Goal: Transaction & Acquisition: Purchase product/service

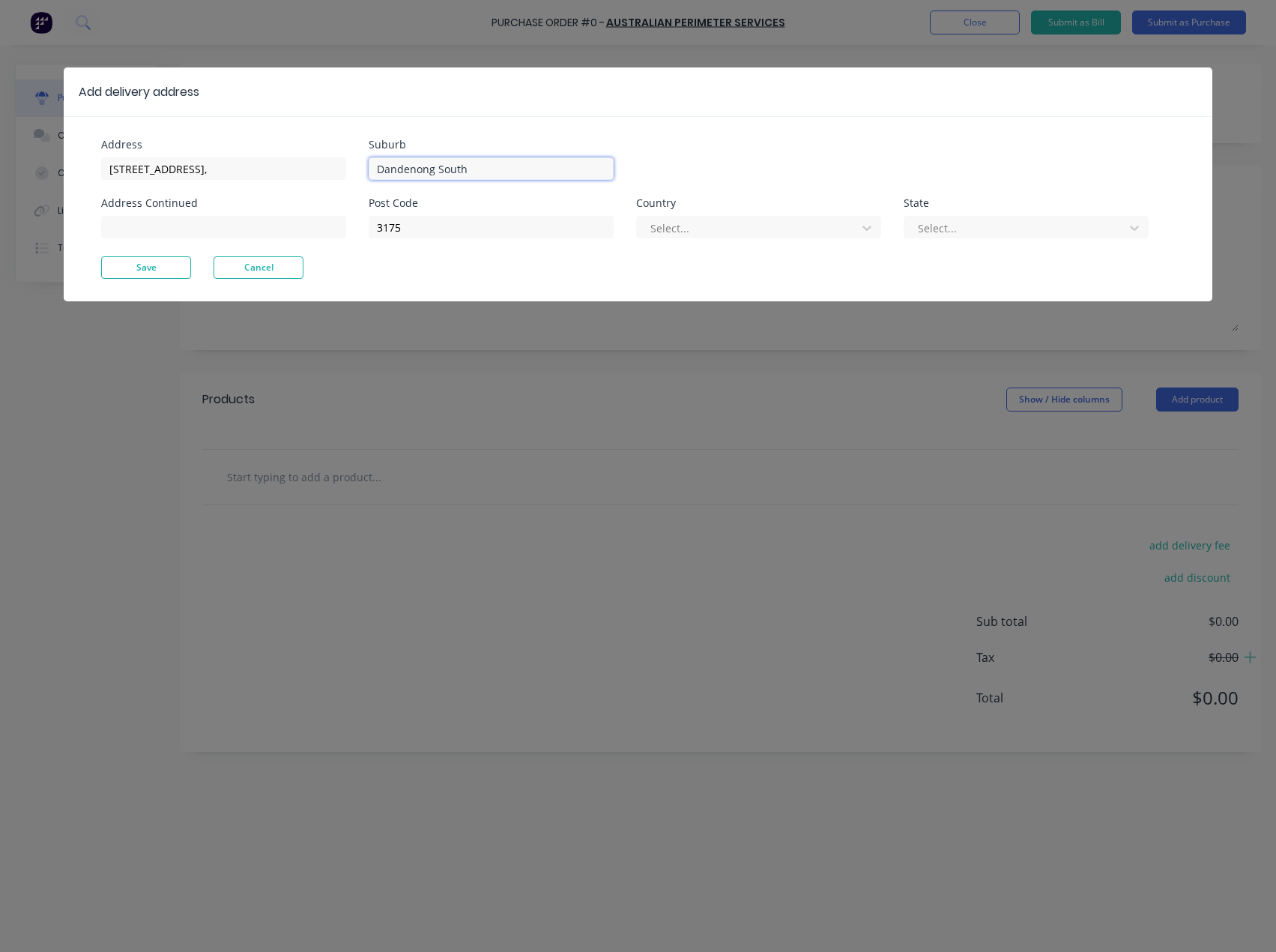
drag, startPoint x: 414, startPoint y: 161, endPoint x: 358, endPoint y: 164, distance: 56.1
click at [358, 164] on div "Address [STREET_ADDRESS], Address Continued Suburb [GEOGRAPHIC_DATA] Post Code …" at bounding box center [369, 197] width 536 height 117
drag, startPoint x: 120, startPoint y: 165, endPoint x: 37, endPoint y: 166, distance: 83.0
click at [37, 166] on div "Add delivery address Address [STREET_ADDRESS][GEOGRAPHIC_DATA] Continued Suburb…" at bounding box center [638, 476] width 1276 height 952
click at [427, 169] on input "Str" at bounding box center [492, 168] width 245 height 22
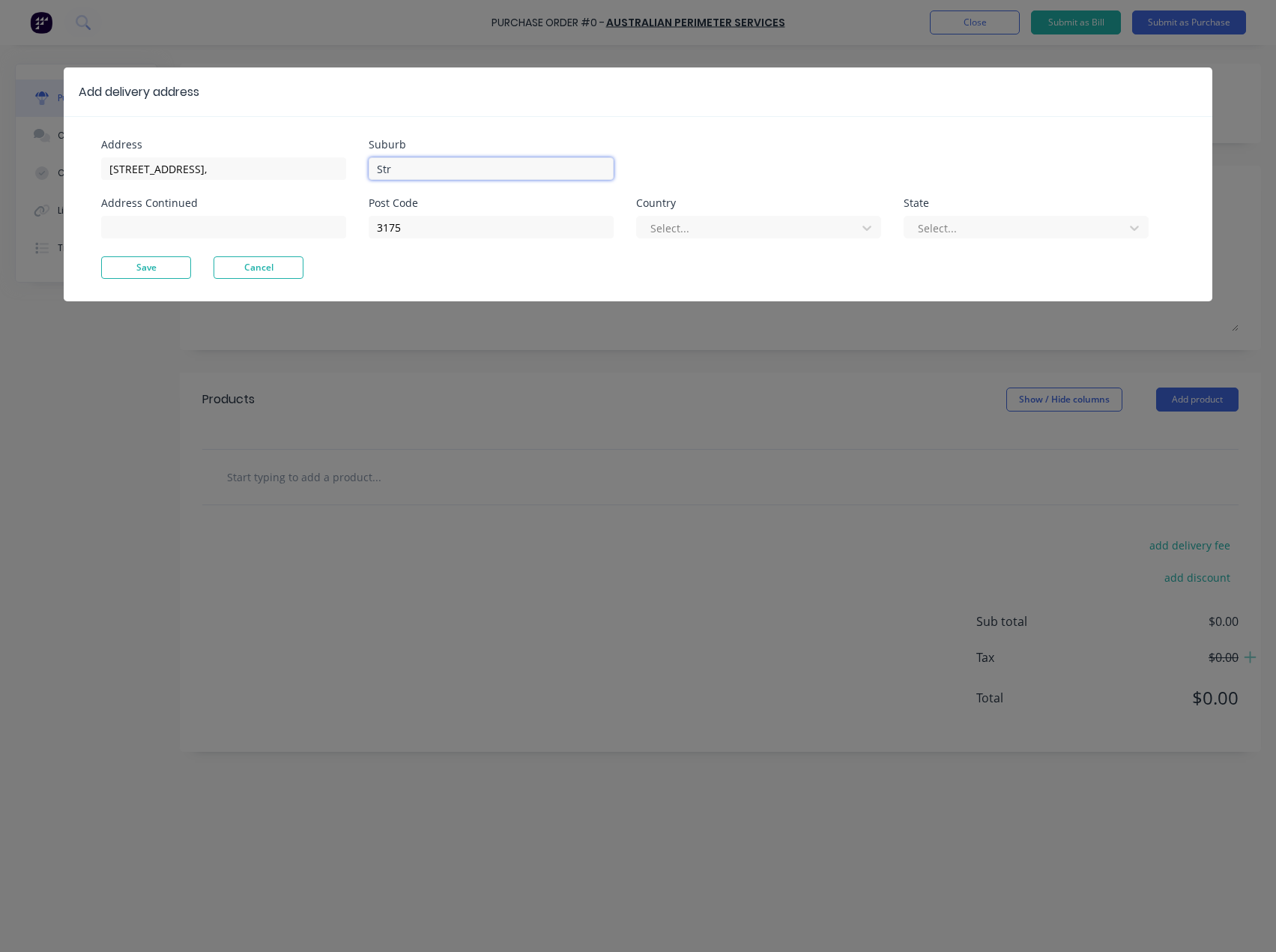
drag, startPoint x: 427, startPoint y: 169, endPoint x: 366, endPoint y: 166, distance: 61.1
click at [365, 166] on div "Address [STREET_ADDRESS], Address Continued Suburb Str Post Code 3175 Country S…" at bounding box center [369, 197] width 536 height 117
paste input "[STREET_ADDRESS]"
drag, startPoint x: 452, startPoint y: 168, endPoint x: 370, endPoint y: 168, distance: 82.0
click at [370, 168] on input "[STREET_ADDRESS]" at bounding box center [492, 168] width 245 height 22
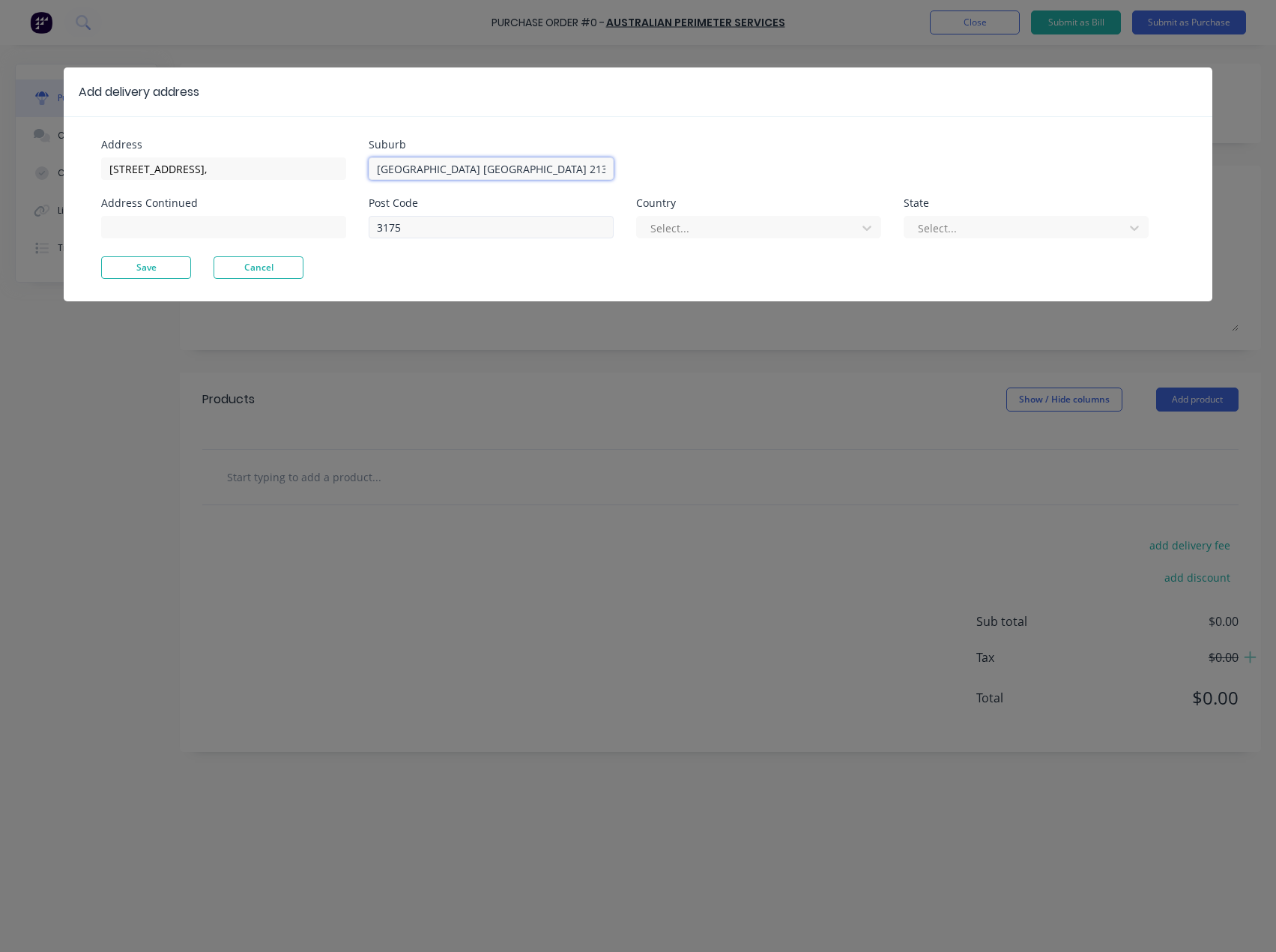
type input "[GEOGRAPHIC_DATA] [GEOGRAPHIC_DATA] 2135"
drag, startPoint x: 417, startPoint y: 225, endPoint x: 349, endPoint y: 238, distance: 69.2
click at [347, 235] on div "Address [STREET_ADDRESS] Post Code 3175 Country Select... State Select..." at bounding box center [369, 197] width 536 height 117
type input "2135"
click at [699, 231] on div at bounding box center [749, 228] width 200 height 19
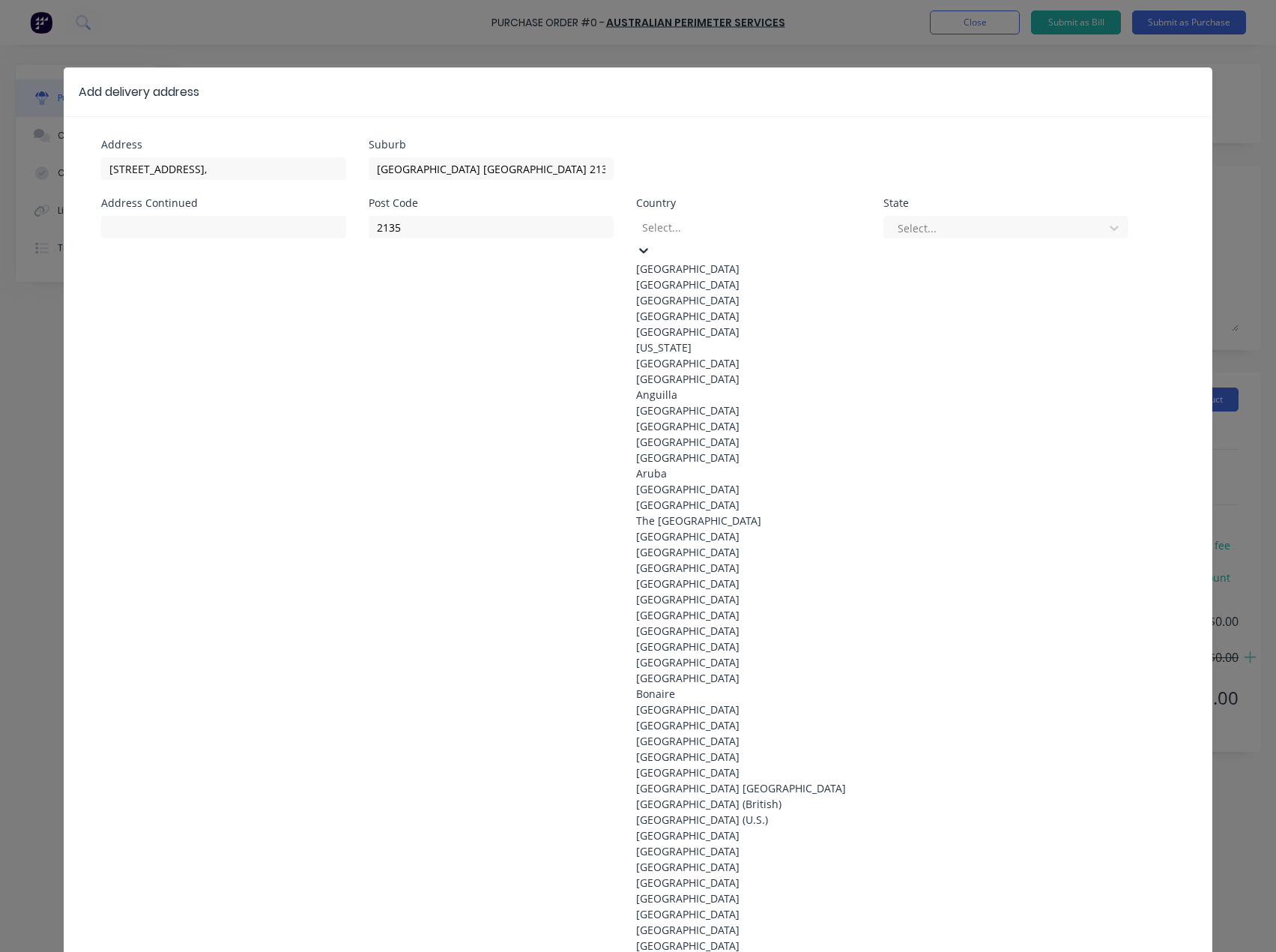
click at [693, 261] on div "[GEOGRAPHIC_DATA]" at bounding box center [749, 269] width 225 height 16
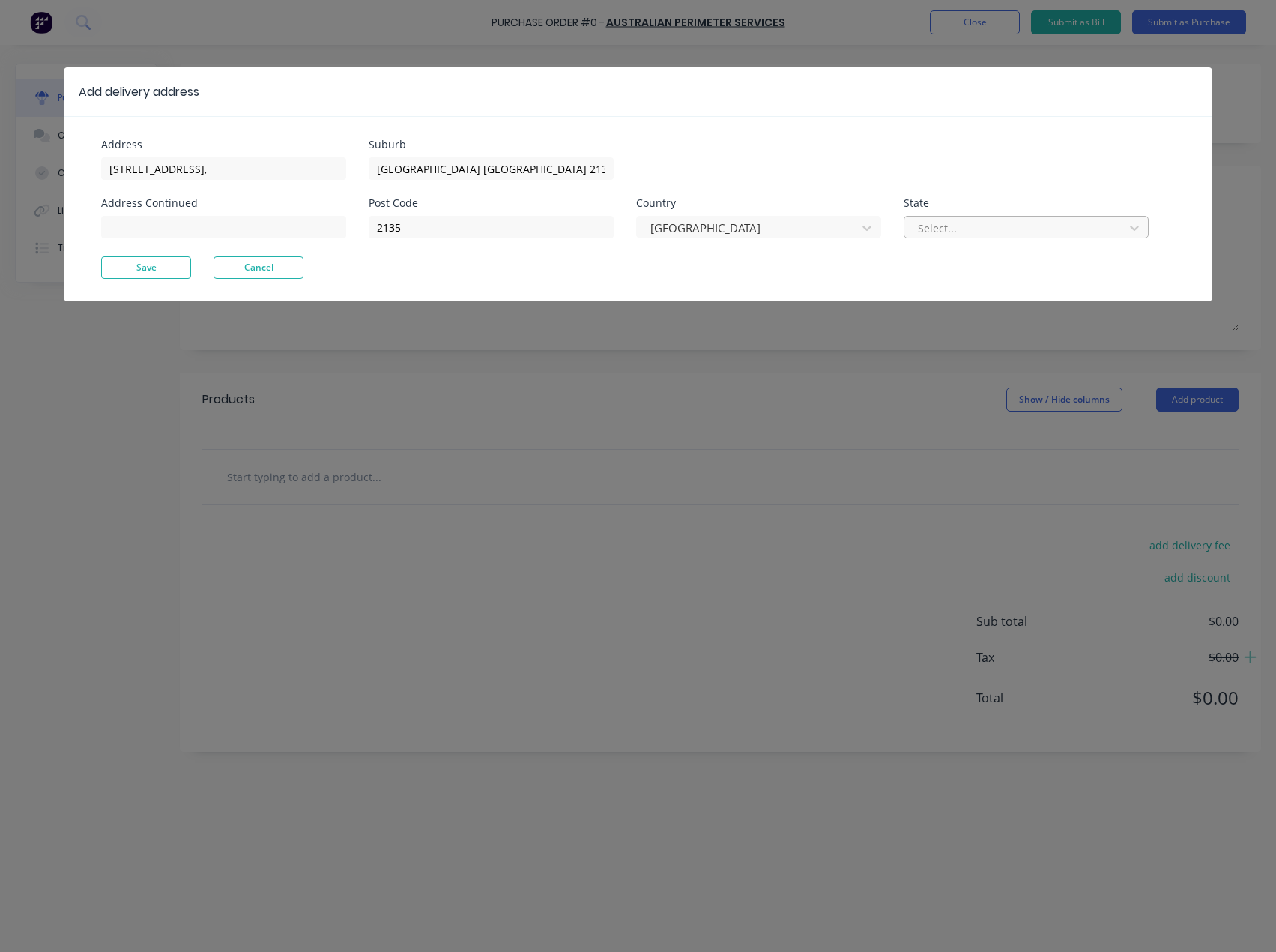
click at [990, 231] on div at bounding box center [1017, 228] width 200 height 19
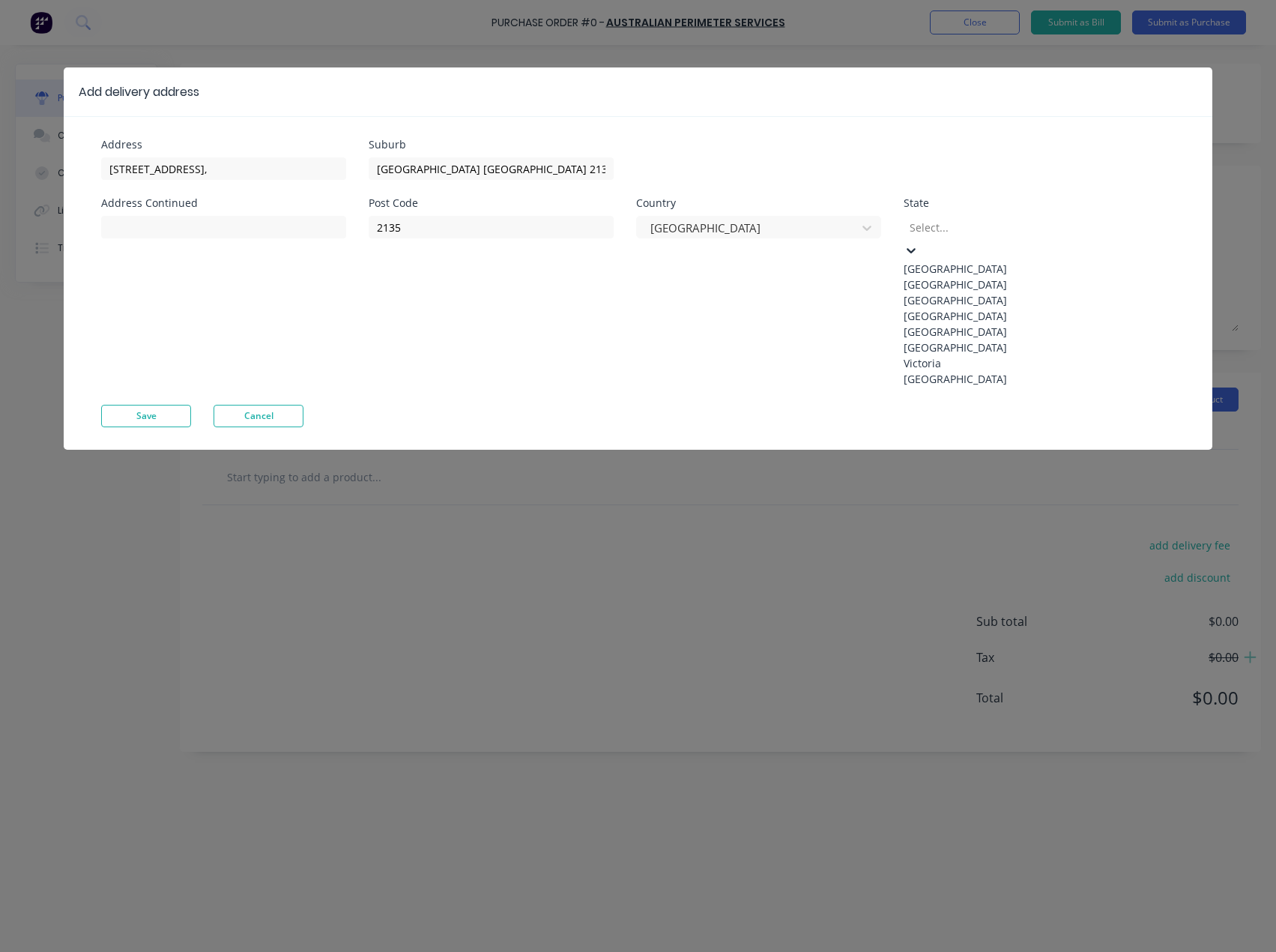
click at [956, 371] on div "Victoria" at bounding box center [1016, 363] width 225 height 16
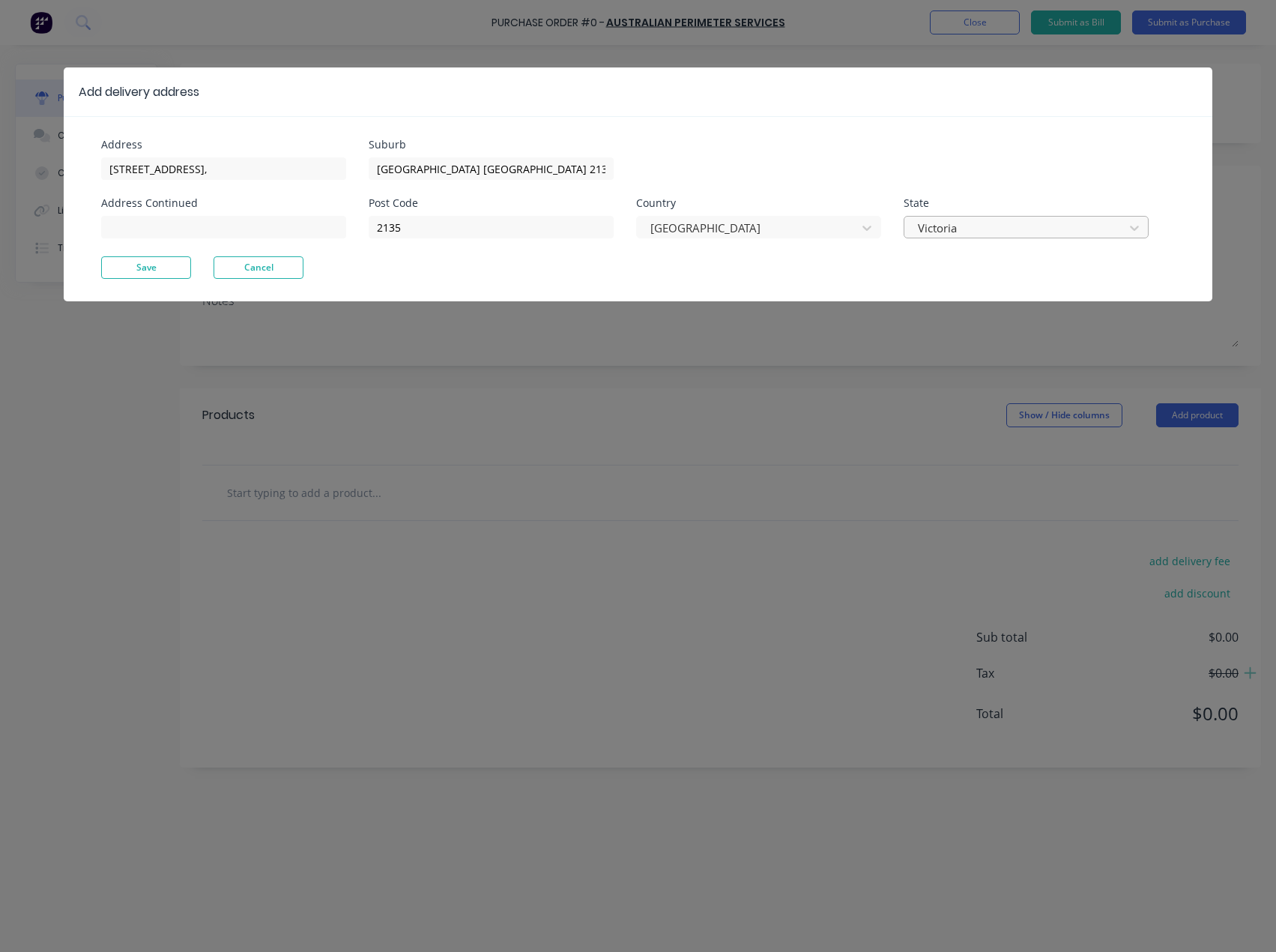
click at [960, 226] on div at bounding box center [1017, 228] width 200 height 19
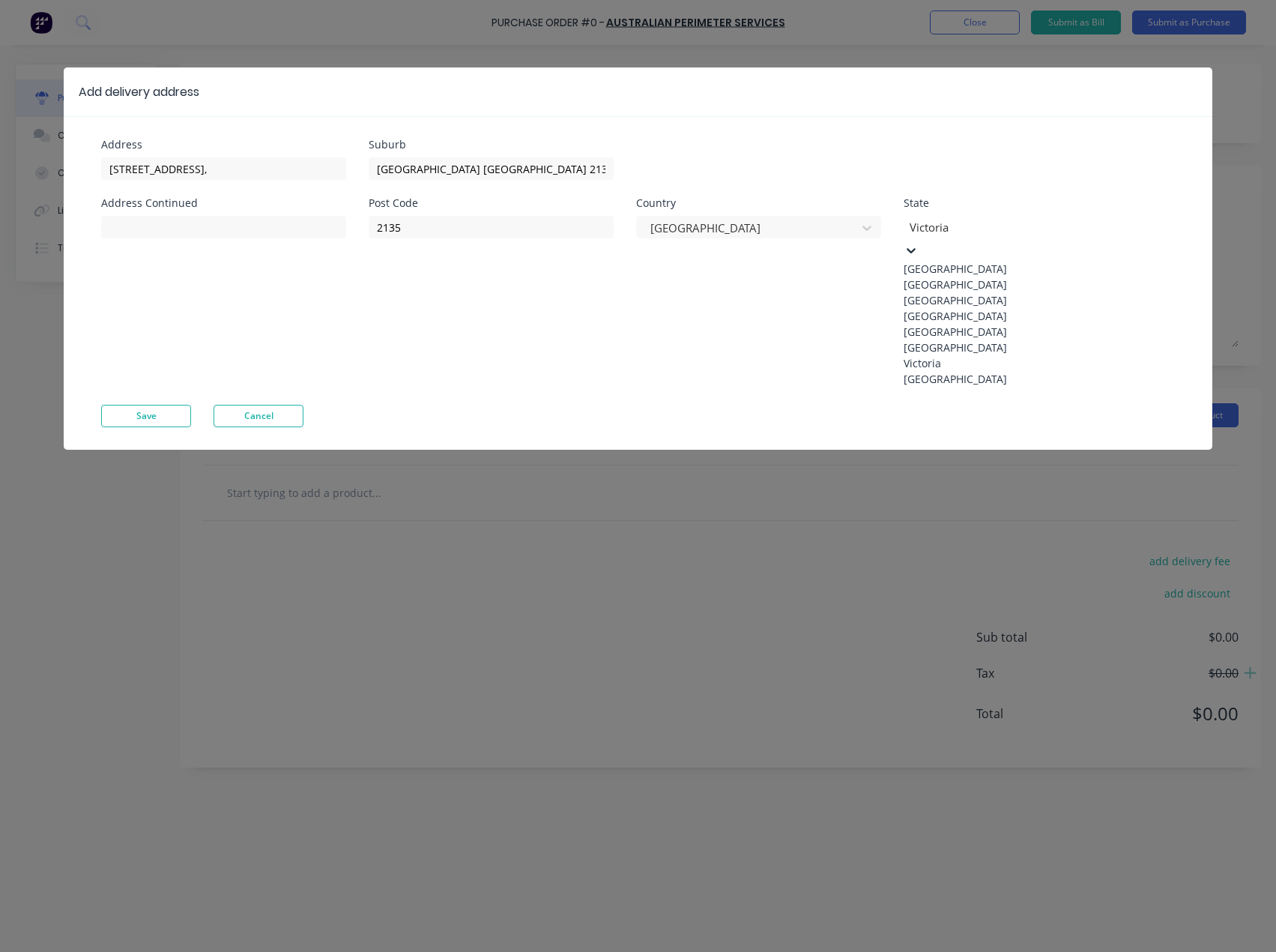
click at [980, 291] on div "[GEOGRAPHIC_DATA]" at bounding box center [1016, 284] width 225 height 16
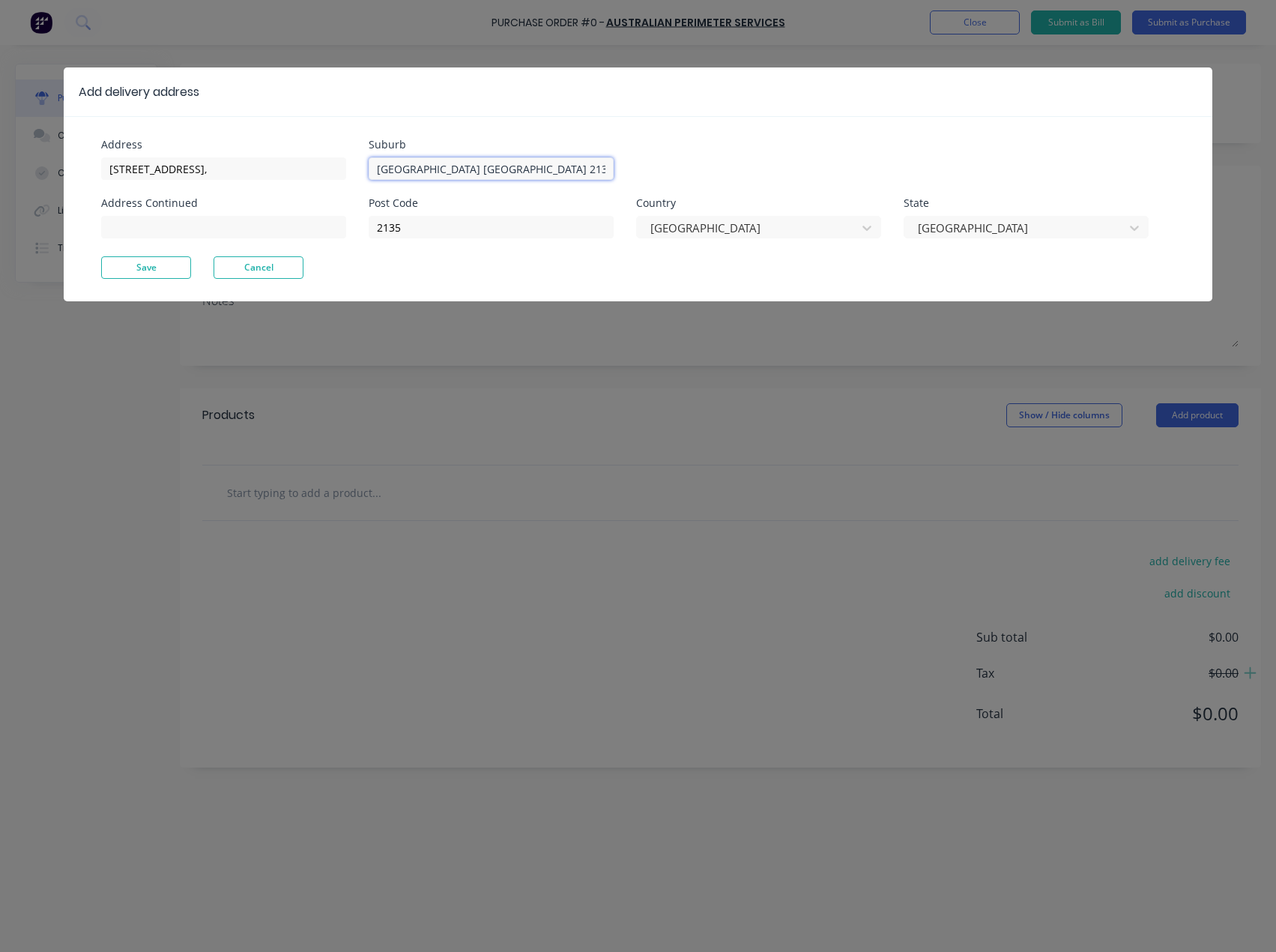
click at [518, 173] on input "[GEOGRAPHIC_DATA] [GEOGRAPHIC_DATA] 2135" at bounding box center [492, 168] width 245 height 22
type input "Strathfield"
click at [224, 164] on input "[STREET_ADDRESS]," at bounding box center [224, 168] width 245 height 22
click at [213, 171] on input "[STREET_ADDRESS]," at bounding box center [224, 168] width 245 height 22
type input "[STREET_ADDRESS]"
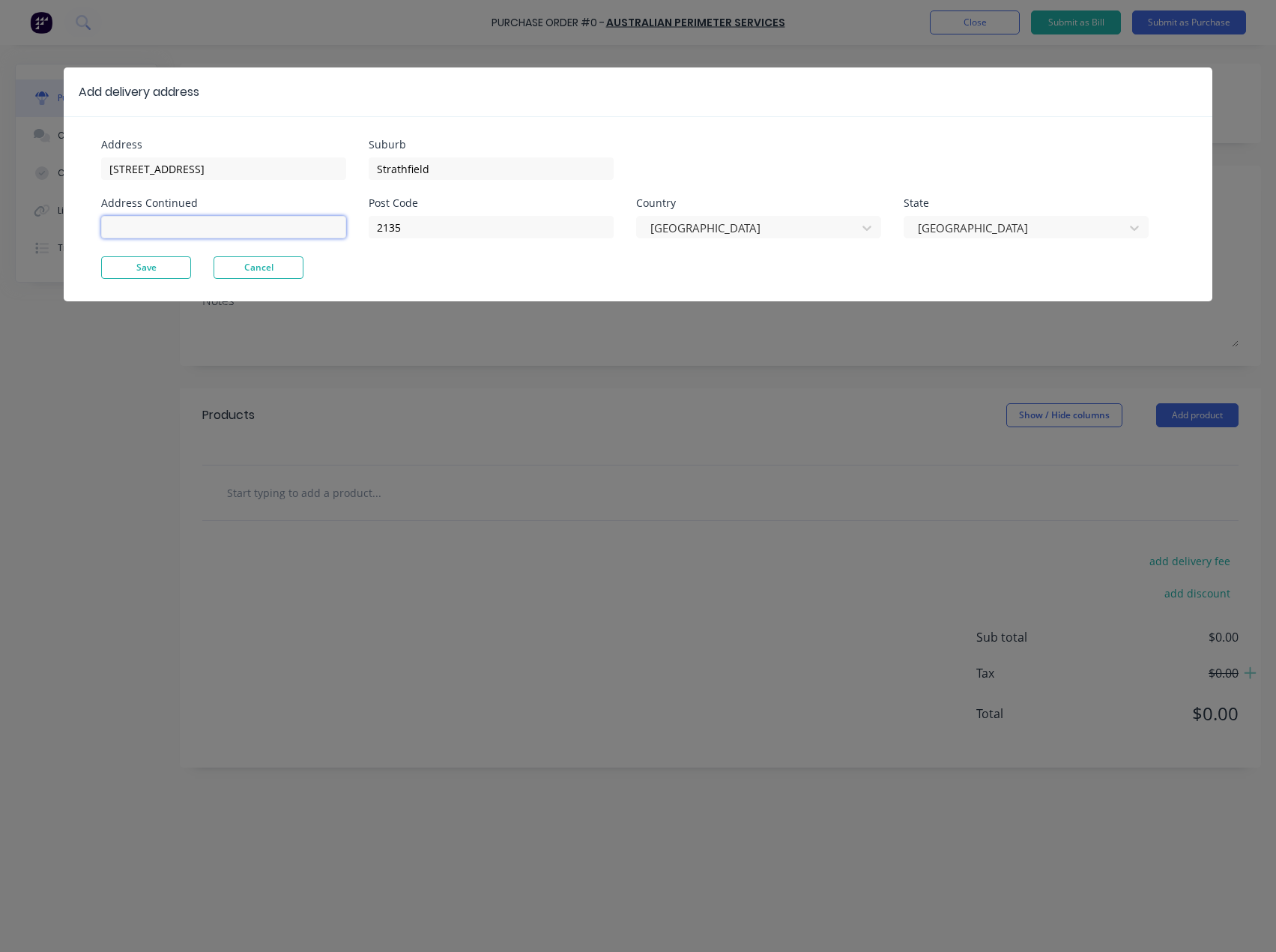
click at [203, 220] on input at bounding box center [224, 227] width 245 height 22
click at [472, 164] on input "Strathfield" at bounding box center [492, 168] width 245 height 22
click at [268, 172] on input "[STREET_ADDRESS]" at bounding box center [224, 168] width 245 height 22
click at [152, 268] on button "Save" at bounding box center [146, 268] width 90 height 22
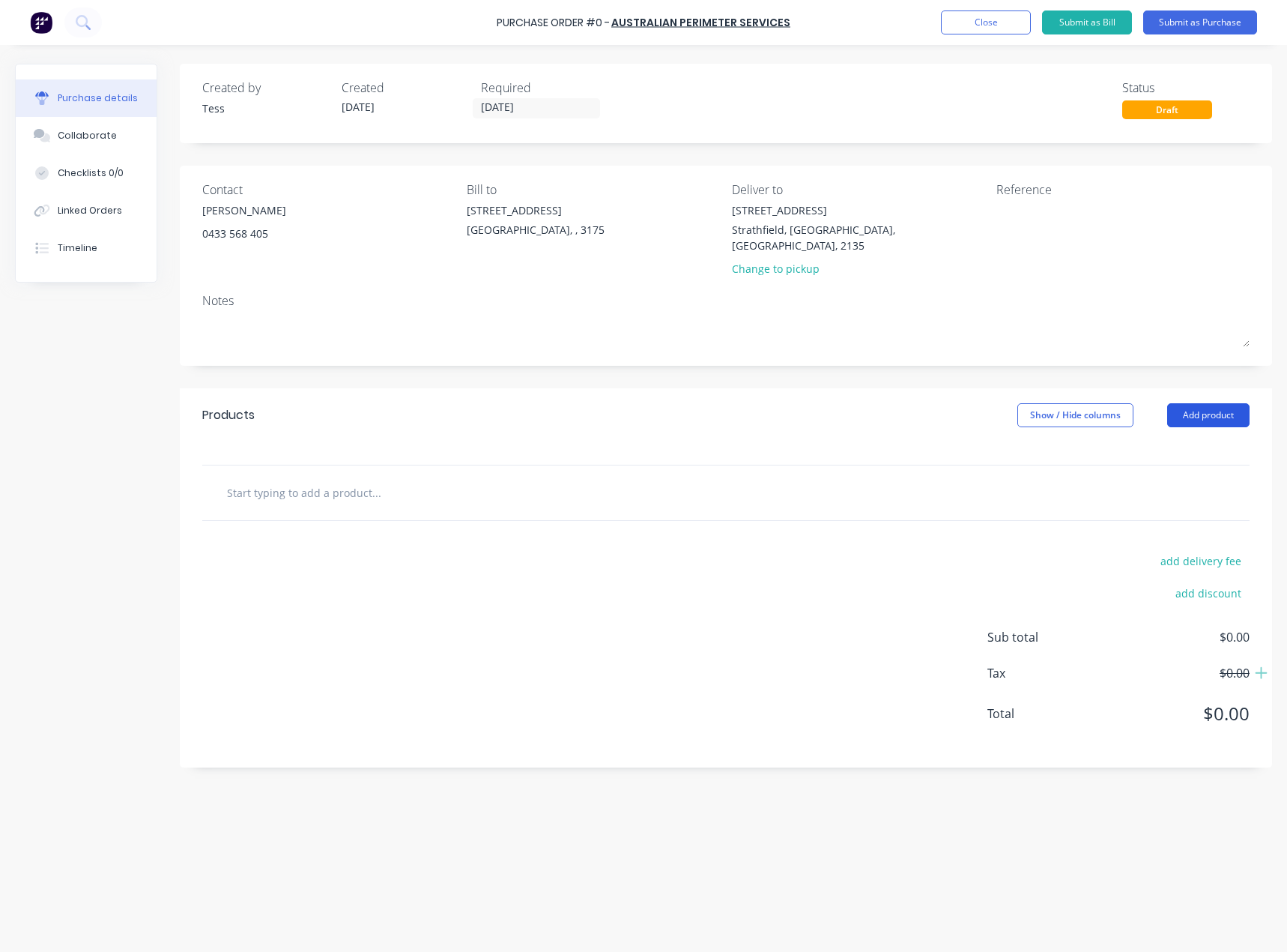
click at [1208, 403] on button "Add product" at bounding box center [1208, 416] width 82 height 24
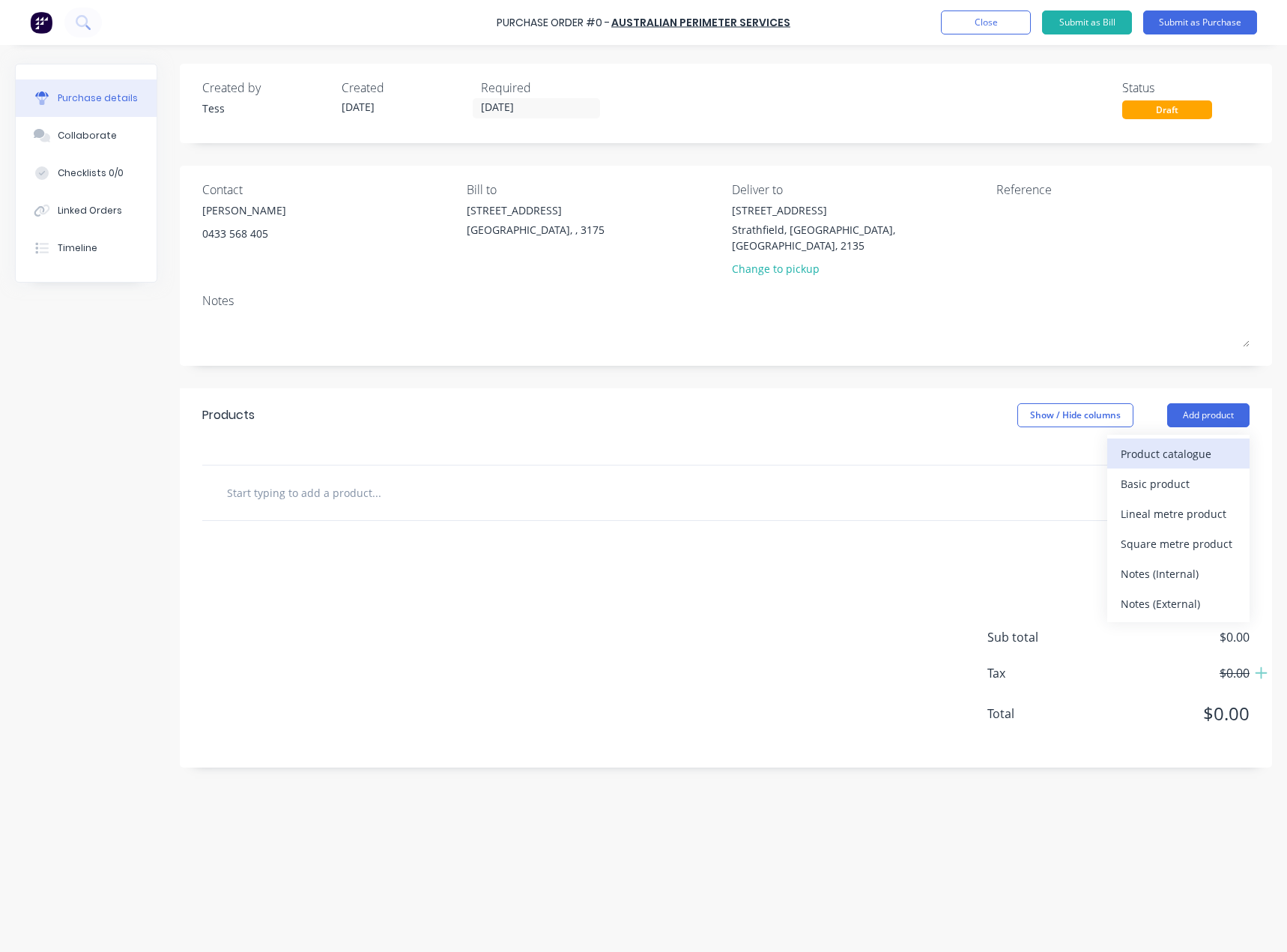
click at [1171, 443] on div "Product catalogue" at bounding box center [1179, 454] width 116 height 22
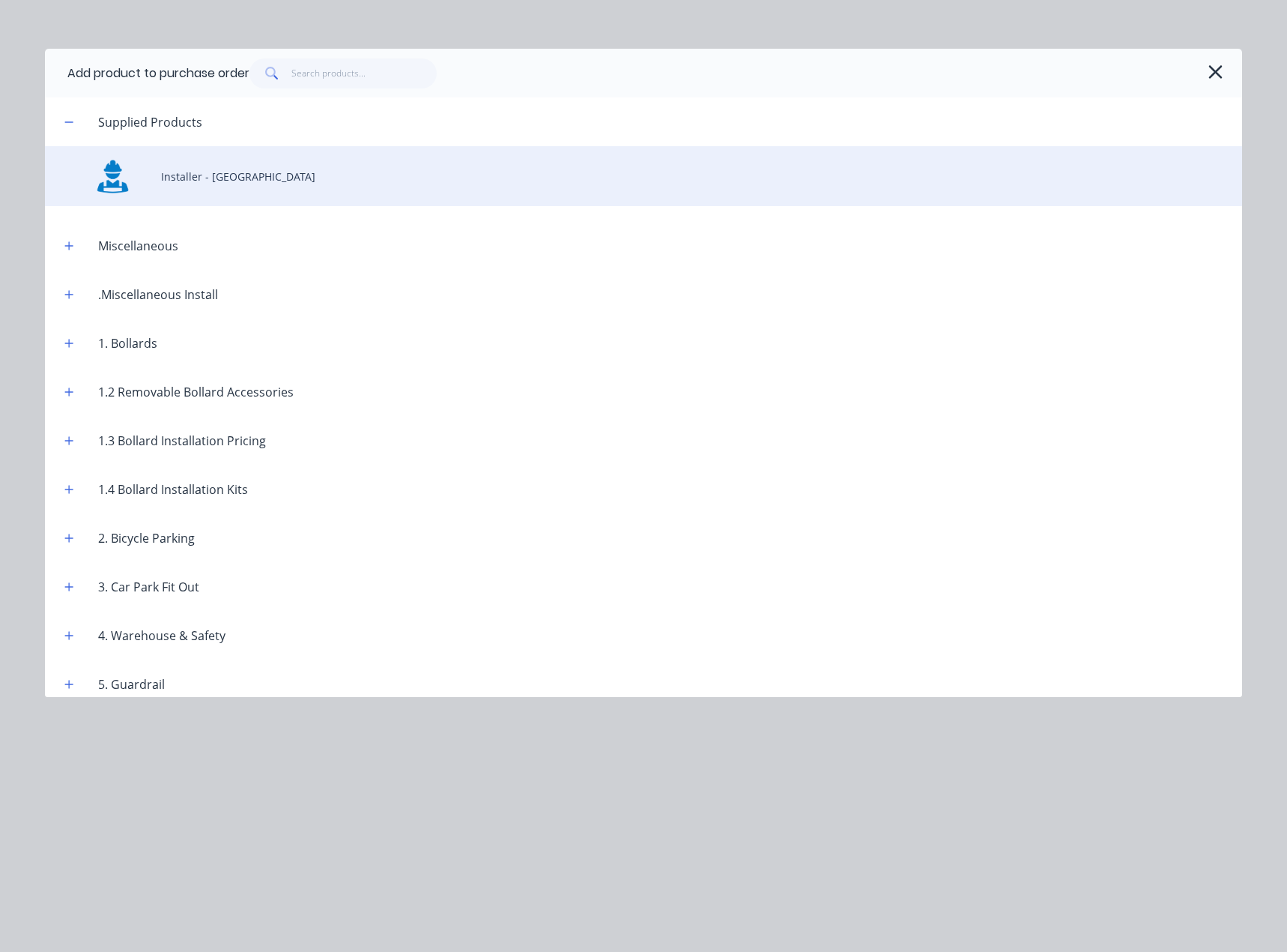
click at [165, 185] on div "Installer - [GEOGRAPHIC_DATA]" at bounding box center [644, 175] width 1197 height 60
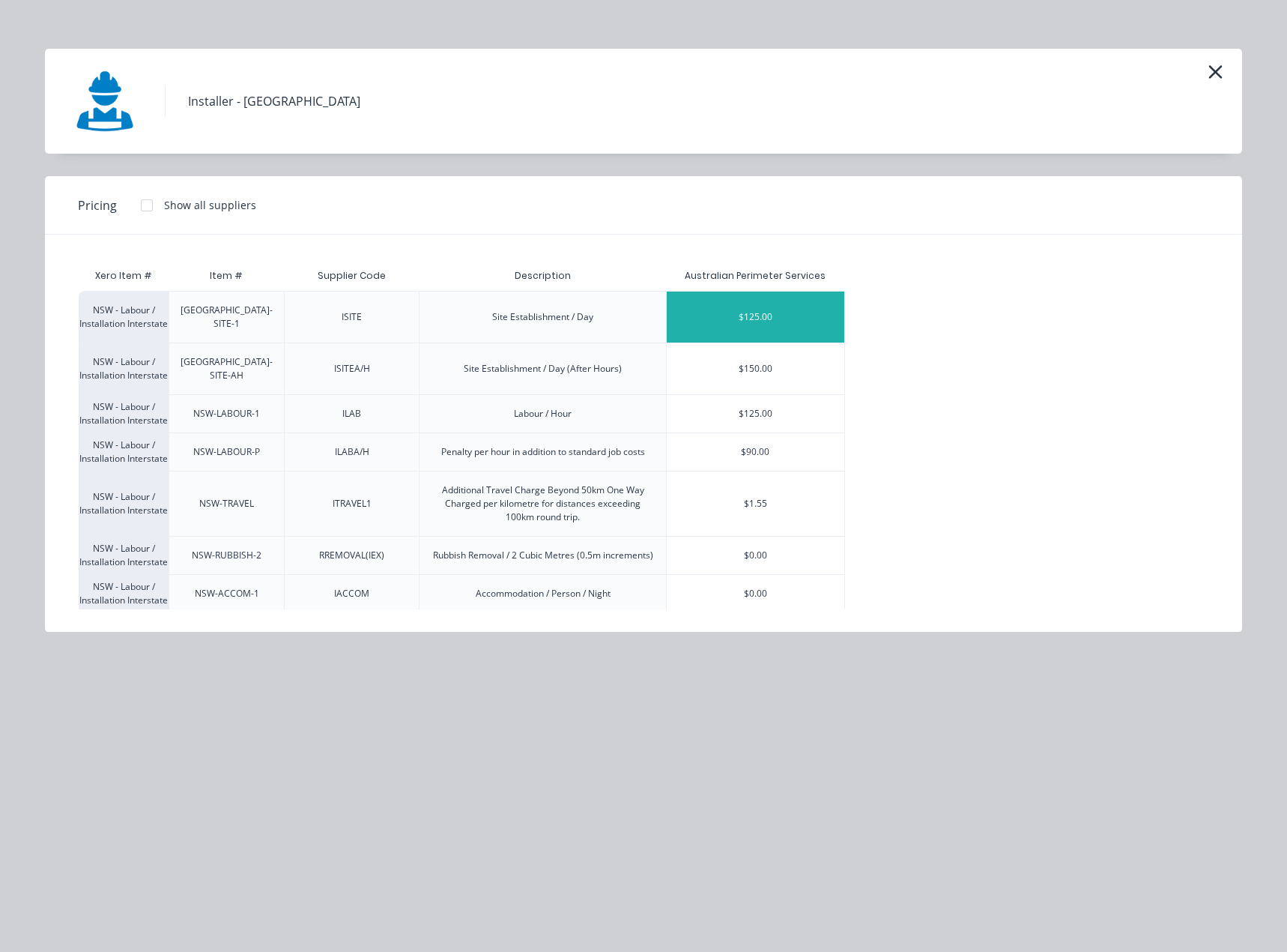
click at [762, 308] on div "$125.00" at bounding box center [756, 316] width 178 height 51
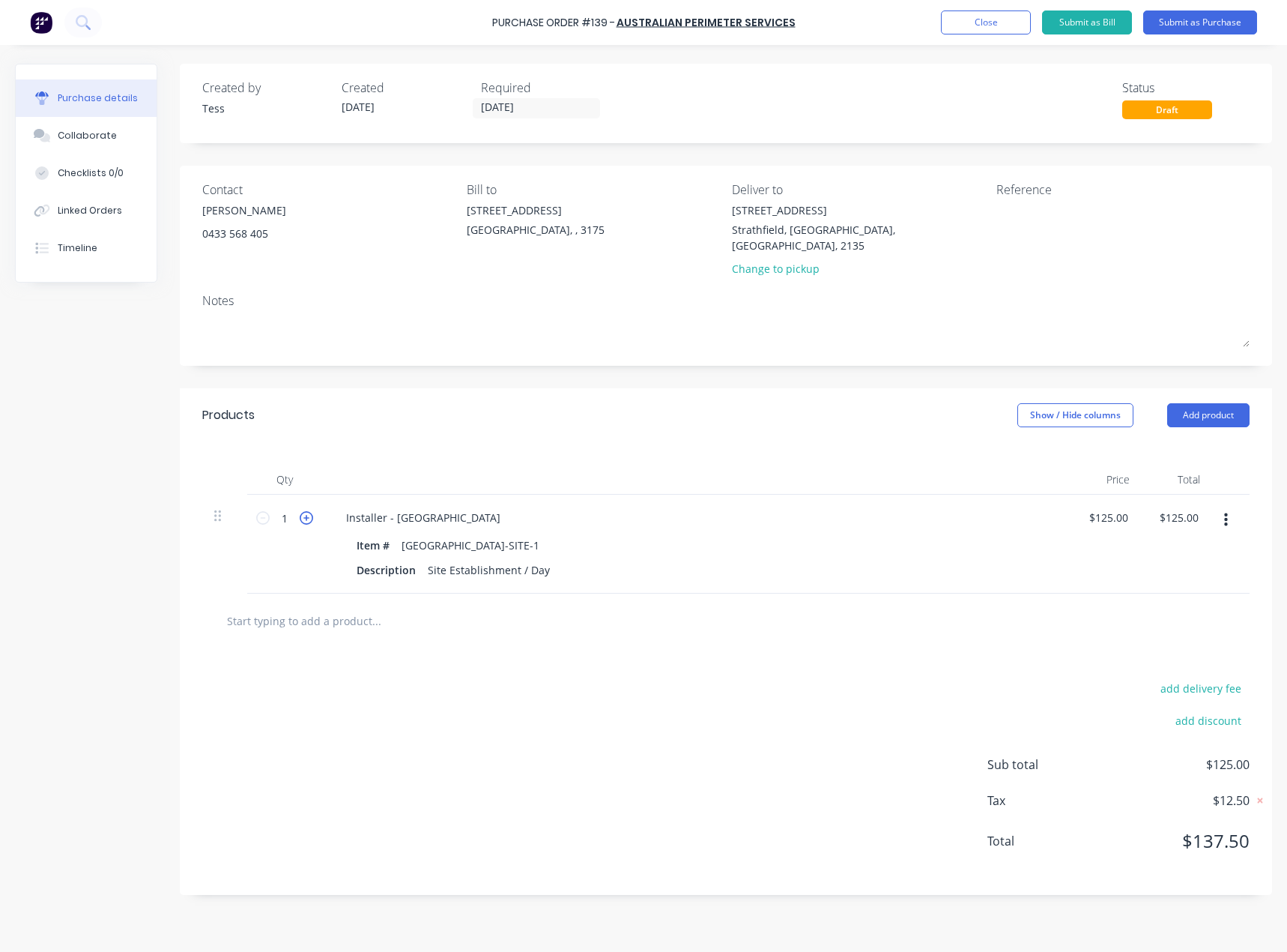
click at [308, 511] on icon at bounding box center [307, 518] width 14 height 14
type input "2"
type input "$250.00"
click at [1214, 403] on button "Add product" at bounding box center [1208, 416] width 82 height 24
click at [1157, 593] on div "Notes (External)" at bounding box center [1179, 603] width 116 height 22
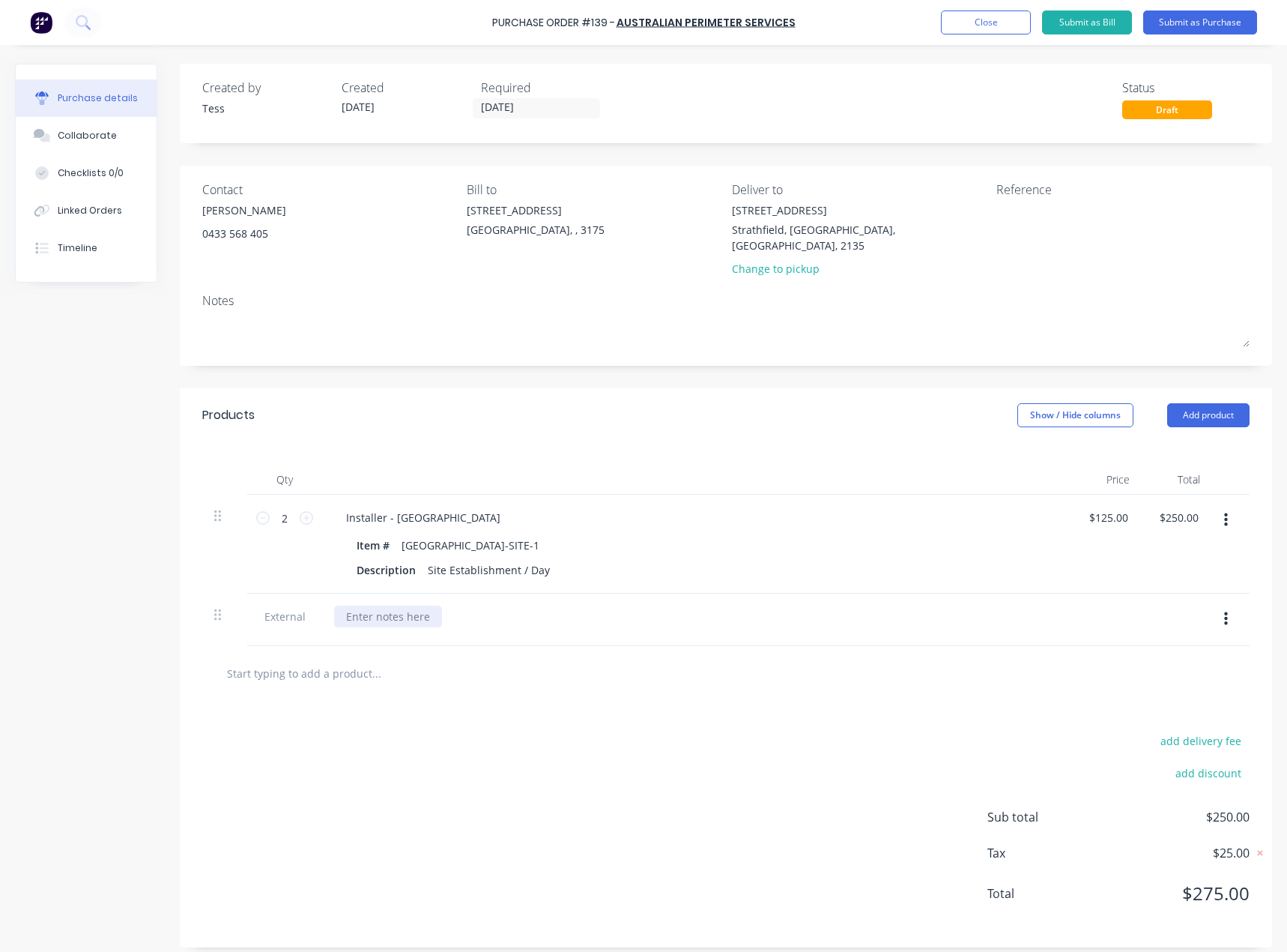
click at [399, 606] on div at bounding box center [388, 616] width 108 height 22
click at [472, 606] on div "Install 8no SS168RB-1100 Stainless Steel Flat Top Removabel Bollards" at bounding box center [520, 616] width 371 height 22
click at [399, 606] on div "Install 8no SS168RB-1100)Stainless Steel Flat Top Removabel Bollards" at bounding box center [520, 616] width 371 height 22
click at [474, 606] on div "Install 8no SS168RB-1100)Stainless Steel Flat Top Removabel Bollards" at bounding box center [520, 616] width 371 height 22
click at [644, 606] on div "Install 8no SS168RB-1100 (Stainless Steel Flat Top Removabel Bollards" at bounding box center [522, 616] width 375 height 22
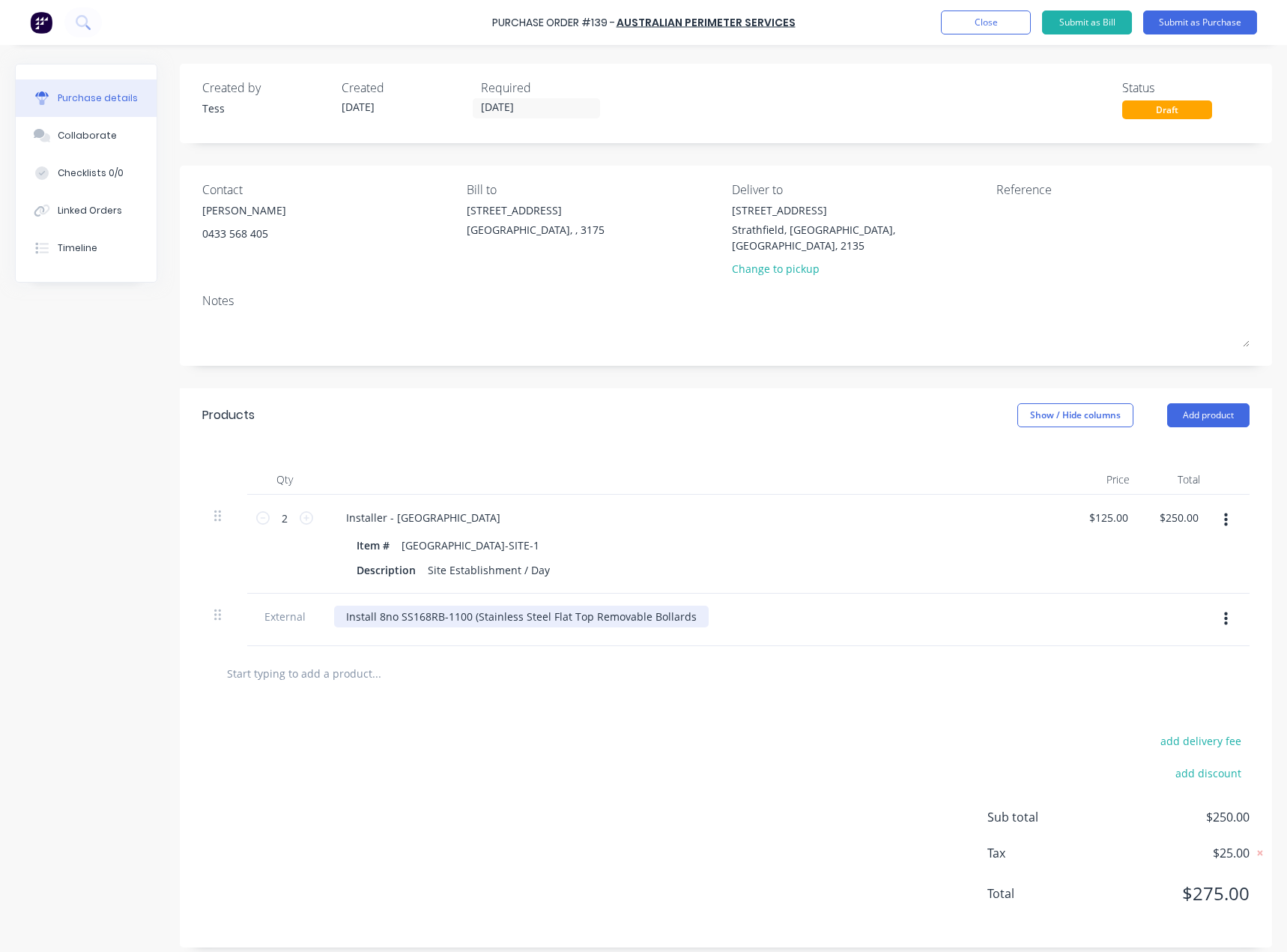
click at [686, 606] on div "Install 8no SS168RB-1100 (Stainless Steel Flat Top Removable Bollards" at bounding box center [522, 616] width 375 height 22
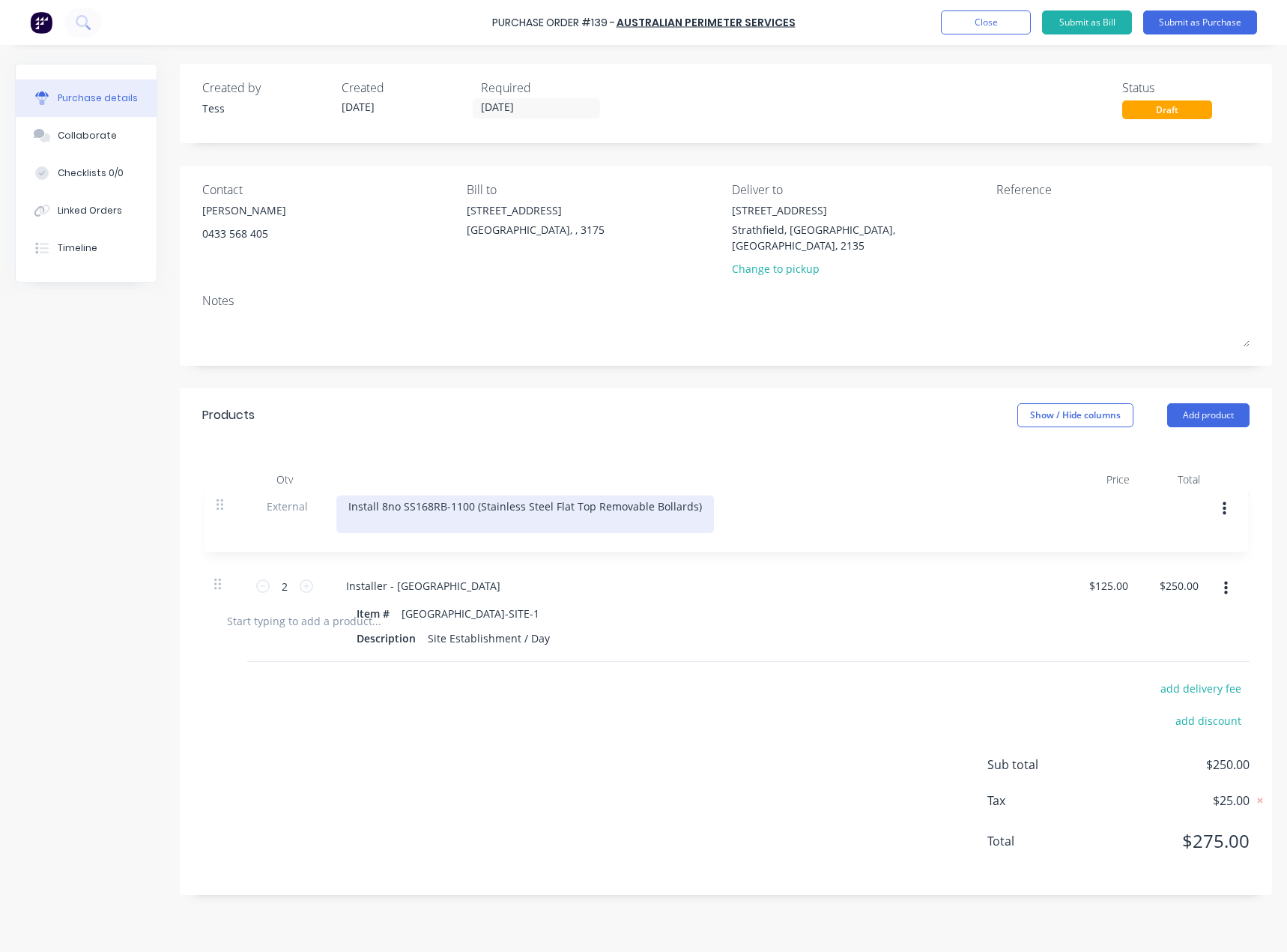
drag, startPoint x: 222, startPoint y: 606, endPoint x: 224, endPoint y: 507, distance: 99.0
click at [224, 507] on div "2 2 Installer - [GEOGRAPHIC_DATA] Item # [GEOGRAPHIC_DATA]-SITE-1 Description S…" at bounding box center [726, 544] width 1048 height 99
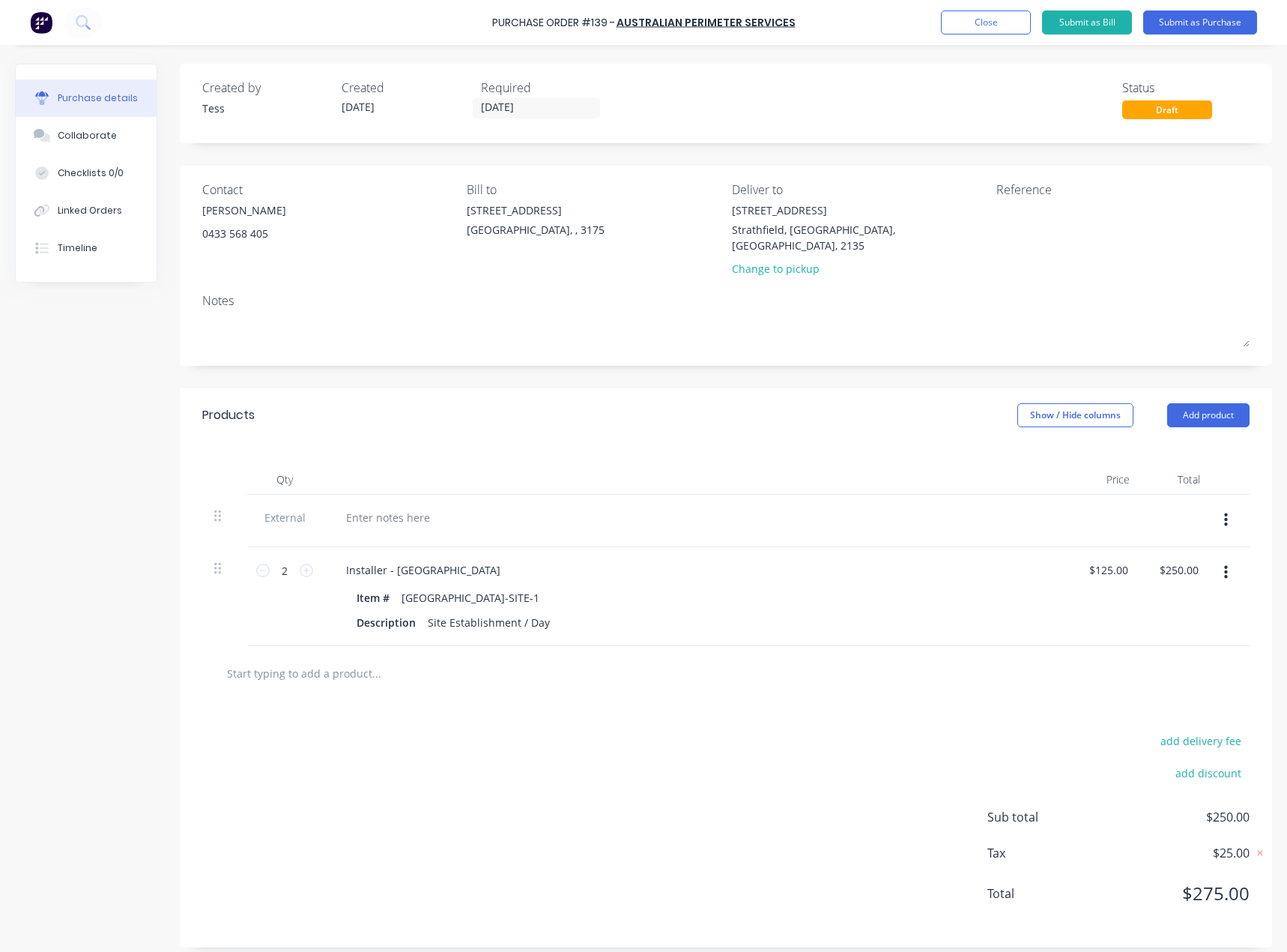
click at [312, 658] on input "text" at bounding box center [376, 673] width 300 height 30
click at [390, 506] on div at bounding box center [388, 517] width 108 height 22
click at [231, 746] on div "add delivery fee add discount Sub total $250.00 Tax $25.00 Total $275.00" at bounding box center [726, 823] width 1093 height 246
click at [428, 516] on div "Install" at bounding box center [697, 521] width 750 height 53
click at [504, 805] on div "add delivery fee add discount Sub total $250.00 Tax $25.00 Total $275.00" at bounding box center [726, 823] width 1093 height 246
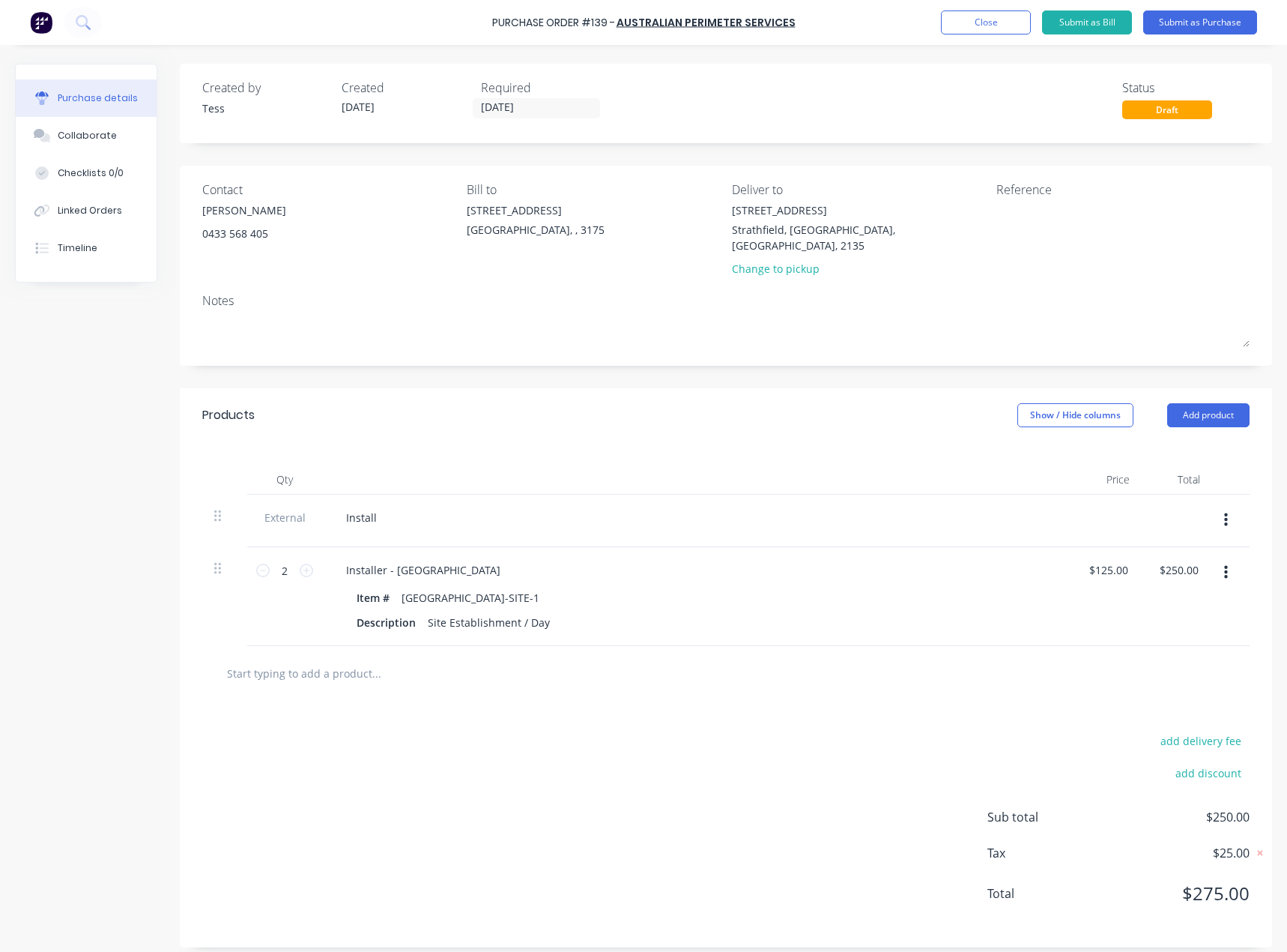
click at [411, 507] on div "Install" at bounding box center [697, 517] width 726 height 22
click at [389, 506] on div "Install" at bounding box center [697, 517] width 726 height 22
click at [381, 506] on div "Install" at bounding box center [361, 517] width 54 height 22
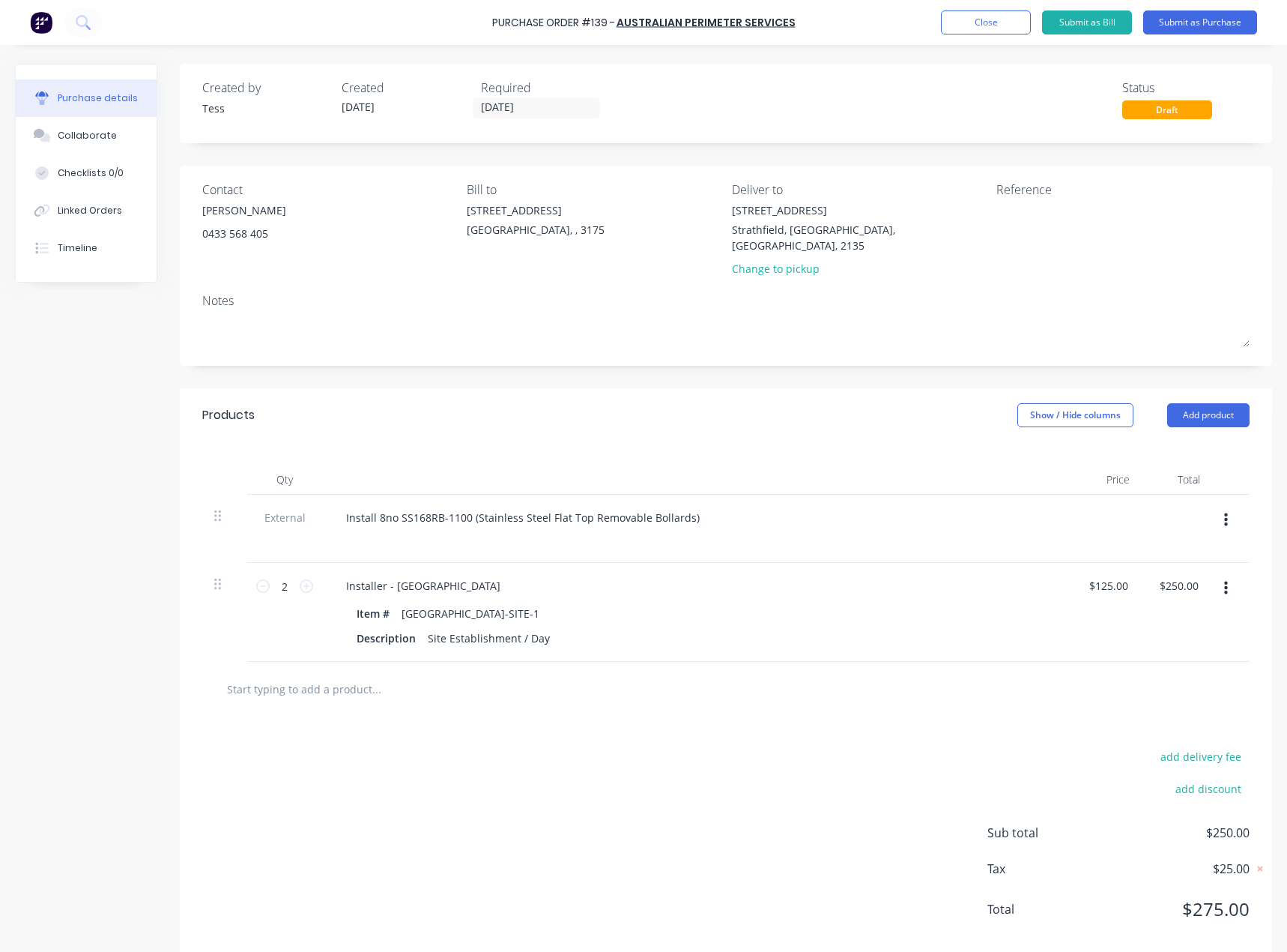
click at [513, 778] on div "add delivery fee add discount Sub total $250.00 Tax $25.00 Total $275.00" at bounding box center [726, 839] width 1093 height 246
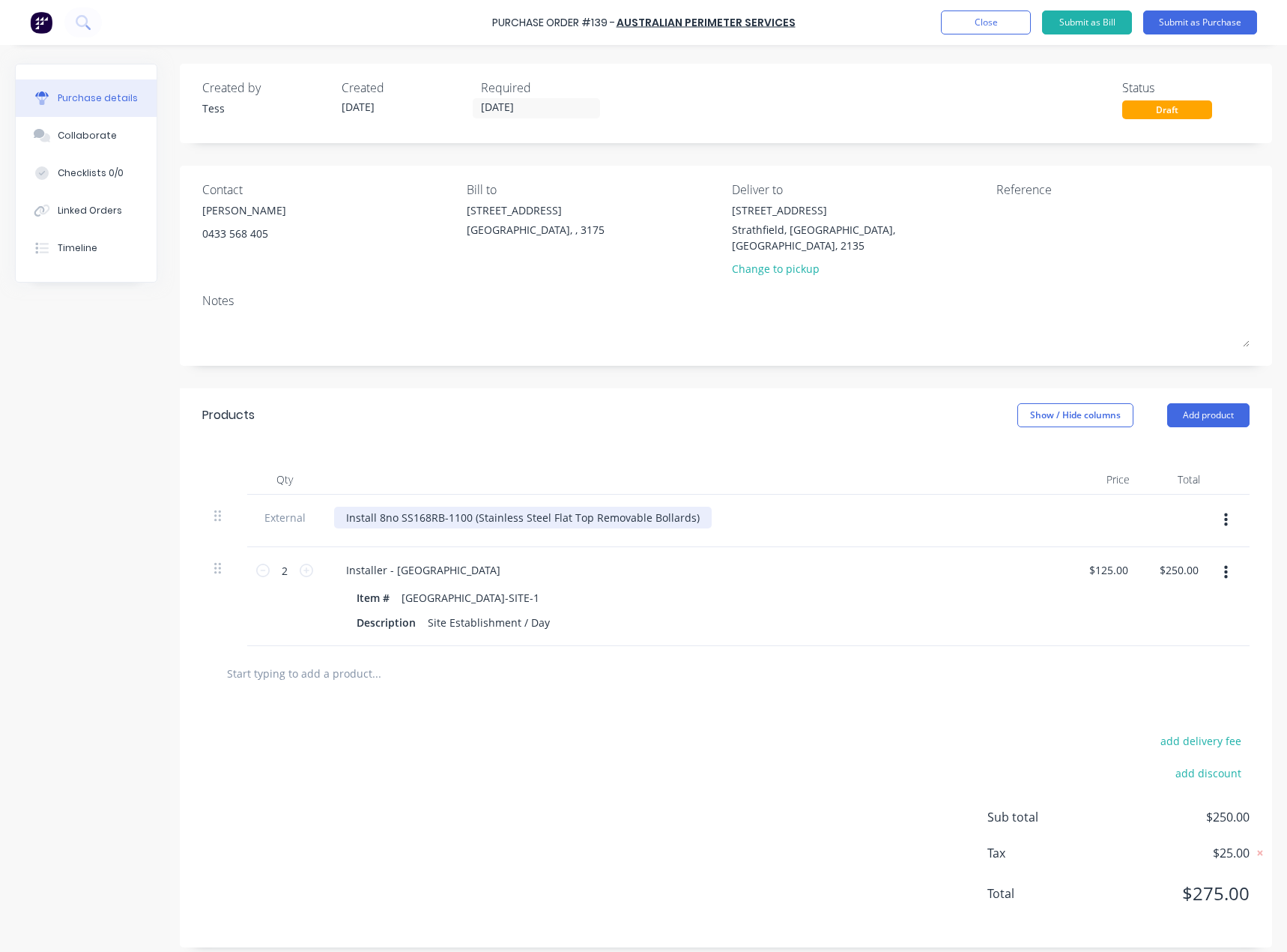
click at [608, 509] on div "Install 8no SS168RB-1100 (Stainless Steel Flat Top Removable Bollards)" at bounding box center [523, 517] width 377 height 22
click at [695, 506] on div "Install 8no SS168RB-1100 (Stainless Steel Flat Top Removable Bollards)" at bounding box center [523, 517] width 377 height 22
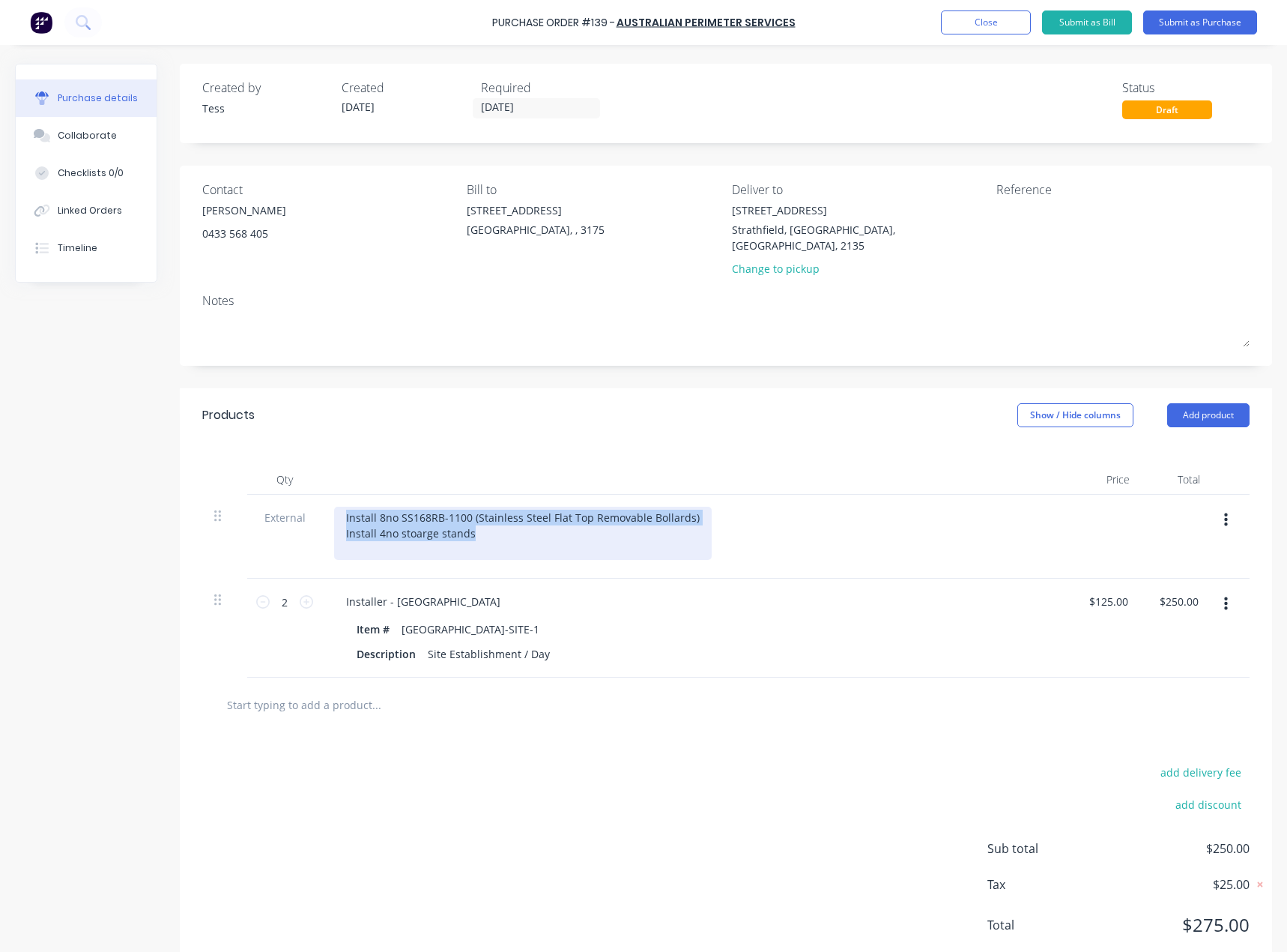
drag, startPoint x: 477, startPoint y: 518, endPoint x: 351, endPoint y: 499, distance: 127.4
click at [347, 506] on div "Install 8no SS168RB-1100 (Stainless Steel Flat Top Removable Bollards) Install …" at bounding box center [523, 533] width 377 height 54
copy div "Install 8no SS168RB-1100 (Stainless Steel Flat Top Removable Bollards) Install …"
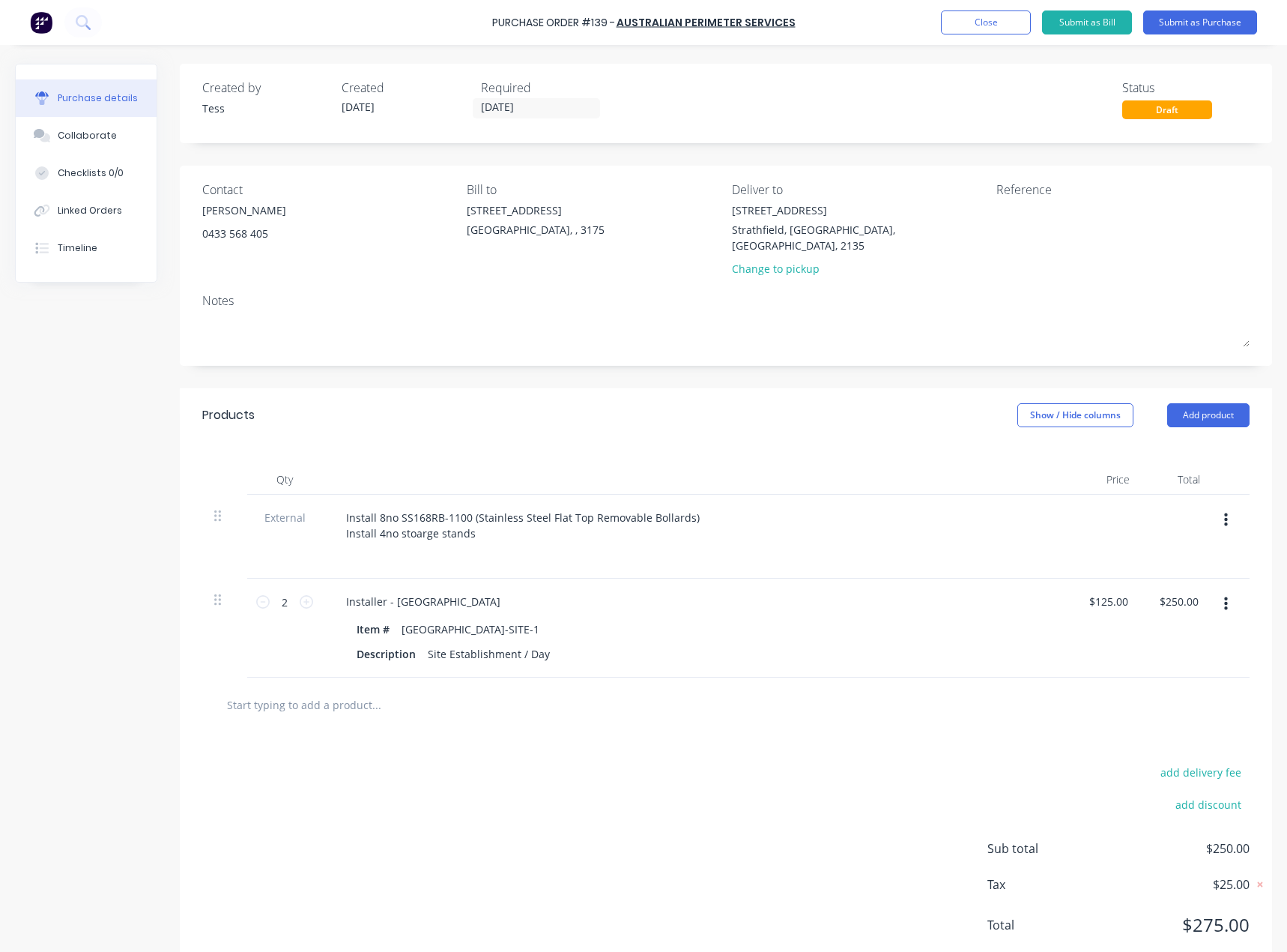
click at [505, 802] on div "add delivery fee add discount Sub total $250.00 Tax $25.00 Total $275.00" at bounding box center [726, 855] width 1093 height 246
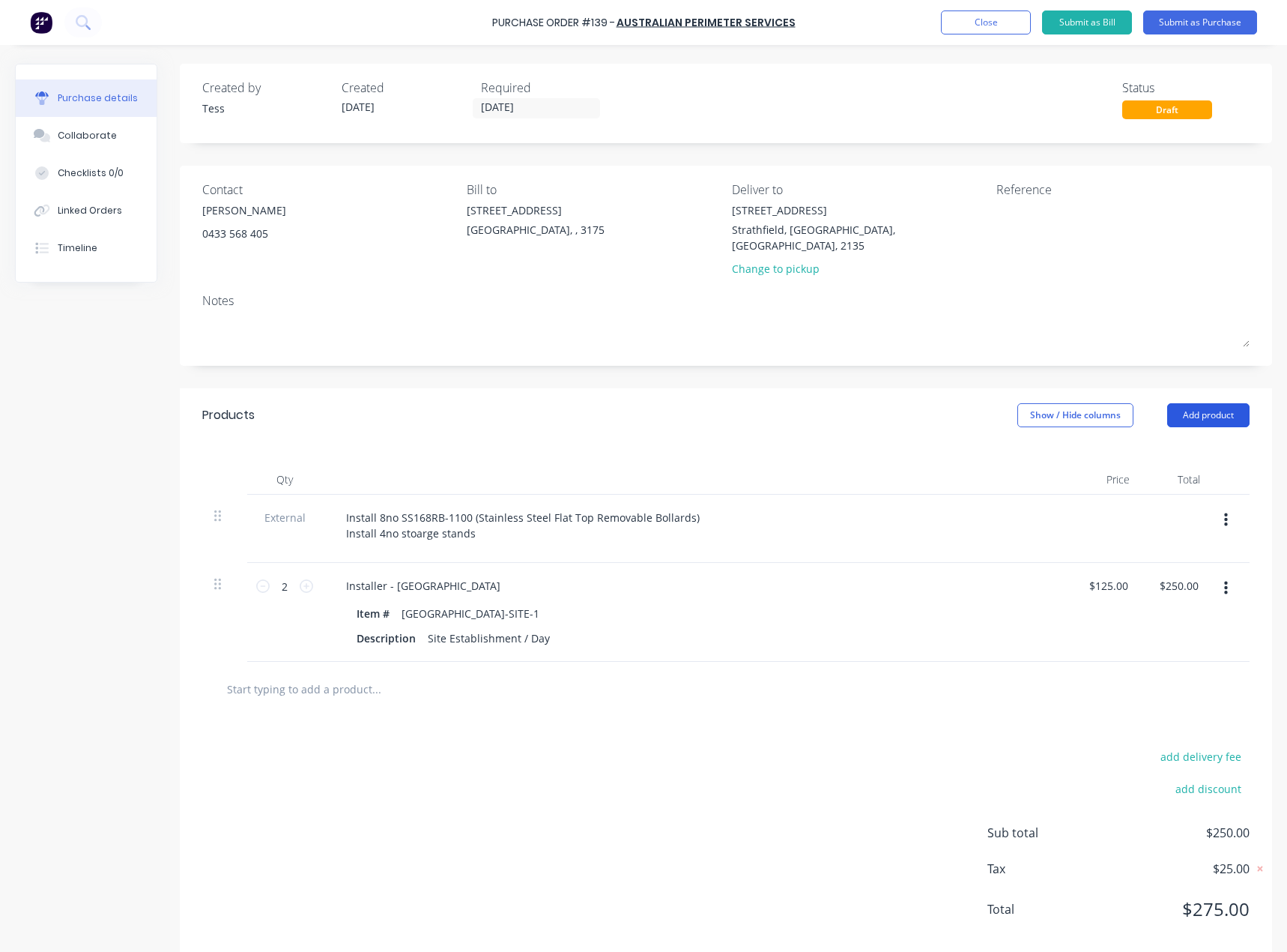
click at [1227, 403] on button "Add product" at bounding box center [1208, 416] width 82 height 24
click at [1189, 443] on div "Product catalogue" at bounding box center [1179, 454] width 116 height 22
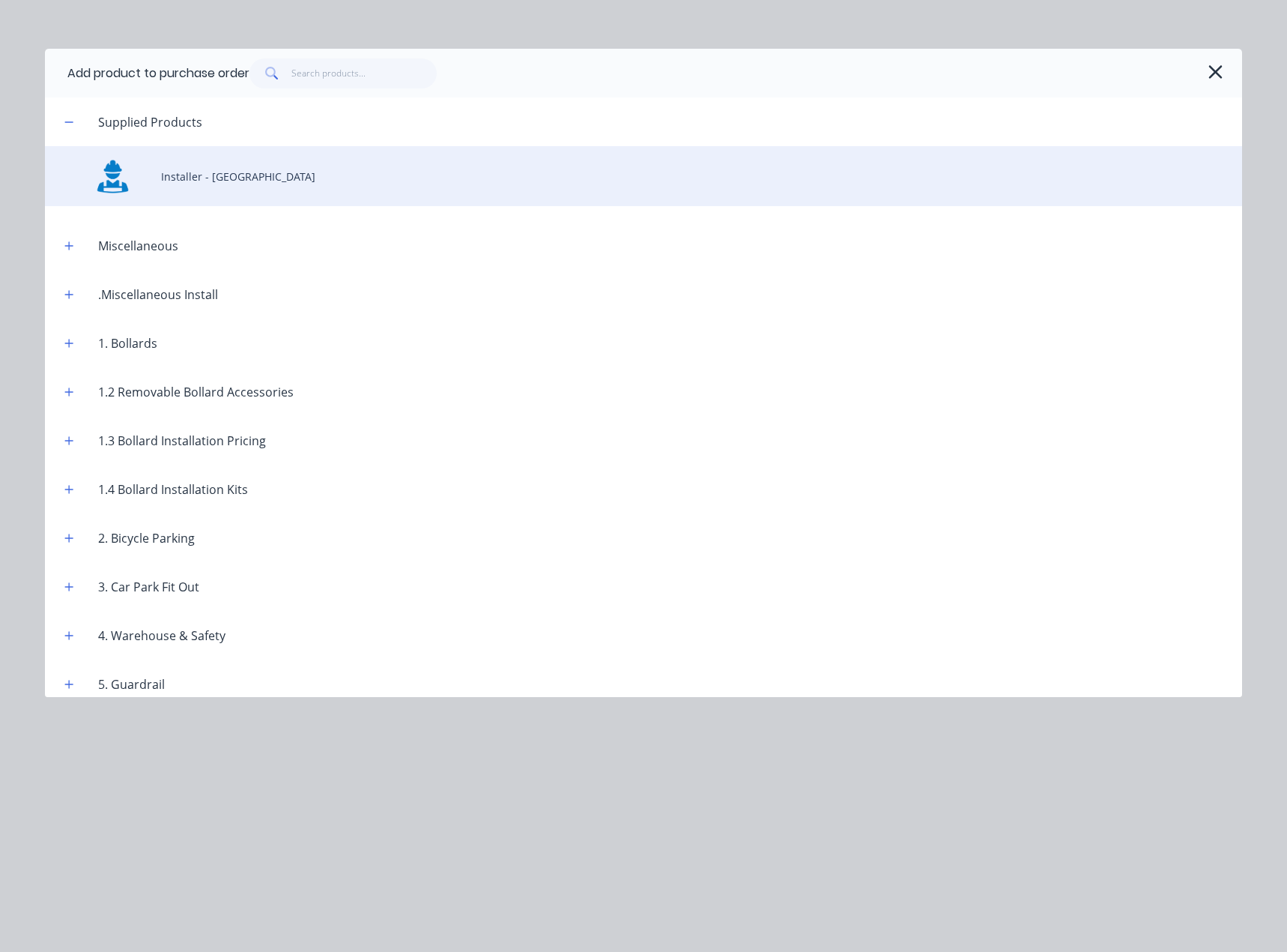
click at [195, 181] on div "Installer - [GEOGRAPHIC_DATA]" at bounding box center [644, 175] width 1197 height 60
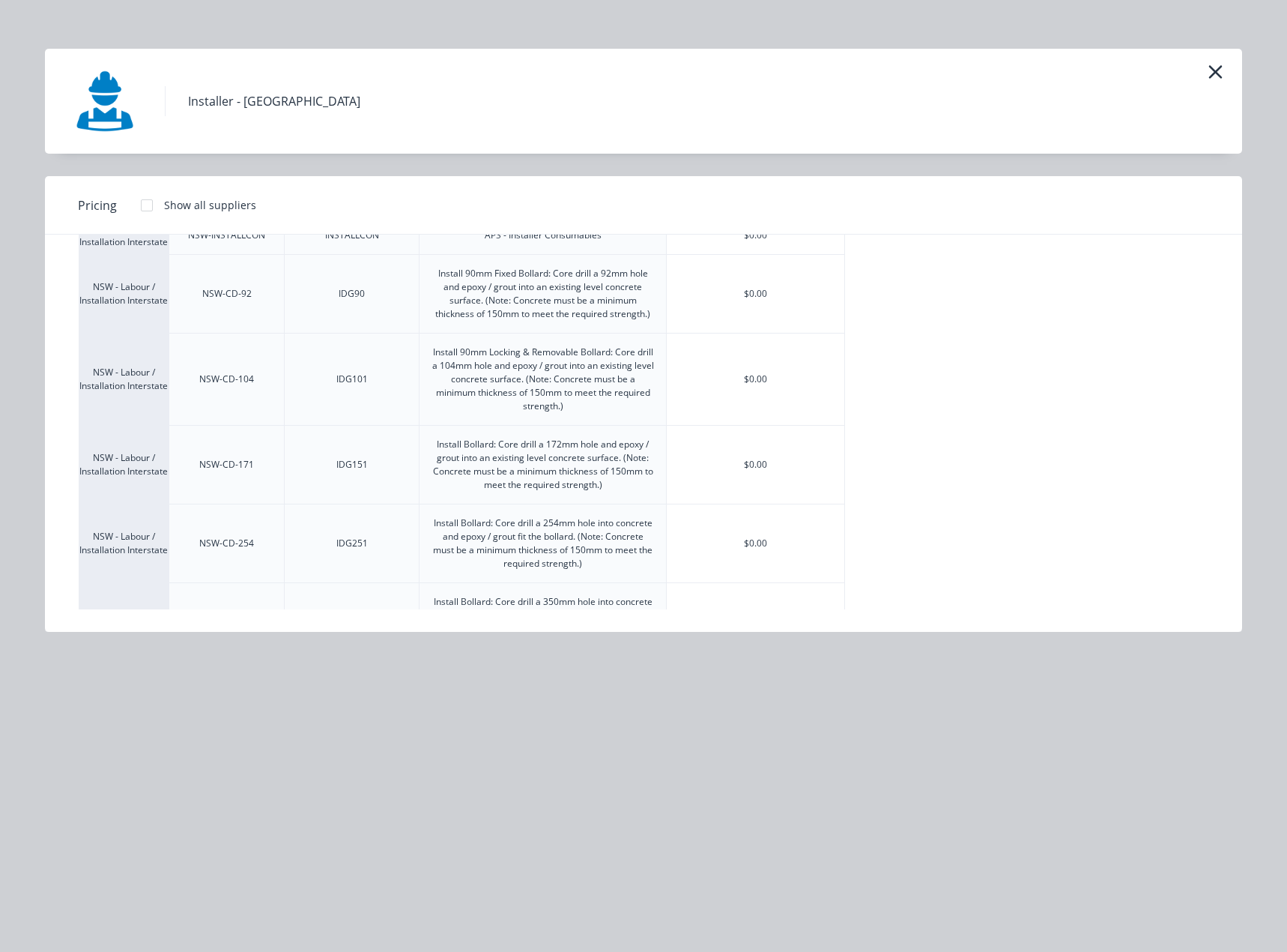
scroll to position [600, 0]
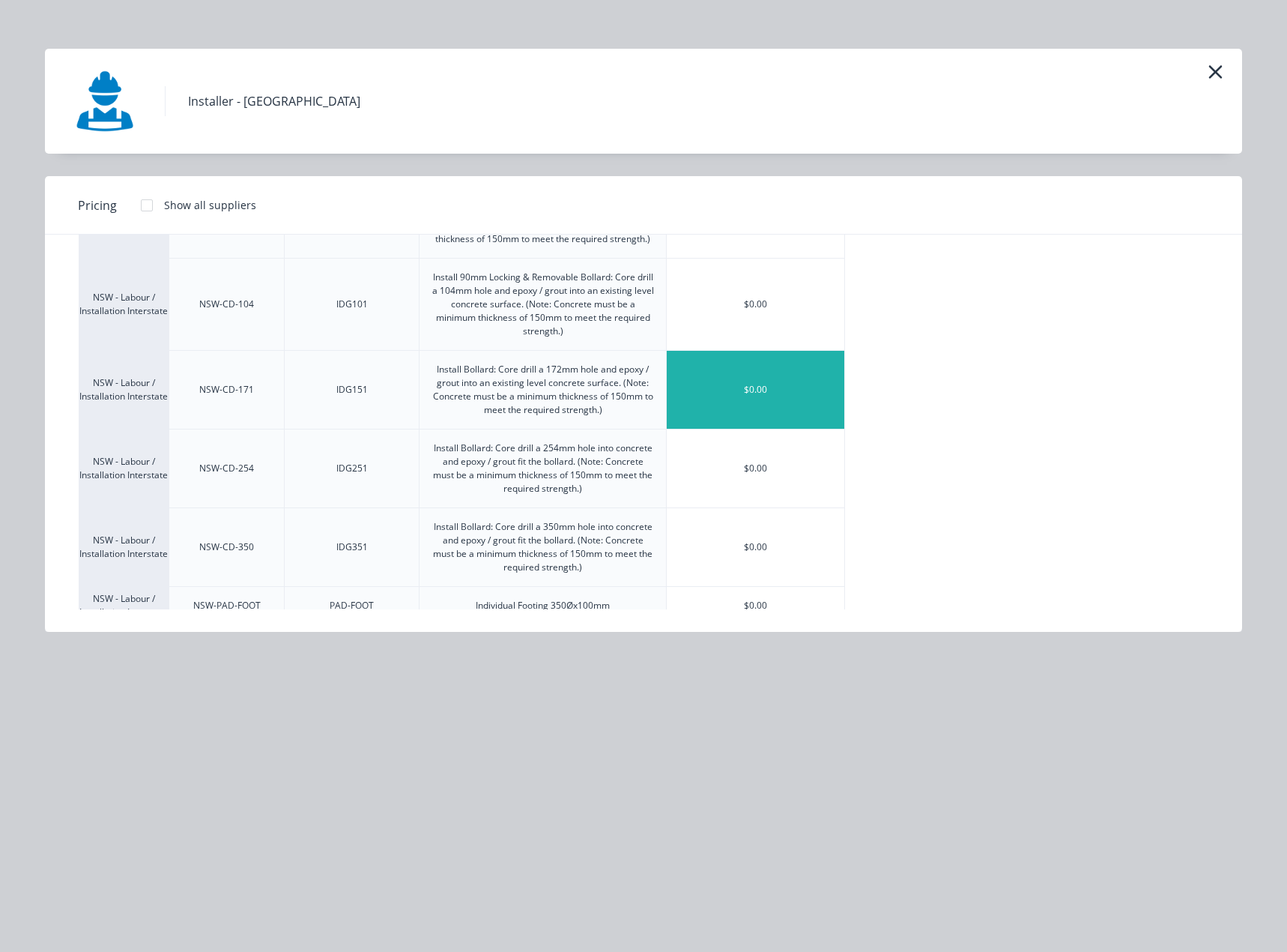
click at [723, 385] on div "$0.00" at bounding box center [756, 390] width 178 height 78
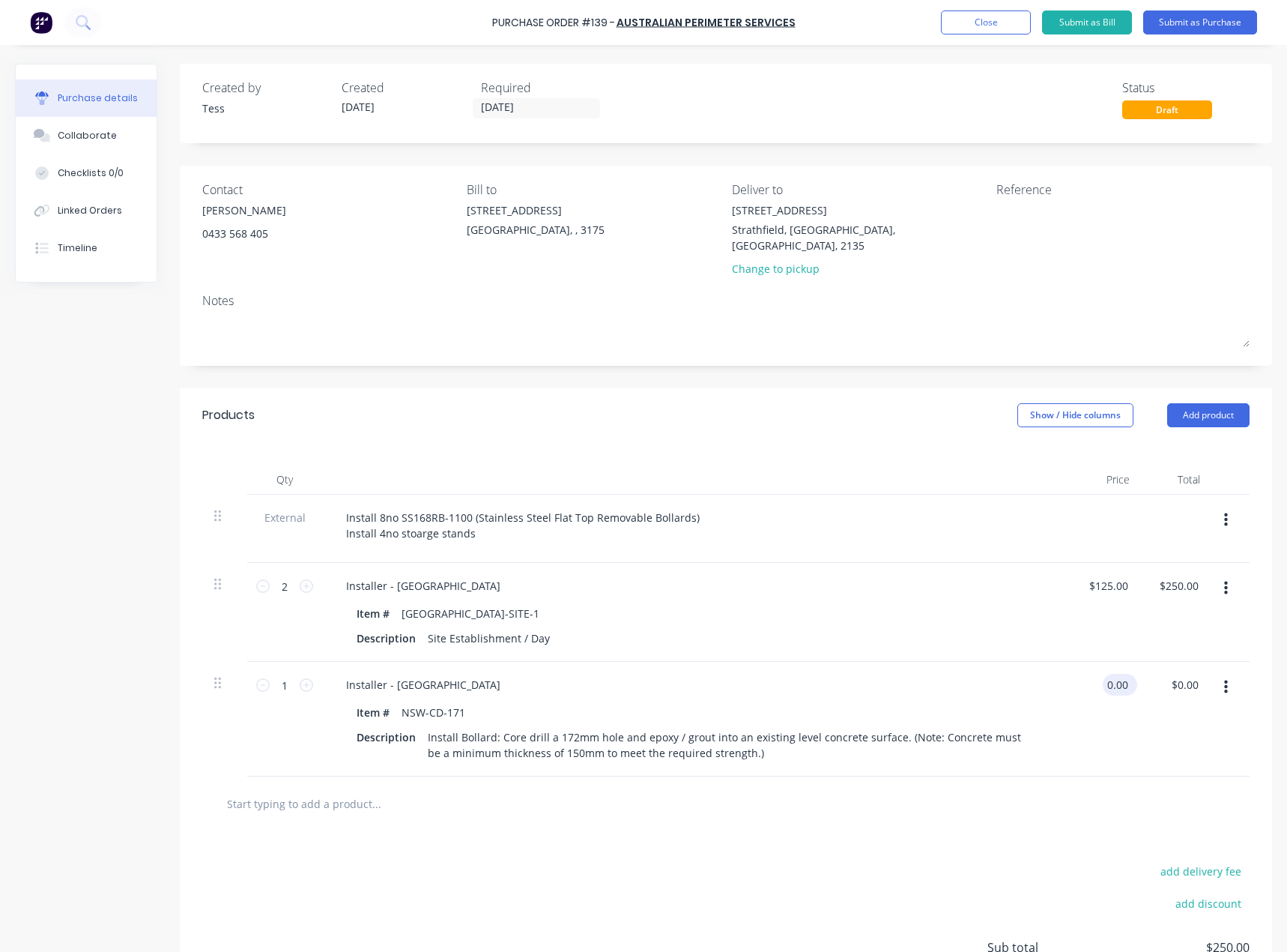
click at [1119, 674] on input "0.00" at bounding box center [1117, 684] width 29 height 22
drag, startPoint x: 1113, startPoint y: 663, endPoint x: 1165, endPoint y: 654, distance: 52.8
click at [1167, 662] on div "1 1 Installer - [GEOGRAPHIC_DATA] Item # [GEOGRAPHIC_DATA]-CD-171 Description I…" at bounding box center [726, 719] width 1048 height 115
type input "0"
type input "$165.00"
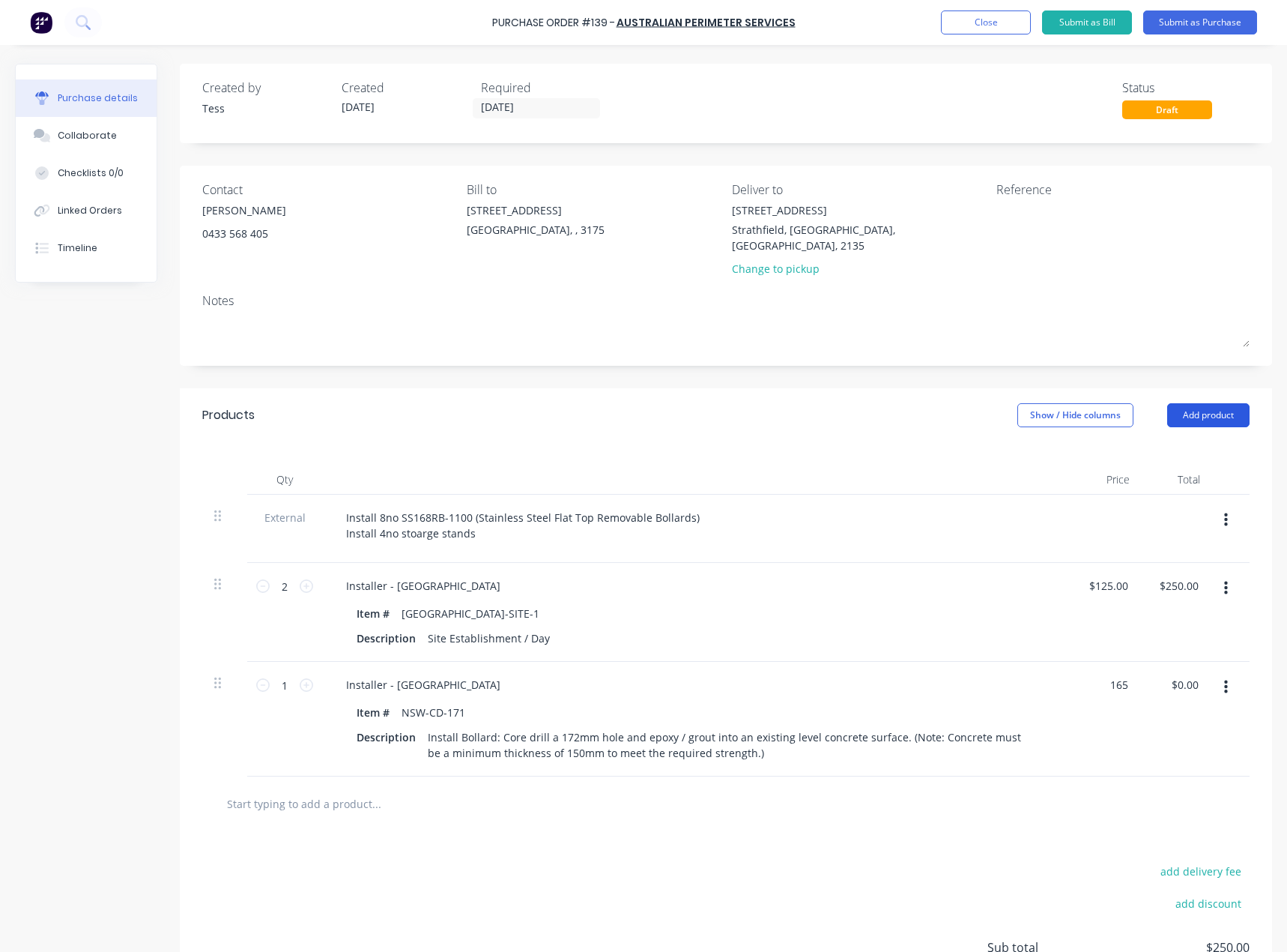
type input "$165.00"
click at [1195, 403] on button "Add product" at bounding box center [1208, 416] width 82 height 24
drag, startPoint x: 1188, startPoint y: 422, endPoint x: 1185, endPoint y: 433, distance: 11.4
click at [1188, 435] on div "Product catalogue Basic product Lineal metre product Square metre product Notes…" at bounding box center [1178, 528] width 143 height 187
click at [1185, 443] on div "Product catalogue" at bounding box center [1179, 454] width 116 height 22
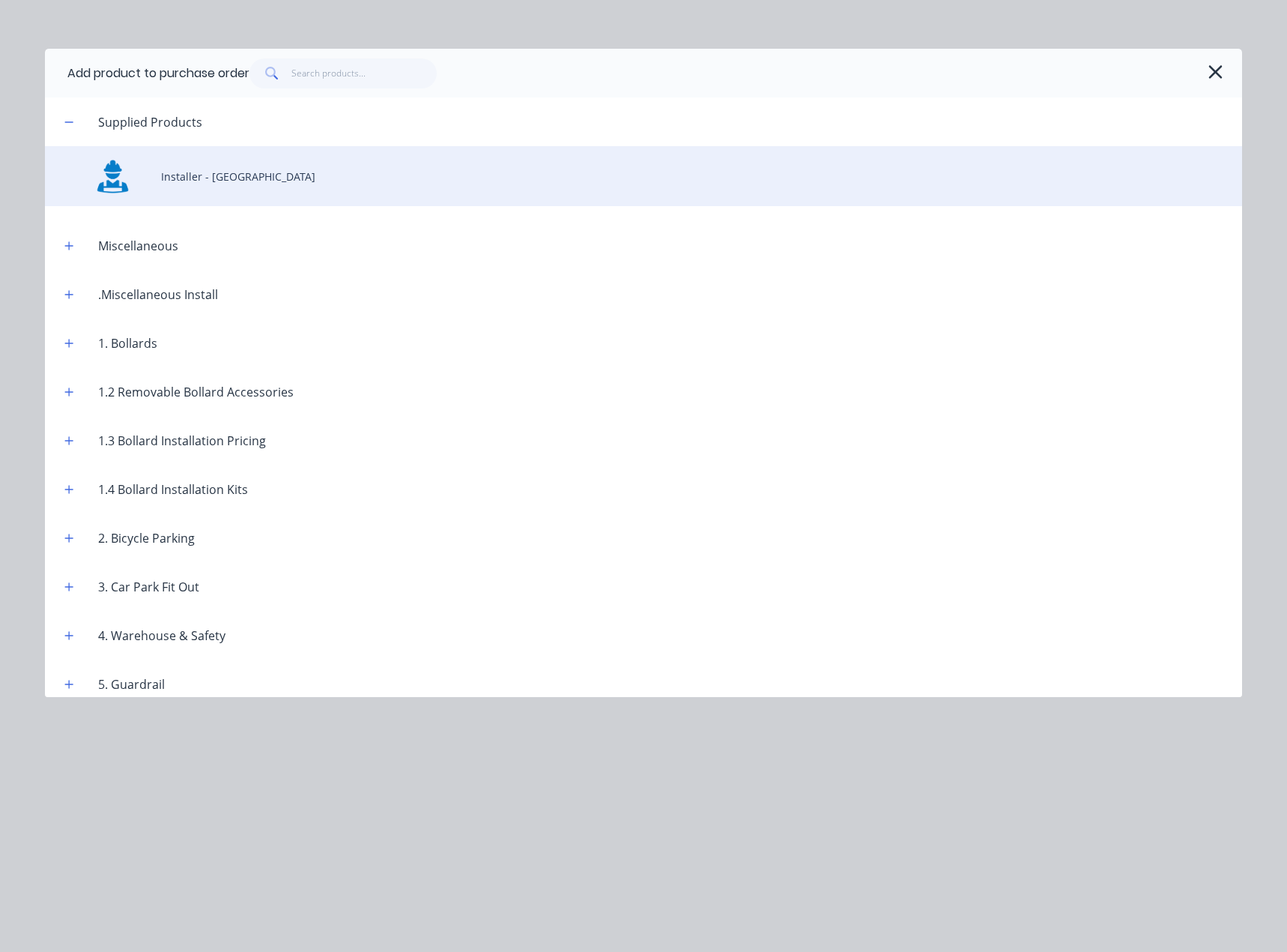
click at [219, 184] on div "Installer - [GEOGRAPHIC_DATA]" at bounding box center [644, 175] width 1197 height 60
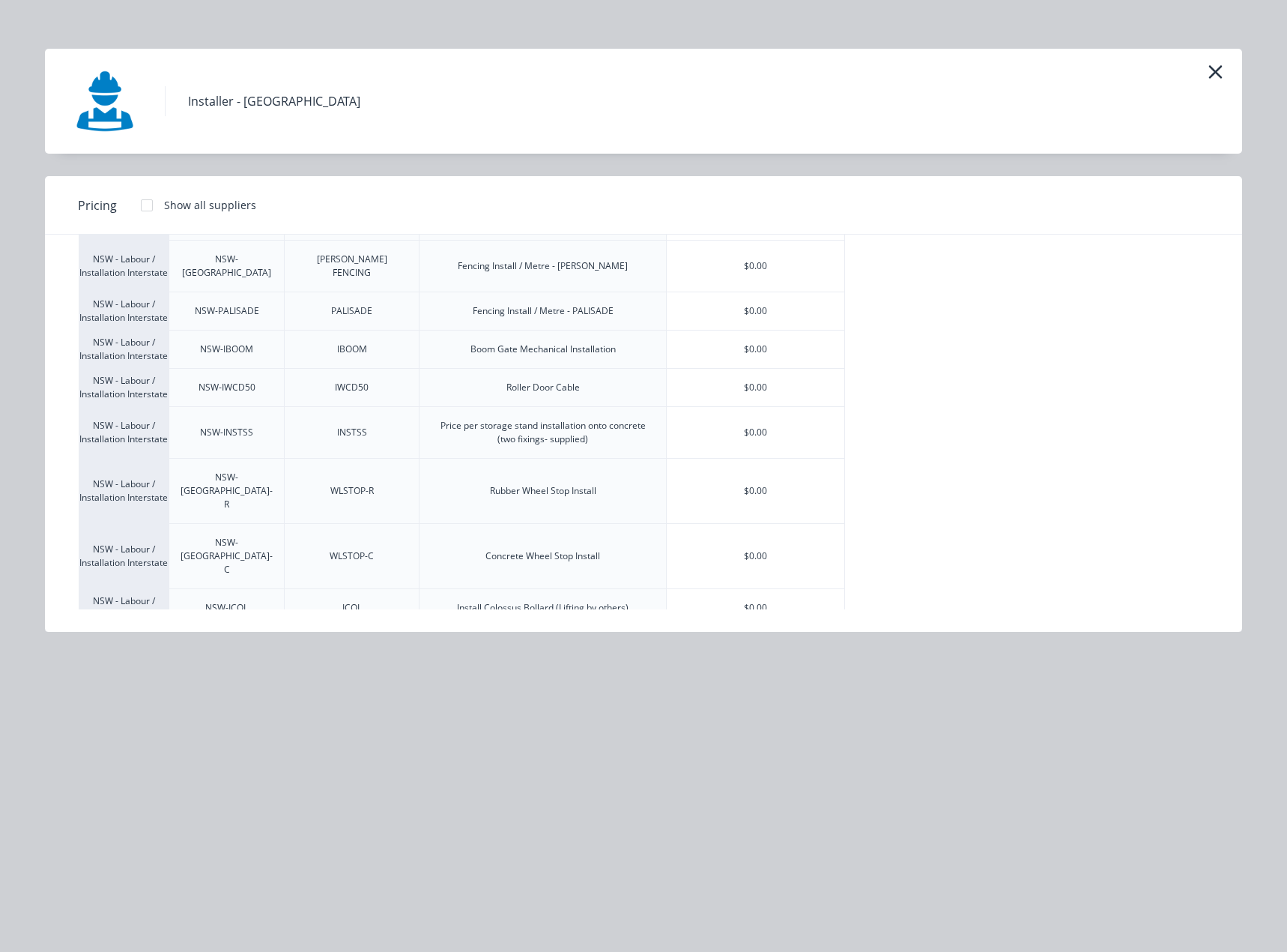
scroll to position [1967, 0]
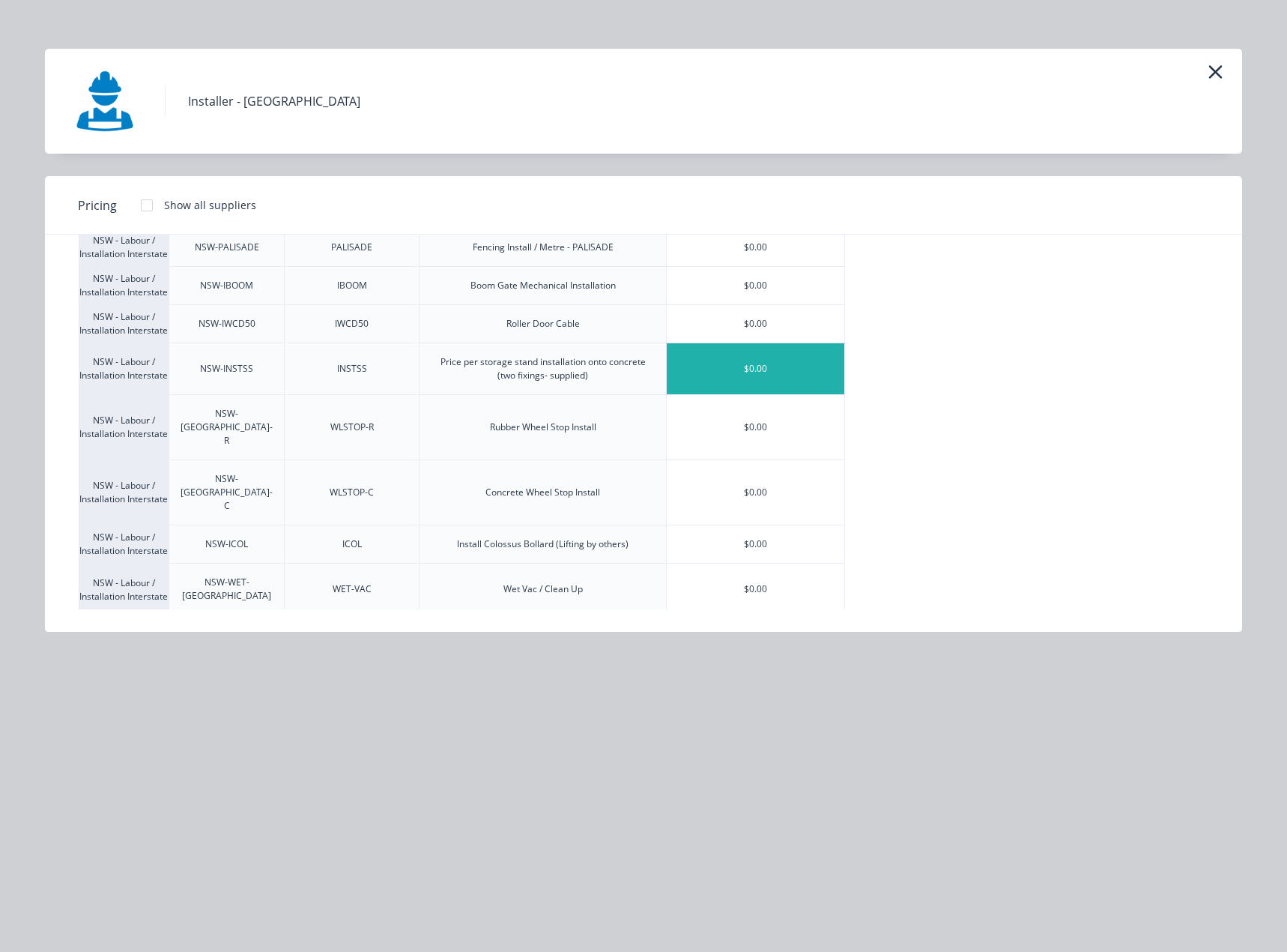
click at [770, 394] on div "$0.00" at bounding box center [756, 368] width 178 height 51
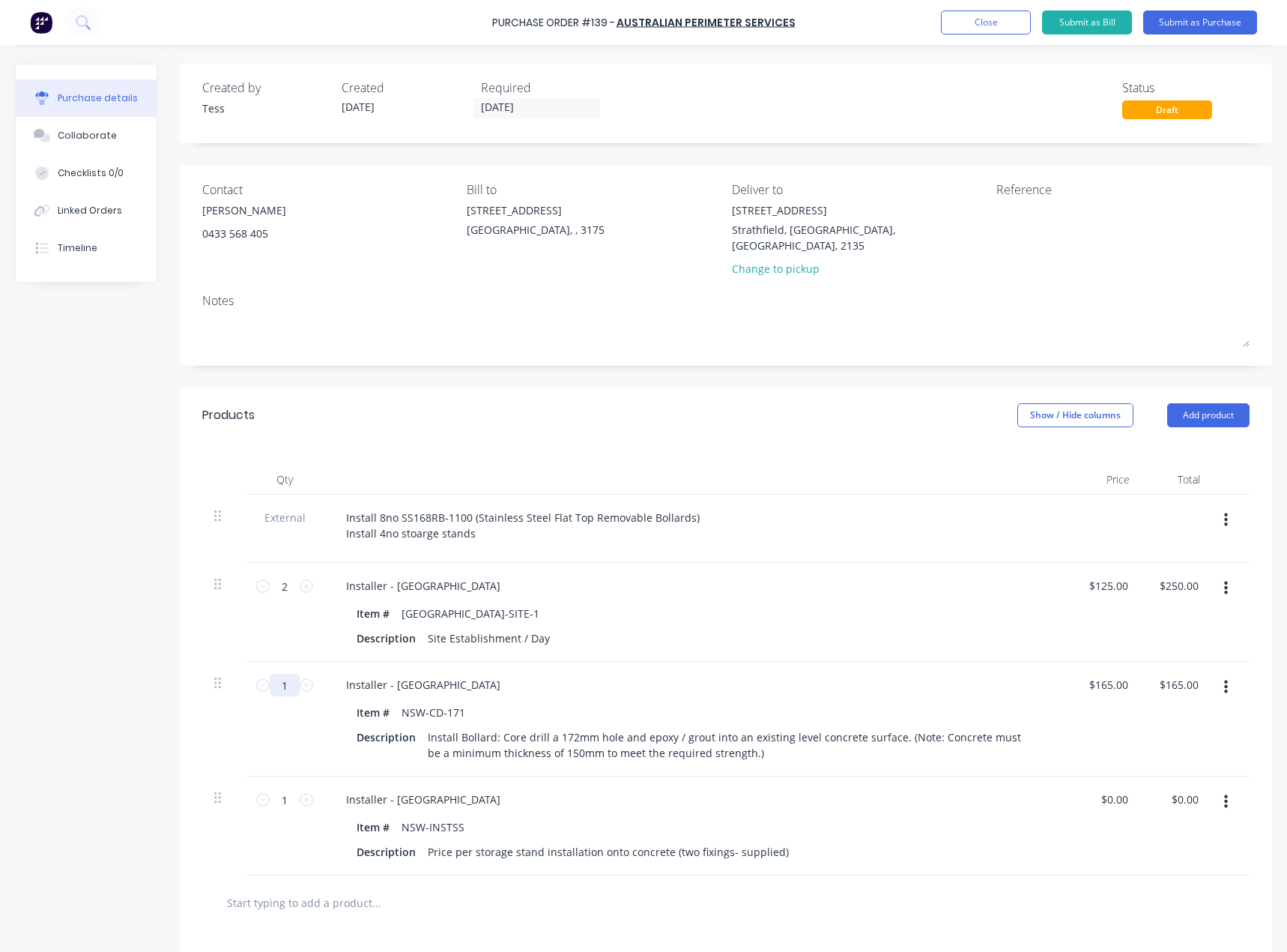
click at [293, 674] on input "1" at bounding box center [284, 685] width 30 height 22
type input "8"
type input "$1,320.00"
type input "8"
click at [305, 793] on icon at bounding box center [307, 800] width 14 height 14
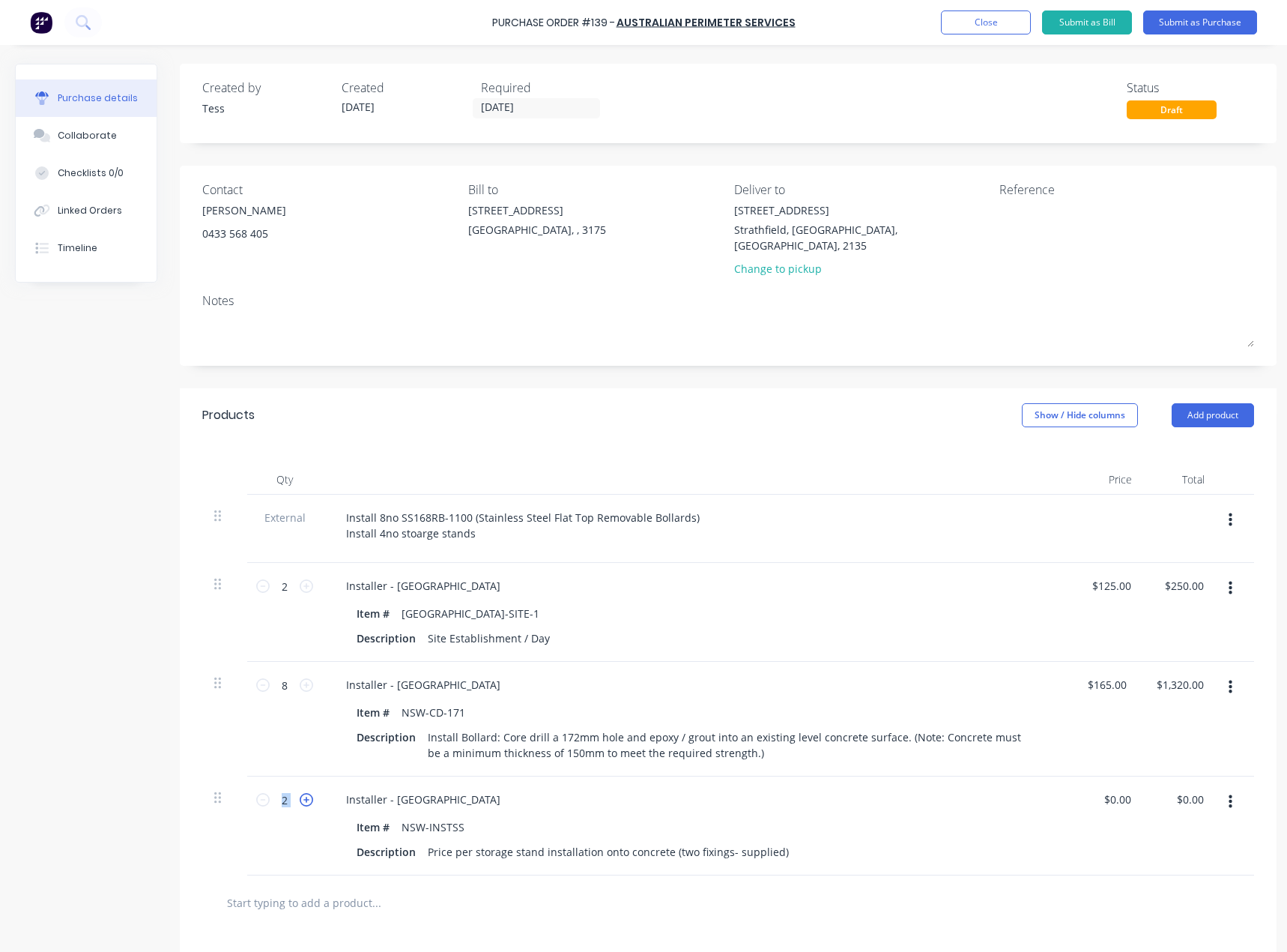
click at [305, 793] on icon at bounding box center [307, 800] width 14 height 14
type input "4"
click at [1117, 789] on input "0.00" at bounding box center [1118, 799] width 35 height 22
type input "$0.03"
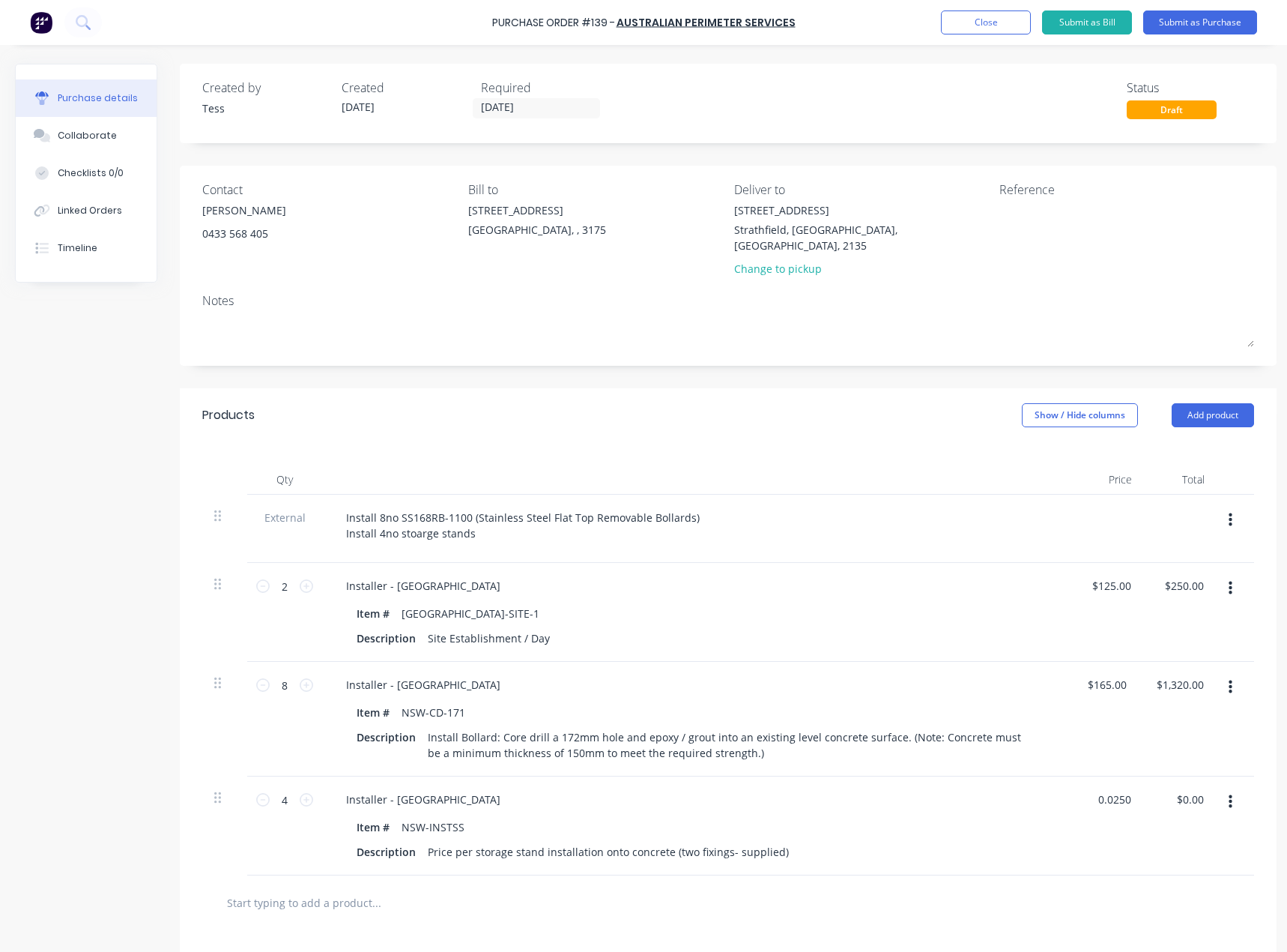
type input "$0.12"
click at [985, 901] on div at bounding box center [728, 902] width 1028 height 30
click at [1112, 789] on input "0.03" at bounding box center [1118, 799] width 35 height 22
click at [1112, 789] on input "0.03" at bounding box center [1119, 799] width 29 height 22
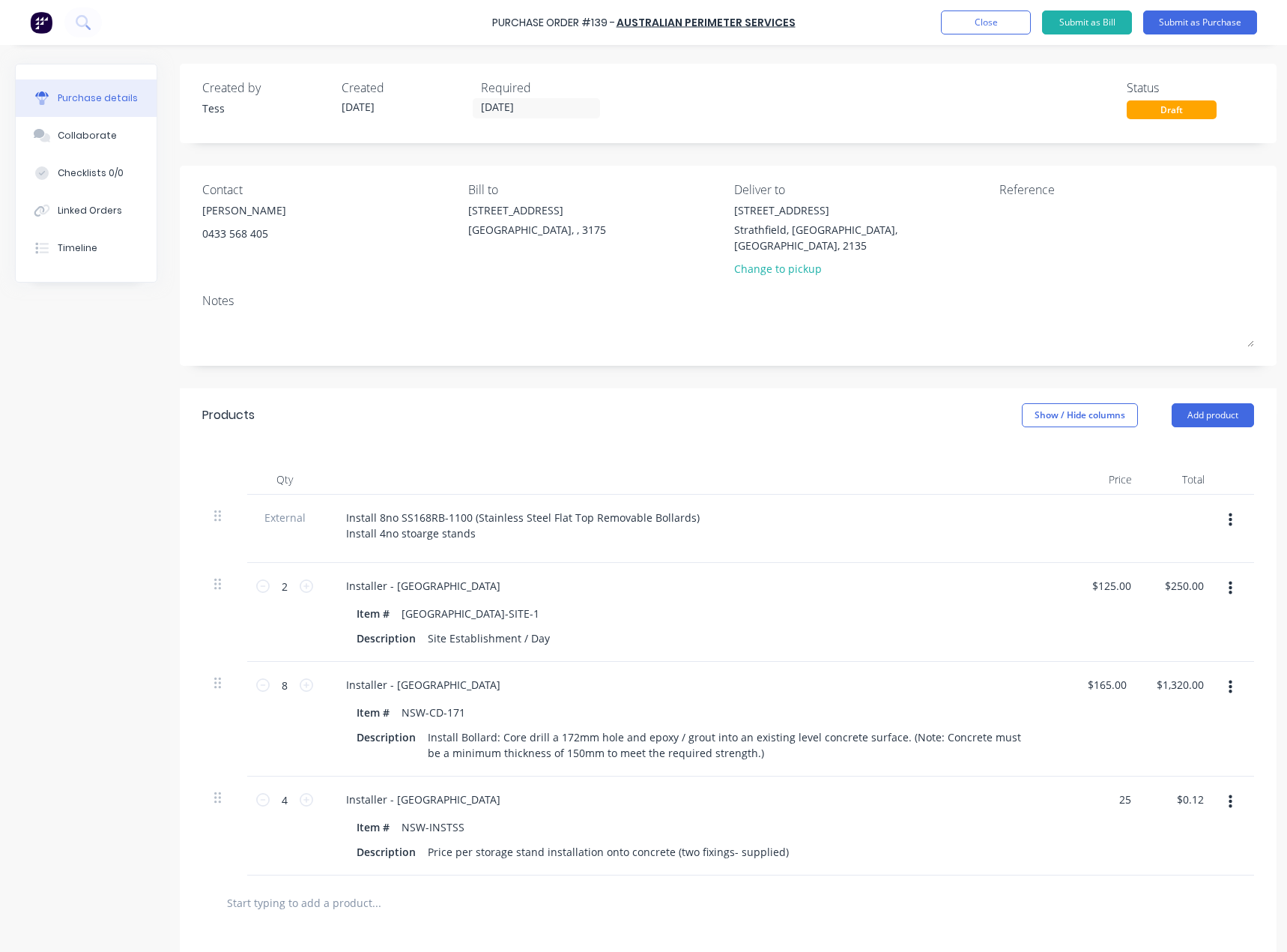
type input "$25.00"
type input "$100.00"
click at [1015, 887] on div at bounding box center [728, 902] width 1028 height 30
click at [472, 506] on div "Install 8no SS168RB-1100 (Stainless Steel Flat Top Removable Bollards) Install …" at bounding box center [523, 524] width 377 height 37
click at [690, 506] on div "Install 8no SS168RB-1100 (Stainless Steel Flat Top Removable Bollards) Install …" at bounding box center [523, 524] width 377 height 37
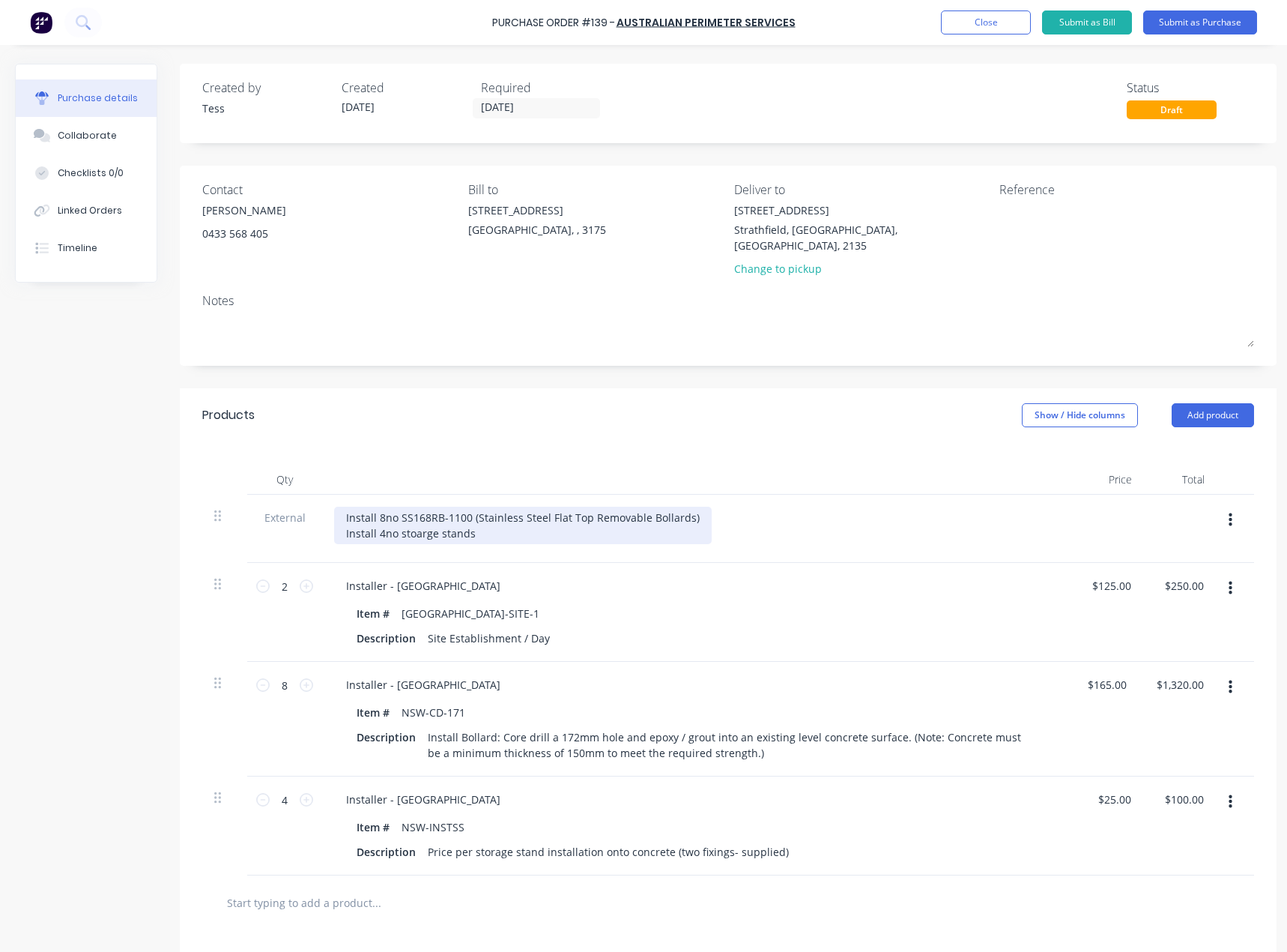
click at [471, 506] on div "Install 8no SS168RB-1100 (Stainless Steel Flat Top Removable Bollards) Install …" at bounding box center [523, 524] width 377 height 37
click at [596, 523] on div "Install 8no SS168RB-1100 Inground sleeve (Stainless Steel Flat Top Removable Bo…" at bounding box center [565, 524] width 461 height 37
click at [524, 506] on div "Install 8no SS168RB-1100 Inground sleeve (Stainless Steel Flat Top Removable Bo…" at bounding box center [565, 524] width 461 height 37
click at [422, 518] on div "Install 8no SS168RB-1100 Inground sleeve (Stainless Steel Flat Top Removable Bo…" at bounding box center [565, 524] width 461 height 37
click at [624, 520] on div "Install 8no SS168RB-1100 Inground sleeve (Stainless Steel Flat Top Removable Bo…" at bounding box center [565, 524] width 461 height 37
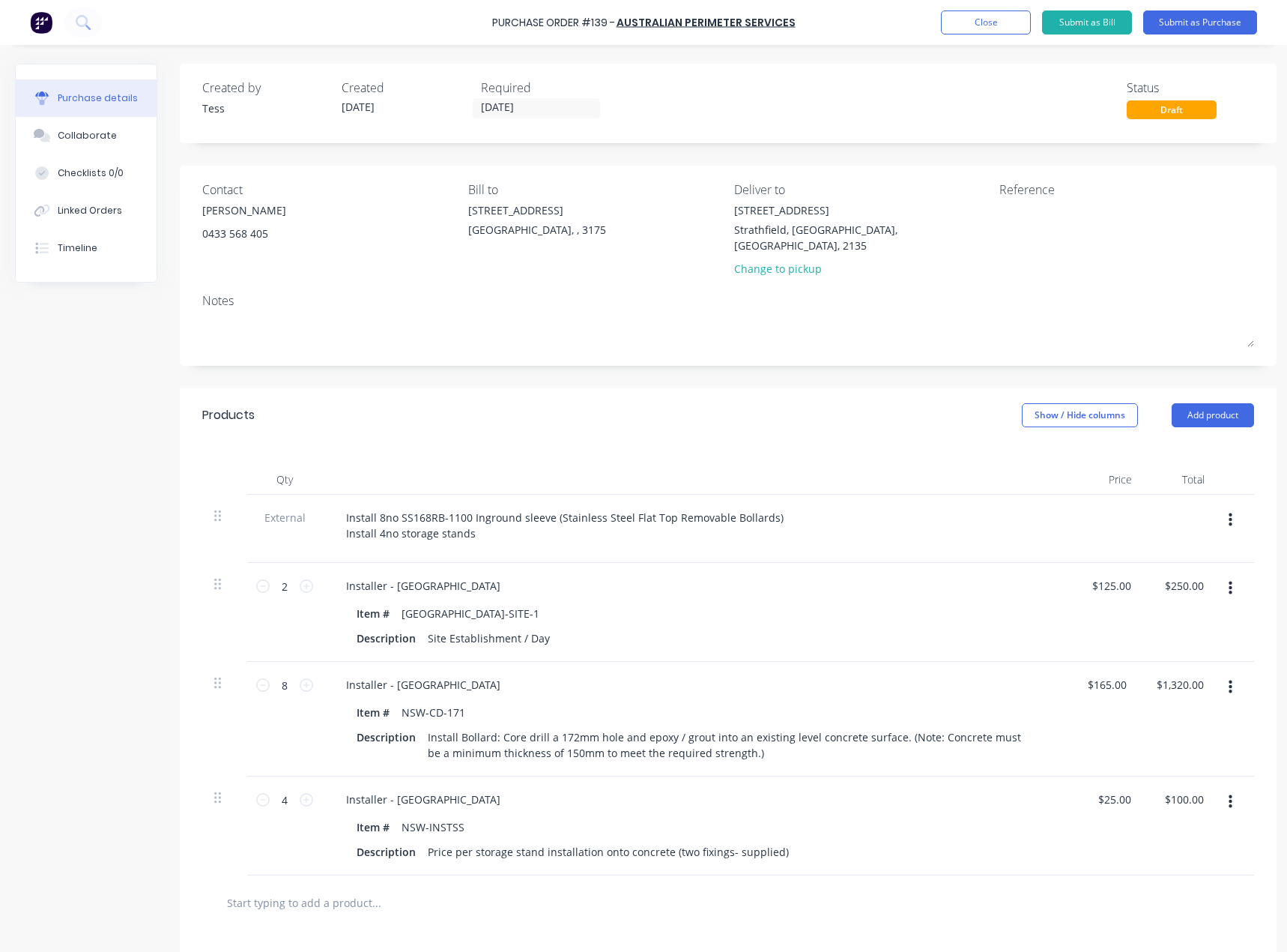
click at [615, 563] on div "Installer - [GEOGRAPHIC_DATA] Item # [GEOGRAPHIC_DATA]-SITE-1 Description Site …" at bounding box center [697, 612] width 750 height 99
click at [1019, 211] on textarea at bounding box center [1093, 219] width 187 height 34
type textarea "Strathfield"
click at [1032, 219] on textarea "Strathfield" at bounding box center [1093, 219] width 187 height 34
type textarea "x"
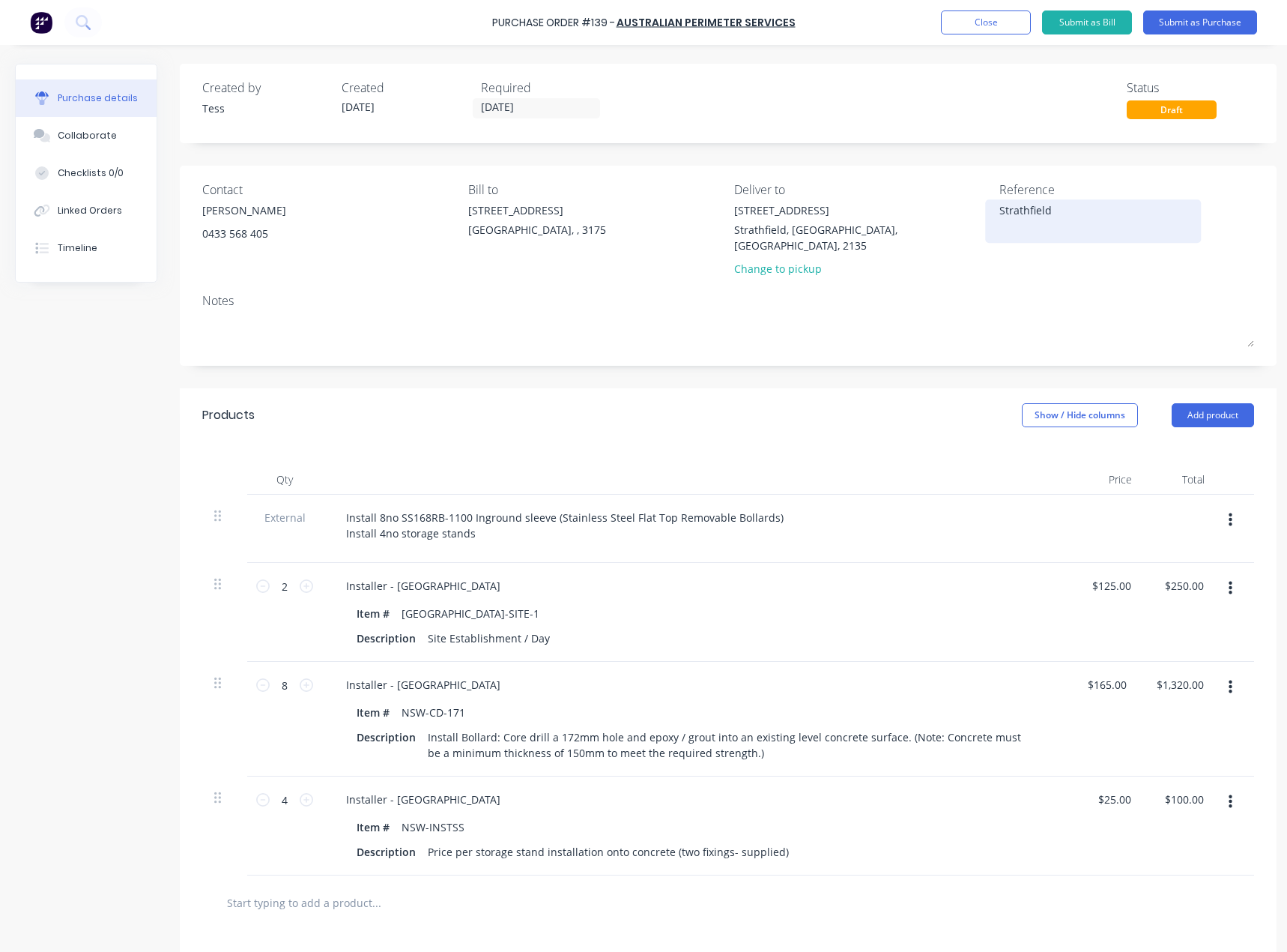
click at [1061, 211] on textarea "Strathfield" at bounding box center [1093, 219] width 187 height 34
type textarea "Strathfield 2135"
type textarea "x"
type textarea "Strathfield 2135"
click at [859, 291] on div "Notes" at bounding box center [728, 300] width 1052 height 18
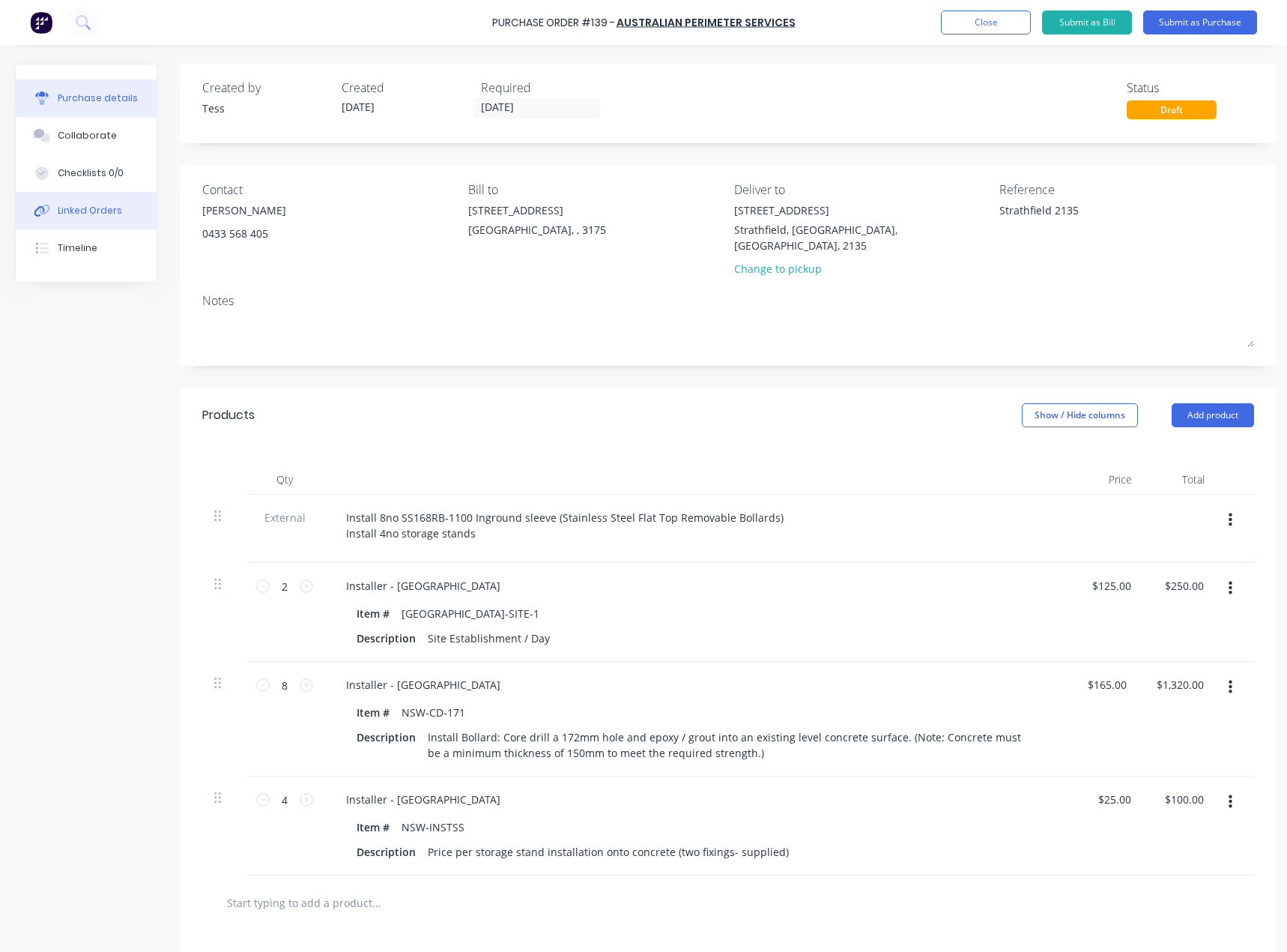
type textarea "x"
click at [92, 213] on div "Linked Orders" at bounding box center [90, 211] width 65 height 14
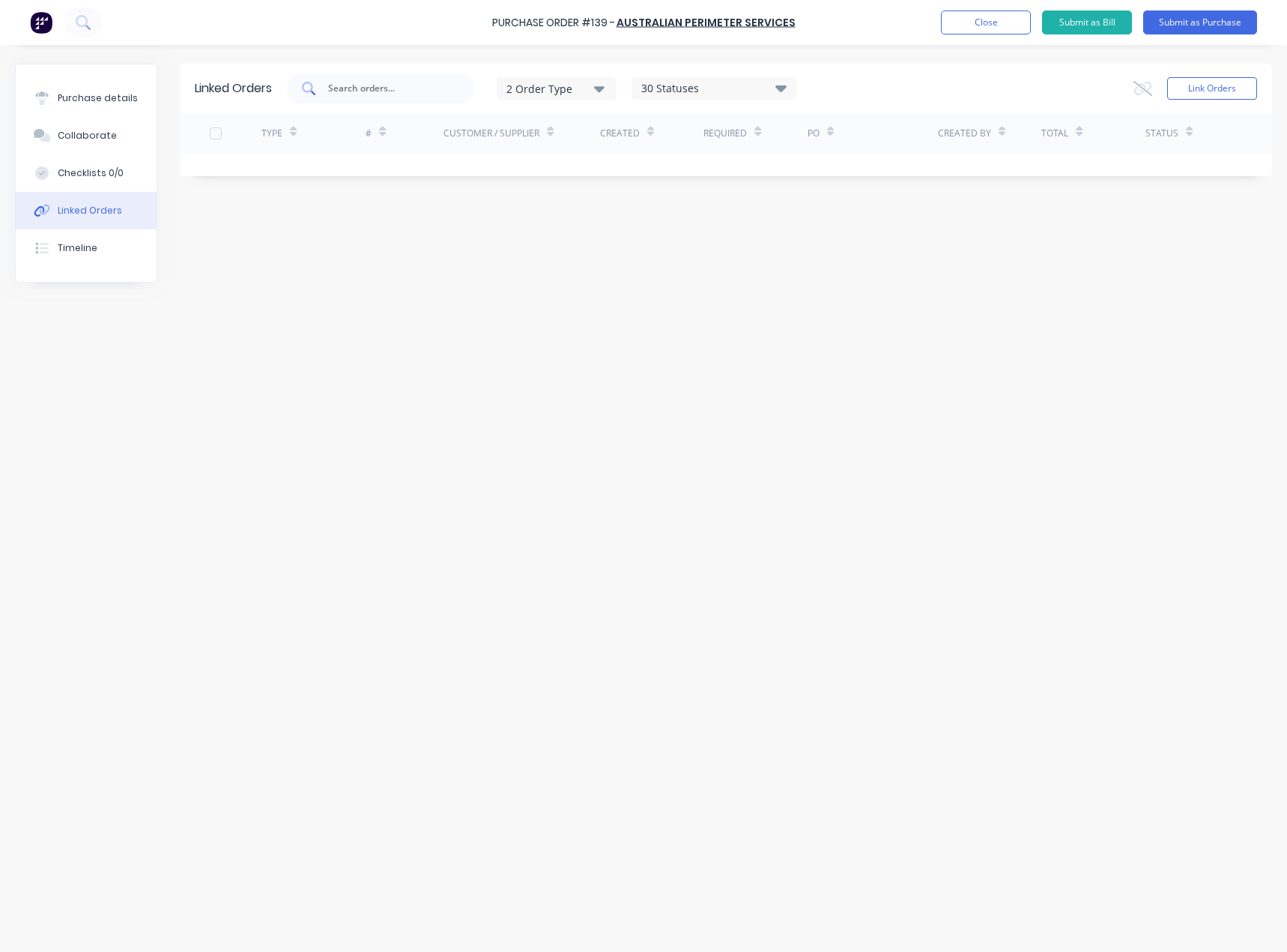
click at [384, 90] on input "text" at bounding box center [389, 88] width 124 height 15
click at [1190, 85] on button "Link Orders" at bounding box center [1213, 88] width 90 height 22
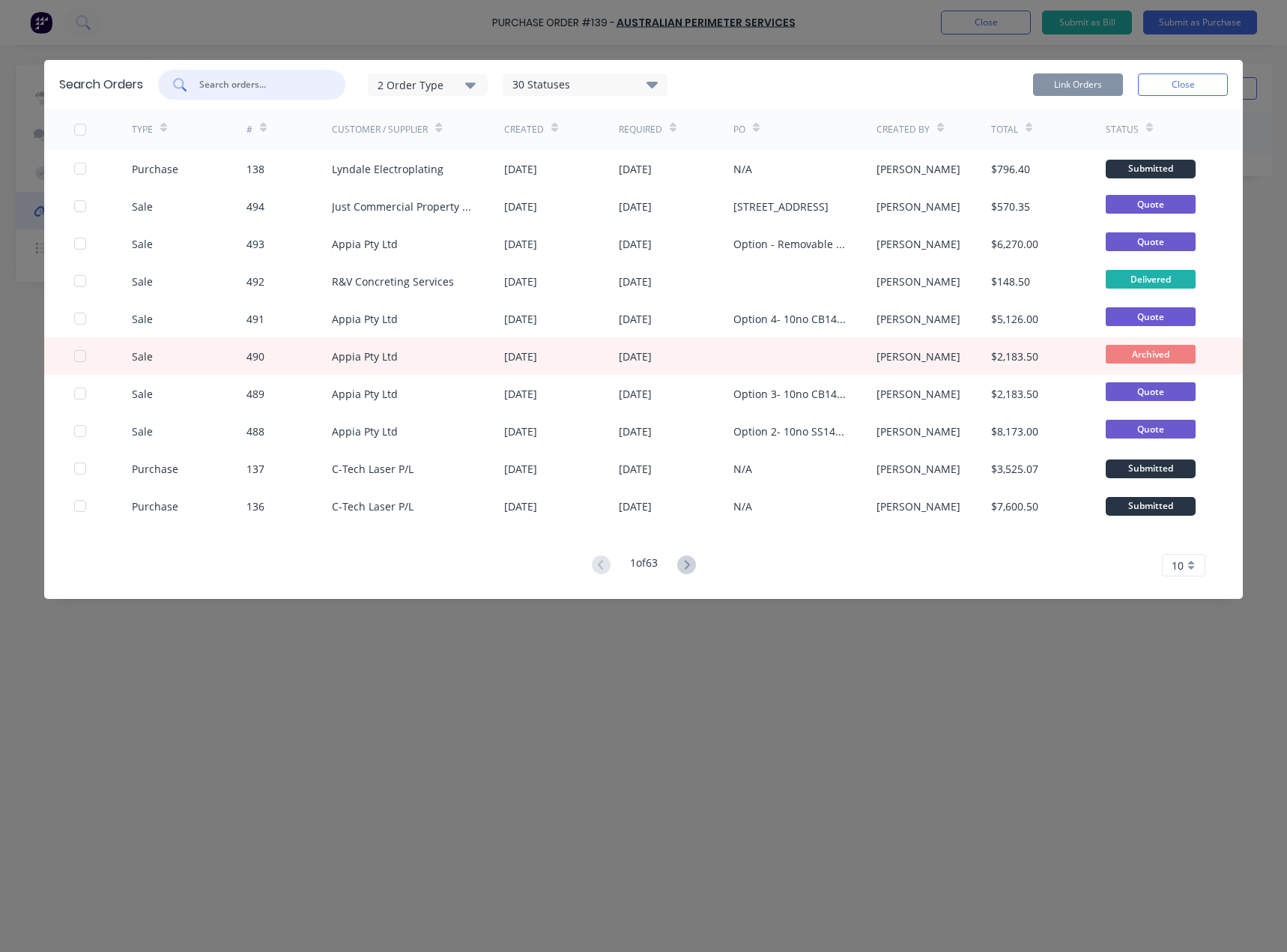
click at [241, 83] on input "text" at bounding box center [260, 84] width 124 height 15
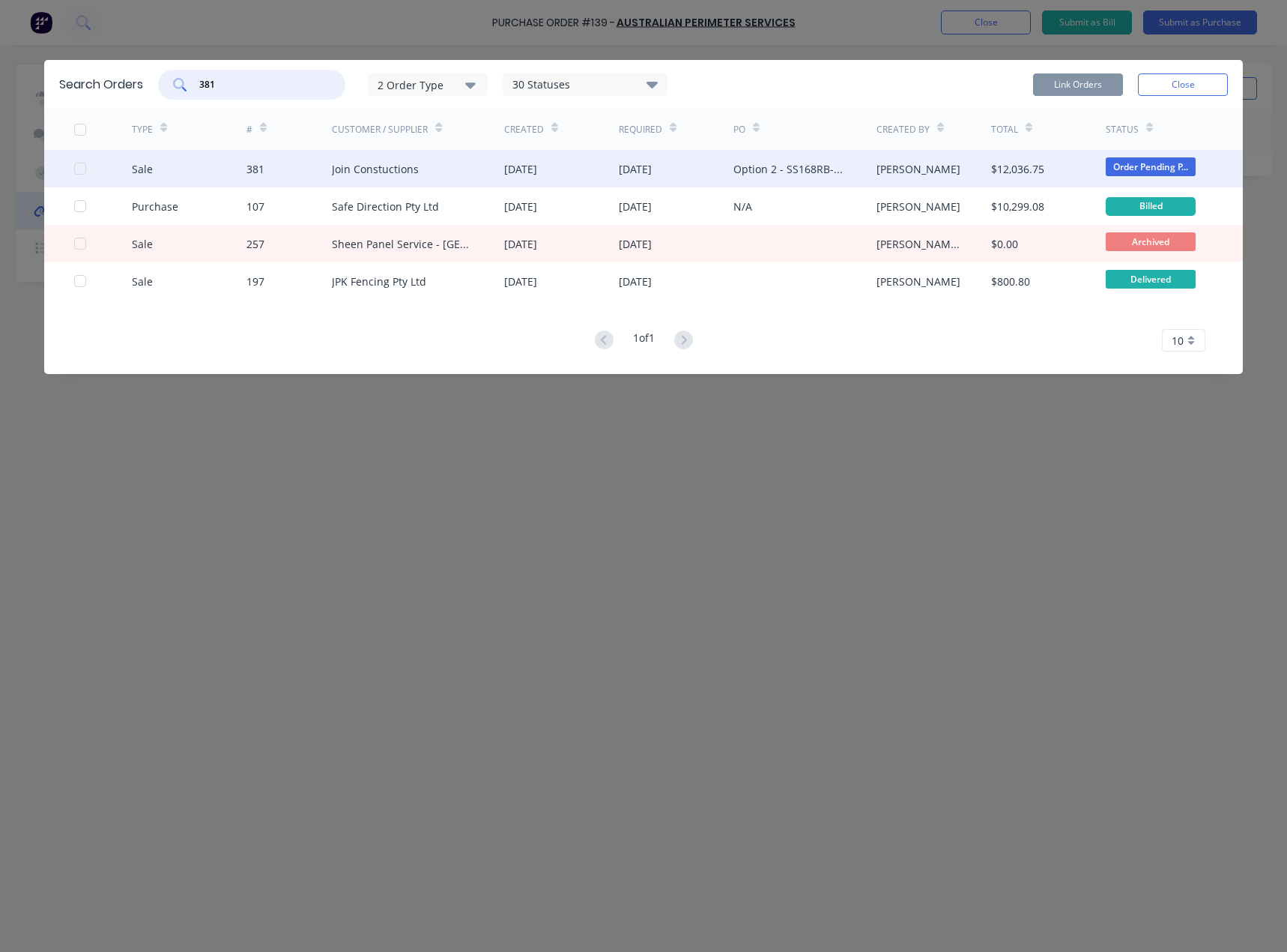
click at [79, 168] on div at bounding box center [79, 168] width 30 height 30
type input "381"
click at [1087, 84] on button "Link Orders" at bounding box center [1078, 85] width 90 height 22
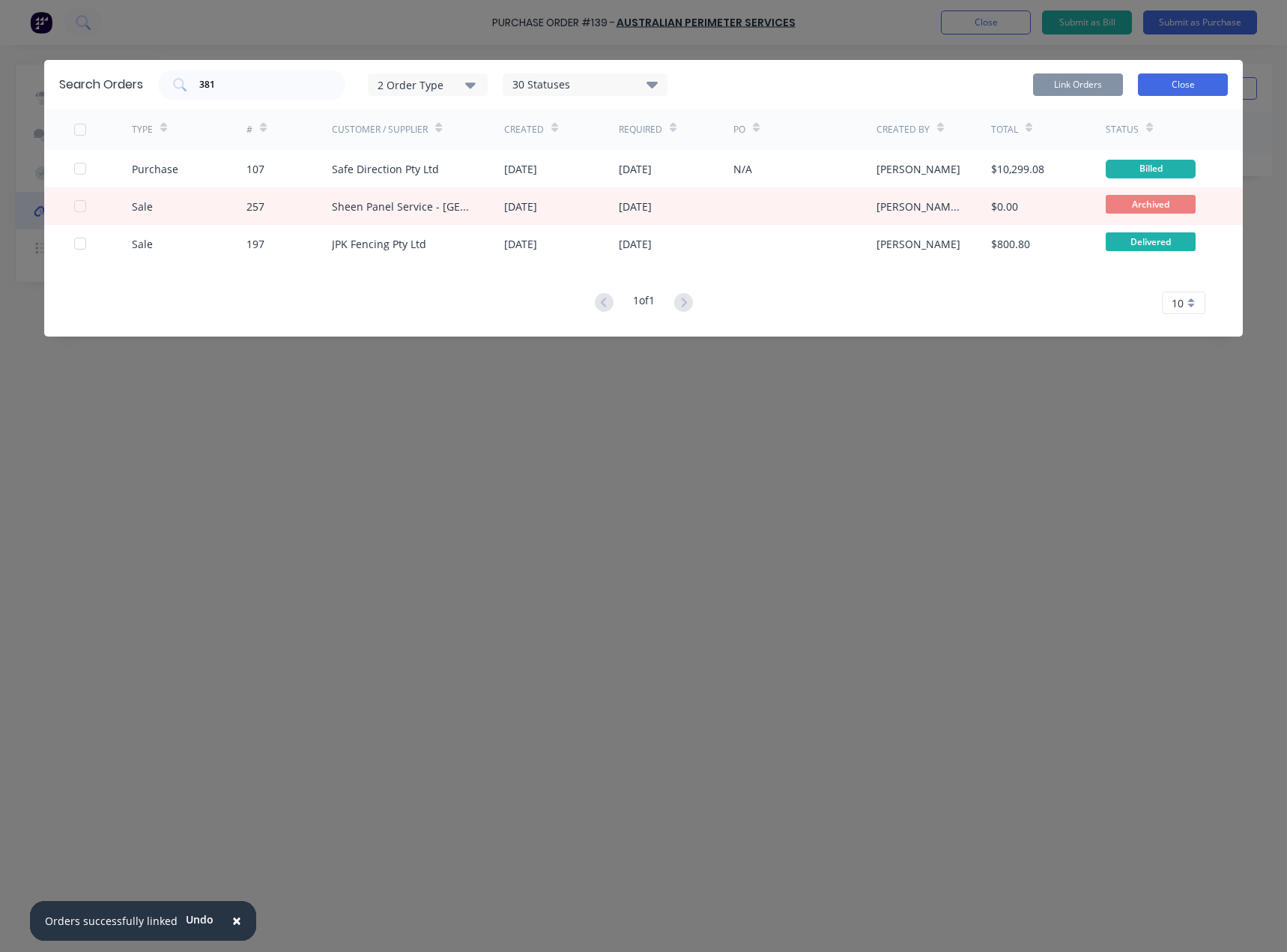
click at [1193, 86] on button "Close" at bounding box center [1183, 85] width 90 height 22
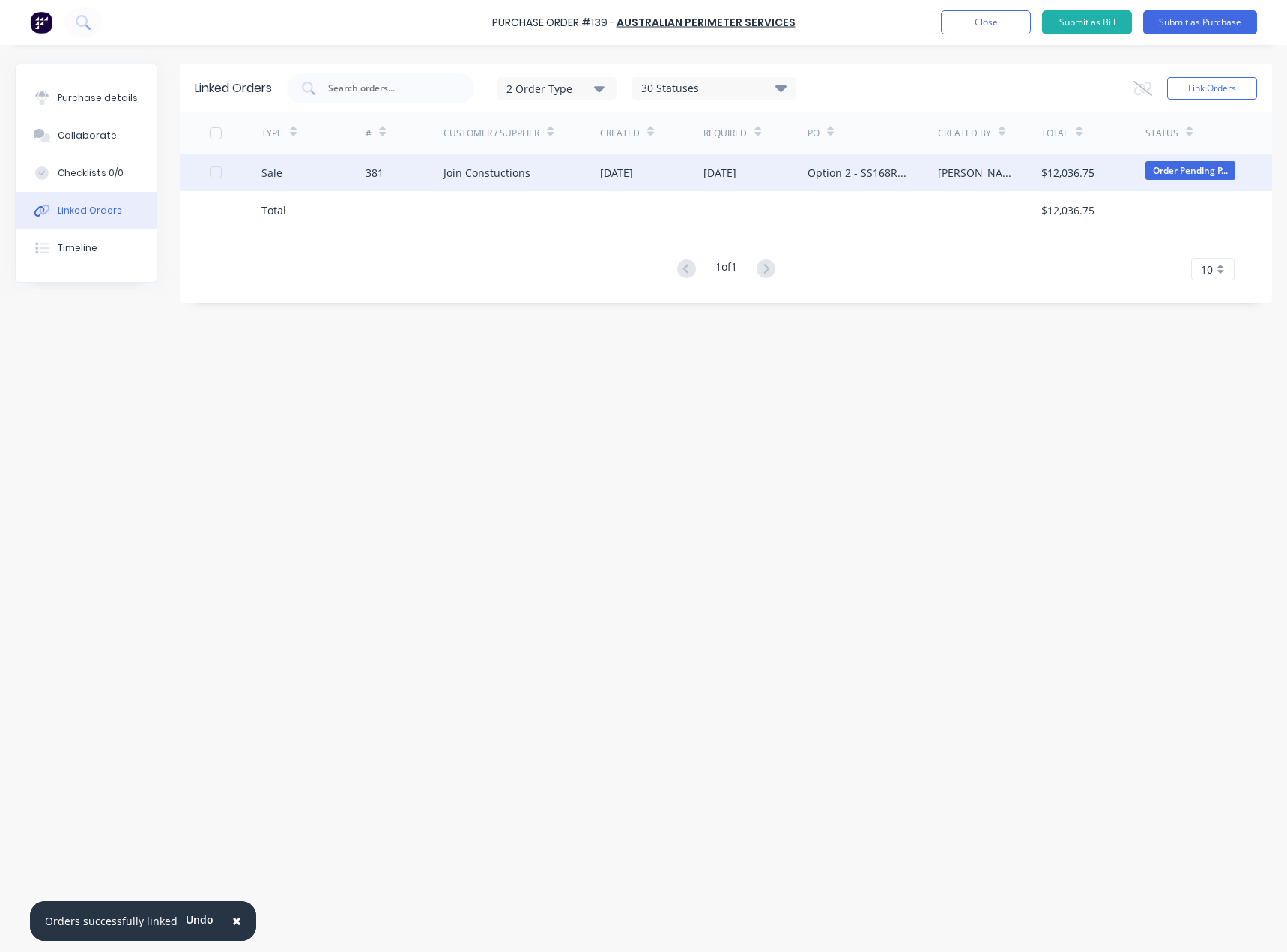
click at [214, 172] on div at bounding box center [215, 172] width 30 height 30
drag, startPoint x: 1041, startPoint y: 174, endPoint x: 685, endPoint y: 170, distance: 356.0
click at [685, 170] on div "[DATE]" at bounding box center [652, 172] width 105 height 37
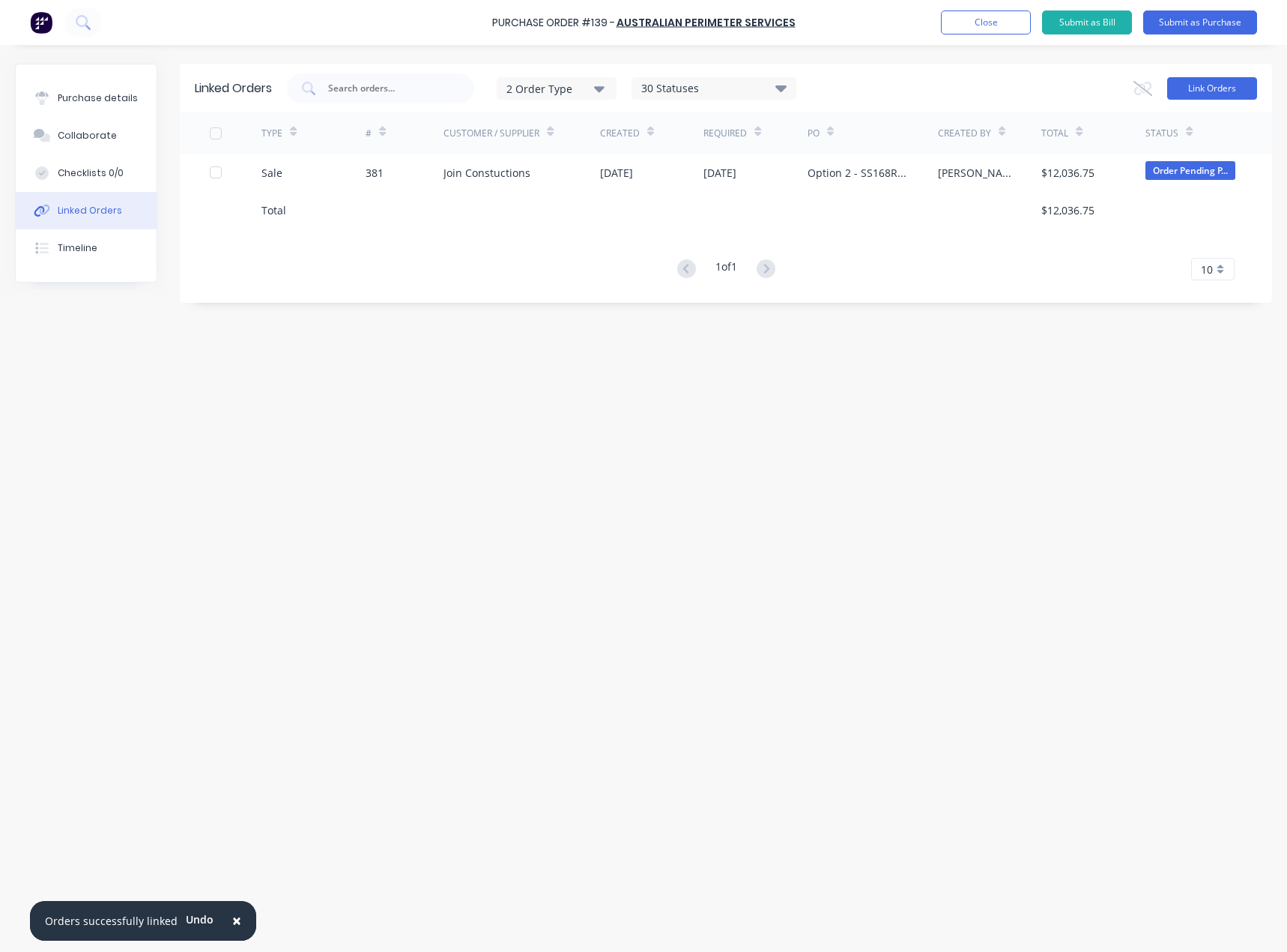
click at [1198, 88] on button "Link Orders" at bounding box center [1213, 88] width 90 height 22
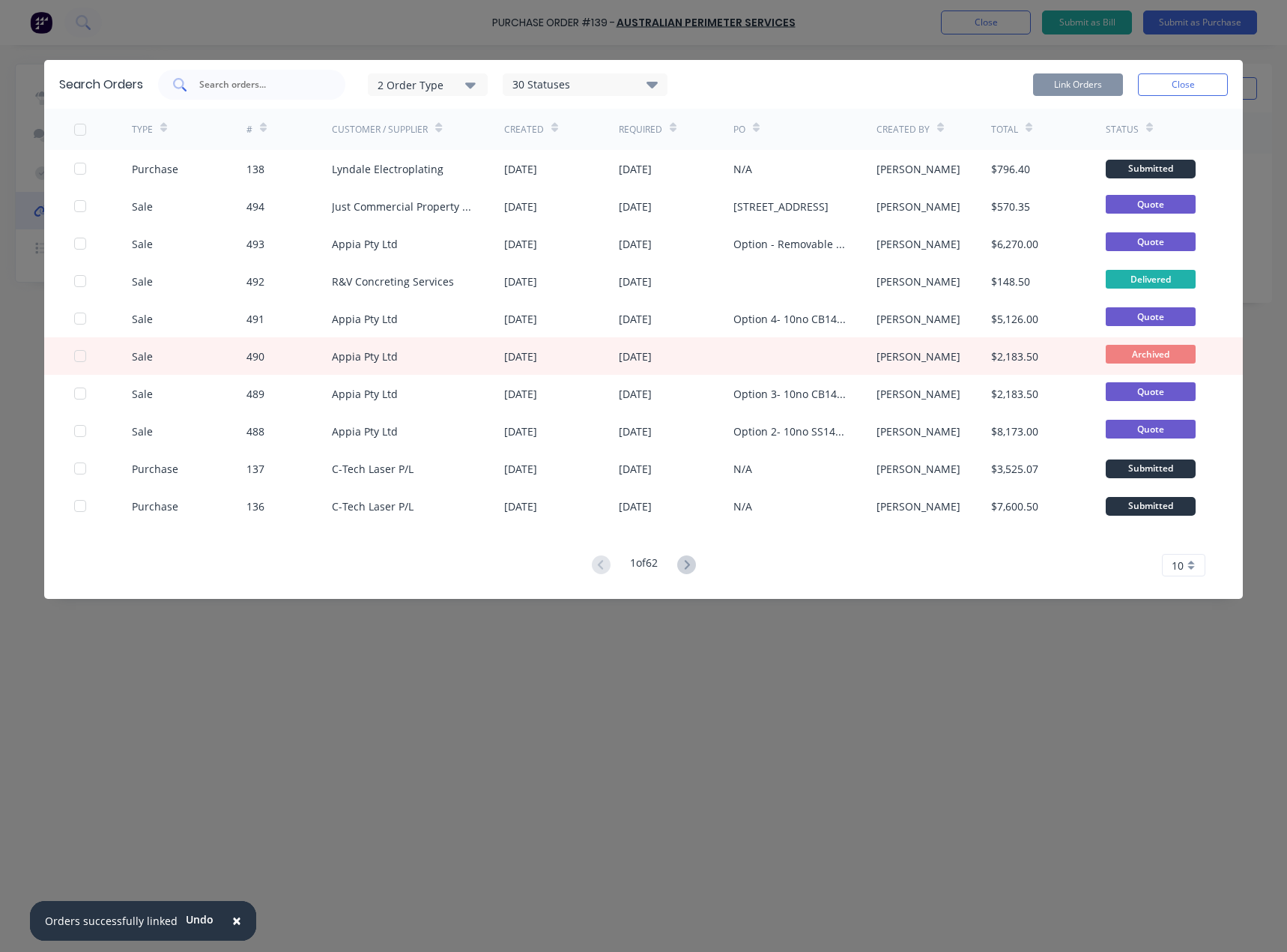
click at [273, 85] on input "text" at bounding box center [260, 84] width 124 height 15
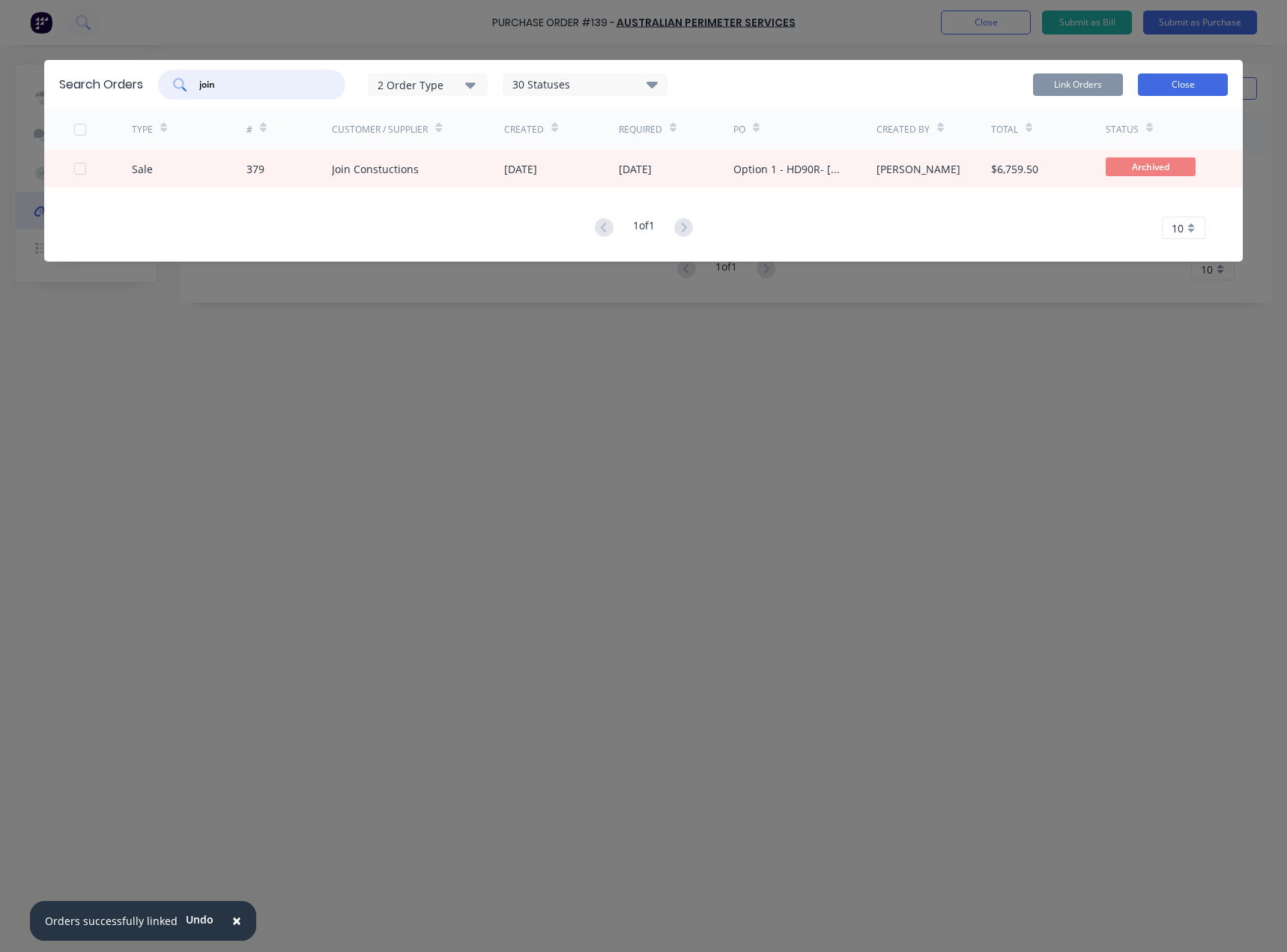
type input "join"
click at [1163, 85] on button "Close" at bounding box center [1183, 85] width 90 height 22
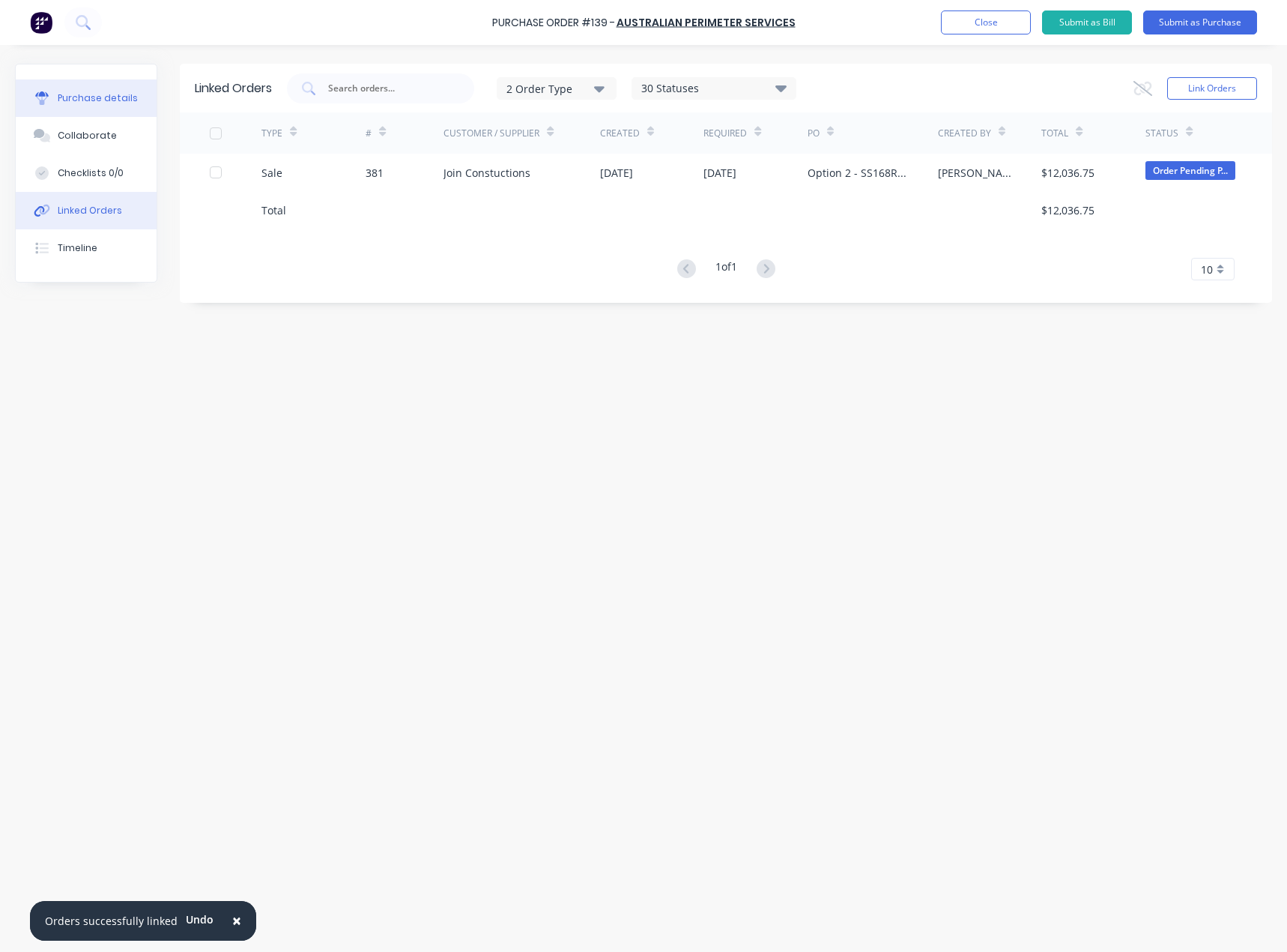
click at [103, 93] on div "Purchase details" at bounding box center [98, 98] width 80 height 14
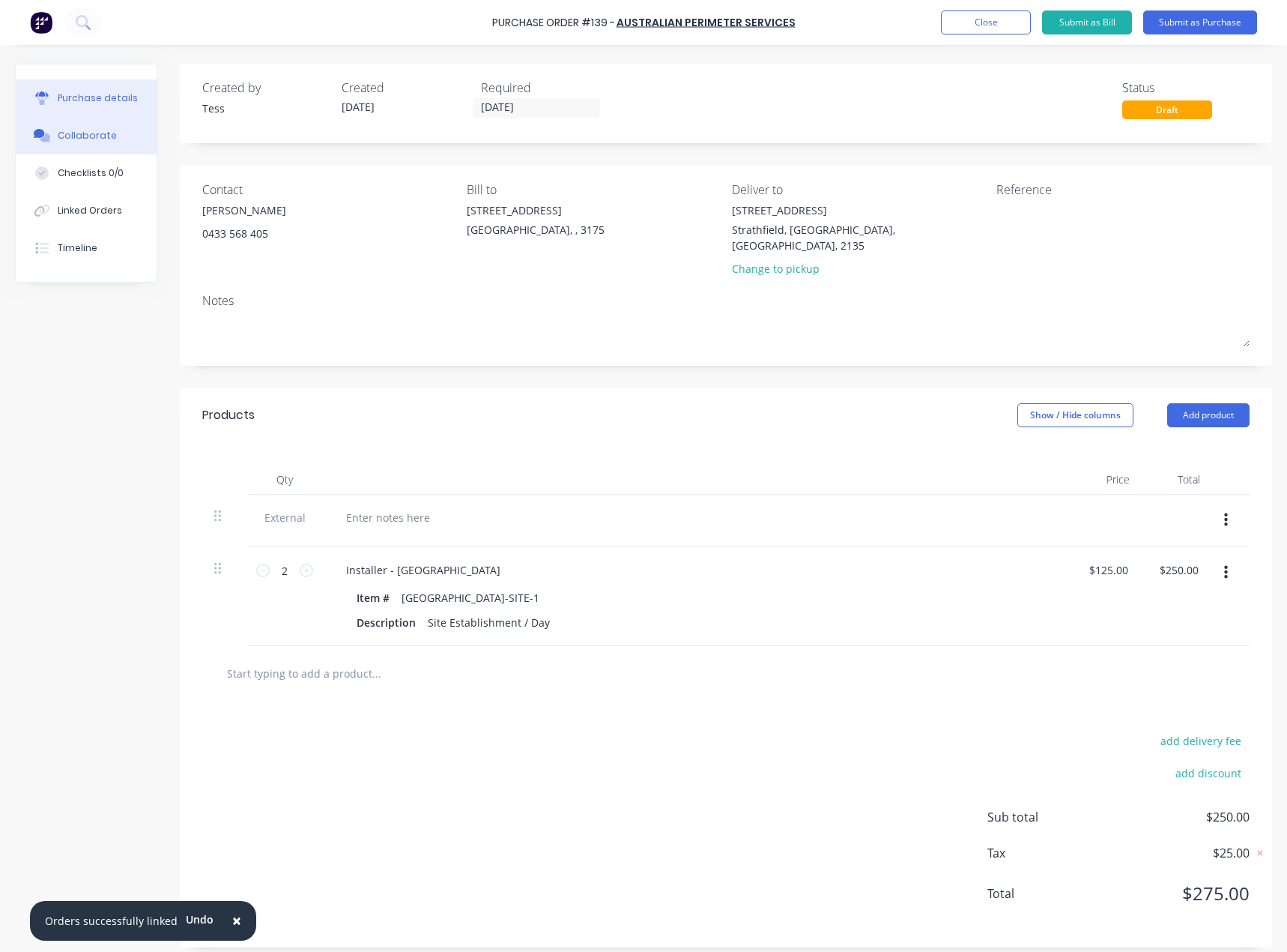
click at [71, 143] on button "Collaborate" at bounding box center [86, 135] width 141 height 37
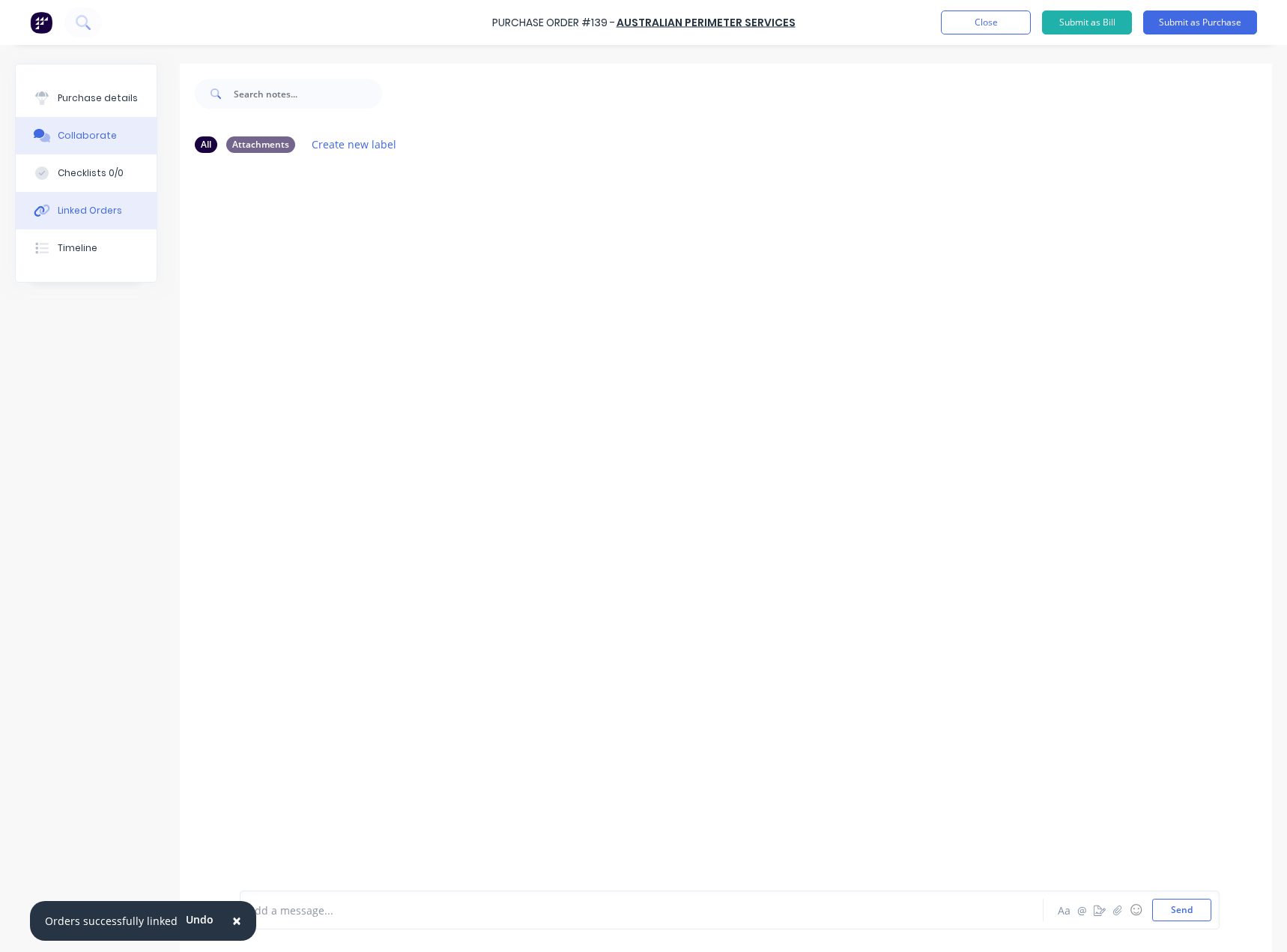
click at [76, 222] on button "Linked Orders" at bounding box center [86, 210] width 141 height 37
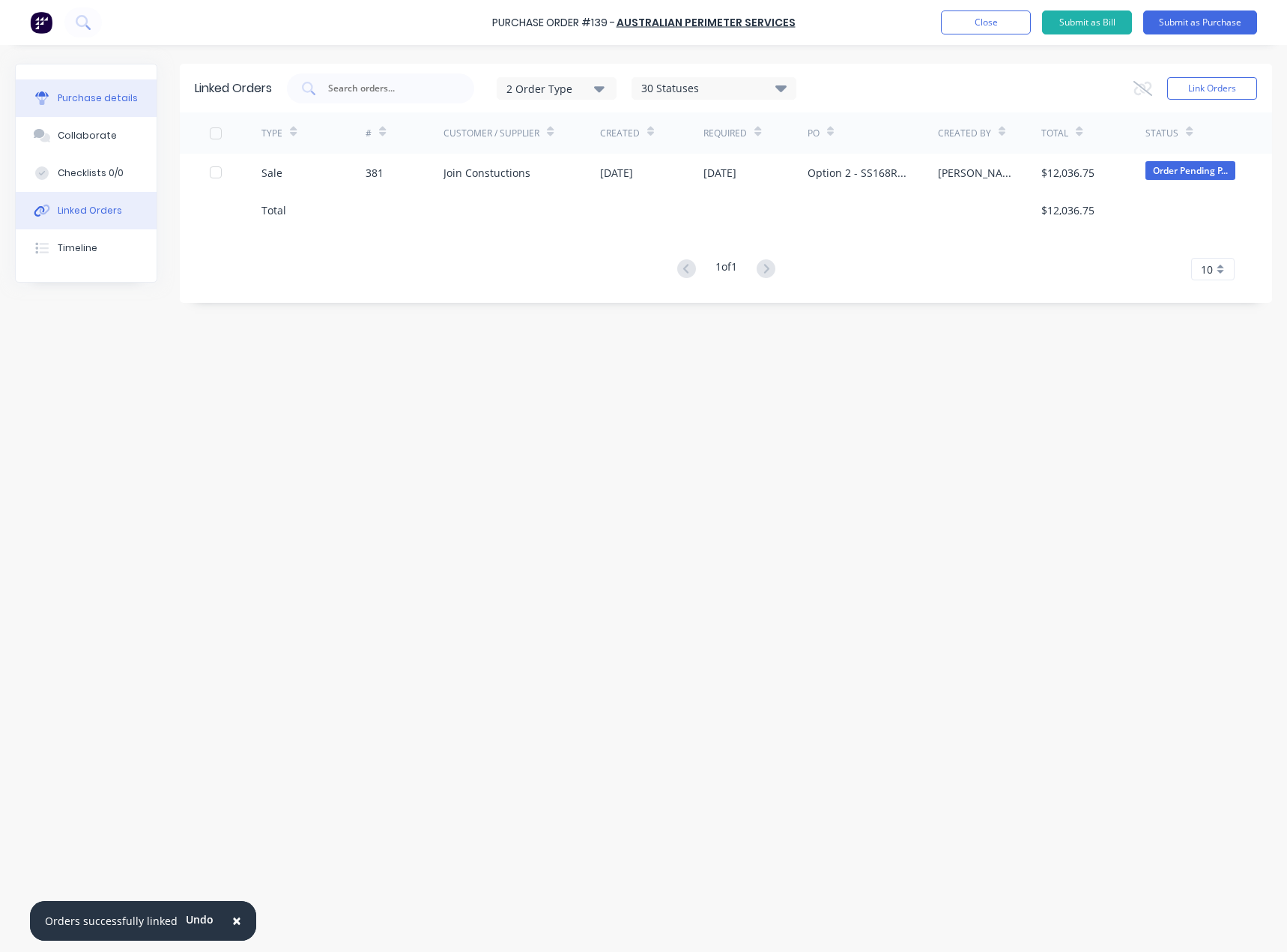
click at [73, 101] on div "Purchase details" at bounding box center [98, 98] width 80 height 14
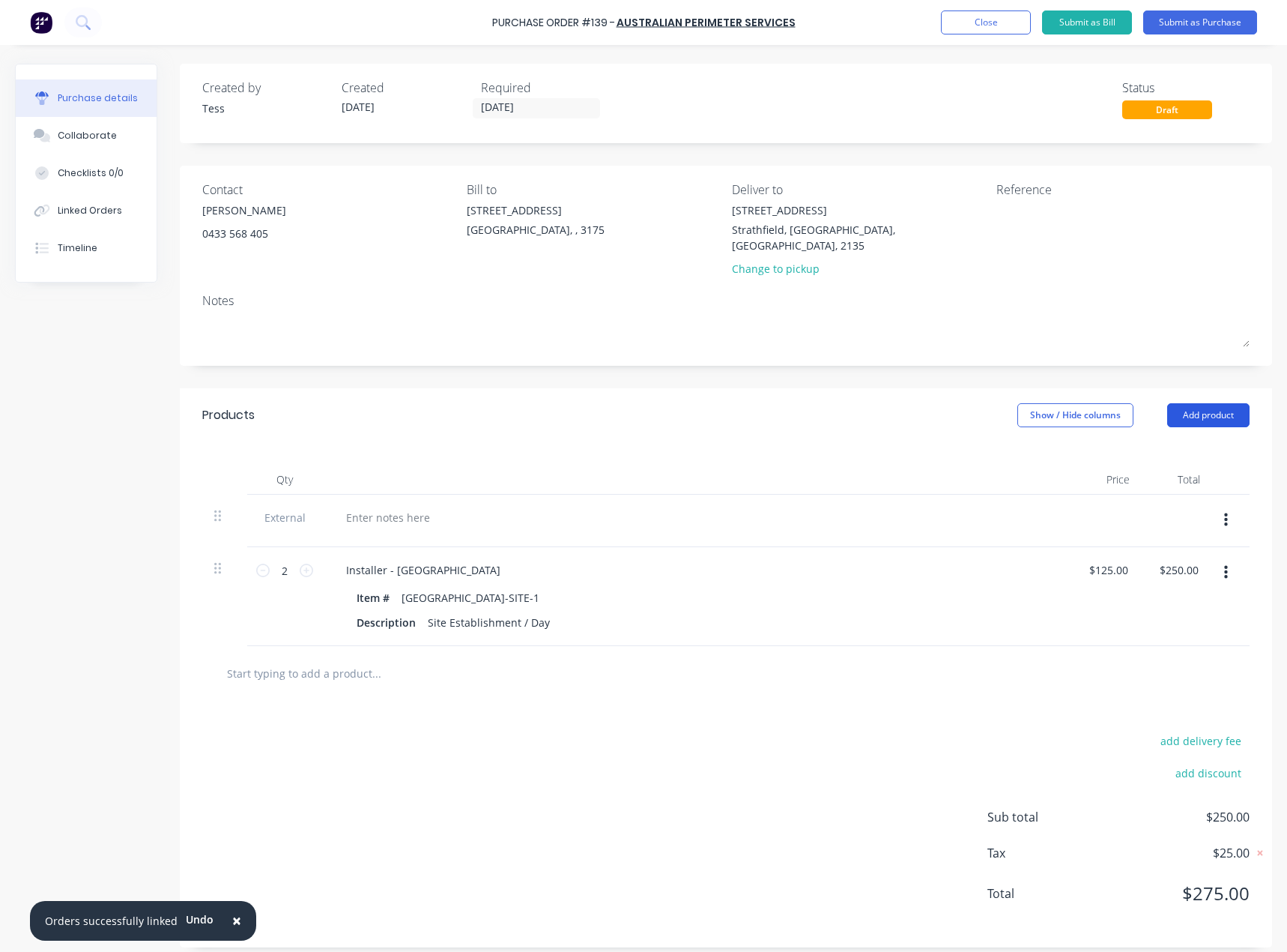
click at [1219, 403] on button "Add product" at bounding box center [1208, 416] width 82 height 24
click at [352, 506] on div at bounding box center [388, 517] width 108 height 22
drag, startPoint x: 405, startPoint y: 501, endPoint x: 314, endPoint y: 495, distance: 91.2
click at [314, 495] on div "External Install 8no" at bounding box center [726, 521] width 1048 height 53
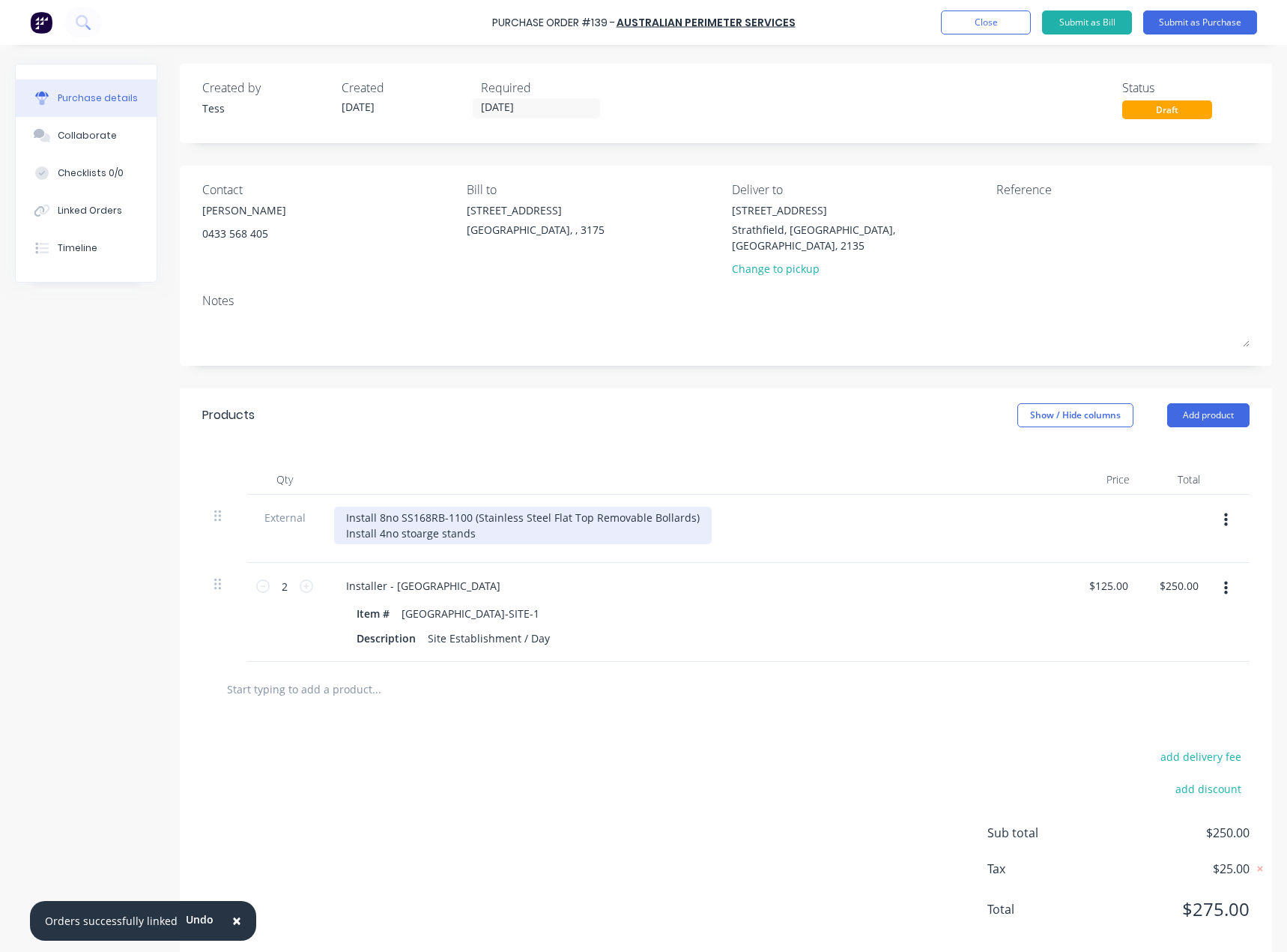
click at [437, 517] on div "Install 8no SS168RB-1100 (Stainless Steel Flat Top Removable Bollards) Install …" at bounding box center [523, 524] width 377 height 37
click at [488, 520] on div "Install 8no SS168RB-1100 (Stainless Steel Flat Top Removable Bollards) Install …" at bounding box center [523, 524] width 377 height 37
click at [403, 519] on div "Install 8no SS168RB-1100 (Stainless Steel Flat Top Removable Bollards) Install …" at bounding box center [523, 524] width 377 height 37
click at [399, 520] on div "Install 8no SS168RB-1100 (Stainless Steel Flat Top Removable Bollards) Install …" at bounding box center [523, 524] width 377 height 37
click at [472, 506] on div "Install 8no SS168RB-1100 (Stainless Steel Flat Top Removable Bollards) Install …" at bounding box center [523, 524] width 377 height 37
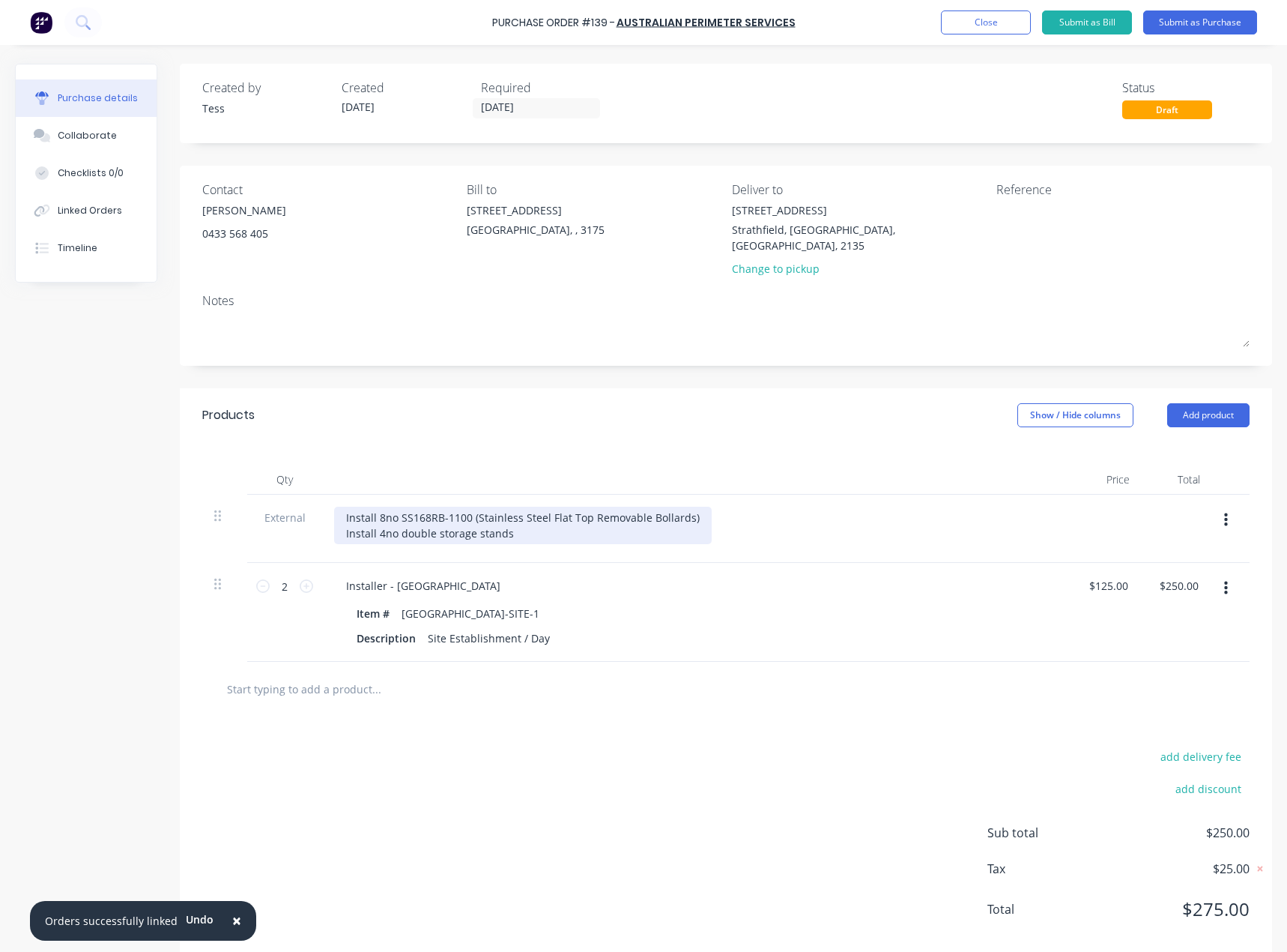
click at [399, 506] on div "Install 8no SS168RB-1100 (Stainless Steel Flat Top Removable Bollards) Install …" at bounding box center [523, 524] width 377 height 37
click at [563, 506] on div "Install 8no Ingeound sleeve (SS168RB-1100 (Stainless Steel Flat Top Removable B…" at bounding box center [567, 524] width 466 height 37
click at [540, 514] on div "Install 8no Ingeound sleeve (SS168RB-1100- Stainless Steel Flat Top Removable B…" at bounding box center [567, 524] width 466 height 37
click at [419, 506] on div "Install 8no Ingeound sleeve (SS168RB-1100- Stainless Steel Flat Top Removable B…" at bounding box center [567, 524] width 466 height 37
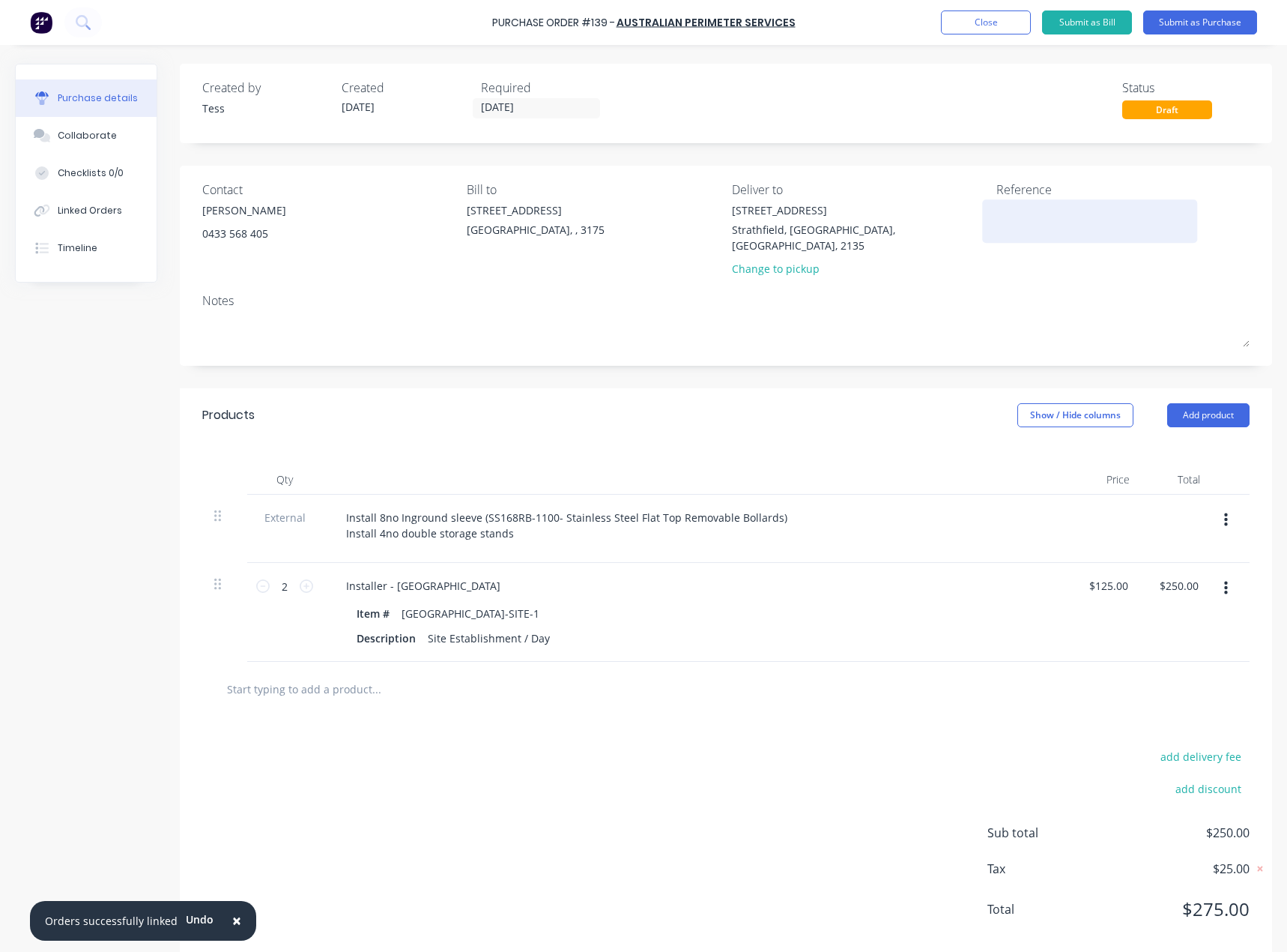
click at [1018, 213] on textarea at bounding box center [1090, 219] width 187 height 34
type textarea "x"
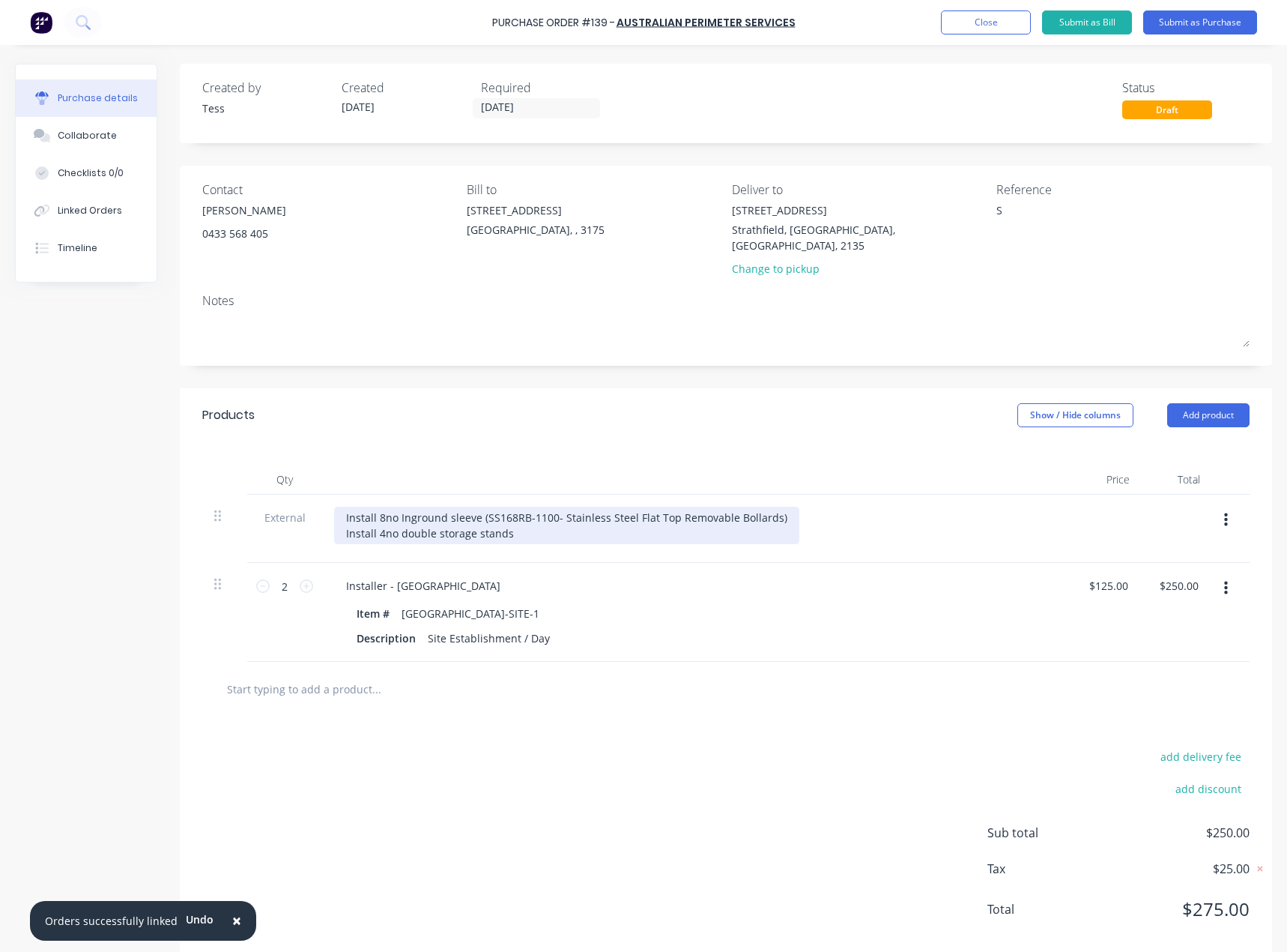
type textarea "S"
type textarea "x"
type textarea "S"
drag, startPoint x: 527, startPoint y: 515, endPoint x: 366, endPoint y: 505, distance: 161.3
click at [346, 506] on div "Install 8no Inground sleeve (SS168RB-1100- Stainless Steel Flat Top Removable B…" at bounding box center [567, 524] width 466 height 37
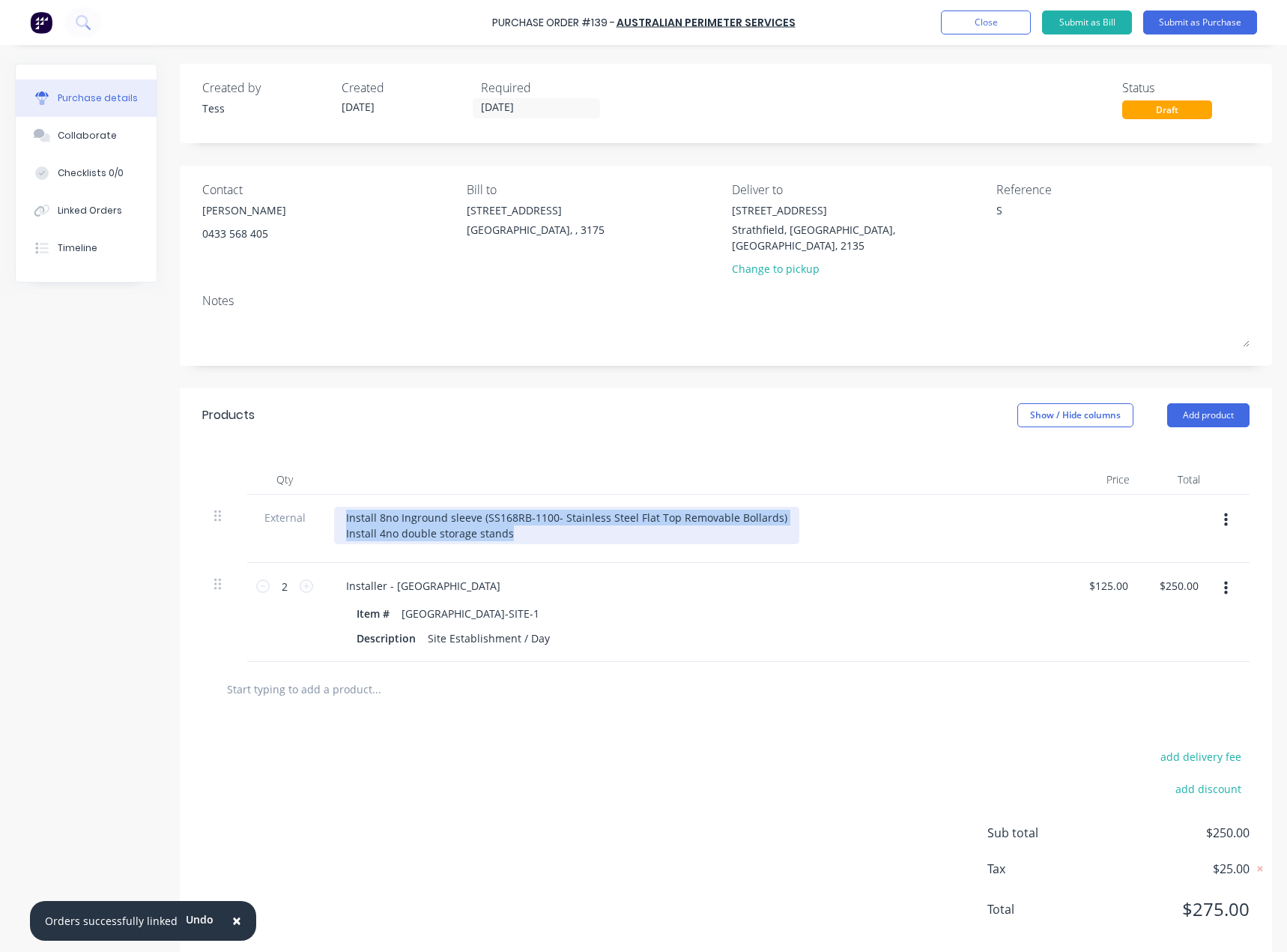
type textarea "x"
copy div "Install 8no Inground sleeve (SS168RB-1100- Stainless Steel Flat Top Removable B…"
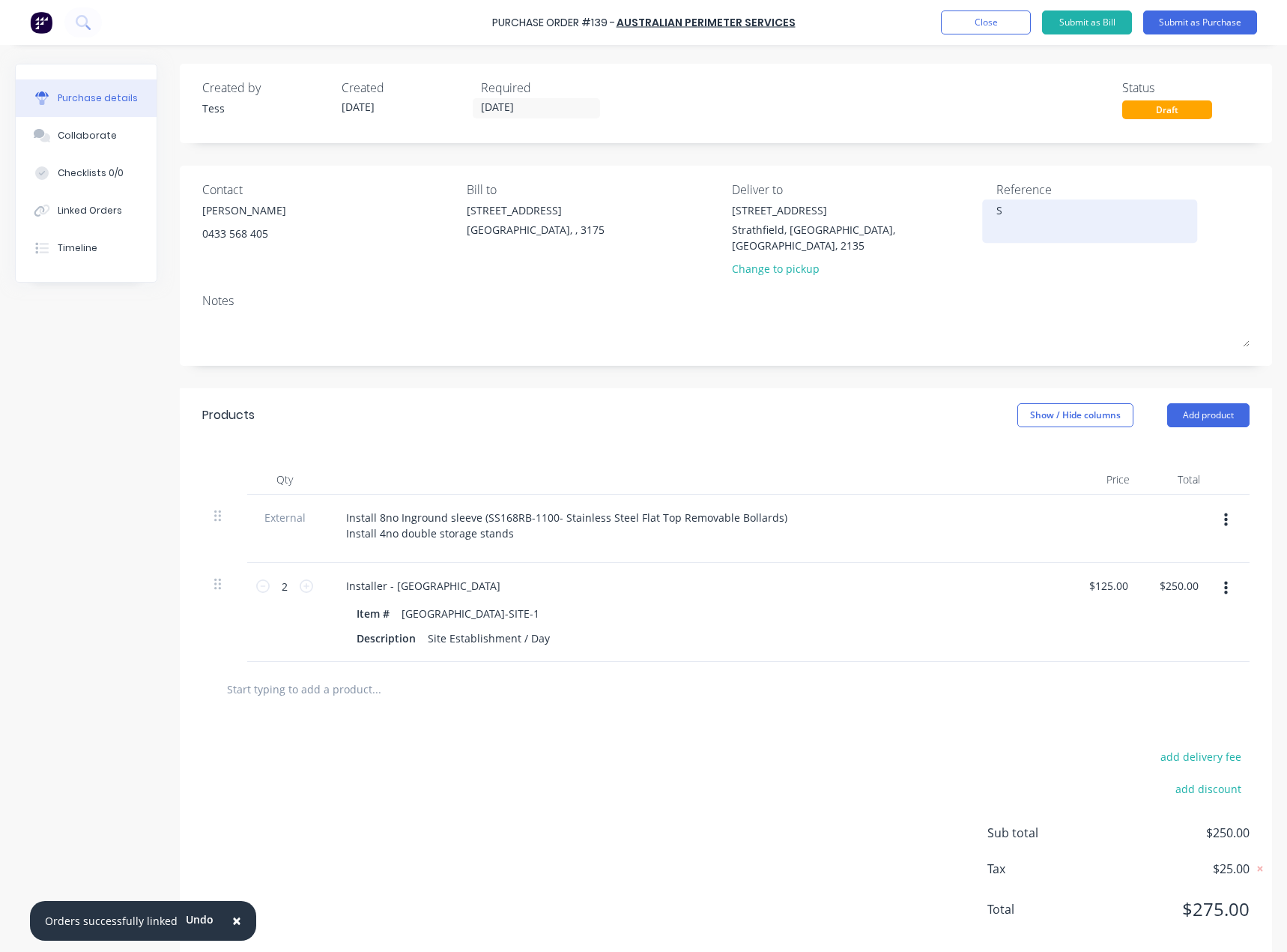
click at [1015, 213] on textarea "S" at bounding box center [1090, 219] width 187 height 34
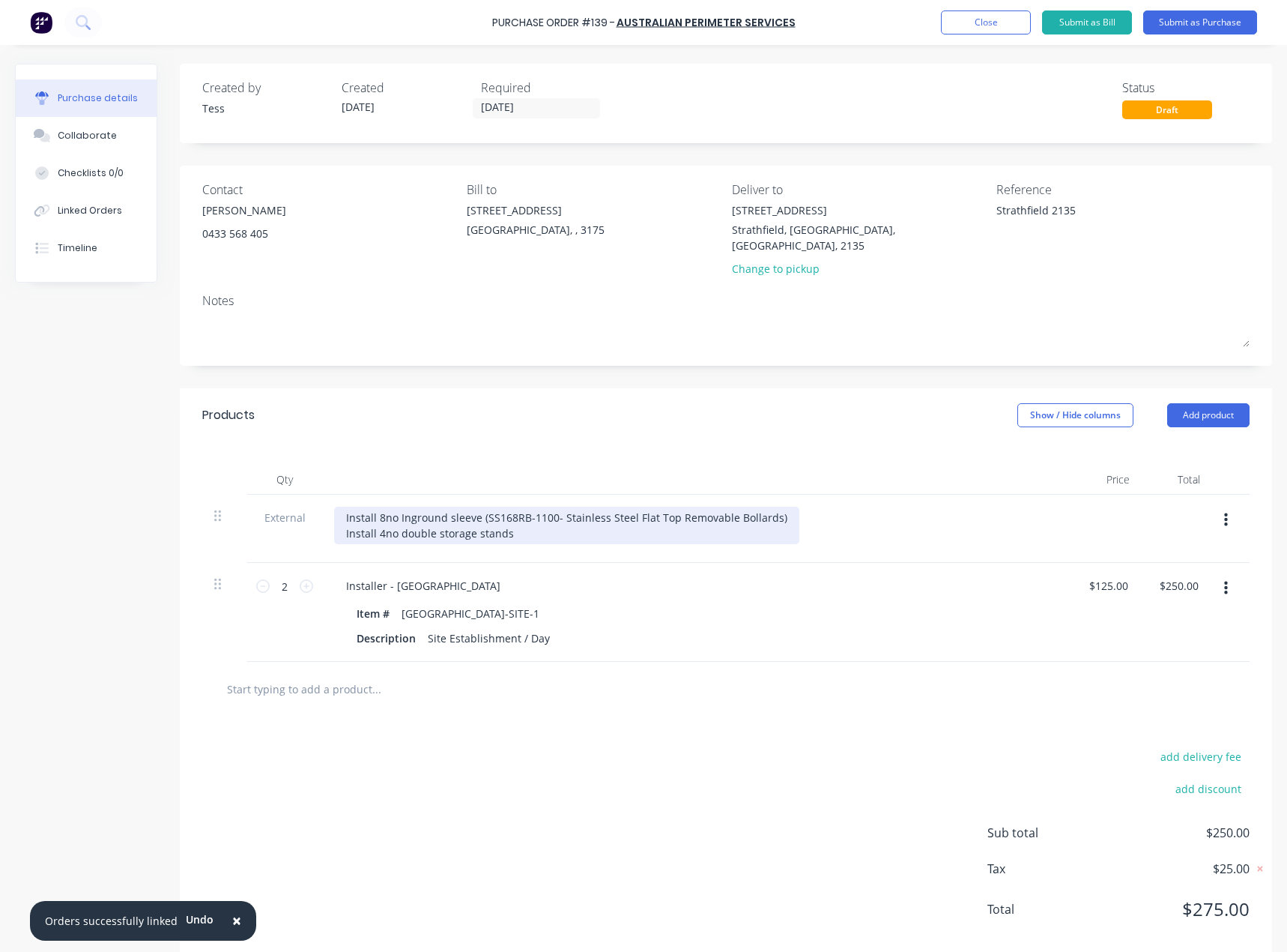
type textarea "Strathfield 2135"
type textarea "x"
type textarea "Strathfield 2135"
click at [522, 521] on div "Install 8no Inground sleeve (SS168RB-1100- Stainless Steel Flat Top Removable B…" at bounding box center [567, 524] width 466 height 37
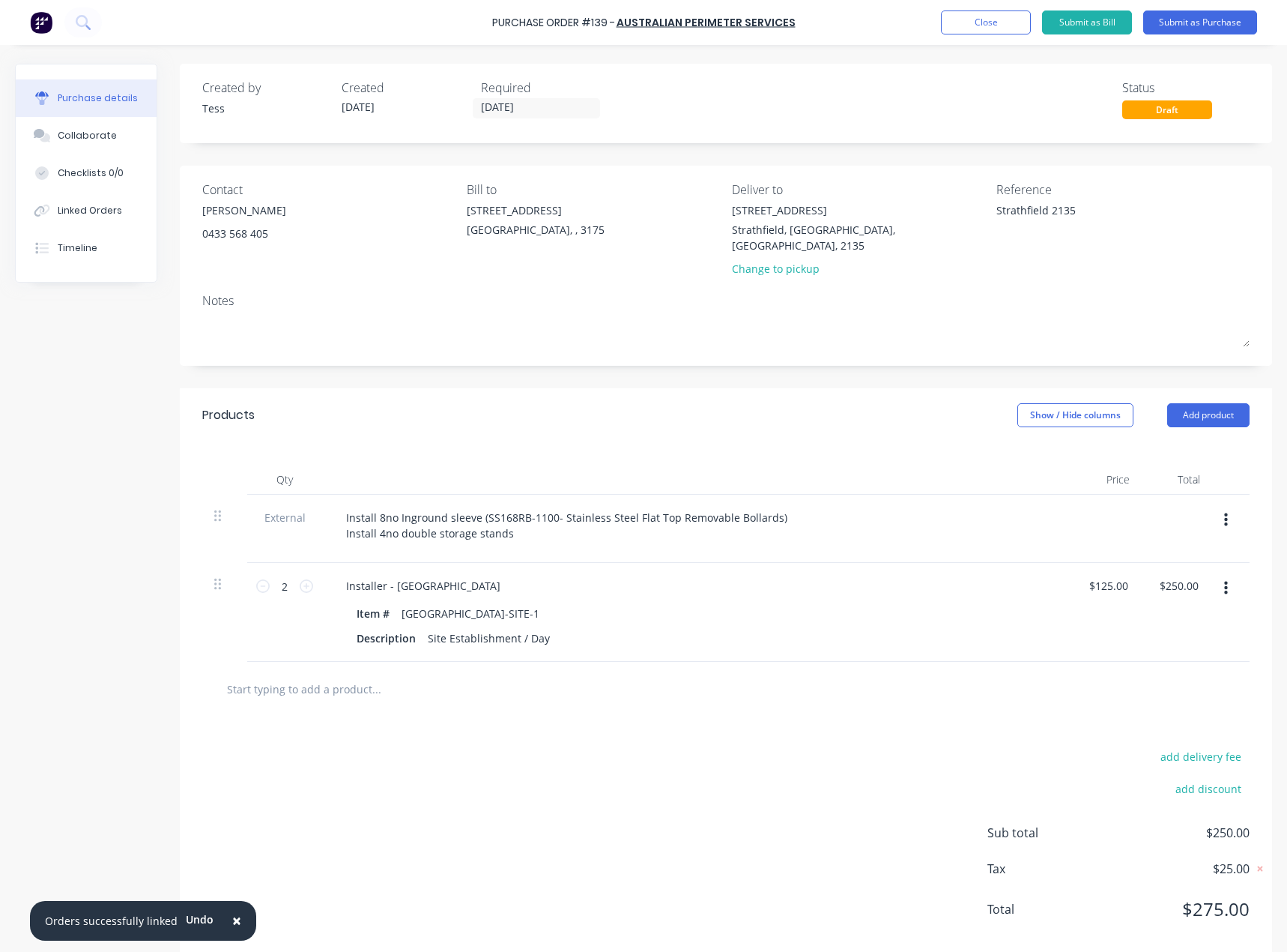
click at [422, 700] on div at bounding box center [726, 689] width 1048 height 54
click at [1222, 403] on button "Add product" at bounding box center [1208, 416] width 82 height 24
click at [1149, 443] on div "Product catalogue" at bounding box center [1179, 454] width 116 height 22
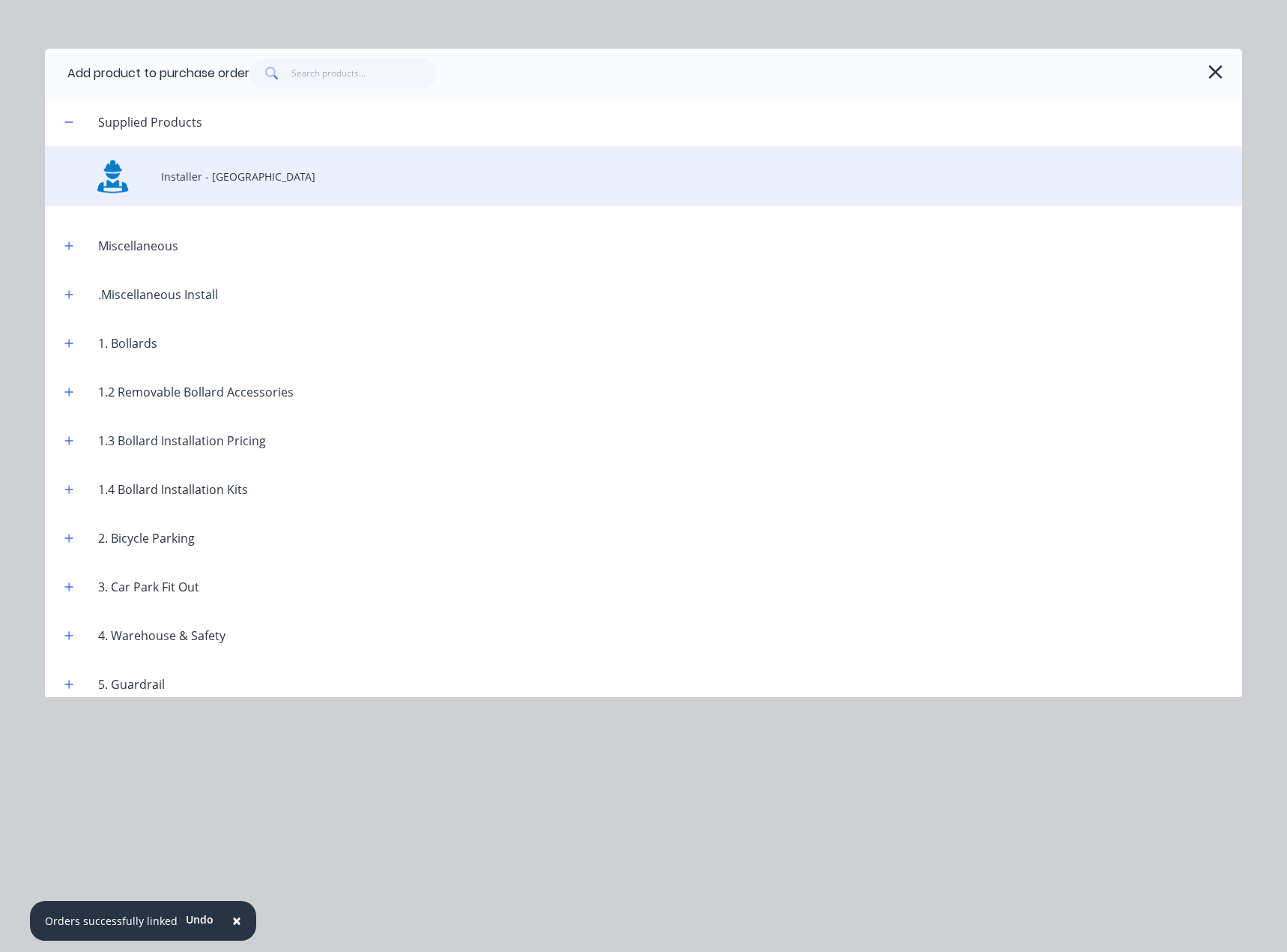
click at [162, 180] on div "Installer - [GEOGRAPHIC_DATA]" at bounding box center [644, 175] width 1197 height 60
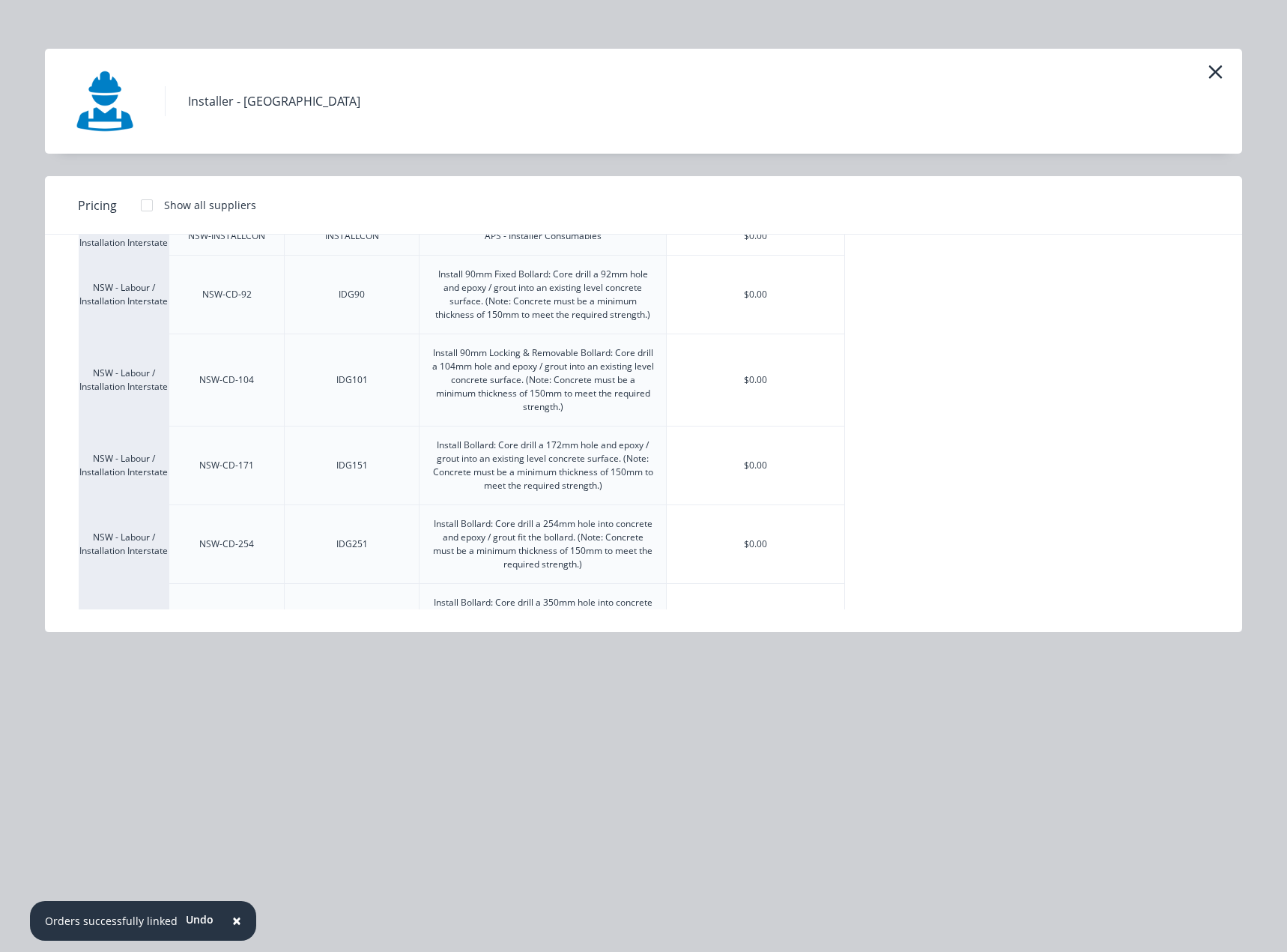
scroll to position [524, 0]
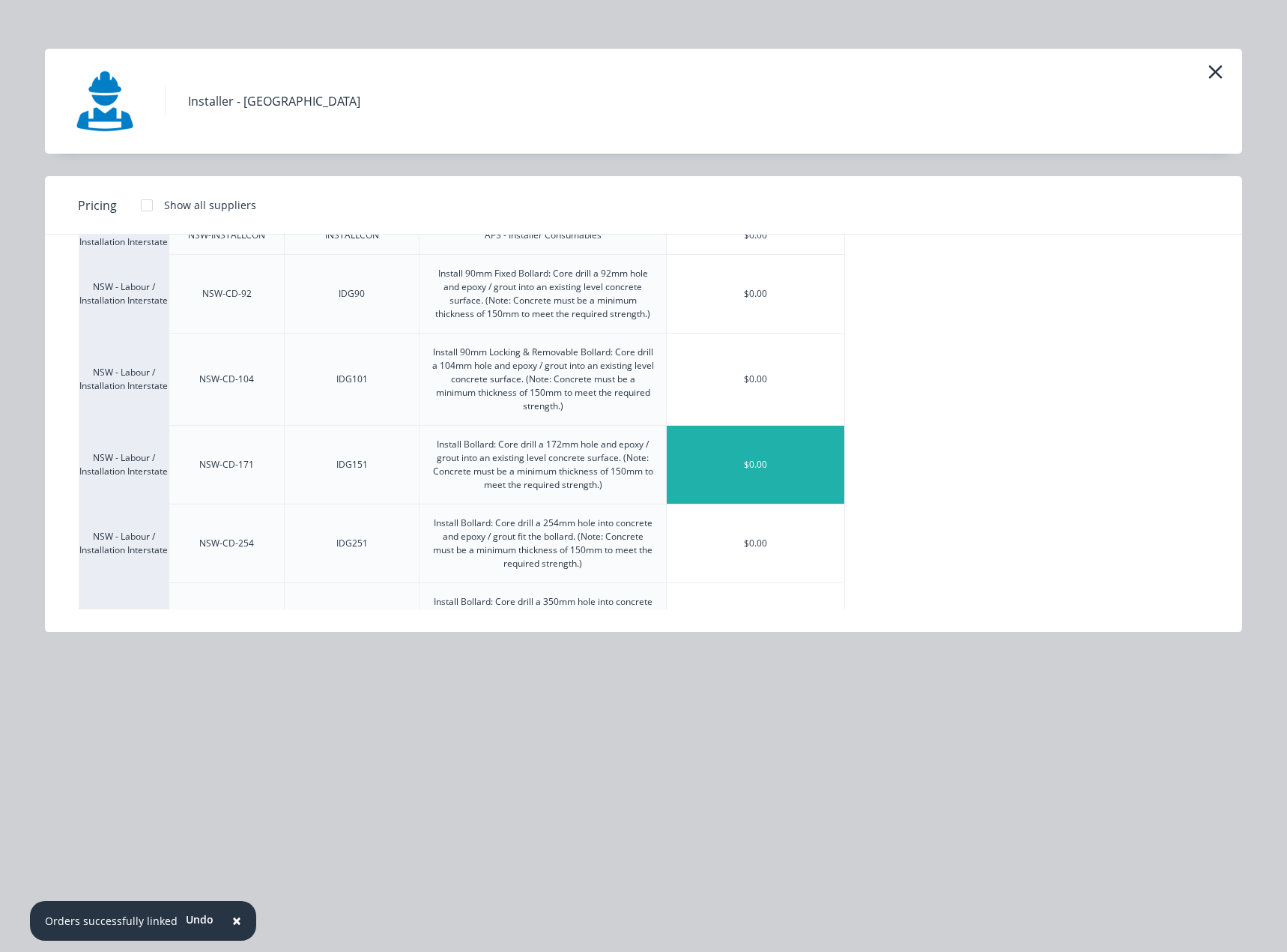
click at [751, 455] on div "$0.00" at bounding box center [756, 465] width 178 height 78
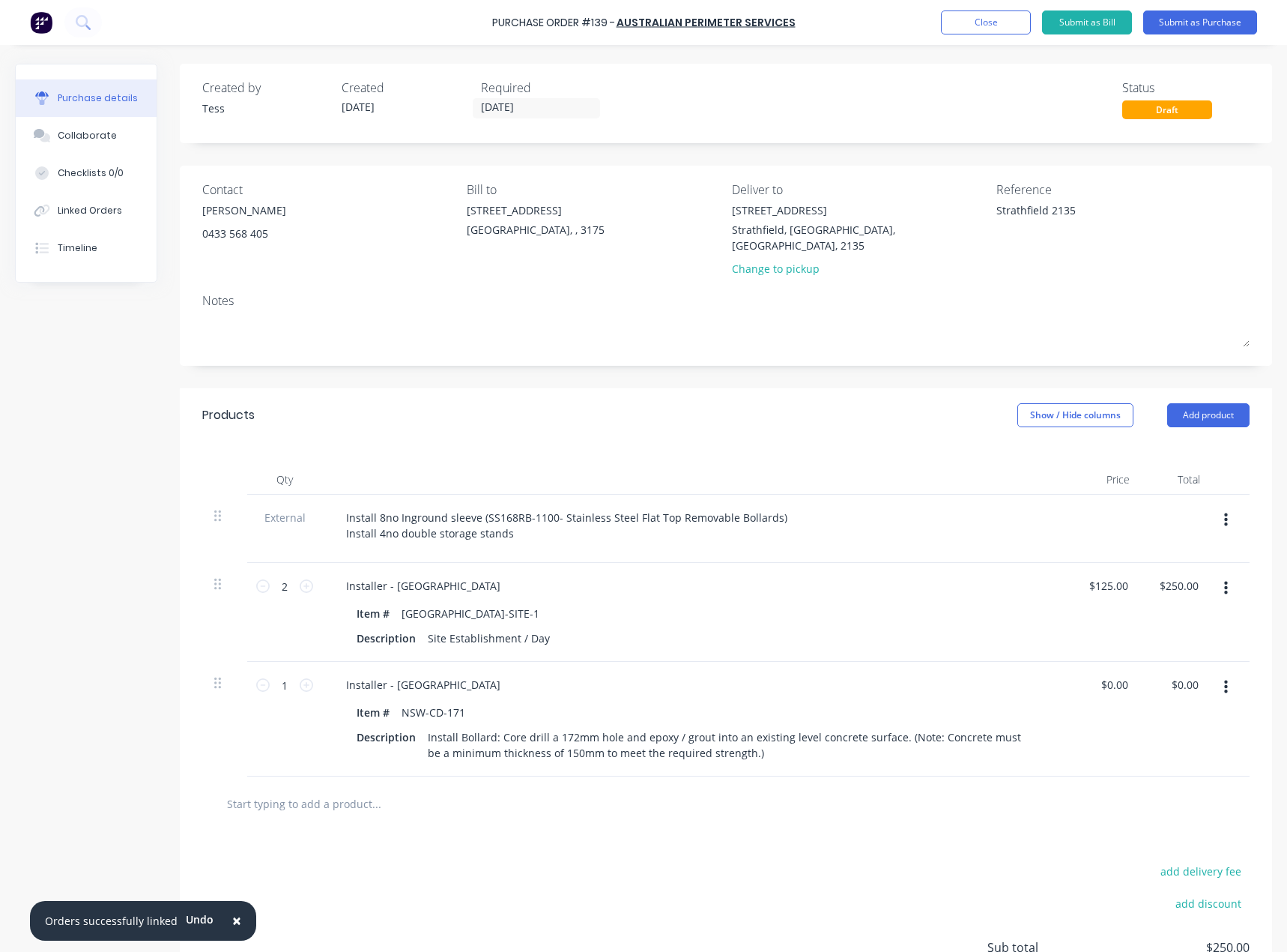
click at [1109, 681] on div "$0.00 $0.00" at bounding box center [1107, 719] width 71 height 115
type textarea "x"
click at [1119, 674] on input "0.00" at bounding box center [1117, 684] width 29 height 22
type input "0.00165"
type textarea "x"
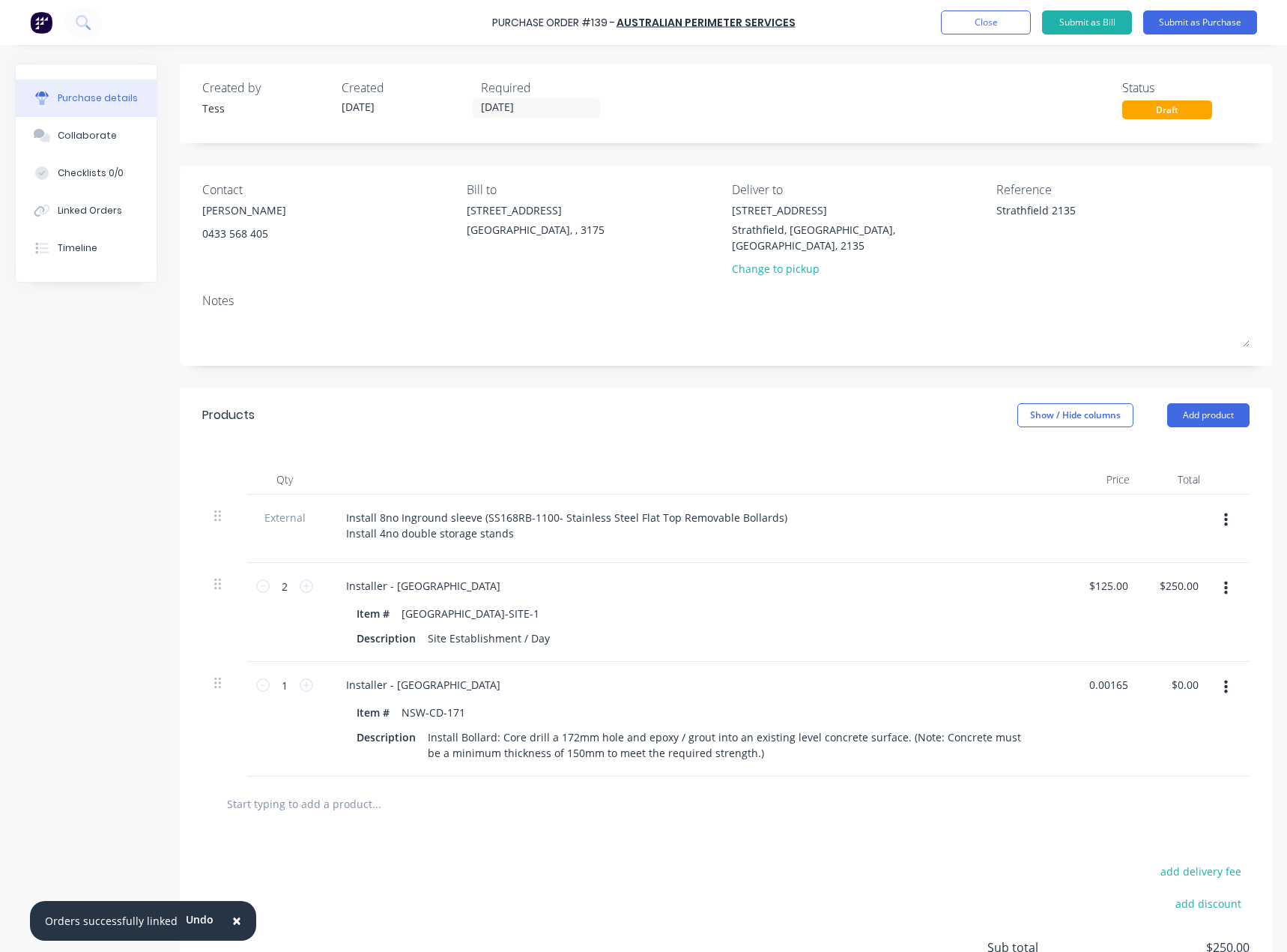
drag, startPoint x: 1089, startPoint y: 670, endPoint x: 1230, endPoint y: 670, distance: 141.0
click at [1229, 669] on div "1 1 Installer - [GEOGRAPHIC_DATA] Item # [GEOGRAPHIC_DATA]-CD-171 Description I…" at bounding box center [726, 719] width 1048 height 115
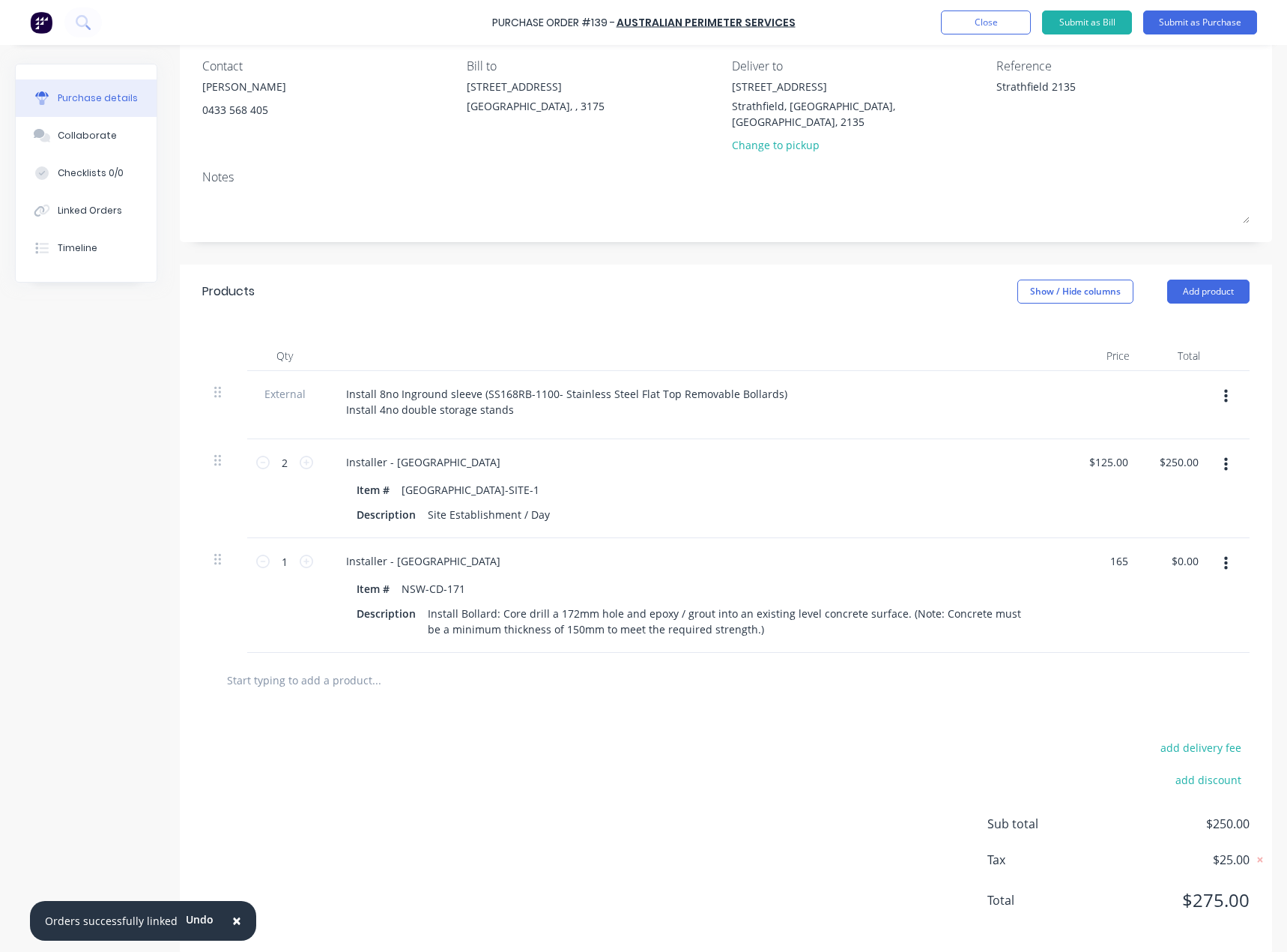
scroll to position [125, 0]
type input "165"
type textarea "x"
type input "$165.00"
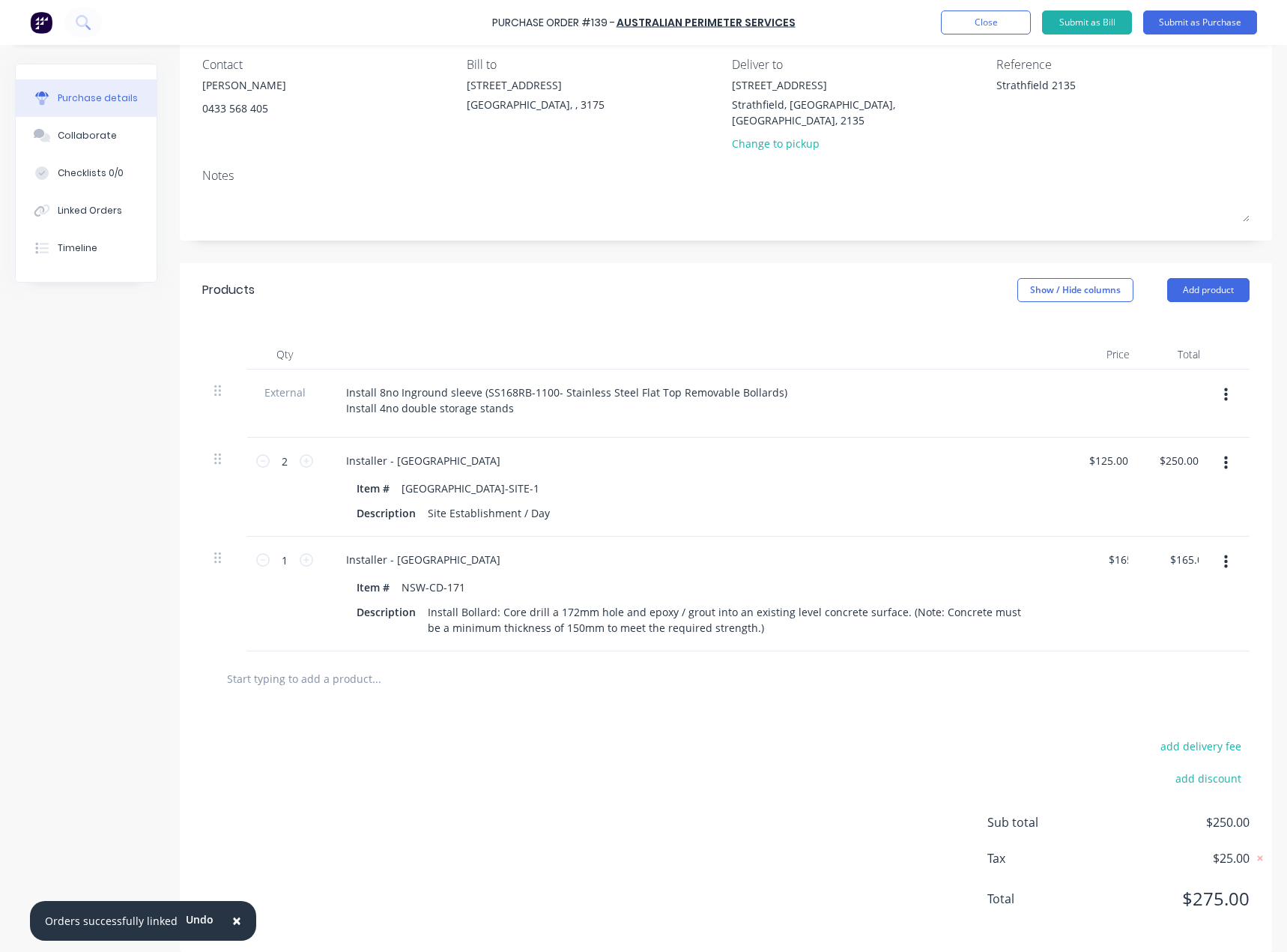
click at [866, 743] on div "add delivery fee add discount Sub total $250.00 Tax $25.00 Total $275.00" at bounding box center [726, 828] width 1093 height 246
click at [312, 553] on icon at bounding box center [307, 560] width 14 height 14
type textarea "x"
type input "2"
type input "$330.00"
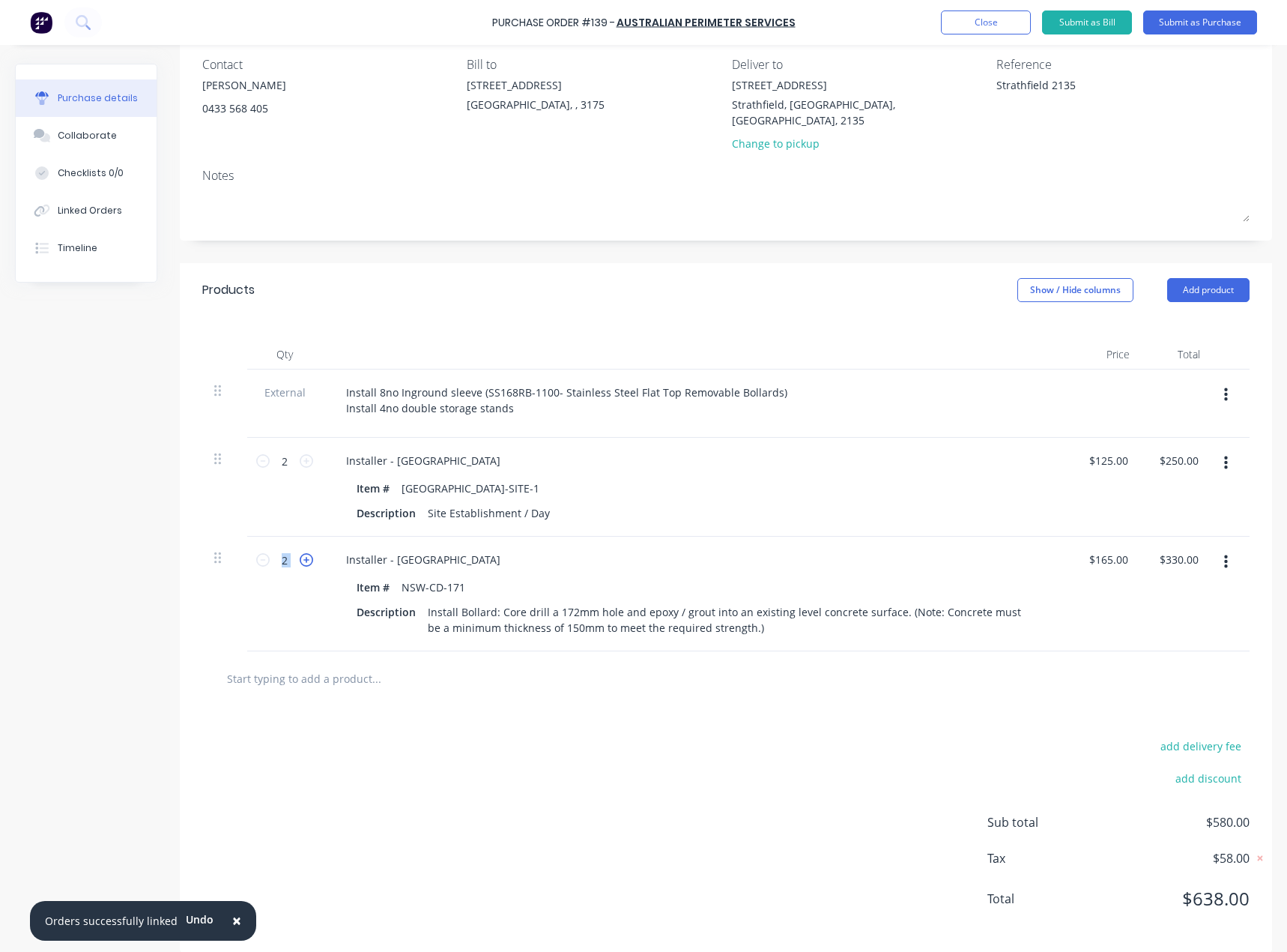
click at [312, 553] on icon at bounding box center [307, 560] width 14 height 14
type textarea "x"
type input "3"
type input "$495.00"
click at [312, 553] on icon at bounding box center [307, 560] width 14 height 14
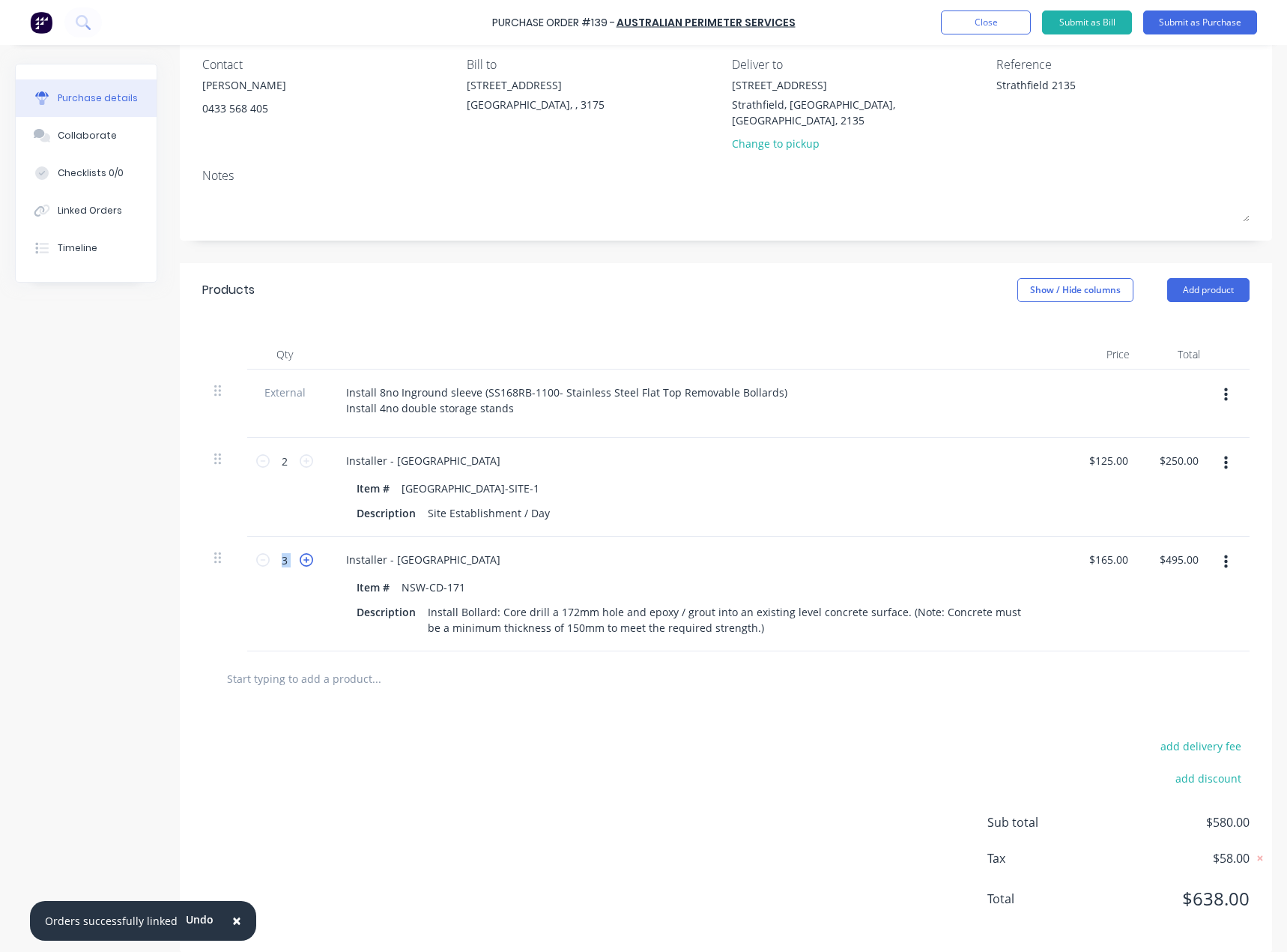
type textarea "x"
type input "4"
type input "$660.00"
click at [312, 553] on icon at bounding box center [307, 560] width 14 height 14
type textarea "x"
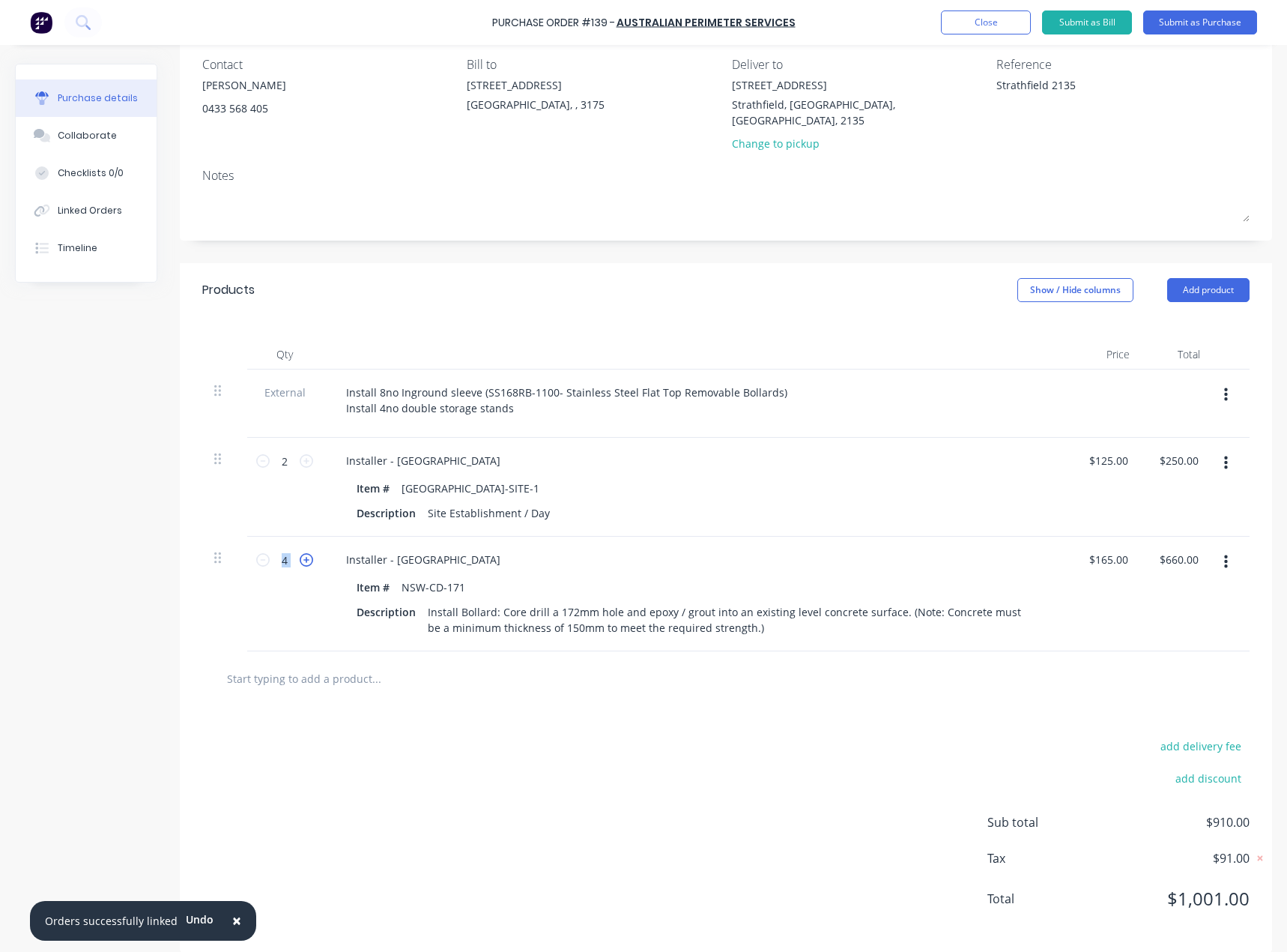
type input "5"
type input "$825.00"
click at [312, 553] on icon at bounding box center [307, 560] width 14 height 14
type textarea "x"
type input "6"
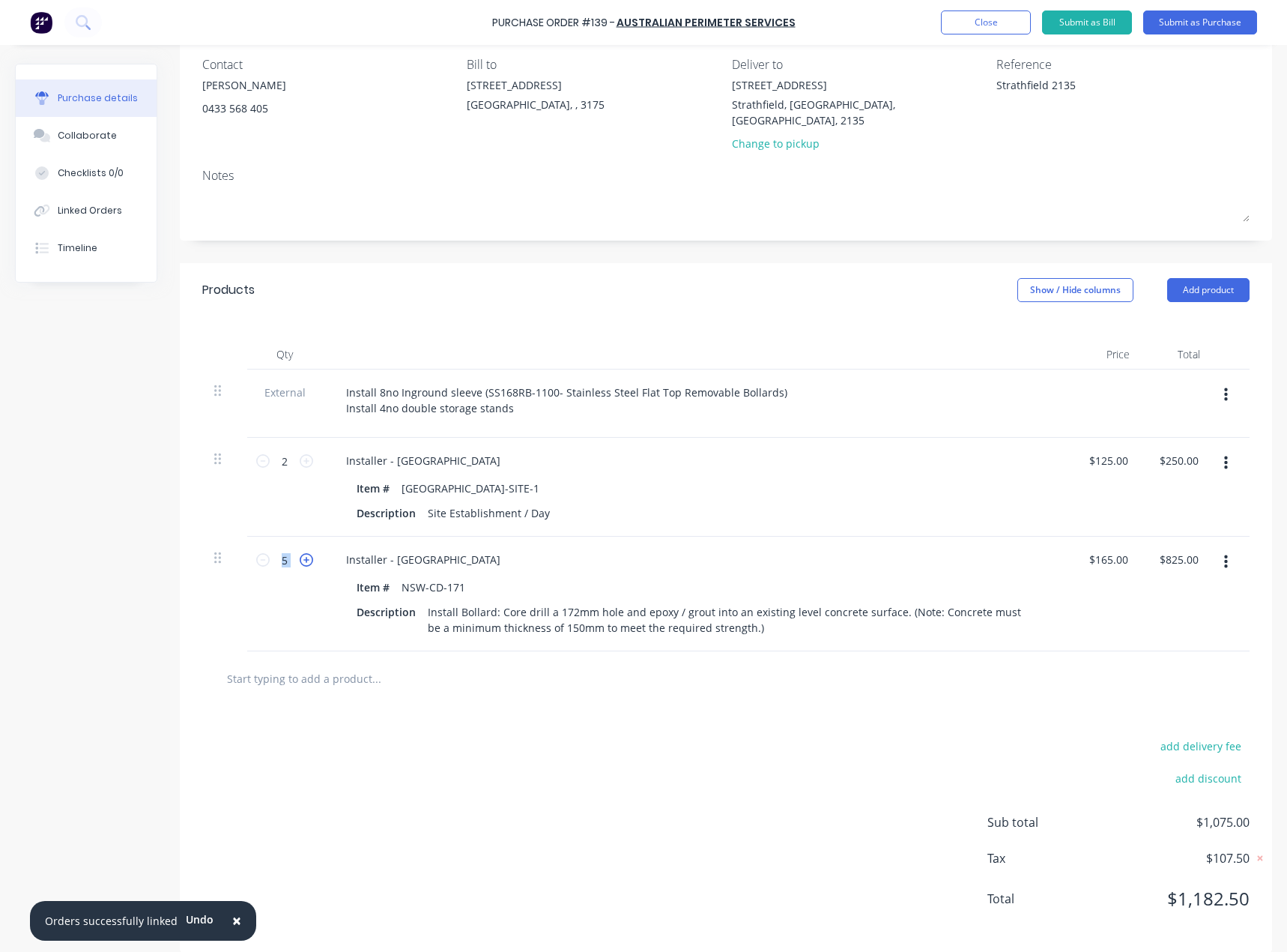
type input "$990.00"
click at [312, 553] on icon at bounding box center [307, 560] width 14 height 14
type textarea "x"
type input "7"
type input "$1,155.00"
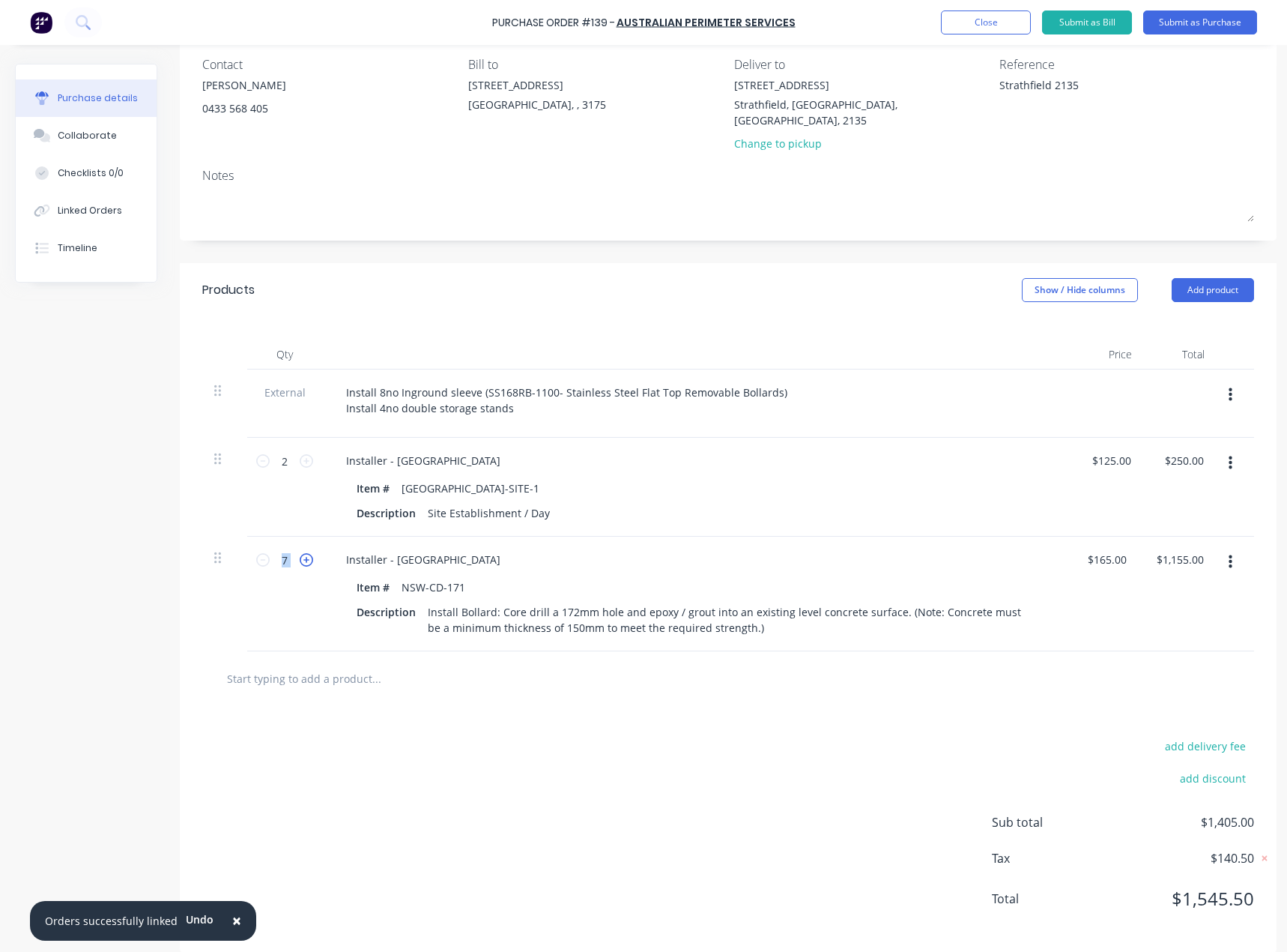
click at [312, 553] on icon at bounding box center [307, 560] width 14 height 14
type textarea "x"
type input "8"
type input "$1,320.00"
click at [1196, 278] on button "Add product" at bounding box center [1213, 290] width 82 height 24
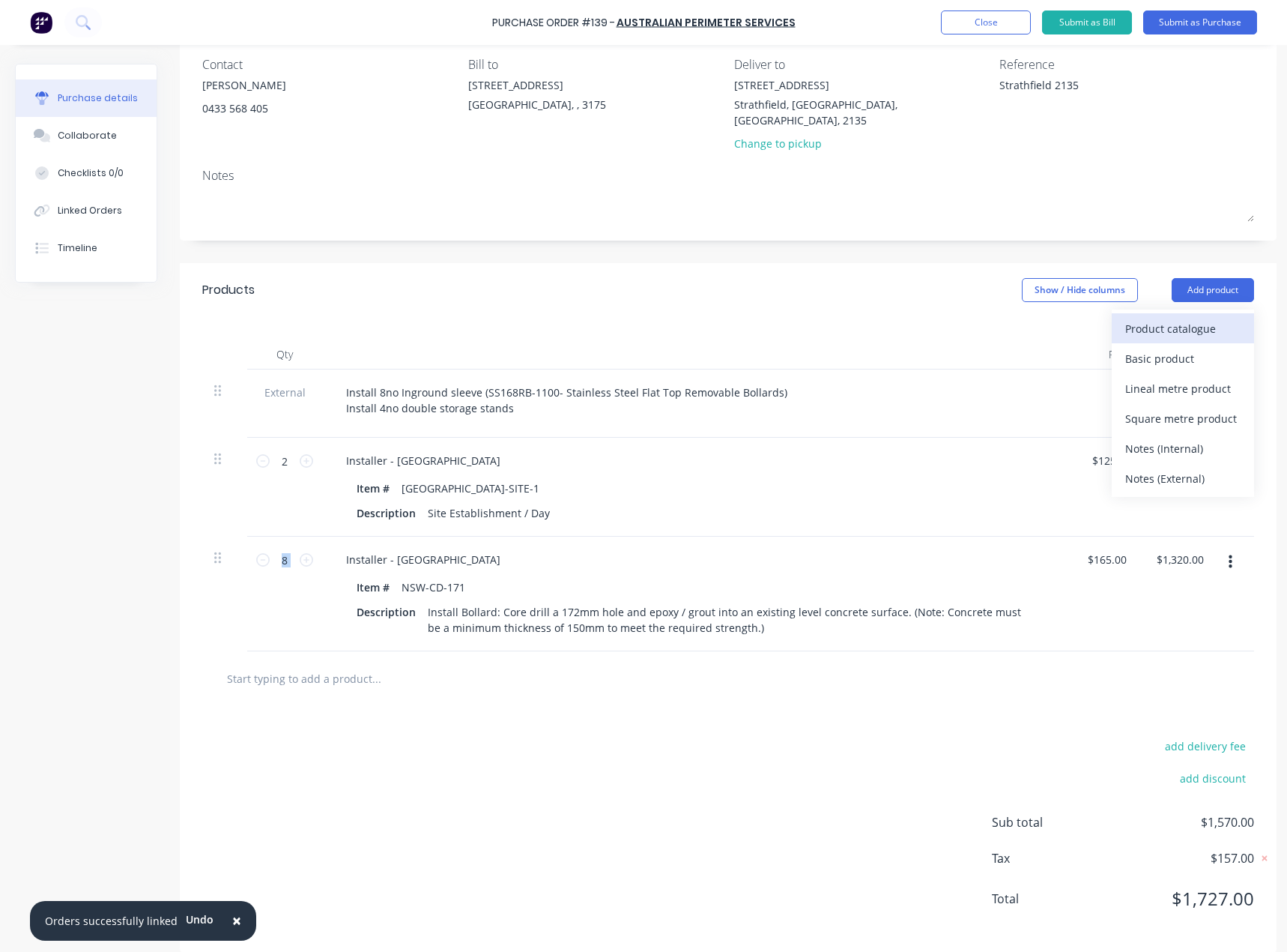
click at [1142, 318] on div "Product catalogue" at bounding box center [1183, 328] width 116 height 22
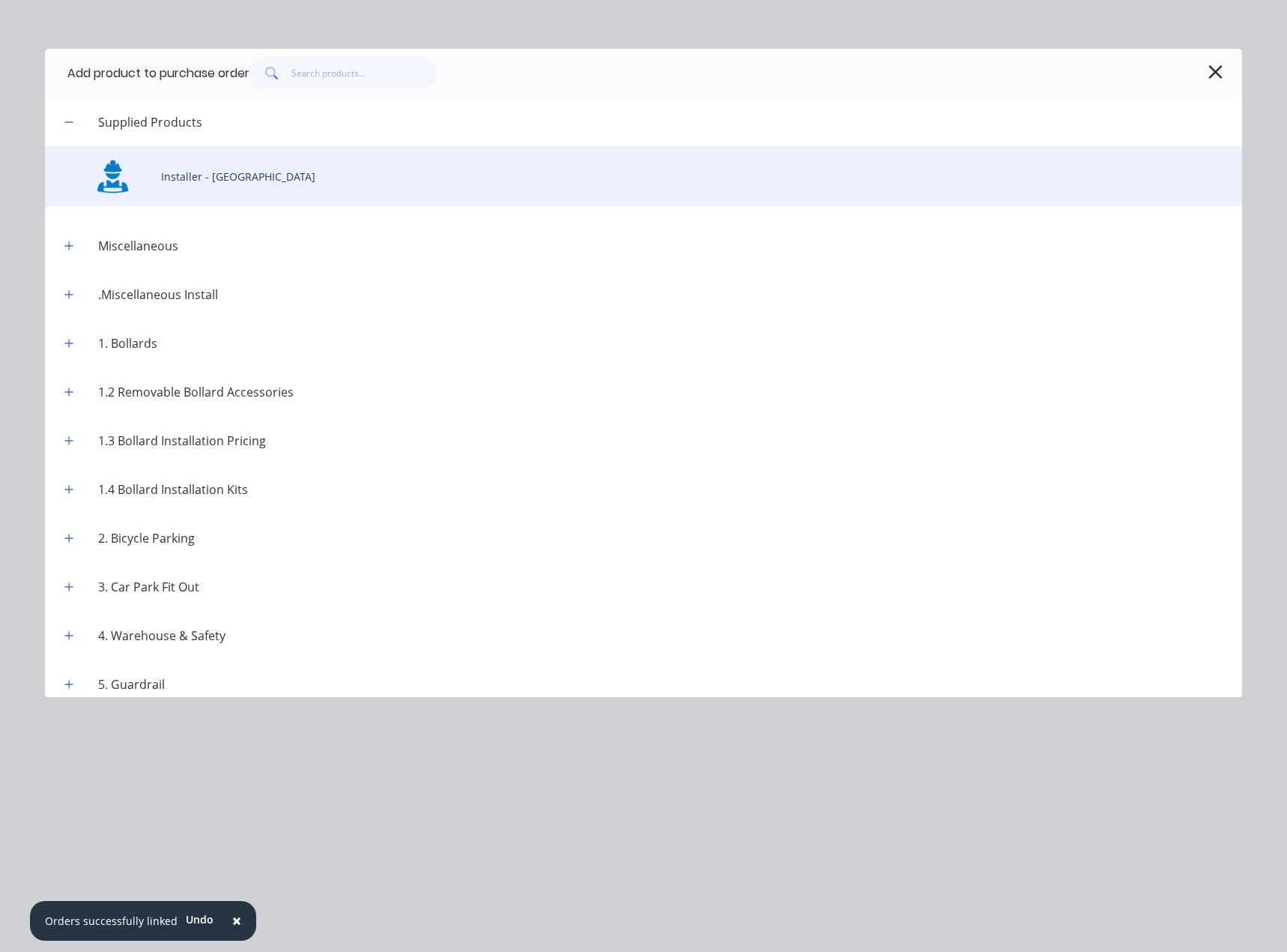
click at [190, 177] on div "Installer - [GEOGRAPHIC_DATA]" at bounding box center [644, 175] width 1197 height 60
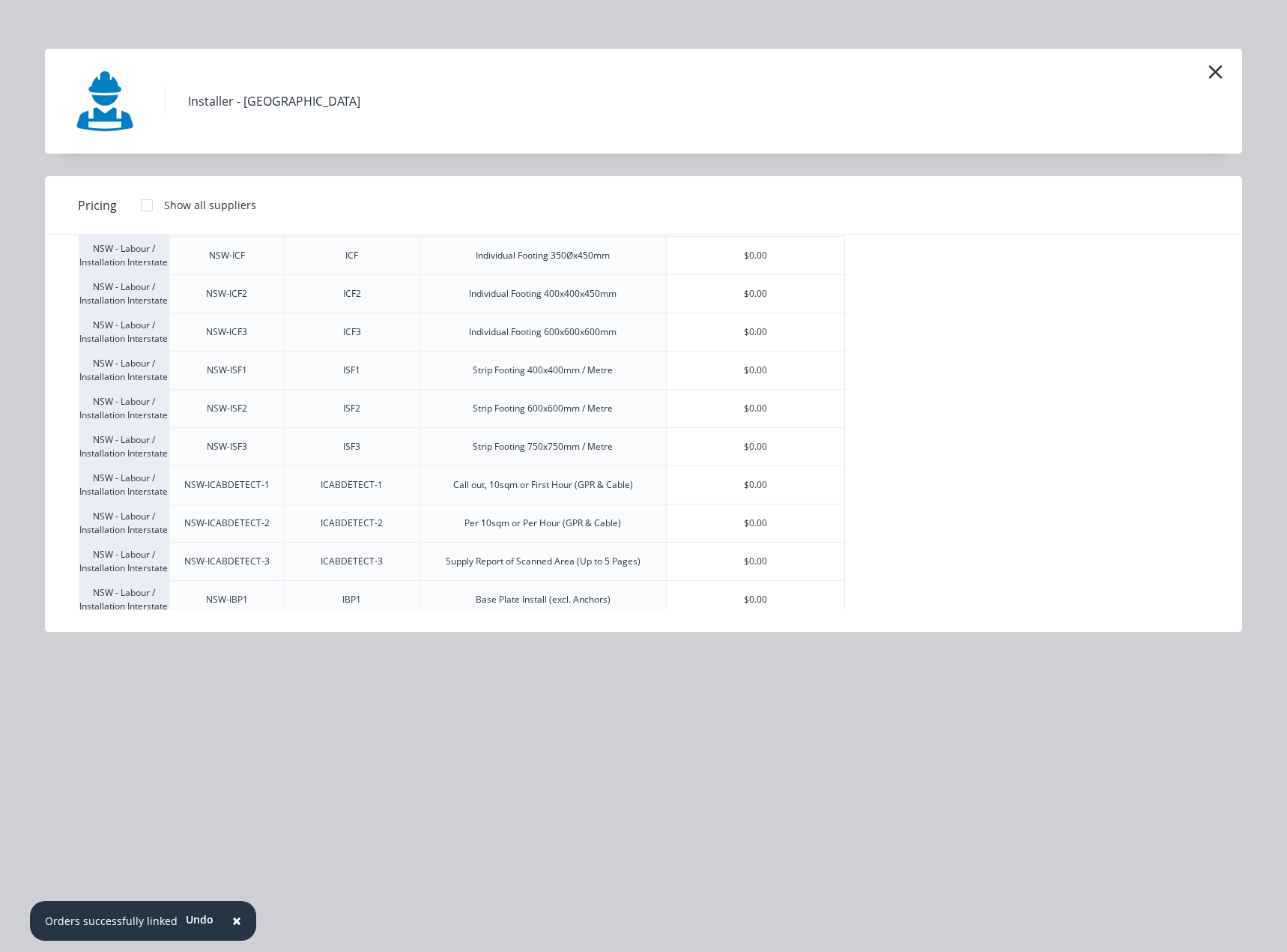
scroll to position [1967, 0]
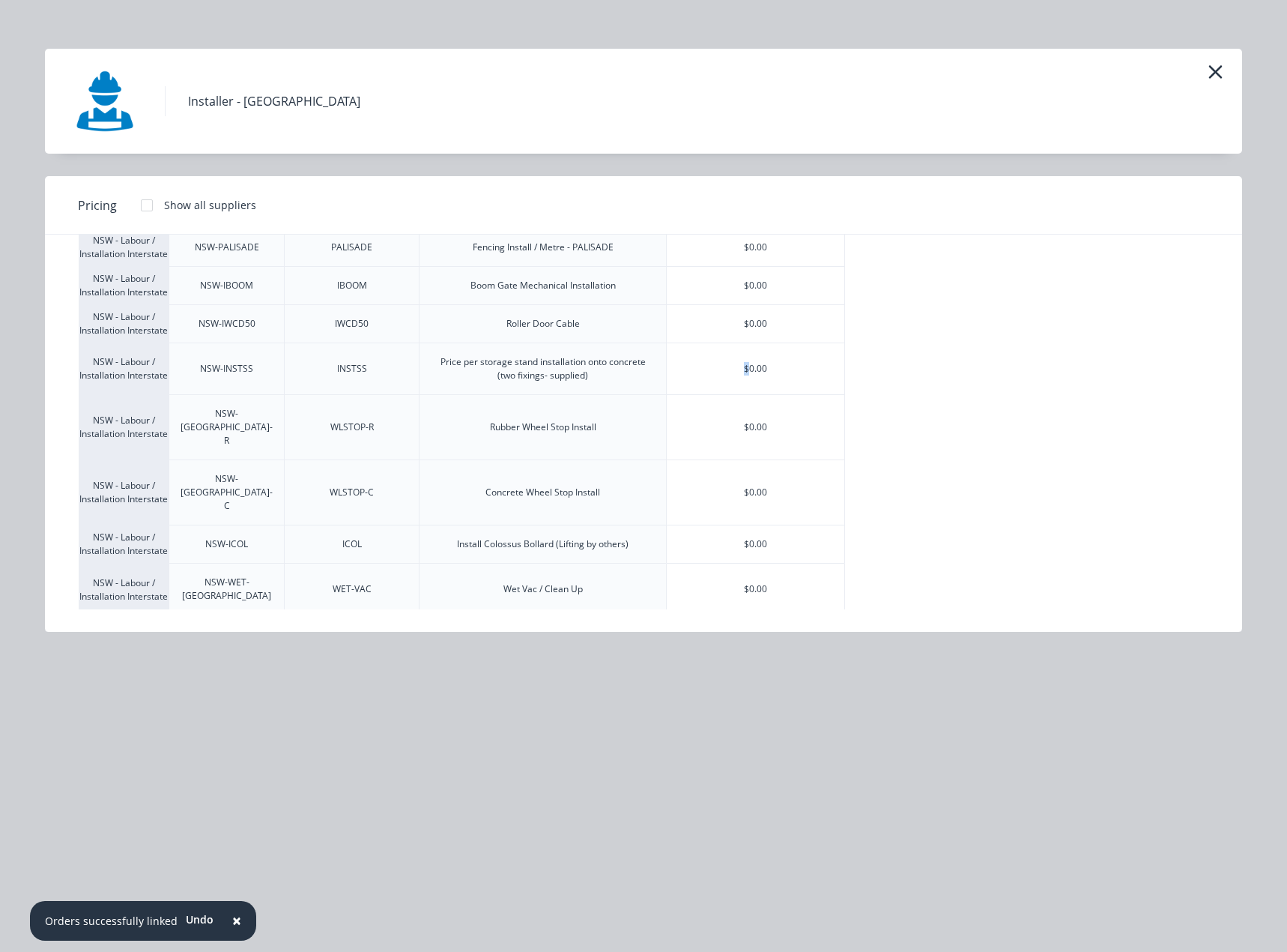
click at [747, 394] on div "$0.00" at bounding box center [756, 368] width 178 height 51
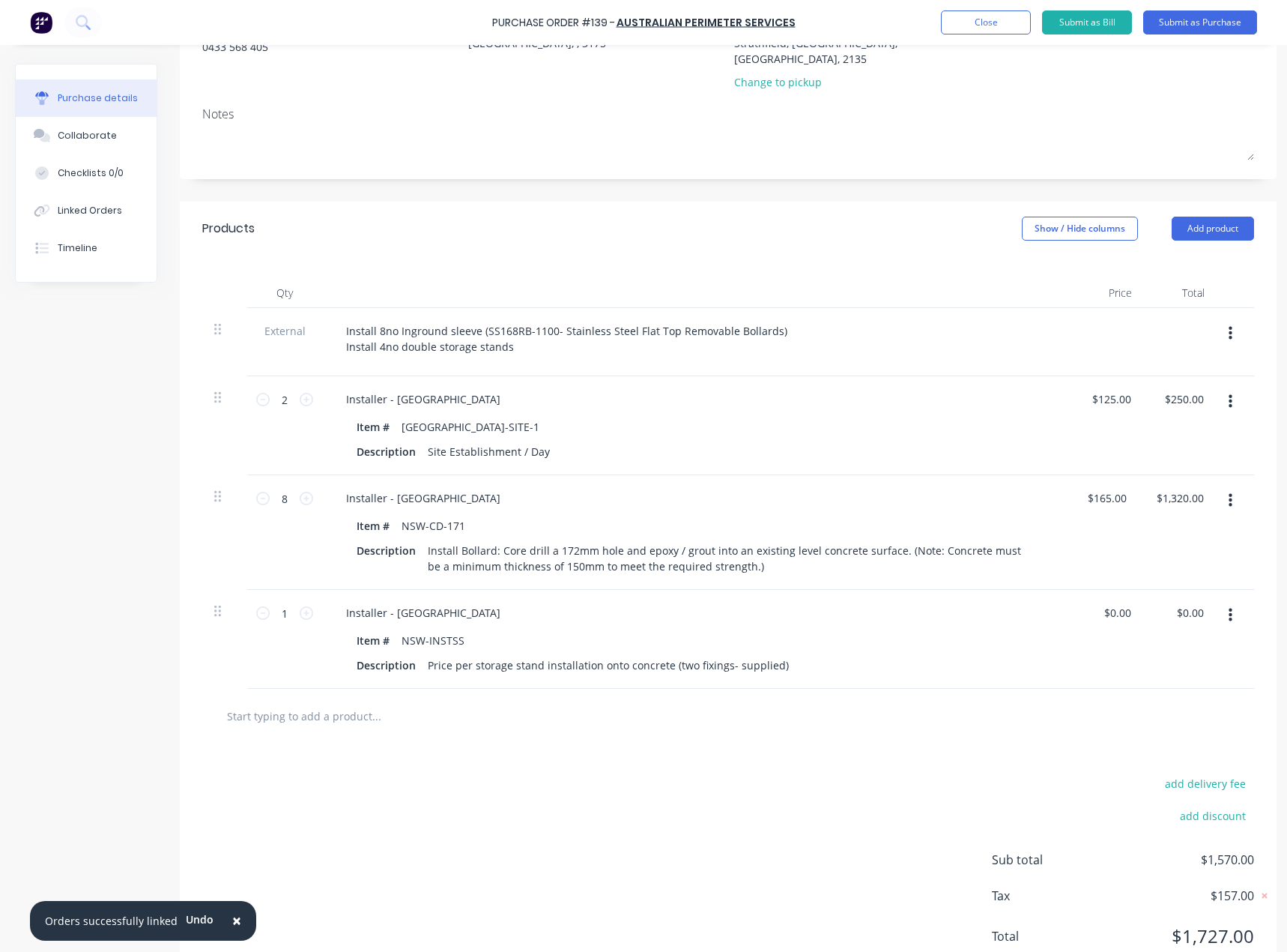
scroll to position [235, 0]
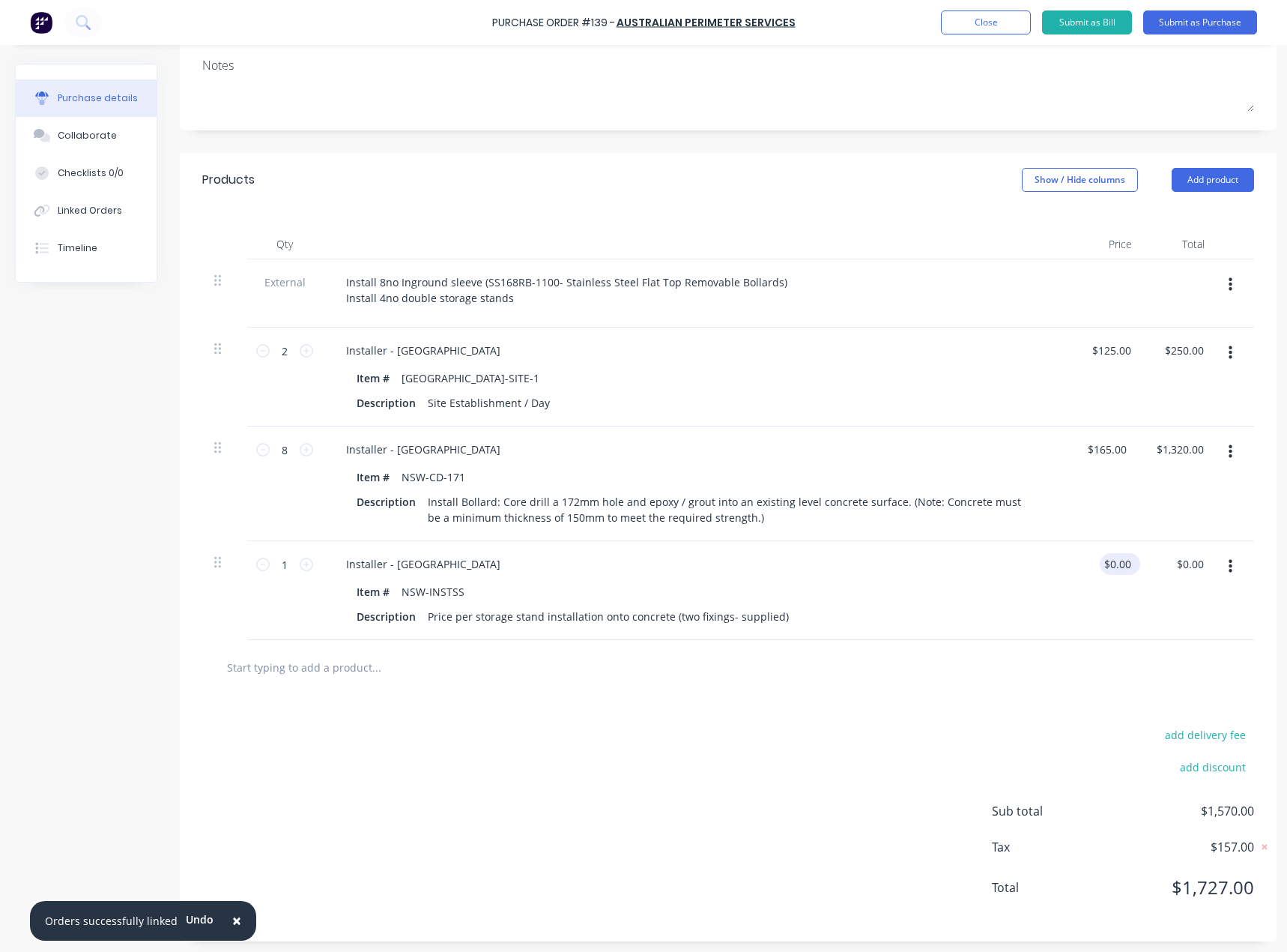
type textarea "x"
type input "0.00"
click at [1128, 553] on input "0.00" at bounding box center [1119, 563] width 29 height 22
type textarea "x"
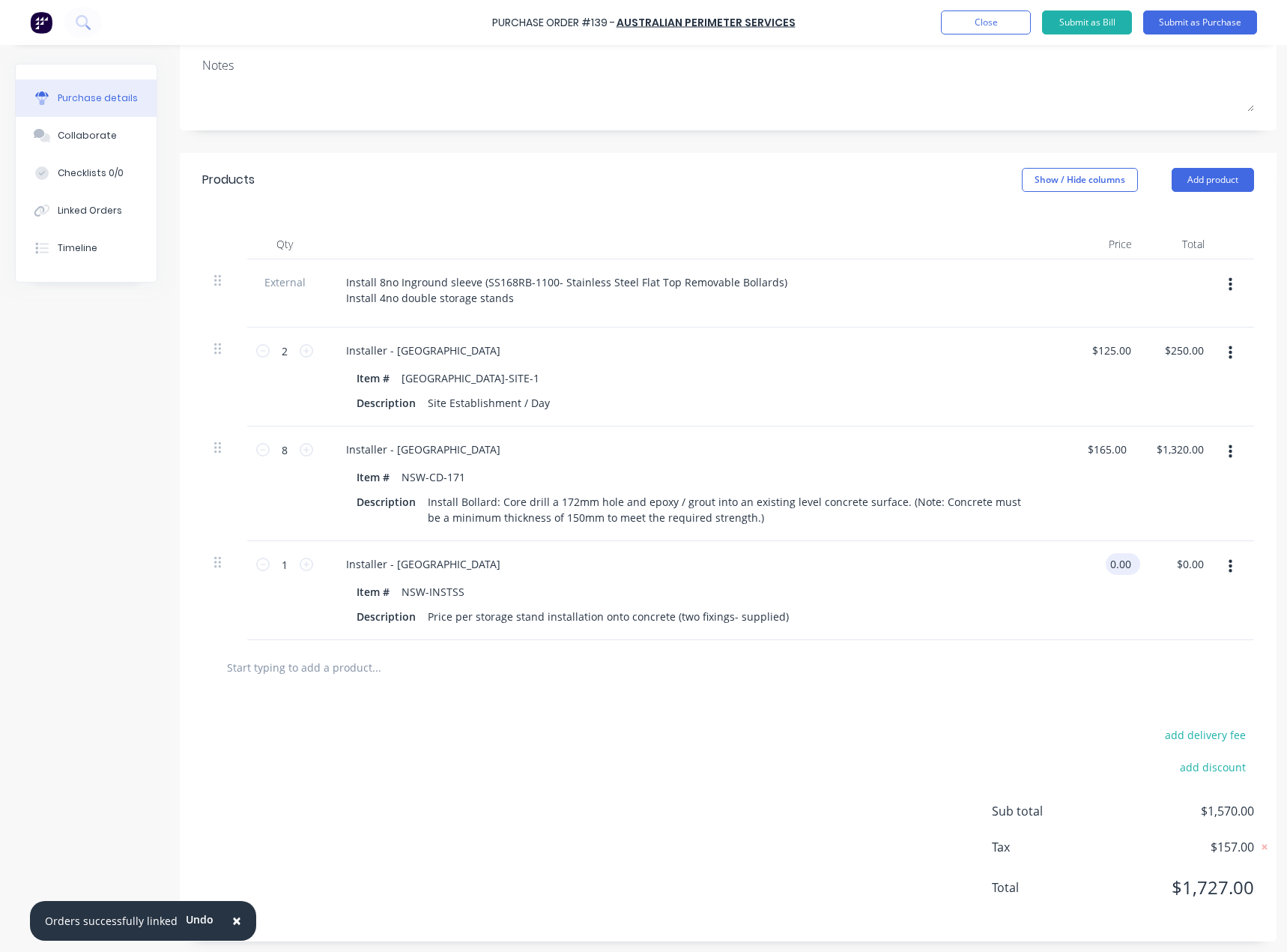
click at [1128, 553] on input "0.00" at bounding box center [1119, 563] width 29 height 22
type input "25"
type textarea "x"
type input "$25.00"
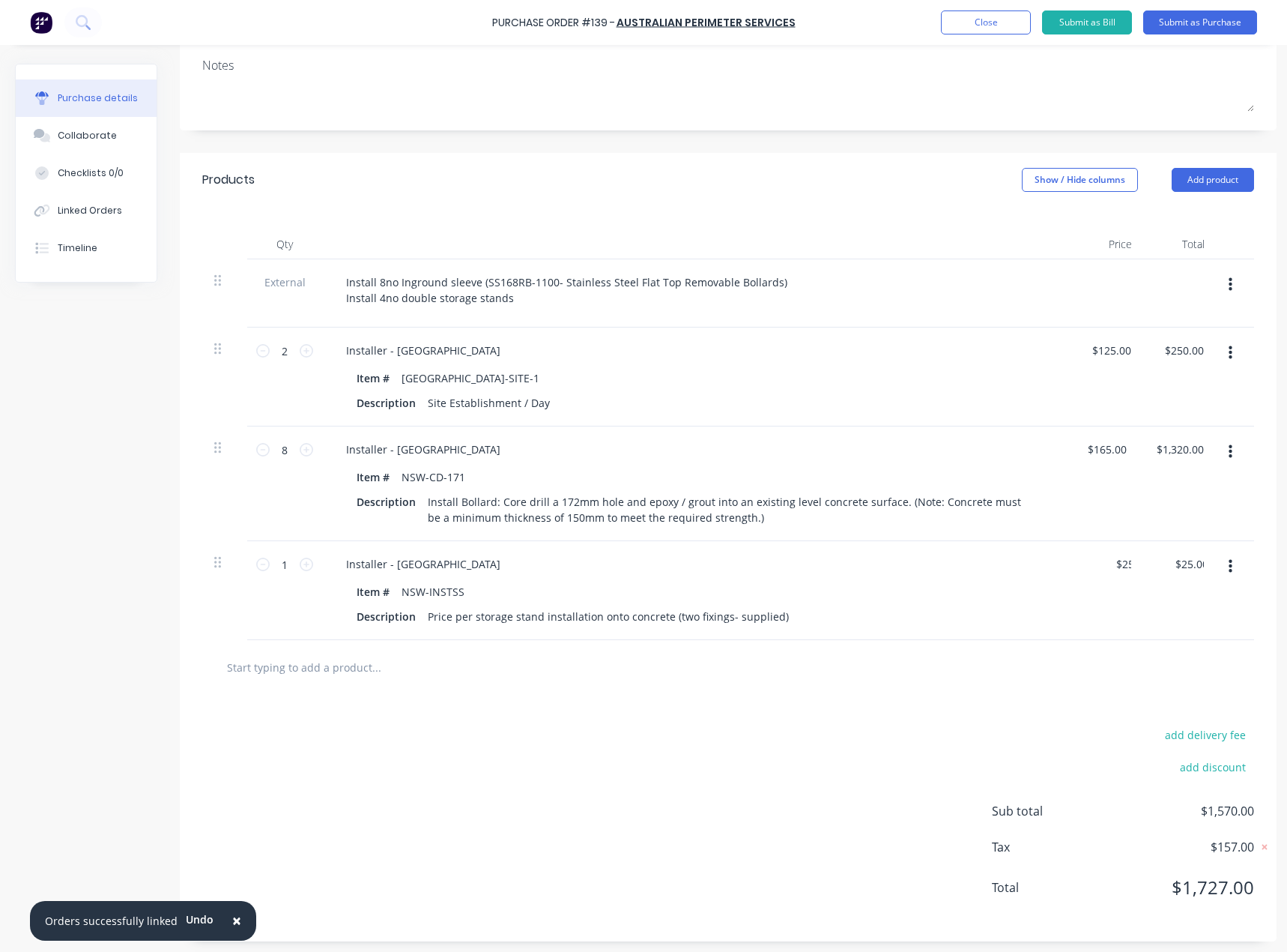
click at [825, 733] on div "add delivery fee add discount Sub total $1,570.00 Tax $157.00 Total $1,727.00" at bounding box center [728, 817] width 1097 height 246
click at [303, 557] on icon at bounding box center [307, 564] width 14 height 14
type textarea "x"
type input "2"
type input "$50.00"
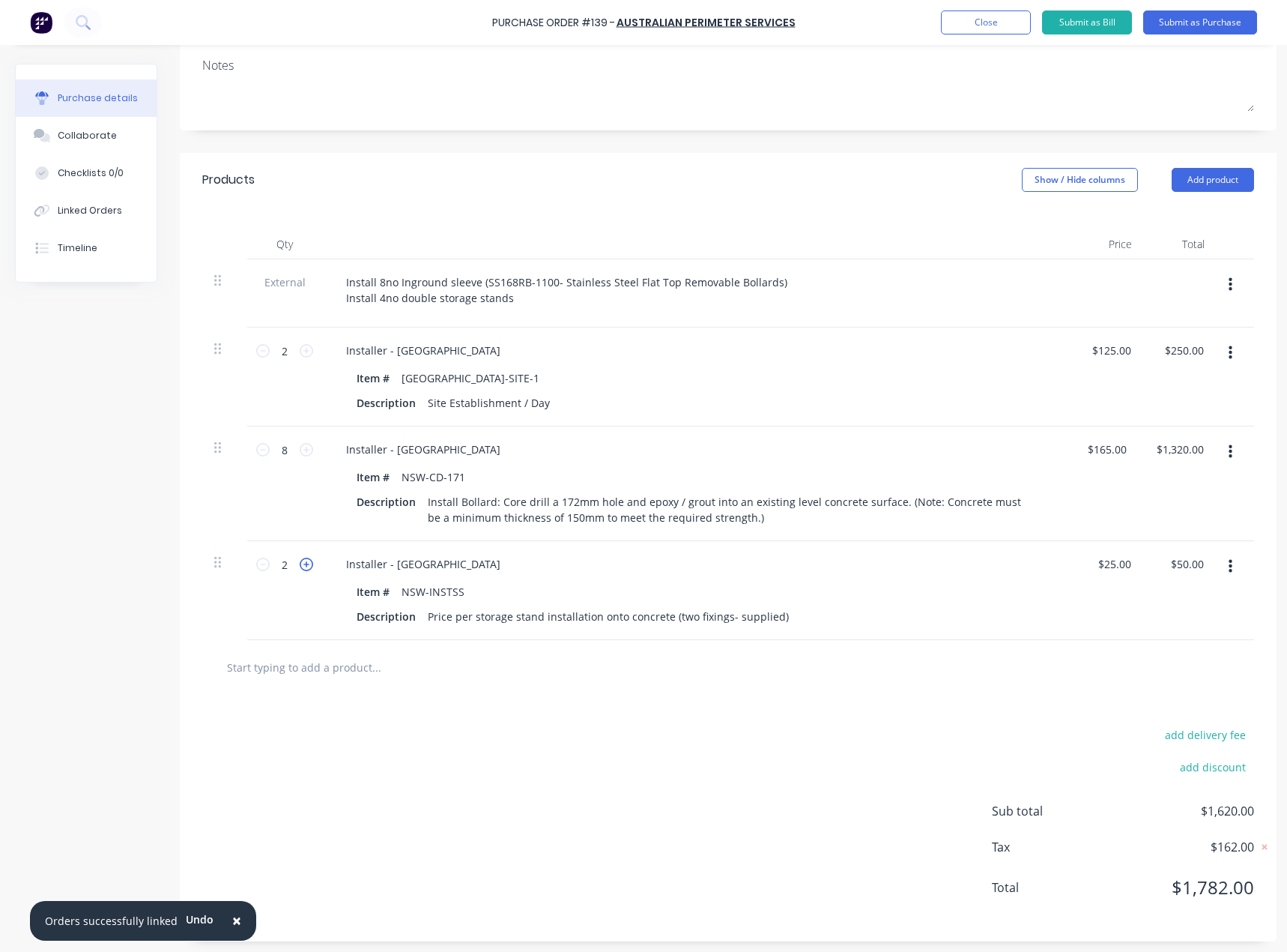
click at [307, 557] on icon at bounding box center [307, 564] width 14 height 14
type textarea "x"
type input "3"
type input "$75.00"
click at [307, 557] on icon at bounding box center [307, 564] width 14 height 14
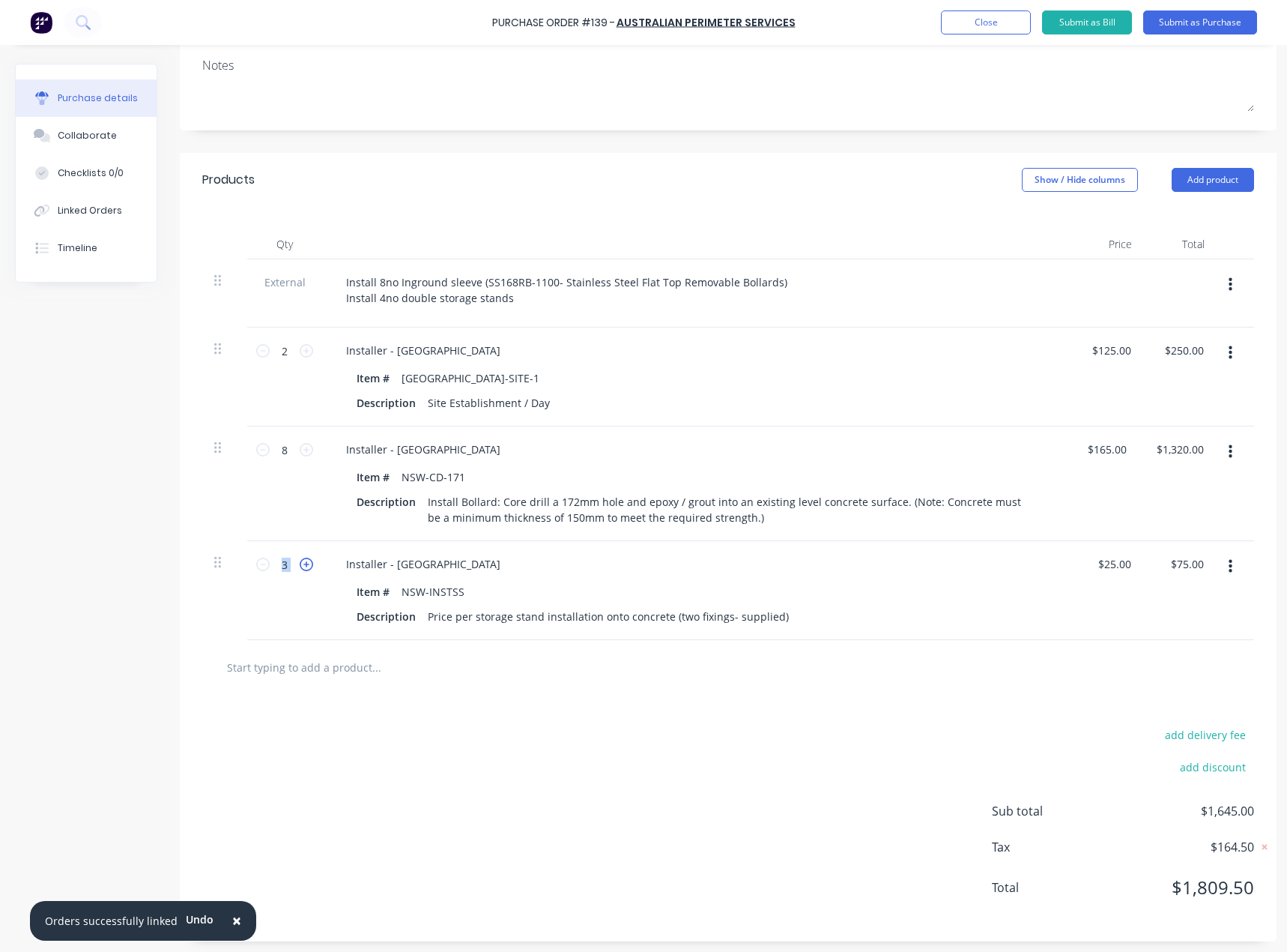
type textarea "x"
type input "4"
type input "$100.00"
click at [405, 676] on div at bounding box center [728, 667] width 1052 height 54
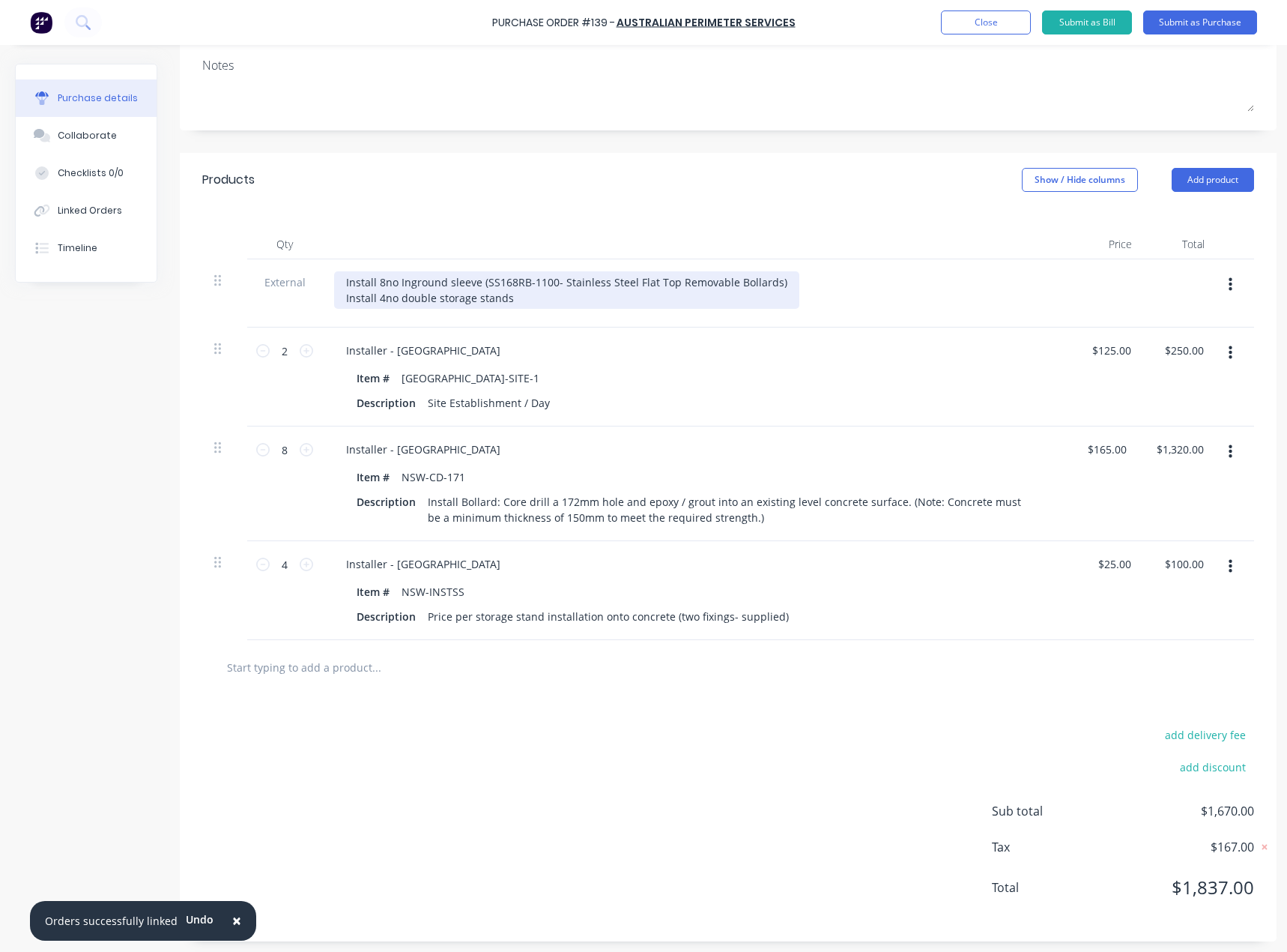
click at [535, 284] on div "Install 8no Inground sleeve (SS168RB-1100- Stainless Steel Flat Top Removable B…" at bounding box center [567, 289] width 466 height 37
click at [346, 271] on div "Install 8no Inground sleeve (SS168RB-1100- Stainless Steel Flat Top Removable B…" at bounding box center [567, 289] width 466 height 37
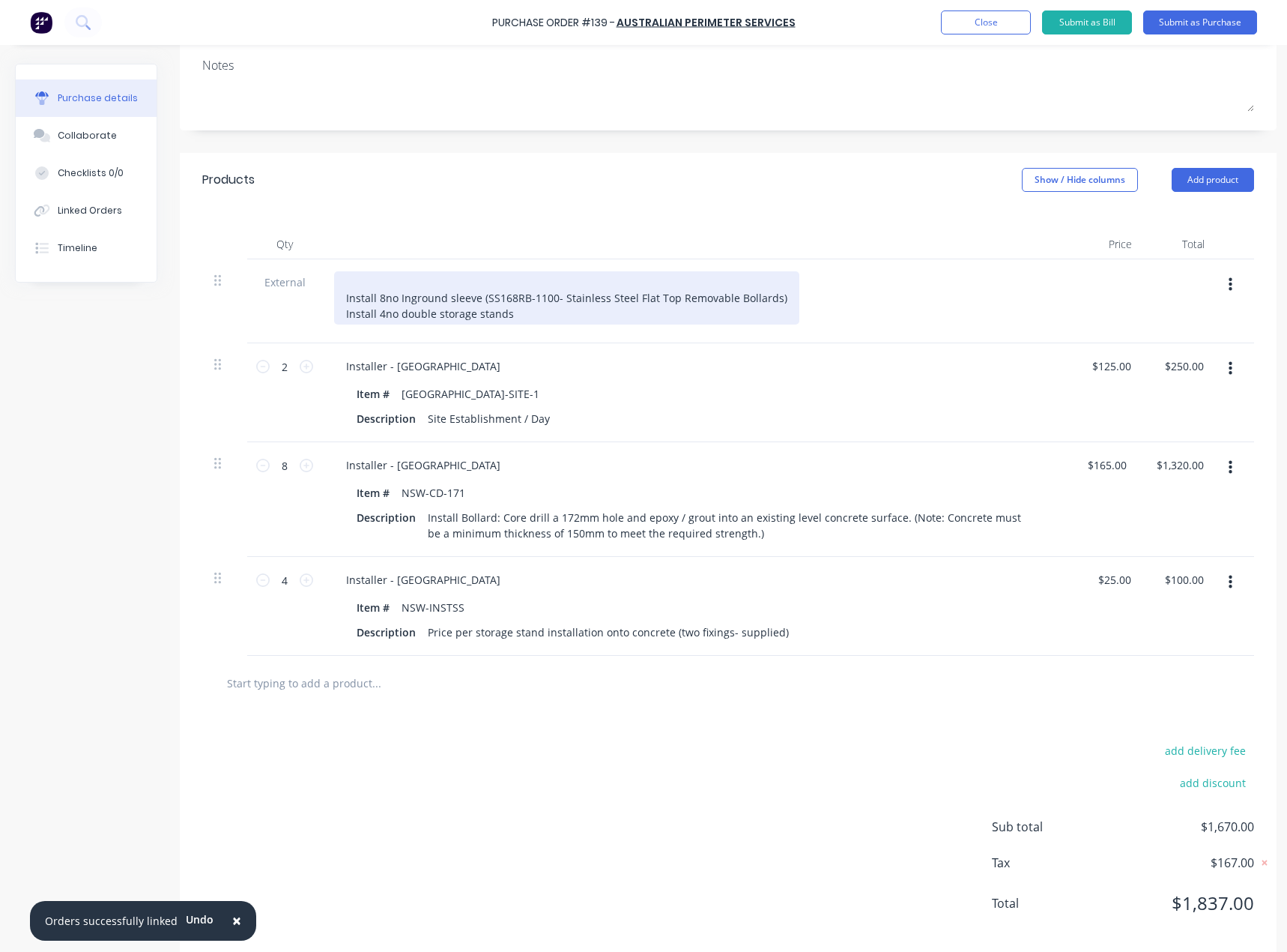
click at [386, 271] on div "Install 8no Inground sleeve (SS168RB-1100- Stainless Steel Flat Top Removable B…" at bounding box center [567, 298] width 466 height 54
click at [346, 283] on div "Install 8no Inground sleeve (SS168RB-1100- Stainless Steel Flat Top Removable B…" at bounding box center [567, 298] width 466 height 54
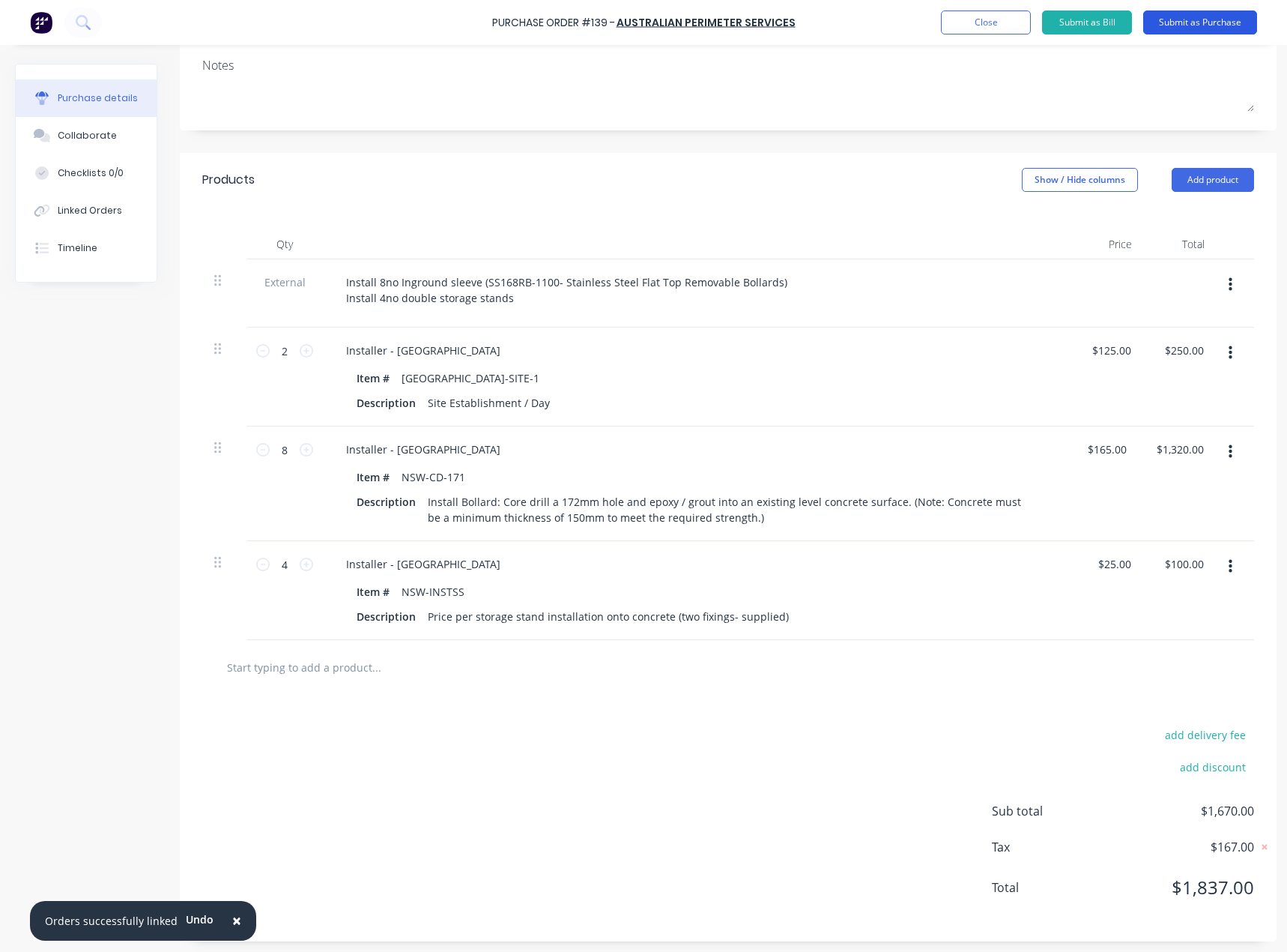
click at [1181, 19] on button "Submit as Purchase" at bounding box center [1201, 22] width 114 height 24
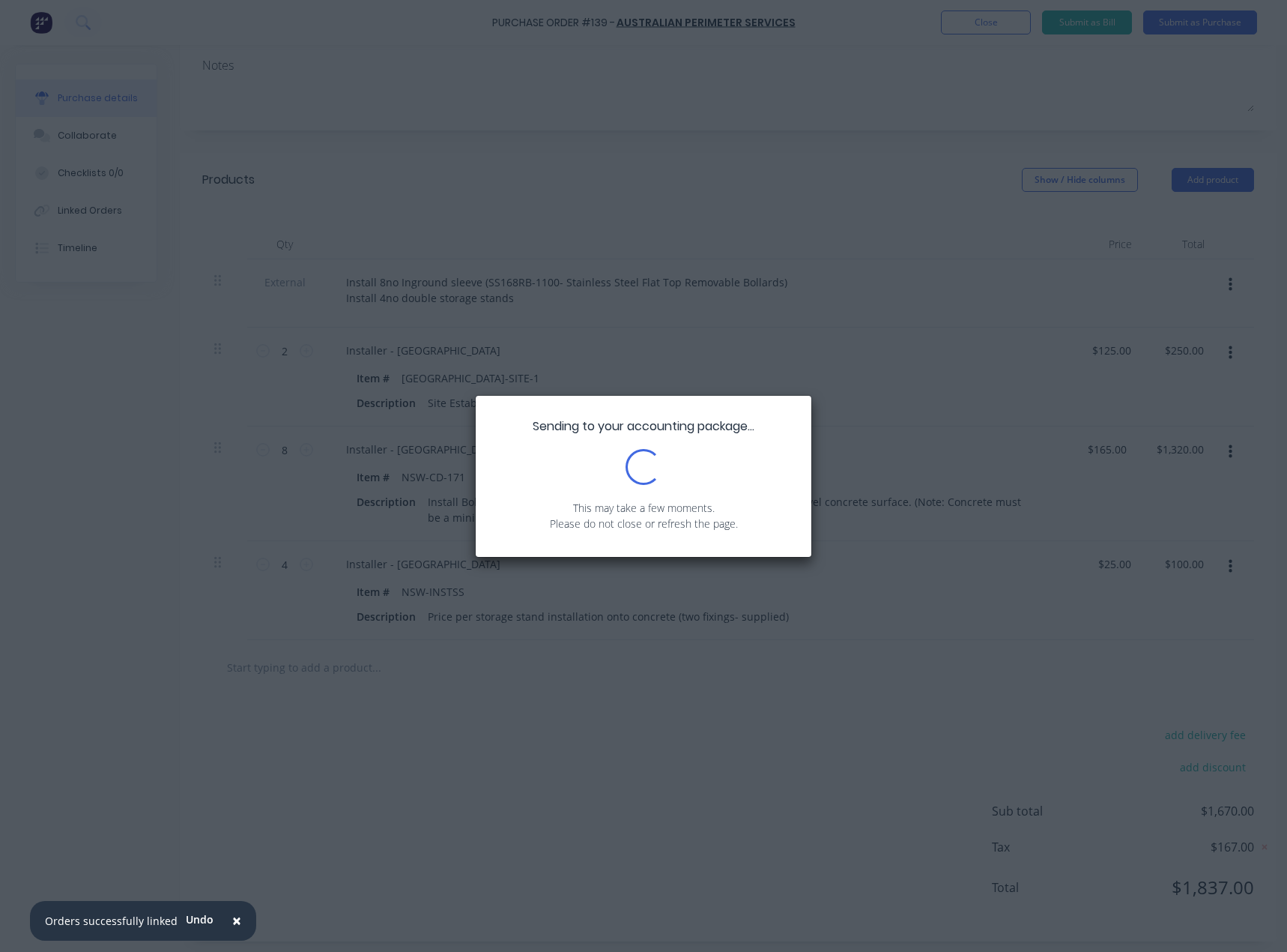
scroll to position [0, 0]
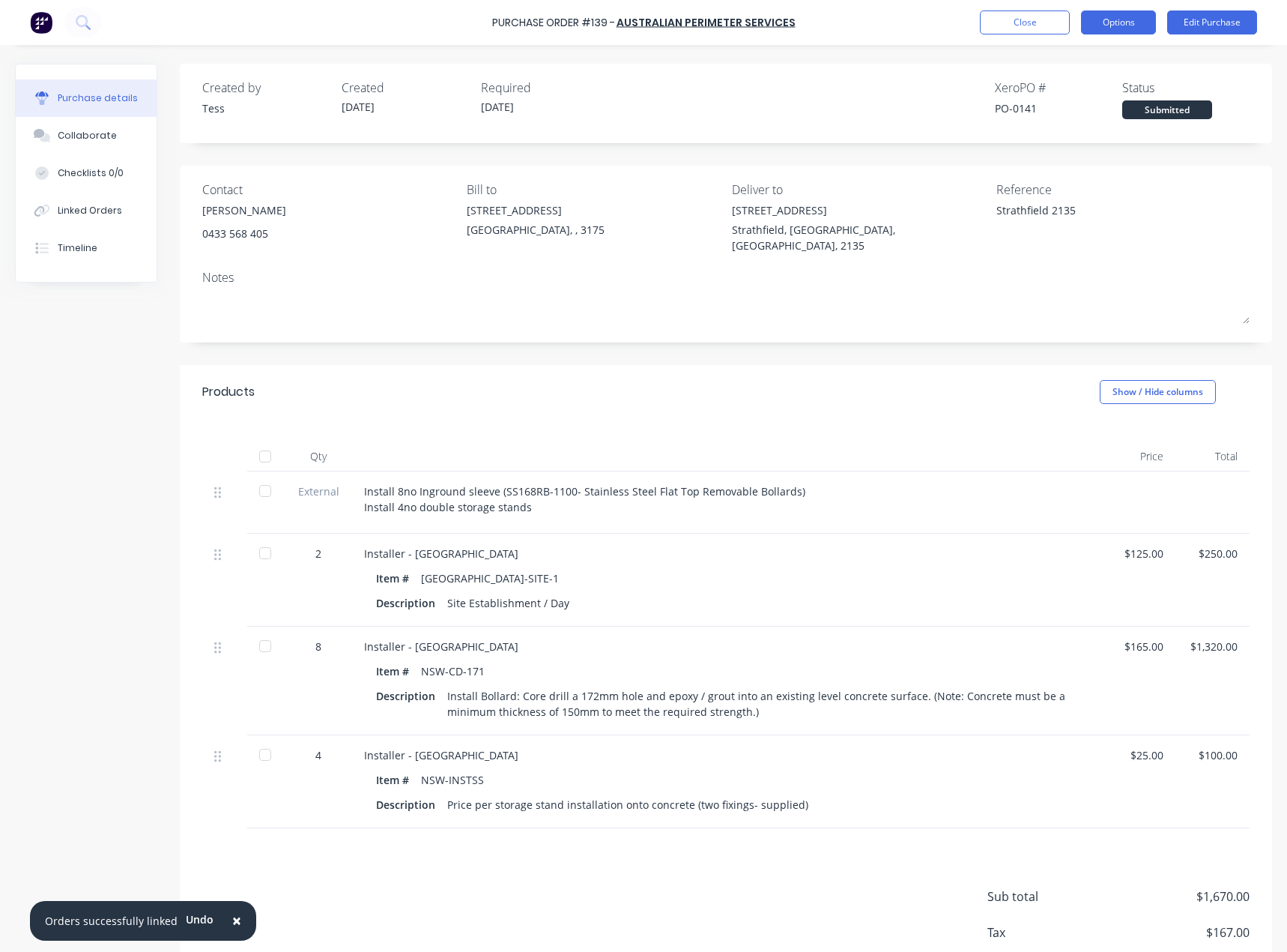
click at [1119, 22] on button "Options" at bounding box center [1119, 22] width 75 height 24
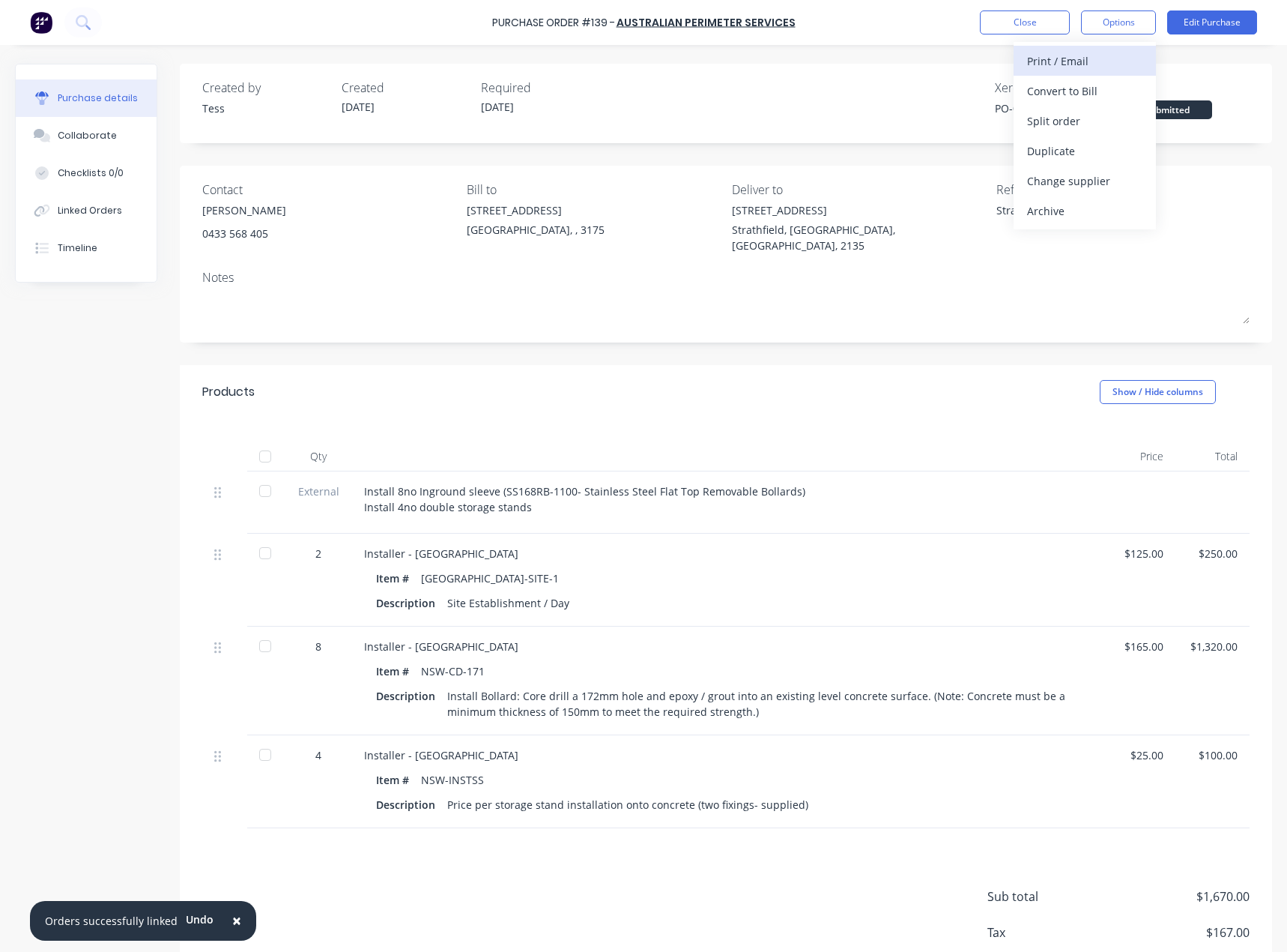
click at [1042, 66] on div "Print / Email" at bounding box center [1085, 60] width 116 height 22
click at [1059, 99] on div "With pricing" at bounding box center [1085, 91] width 116 height 22
type textarea "x"
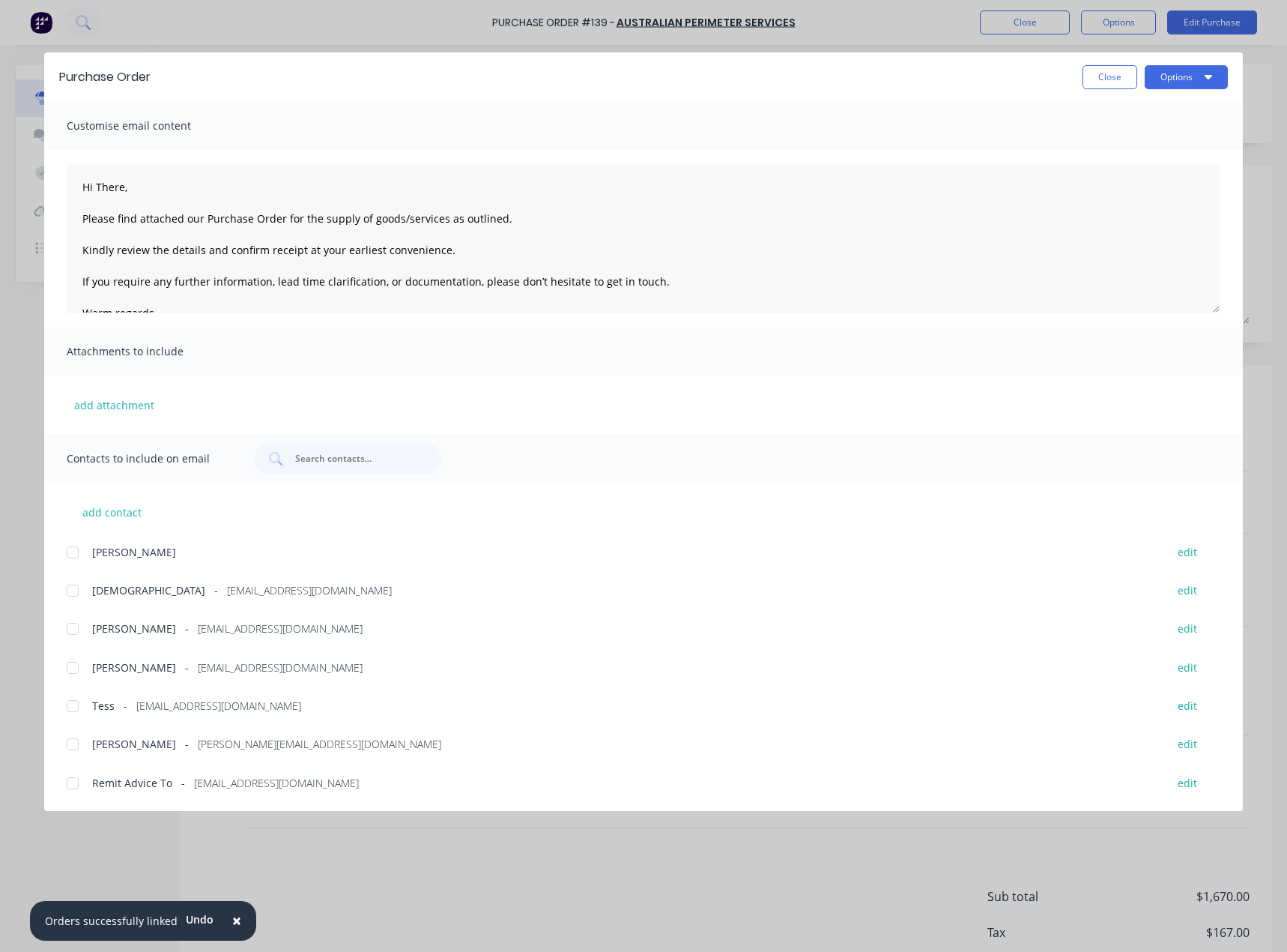
click at [71, 593] on div at bounding box center [73, 590] width 30 height 30
click at [132, 194] on textarea "Hi There, Please find attached our Purchase Order for the supply of goods/servi…" at bounding box center [644, 238] width 1154 height 150
click at [201, 220] on textarea "Hi [PERSON_NAME], Please find attached our Purchase Order for the supply of goo…" at bounding box center [644, 238] width 1154 height 150
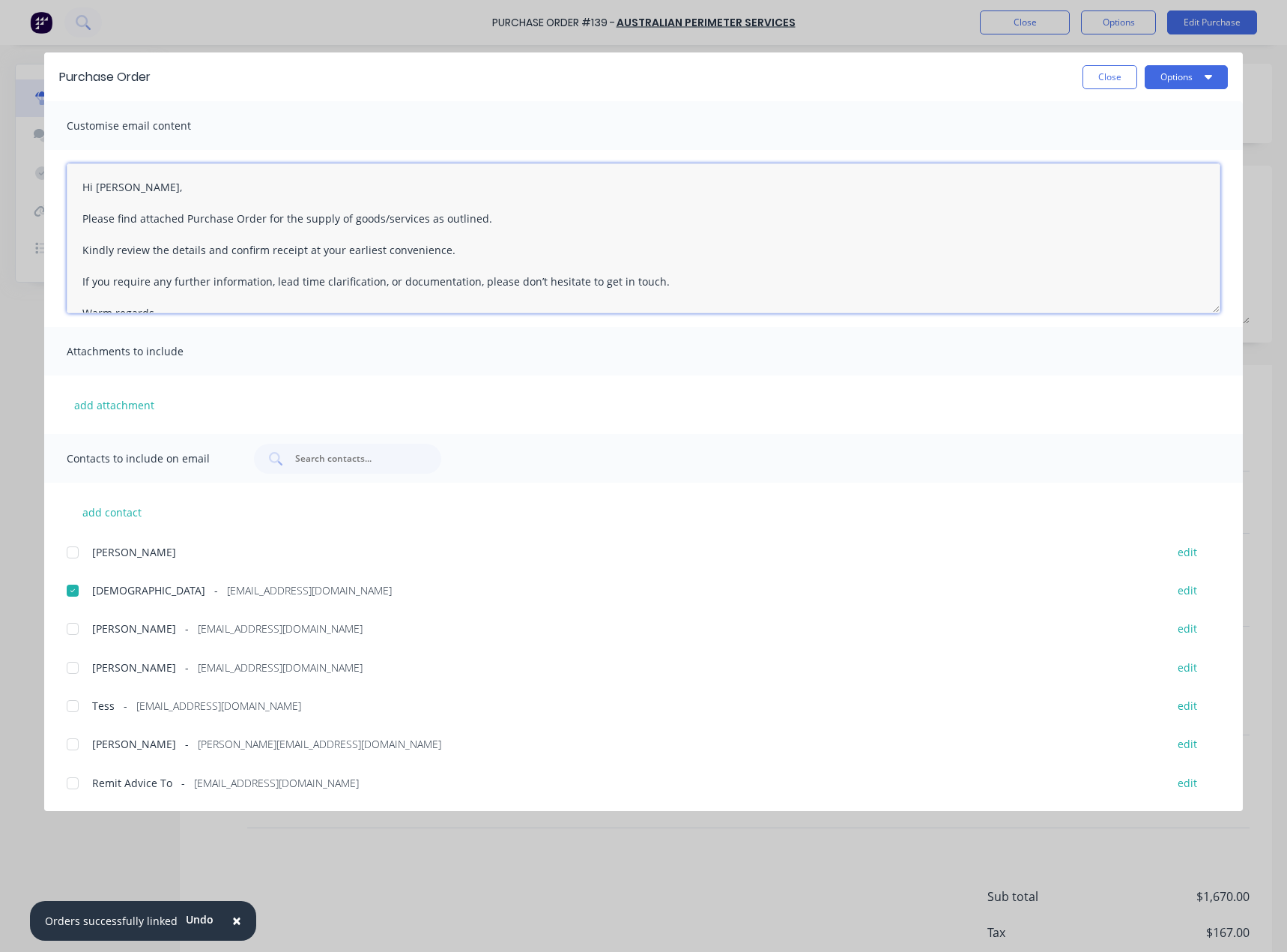
click at [514, 219] on textarea "Hi [PERSON_NAME], Please find attached Purchase Order for the supply of goods/s…" at bounding box center [644, 238] width 1154 height 150
type textarea "Hi [PERSON_NAME], Please find attached Purchase Order for the supply of goods/s…"
click at [1201, 75] on button "Options" at bounding box center [1187, 77] width 83 height 24
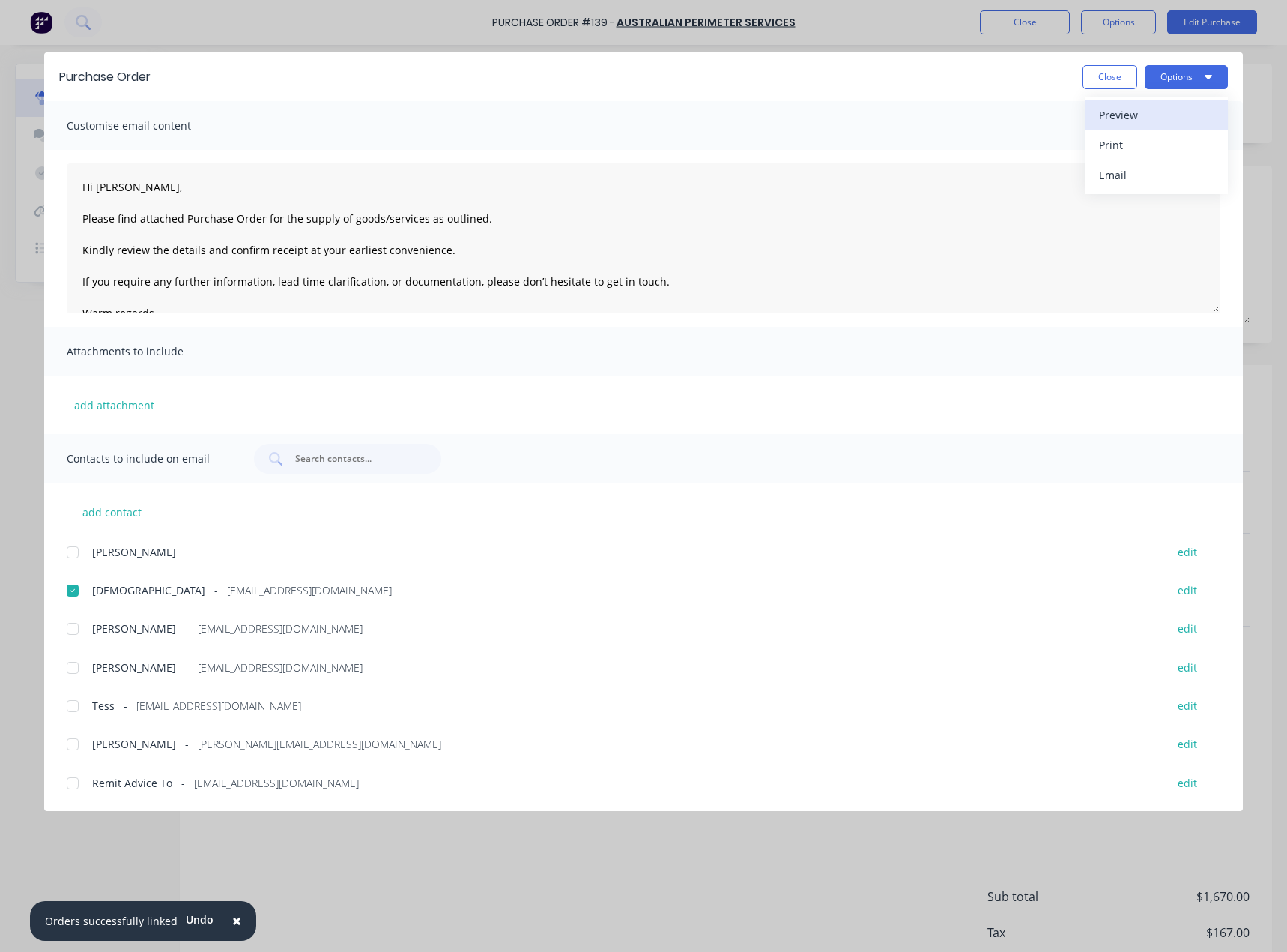
click at [1159, 127] on button "Preview" at bounding box center [1157, 115] width 143 height 30
type textarea "x"
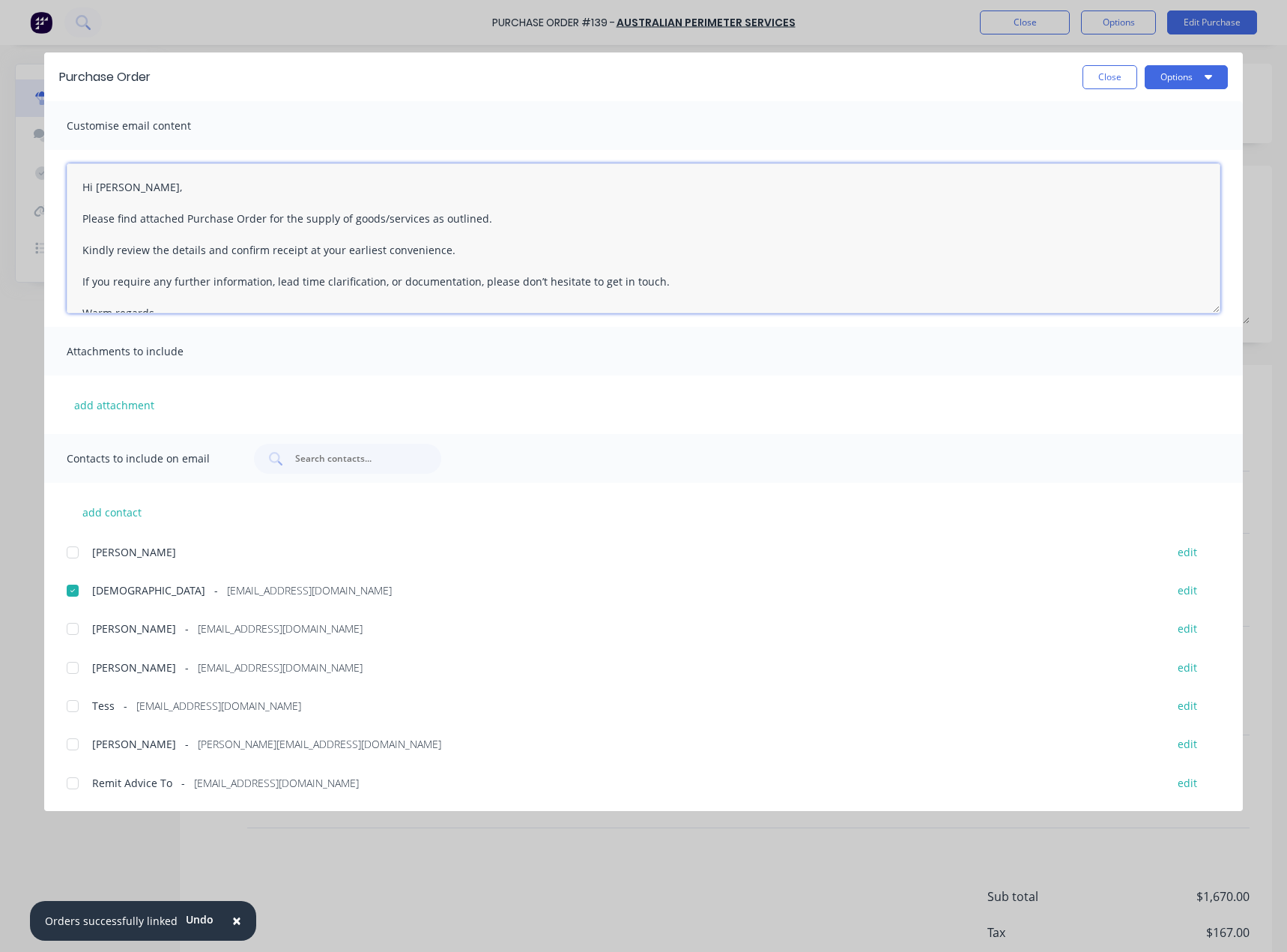
click at [133, 192] on textarea "Hi [PERSON_NAME], Please find attached Purchase Order for the supply of goods/s…" at bounding box center [644, 238] width 1154 height 150
click at [492, 218] on textarea "Hi [PERSON_NAME], Please find attached Purchase Order for the supply of goods/s…" at bounding box center [644, 238] width 1154 height 150
click at [695, 217] on textarea "Hi [PERSON_NAME], Please find attached Purchase Order for the supply of goods/s…" at bounding box center [644, 238] width 1154 height 150
click at [726, 221] on textarea "Hi [PERSON_NAME], Please find attached Purchase Order for the supply of goods/s…" at bounding box center [644, 238] width 1154 height 150
click at [726, 224] on textarea "Hi [PERSON_NAME], Please find attached Purchase Order for the supply of goods/s…" at bounding box center [644, 238] width 1154 height 150
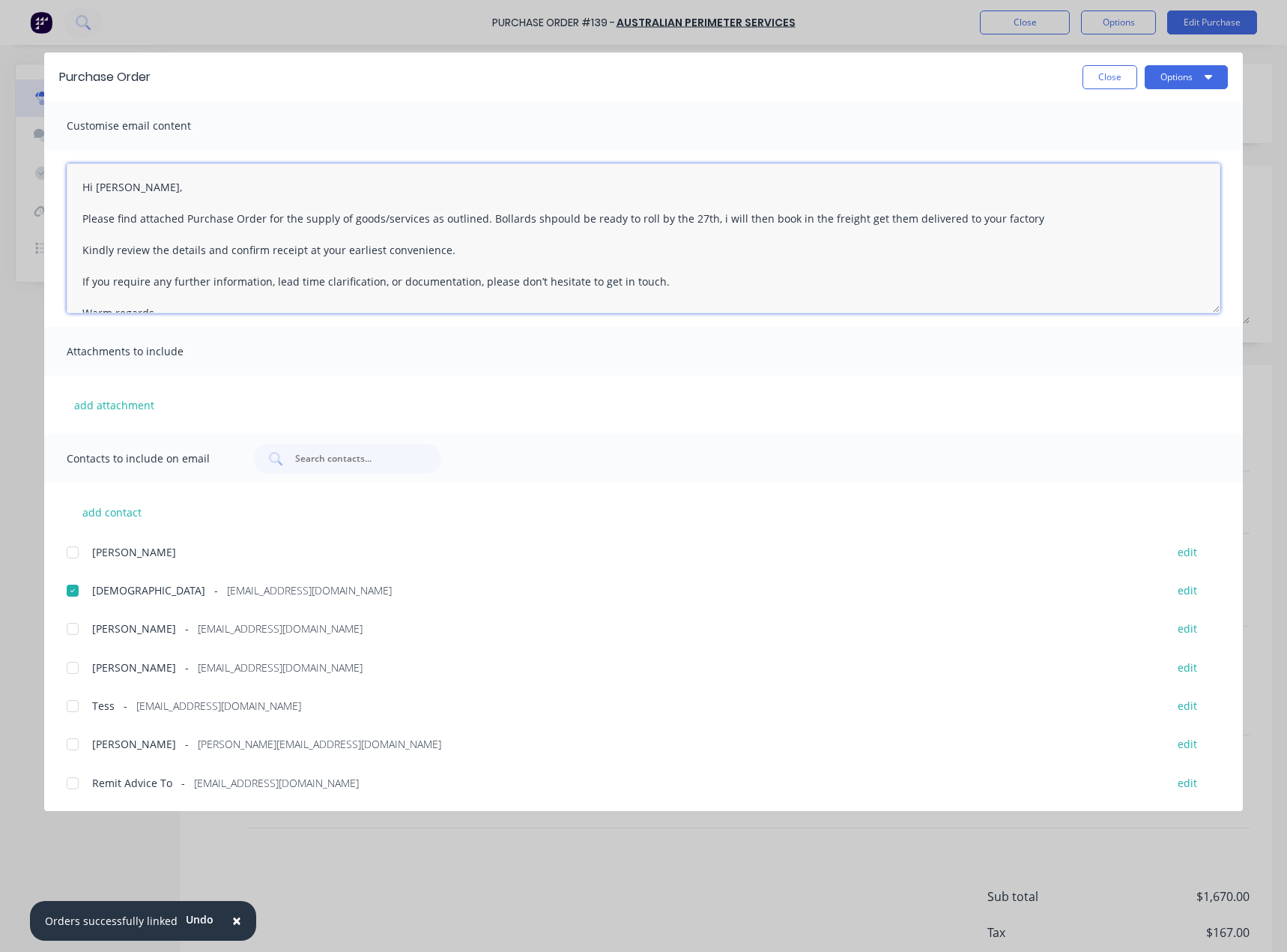
drag, startPoint x: 1029, startPoint y: 219, endPoint x: 852, endPoint y: 221, distance: 177.0
click at [852, 221] on textarea "Hi [PERSON_NAME], Please find attached Purchase Order for the supply of goods/s…" at bounding box center [644, 238] width 1154 height 150
click at [708, 221] on textarea "Hi [PERSON_NAME], Please find attached Purchase Order for the supply of goods/s…" at bounding box center [644, 238] width 1154 height 150
click at [540, 218] on textarea "Hi [PERSON_NAME], Please find attached Purchase Order for the supply of goods/s…" at bounding box center [644, 238] width 1154 height 150
click at [573, 219] on textarea "Hi [PERSON_NAME], Please find attached Purchase Order for the supply of goods/s…" at bounding box center [644, 238] width 1154 height 150
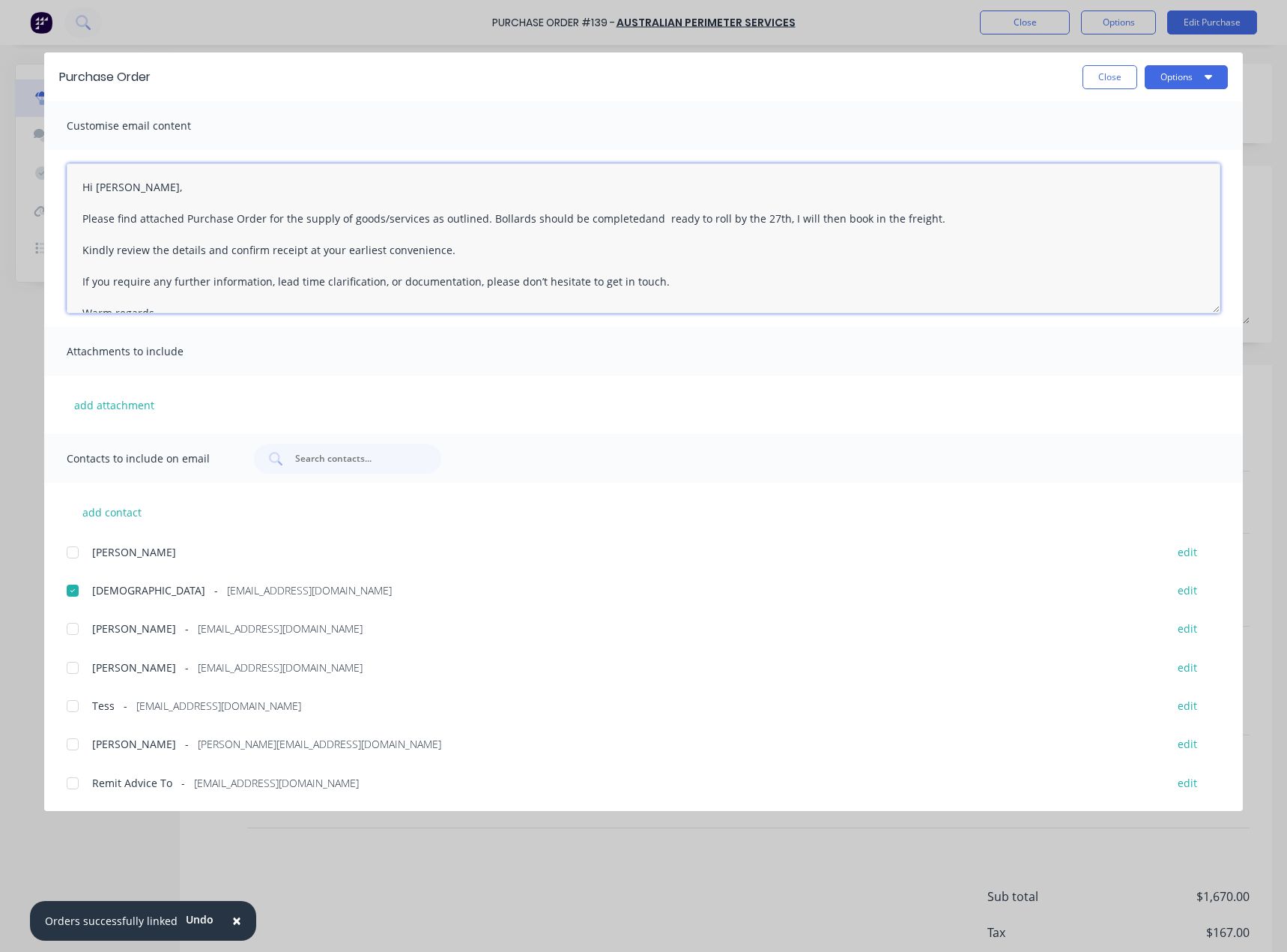
click at [627, 218] on textarea "Hi [PERSON_NAME], Please find attached Purchase Order for the supply of goods/s…" at bounding box center [644, 238] width 1154 height 150
click at [653, 217] on textarea "Hi [PERSON_NAME], Please find attached Purchase Order for the supply of goods/s…" at bounding box center [644, 238] width 1154 height 150
click at [920, 219] on textarea "Hi [PERSON_NAME], Please find attached Purchase Order for the supply of goods/s…" at bounding box center [644, 238] width 1154 height 150
click at [937, 225] on textarea "Hi [PERSON_NAME], Please find attached Purchase Order for the supply of goods/s…" at bounding box center [644, 238] width 1154 height 150
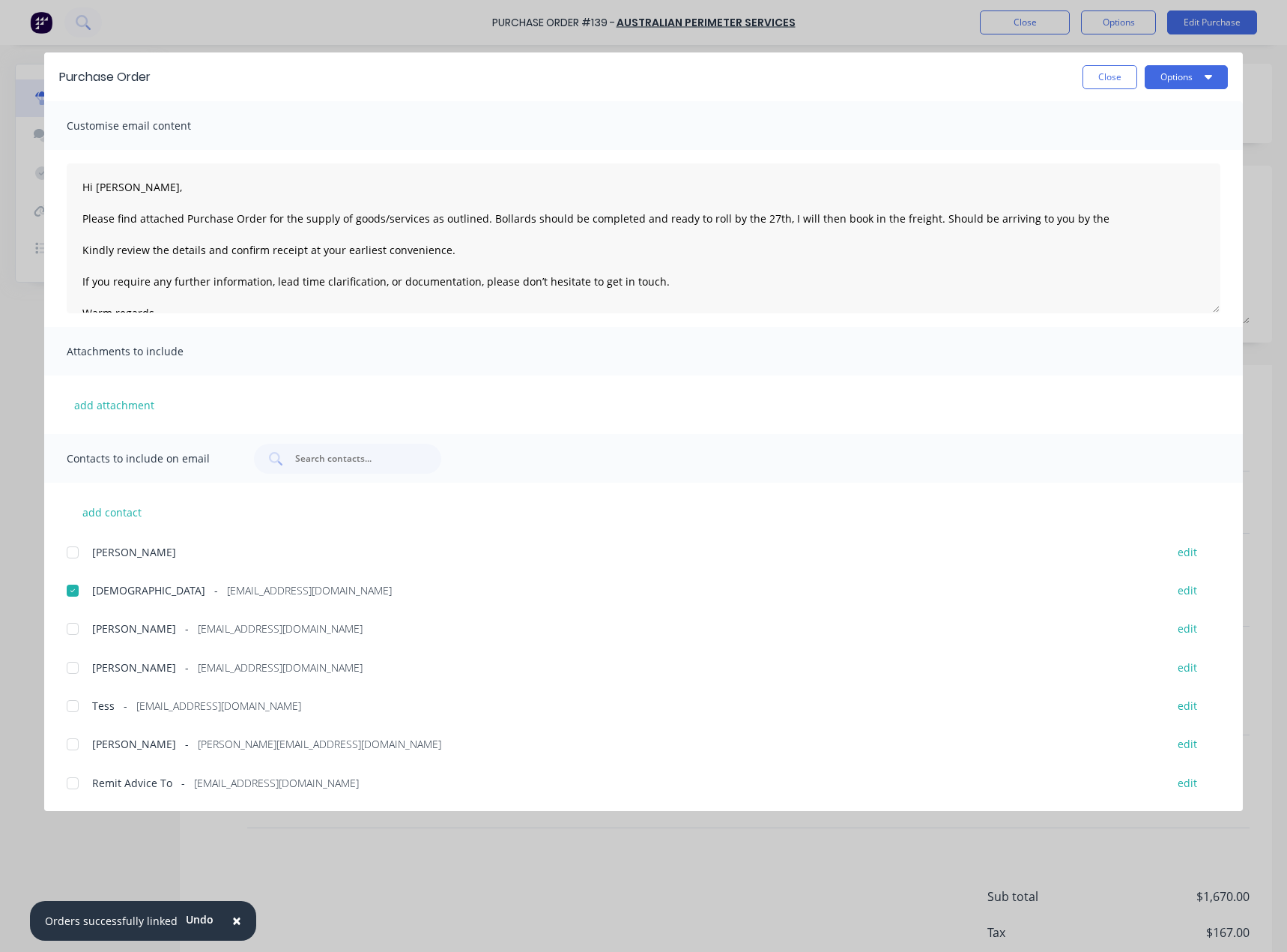
click at [846, 529] on div "add contact [PERSON_NAME] edit Christian - [EMAIL_ADDRESS][DOMAIN_NAME] edit [P…" at bounding box center [644, 638] width 1199 height 310
click at [1084, 219] on textarea "Hi [PERSON_NAME], Please find attached Purchase Order for the supply of goods/s…" at bounding box center [644, 238] width 1154 height 150
click at [767, 217] on textarea "Hi [PERSON_NAME], Please find attached Purchase Order for the supply of goods/s…" at bounding box center [644, 238] width 1154 height 150
click at [795, 234] on textarea "Hi [PERSON_NAME], Please find attached Purchase Order for the supply of goods/s…" at bounding box center [644, 238] width 1154 height 150
click at [1148, 217] on textarea "Hi [PERSON_NAME], Please find attached Purchase Order for the supply of goods/s…" at bounding box center [644, 238] width 1154 height 150
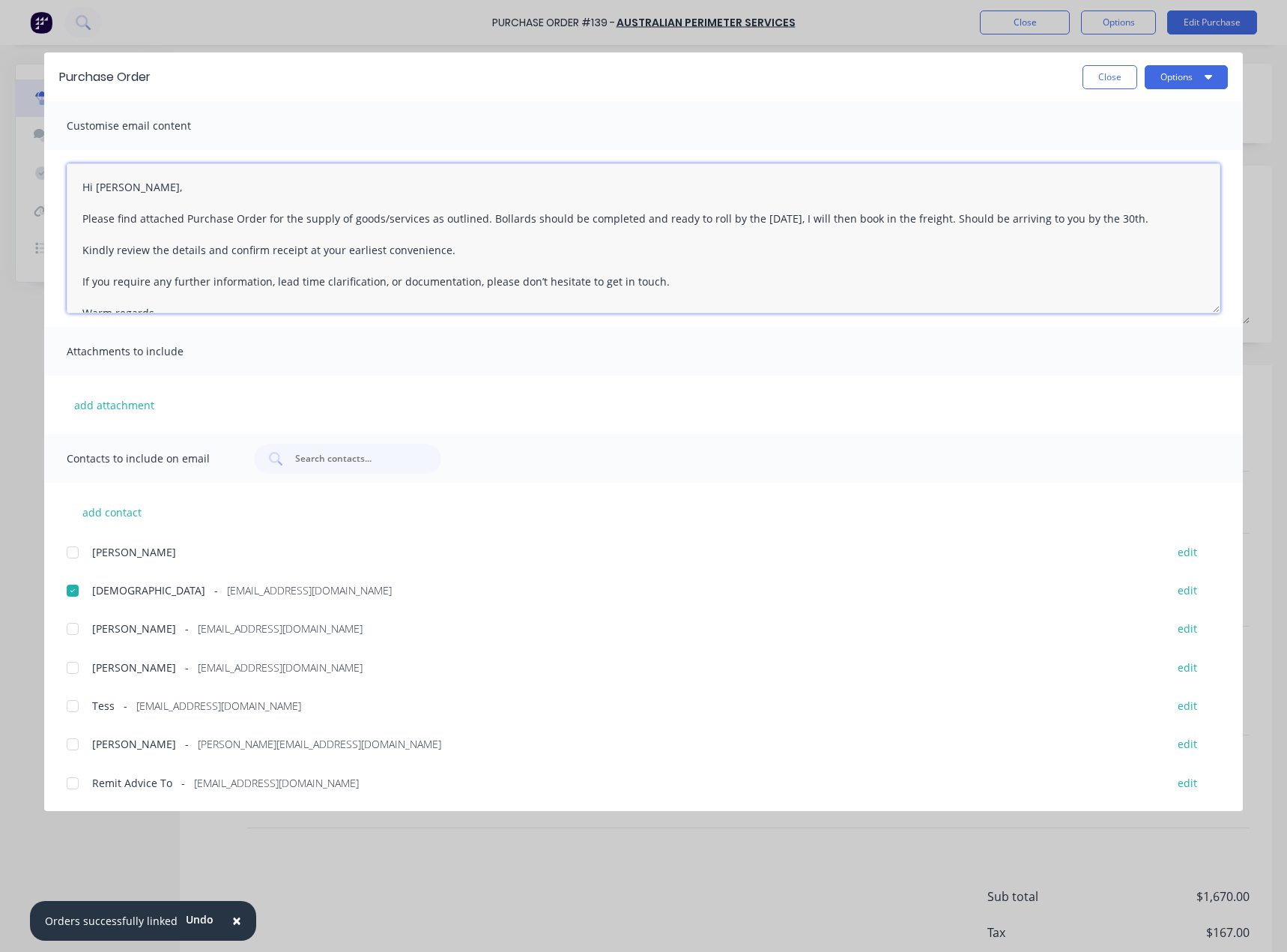
click at [75, 706] on div at bounding box center [73, 706] width 30 height 30
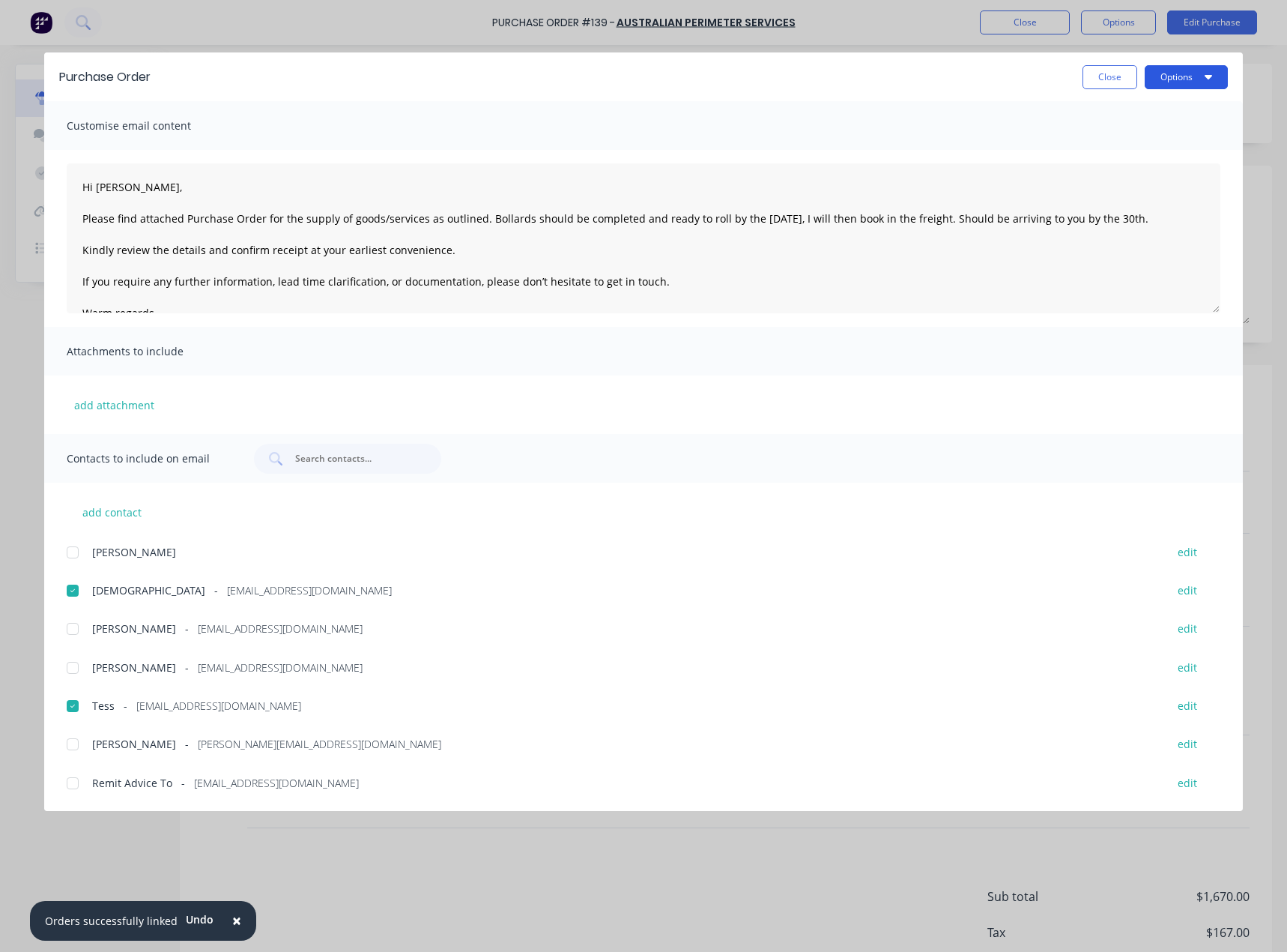
click at [1173, 75] on button "Options" at bounding box center [1187, 77] width 83 height 24
click at [1022, 245] on textarea "Hi [PERSON_NAME], Please find attached Purchase Order for the supply of goods/s…" at bounding box center [644, 238] width 1154 height 150
click at [958, 221] on textarea "Hi [PERSON_NAME], Please find attached Purchase Order for the supply of goods/s…" at bounding box center [644, 238] width 1154 height 150
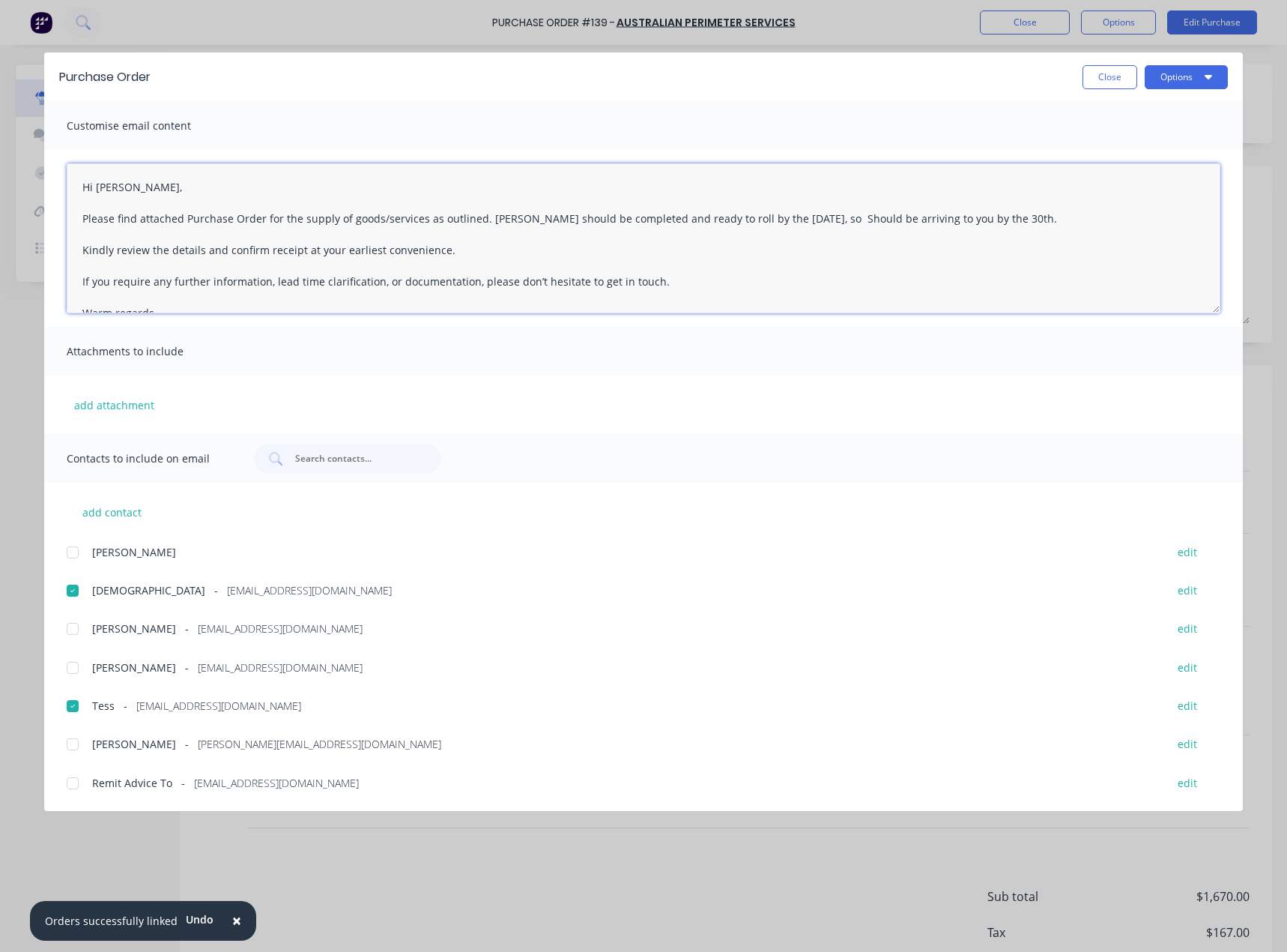
click at [834, 218] on textarea "Hi [PERSON_NAME], Please find attached Purchase Order for the supply of goods/s…" at bounding box center [644, 238] width 1154 height 150
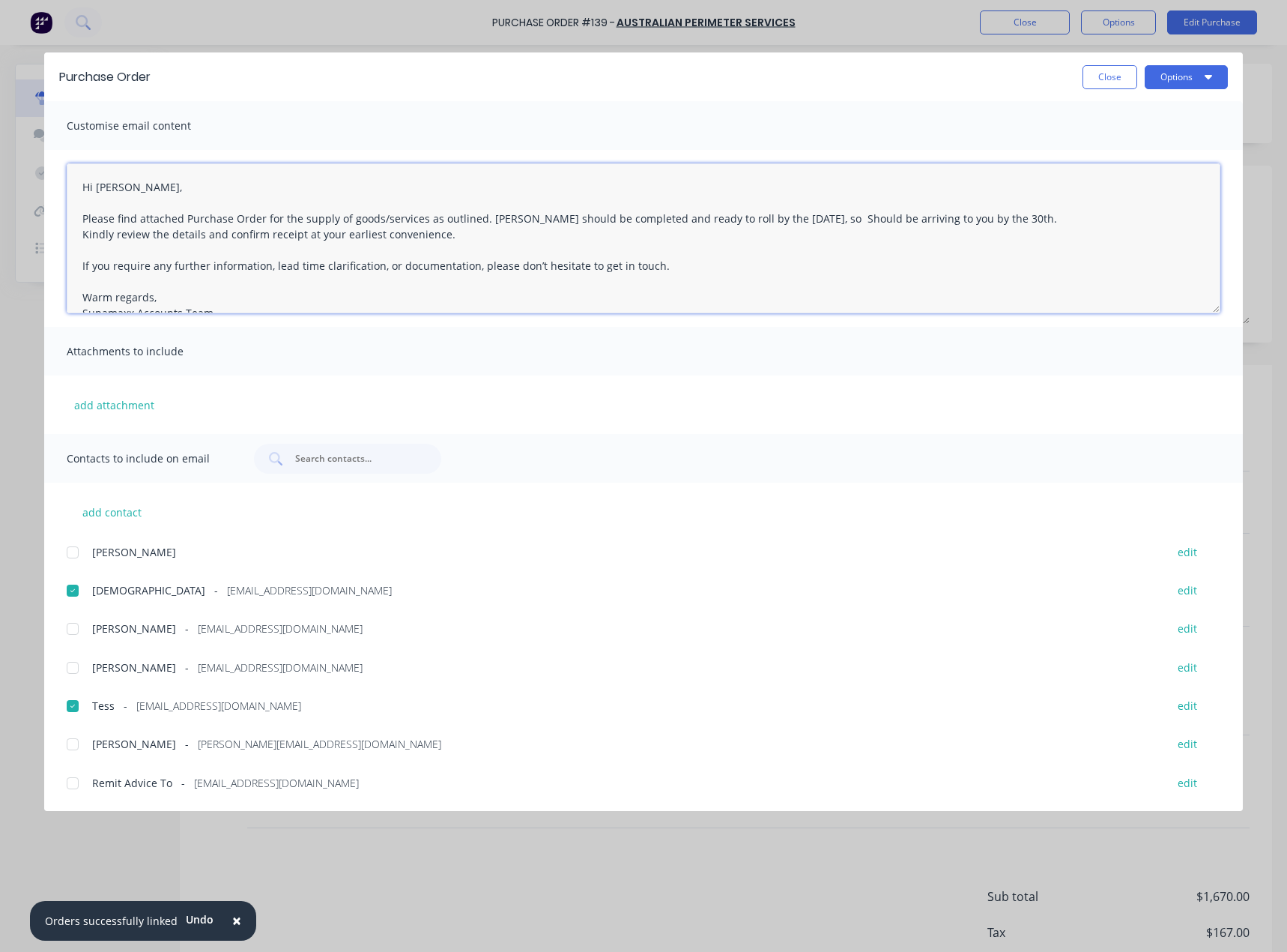
click at [836, 222] on textarea "Hi [PERSON_NAME], Please find attached Purchase Order for the supply of goods/s…" at bounding box center [644, 238] width 1154 height 150
click at [1015, 220] on textarea "Hi [PERSON_NAME], Please find attached Purchase Order for the supply of goods/s…" at bounding box center [644, 238] width 1154 height 150
click at [1084, 219] on textarea "Hi [PERSON_NAME], Please find attached Purchase Order for the supply of goods/s…" at bounding box center [644, 238] width 1154 height 150
drag, startPoint x: 1132, startPoint y: 219, endPoint x: 1016, endPoint y: 220, distance: 116.0
click at [1016, 220] on textarea "Hi [PERSON_NAME], Please find attached Purchase Order for the supply of goods/s…" at bounding box center [644, 238] width 1154 height 150
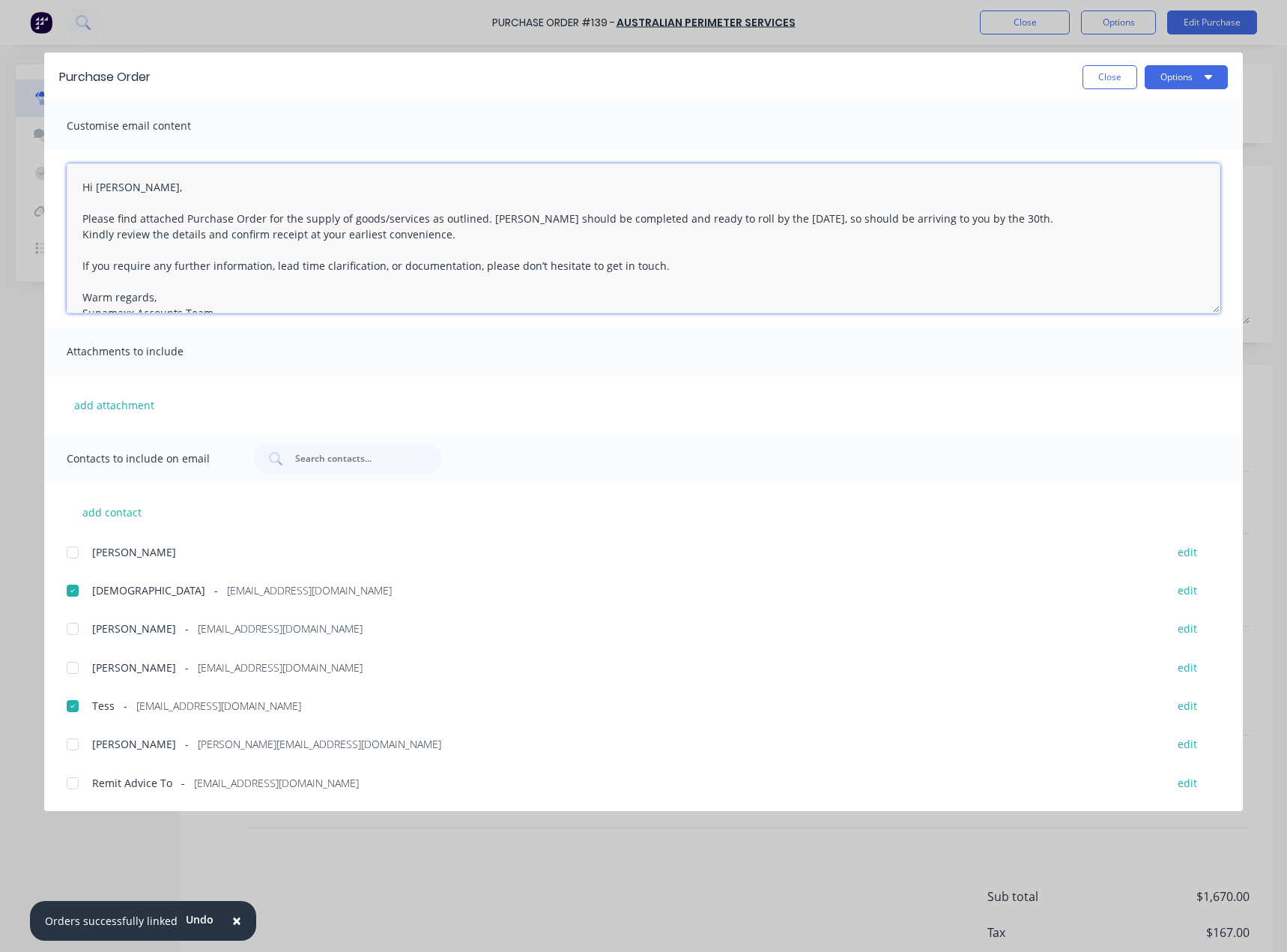
click at [713, 268] on textarea "Hi [PERSON_NAME], Please find attached Purchase Order for the supply of goods/s…" at bounding box center [644, 238] width 1154 height 150
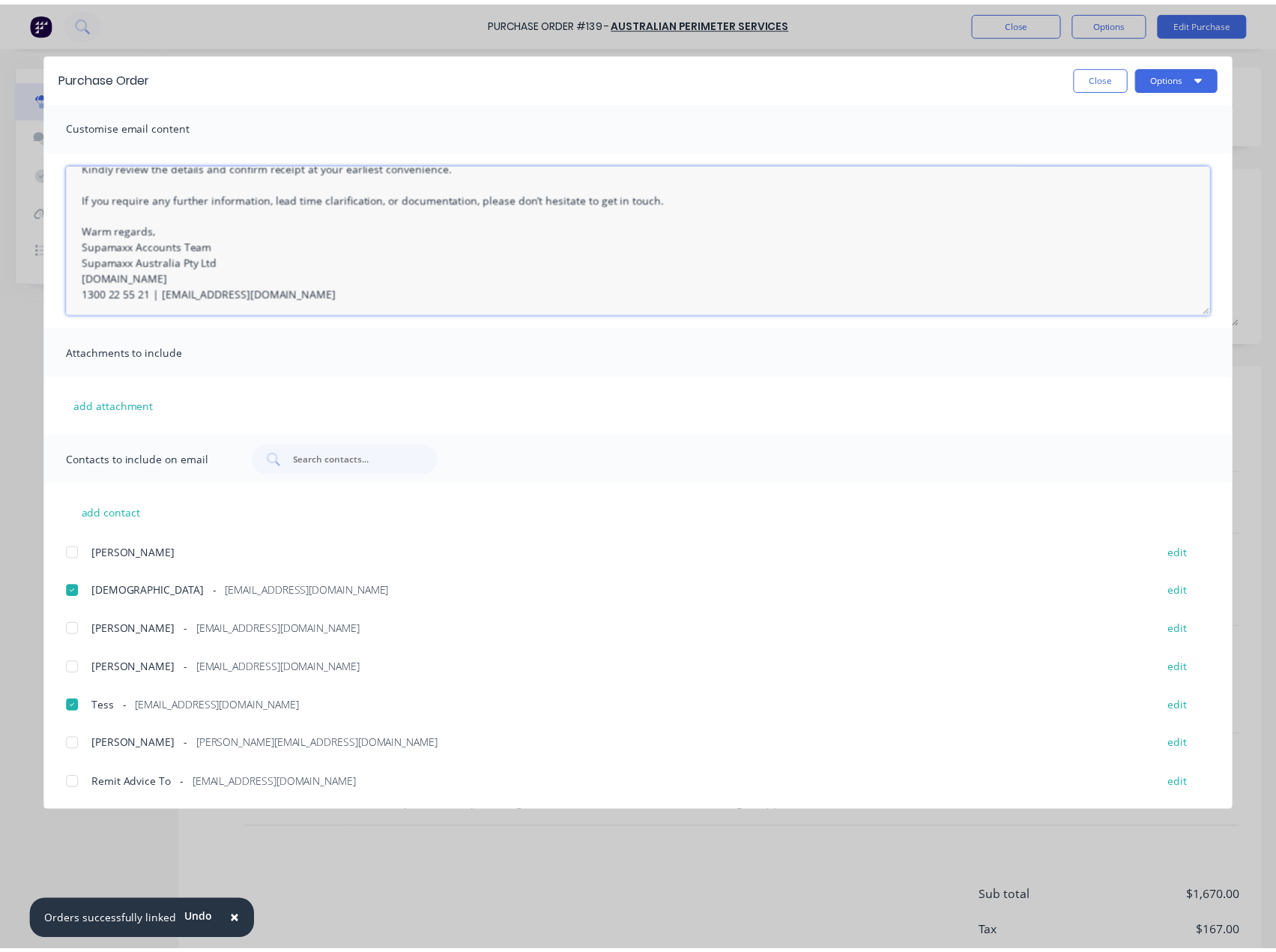
scroll to position [71, 0]
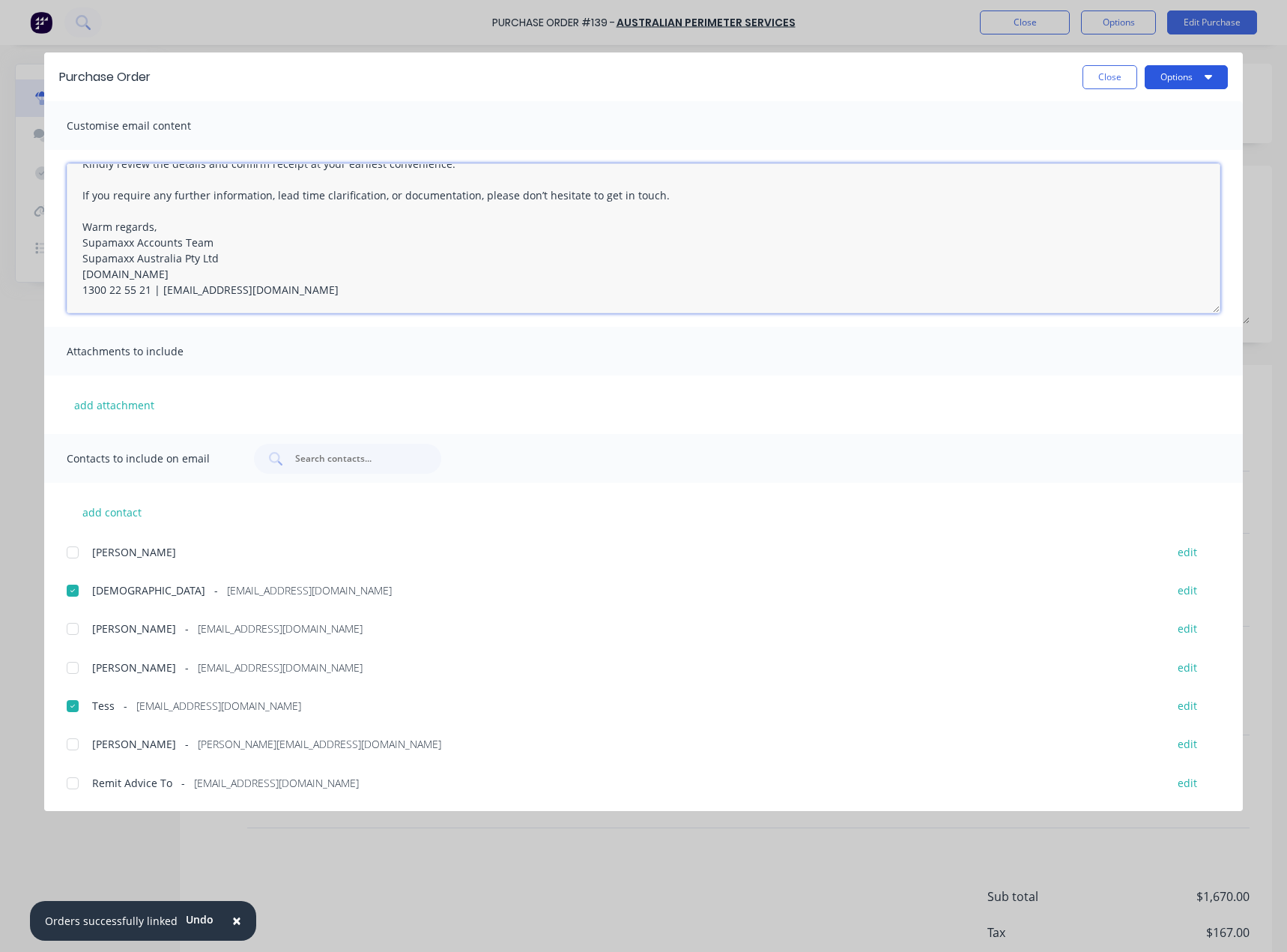
type textarea "Hi [PERSON_NAME], Please find attached Purchase Order for the supply of goods/s…"
click at [1182, 72] on button "Options" at bounding box center [1187, 77] width 83 height 24
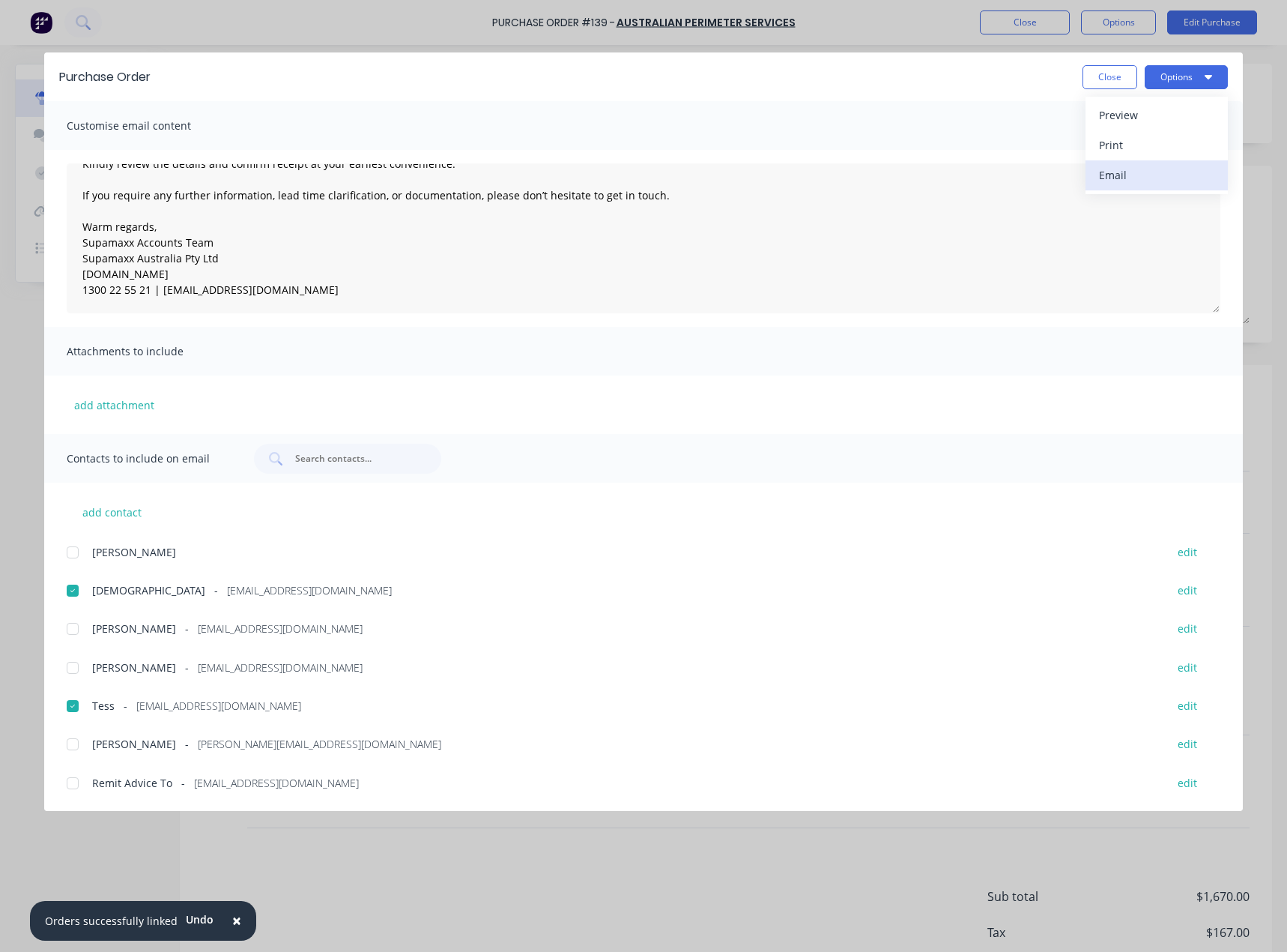
click at [1108, 181] on div "Email" at bounding box center [1157, 175] width 116 height 22
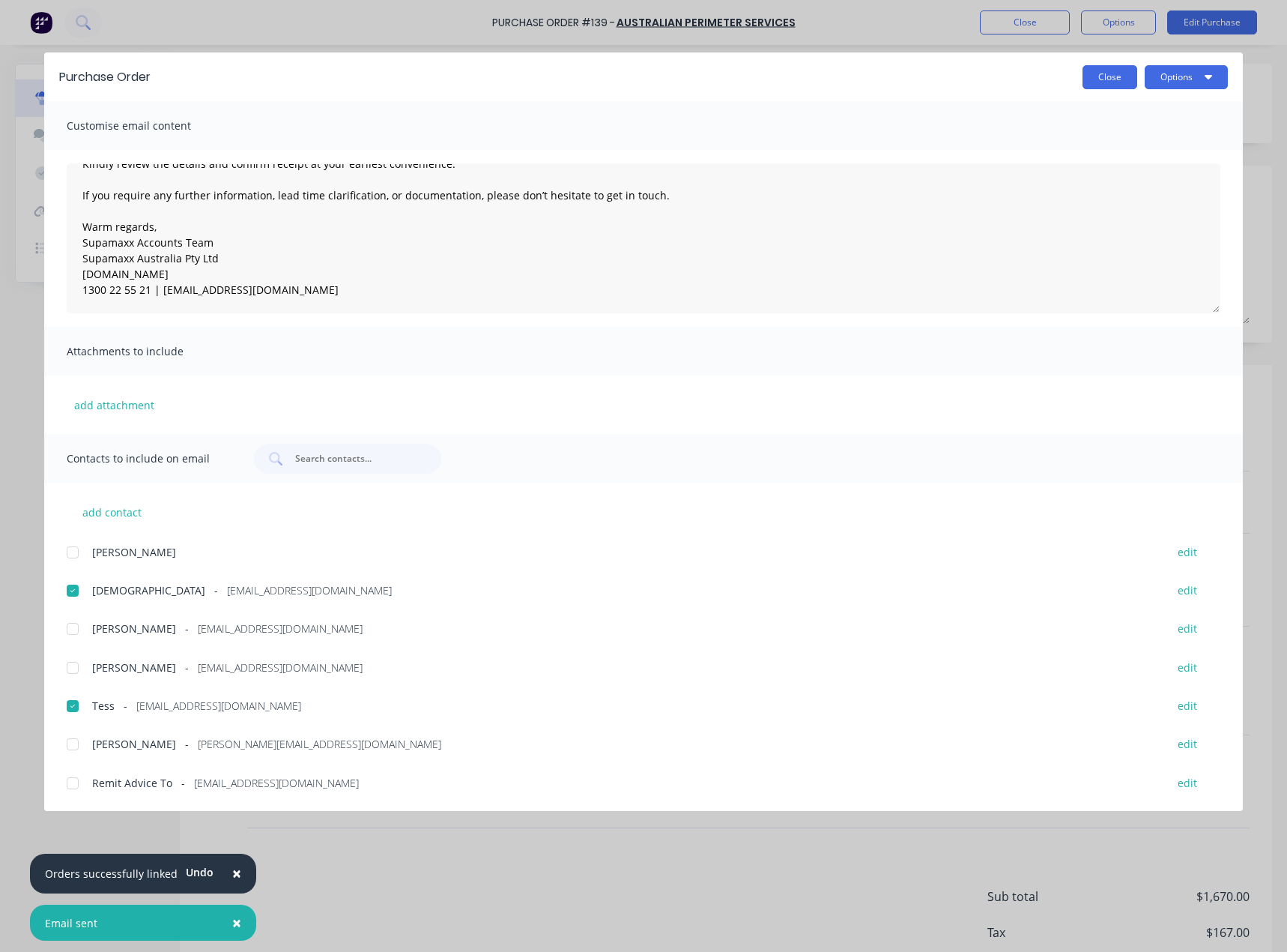
click at [1122, 78] on button "Close" at bounding box center [1110, 77] width 54 height 24
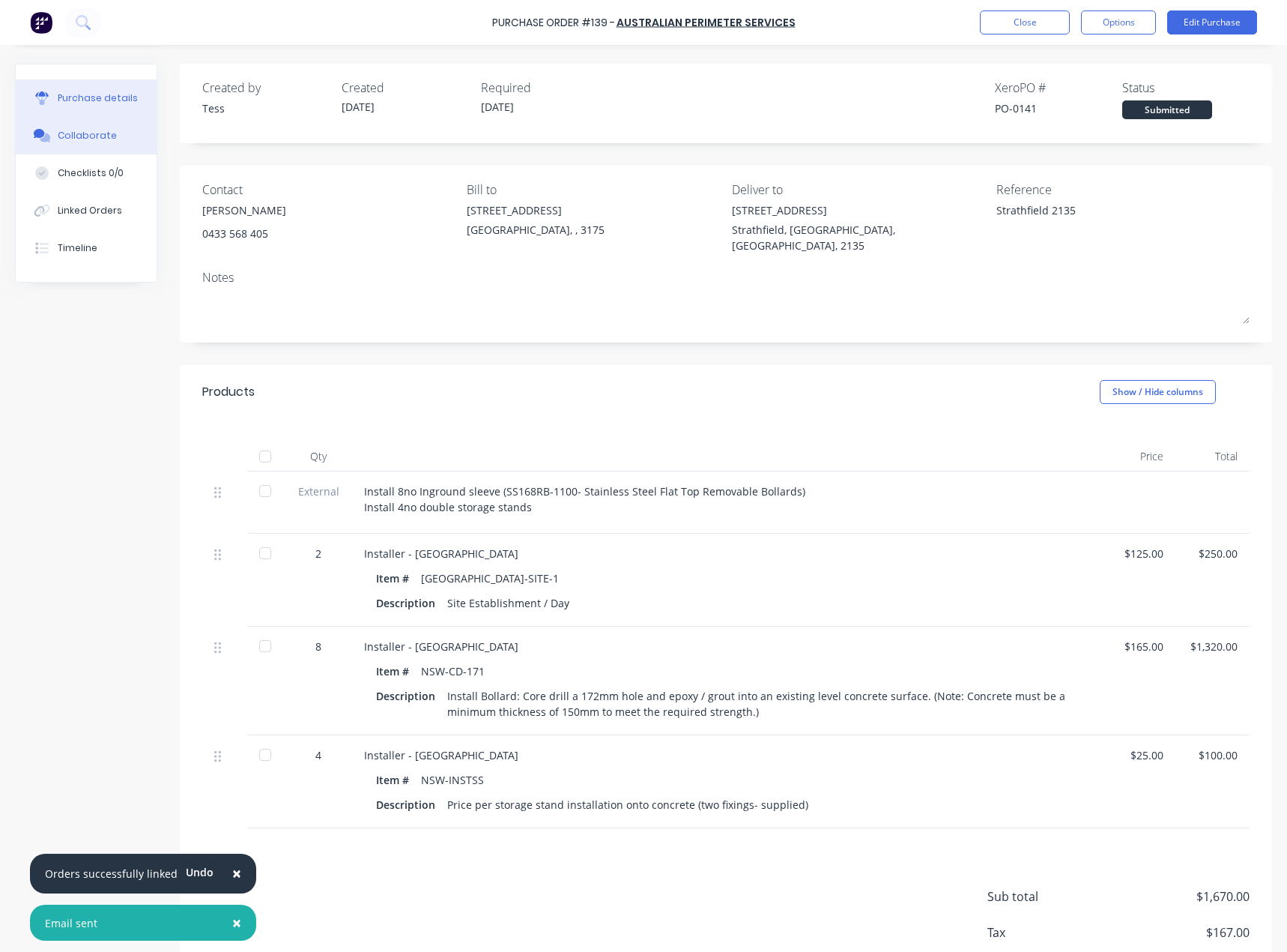
click at [52, 134] on div at bounding box center [42, 136] width 22 height 14
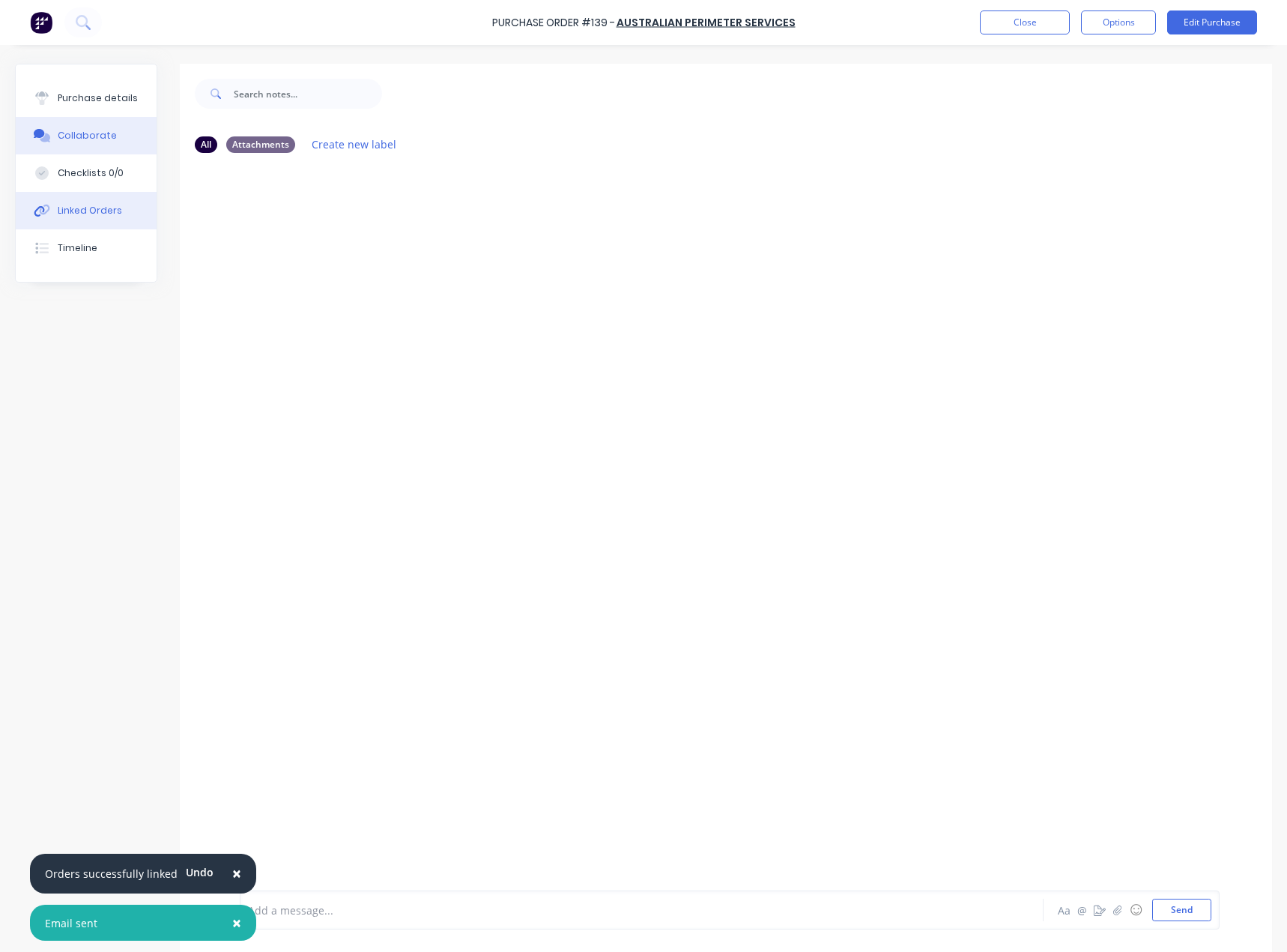
click at [60, 211] on div "Linked Orders" at bounding box center [90, 211] width 65 height 14
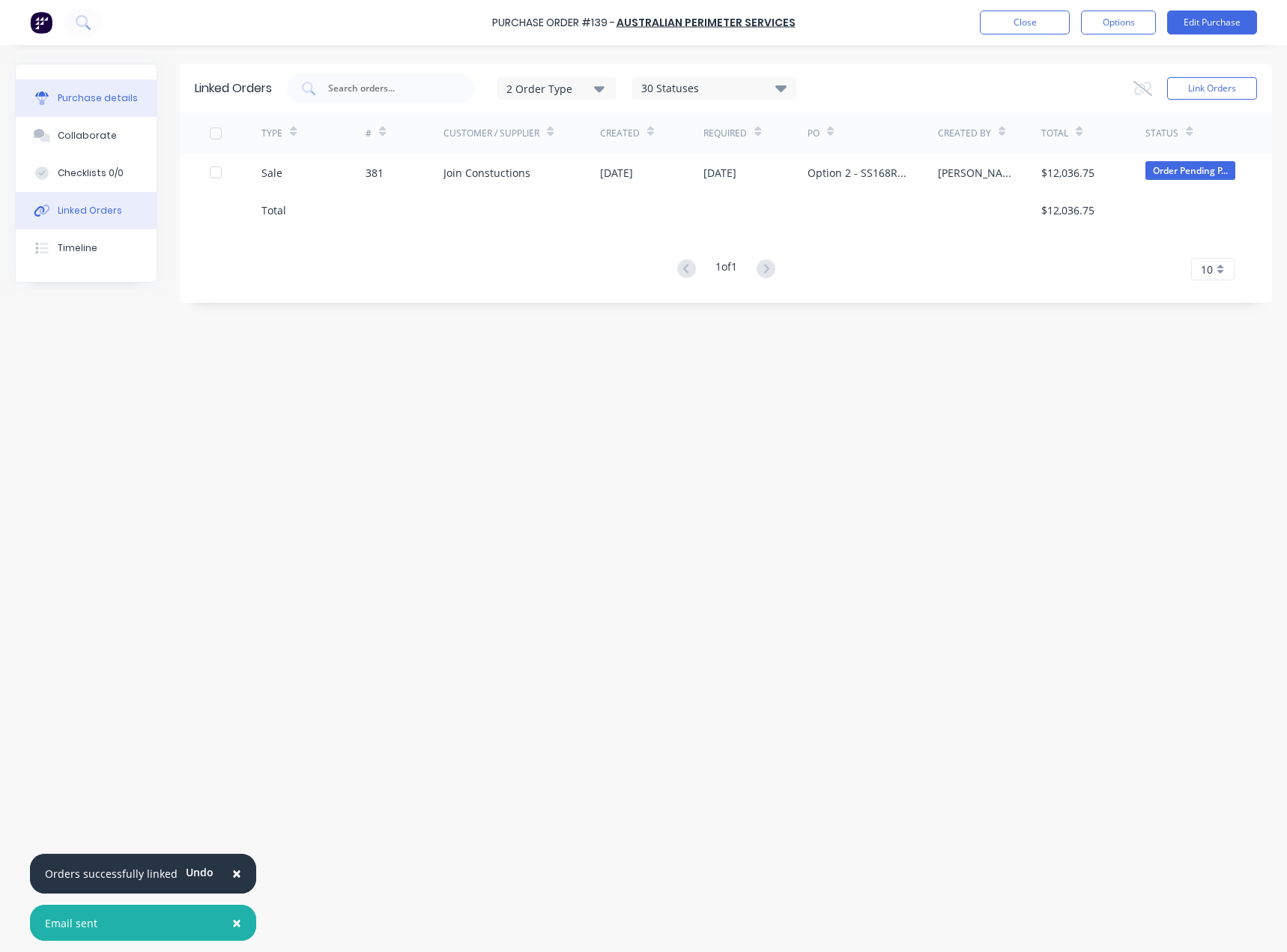
click at [70, 111] on button "Purchase details" at bounding box center [86, 98] width 141 height 37
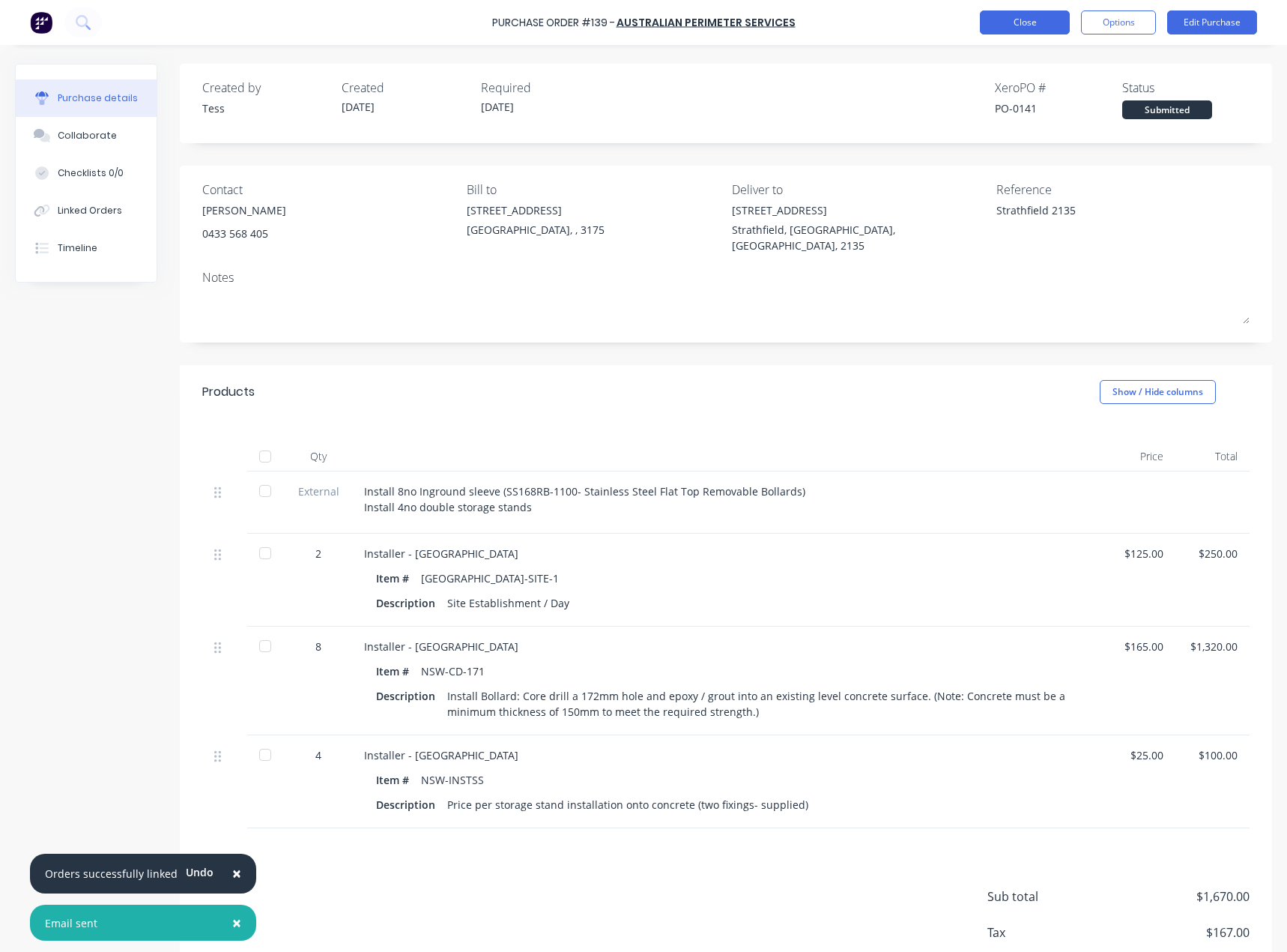
click at [1039, 25] on button "Close" at bounding box center [1025, 22] width 90 height 24
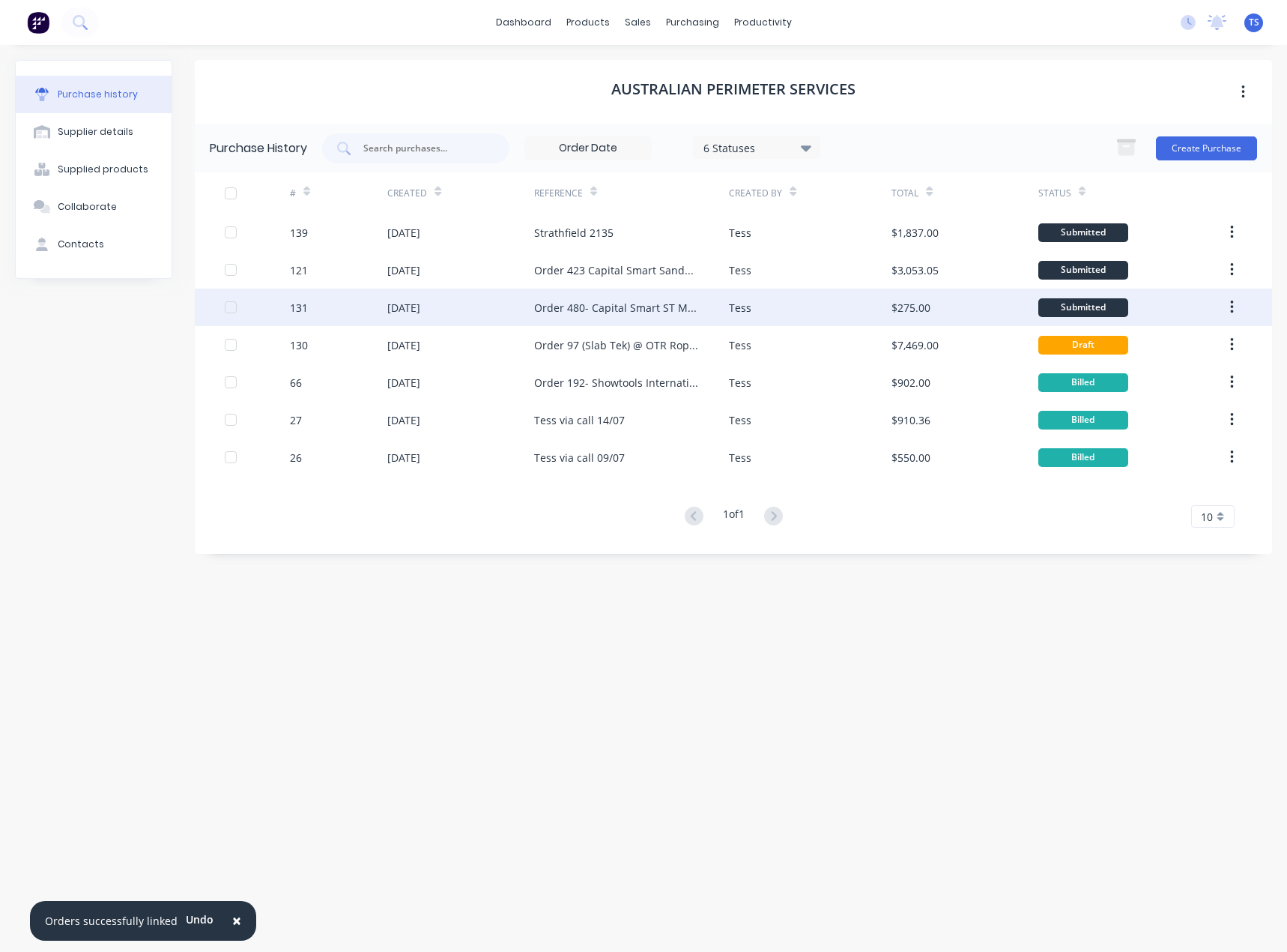
click at [595, 306] on div "Order 480- Capital Smart ST Marys" at bounding box center [618, 308] width 166 height 16
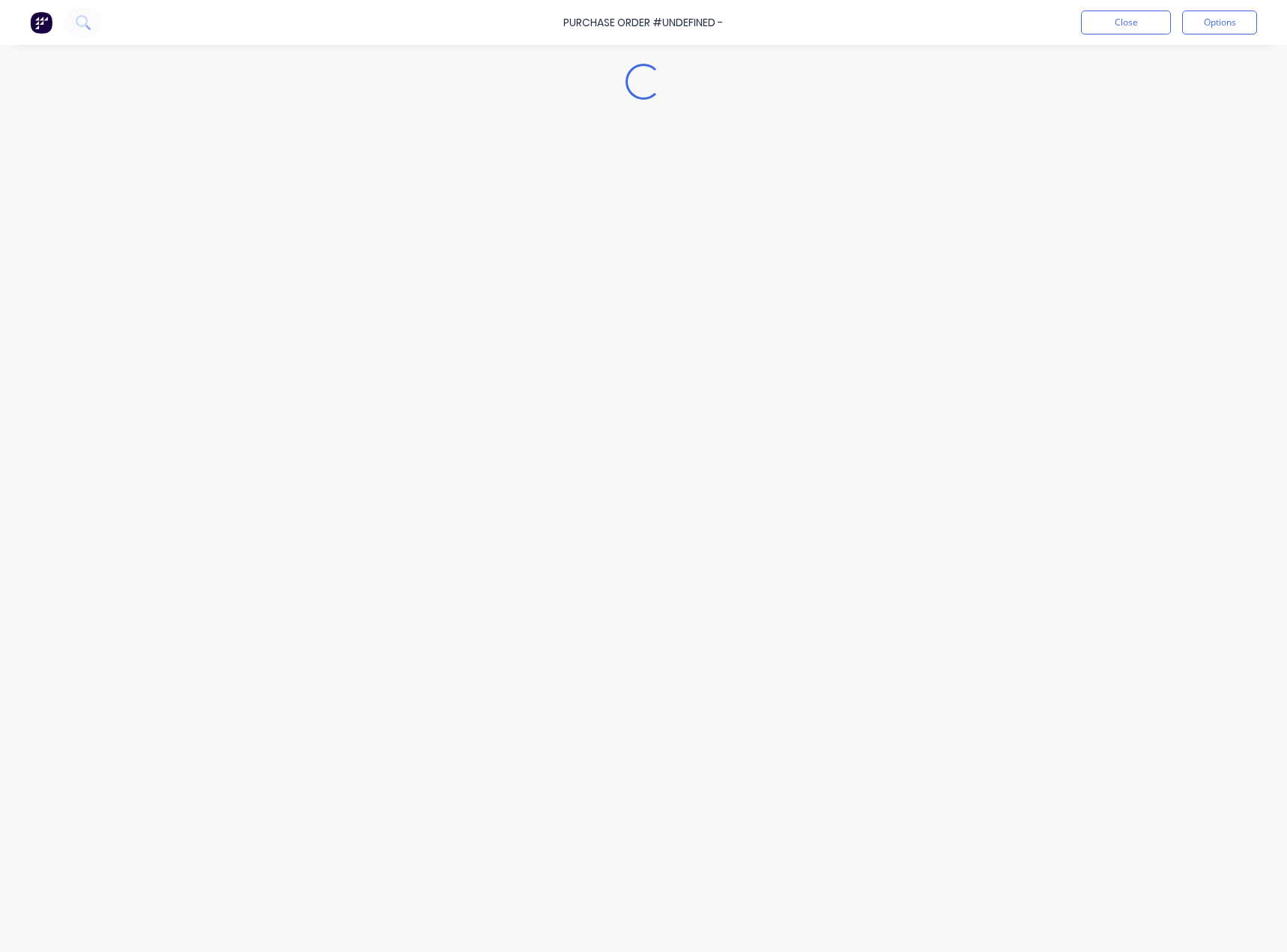
type textarea "x"
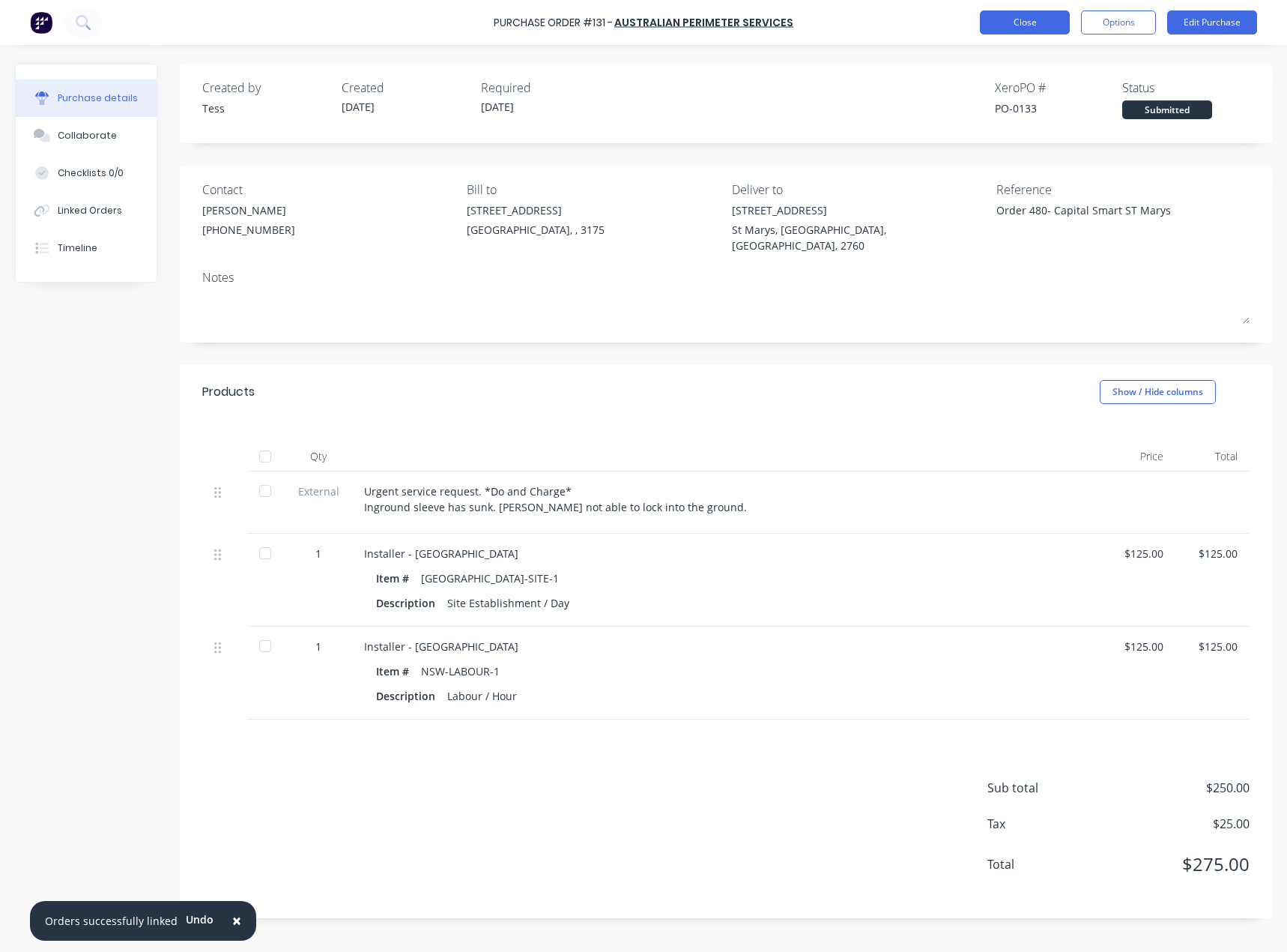
click at [1037, 22] on button "Close" at bounding box center [1025, 22] width 90 height 24
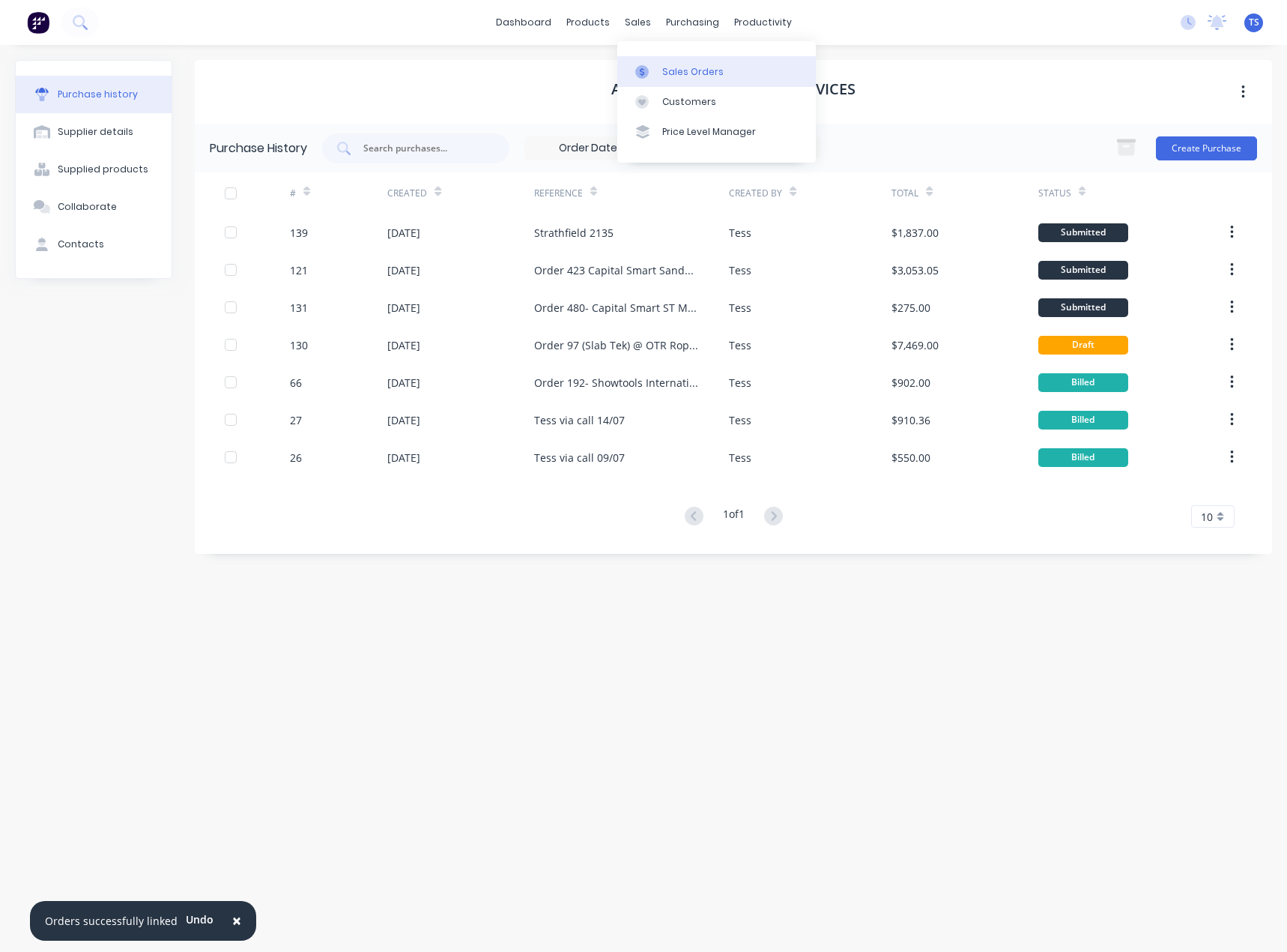
click at [669, 69] on div "Sales Orders" at bounding box center [693, 72] width 61 height 14
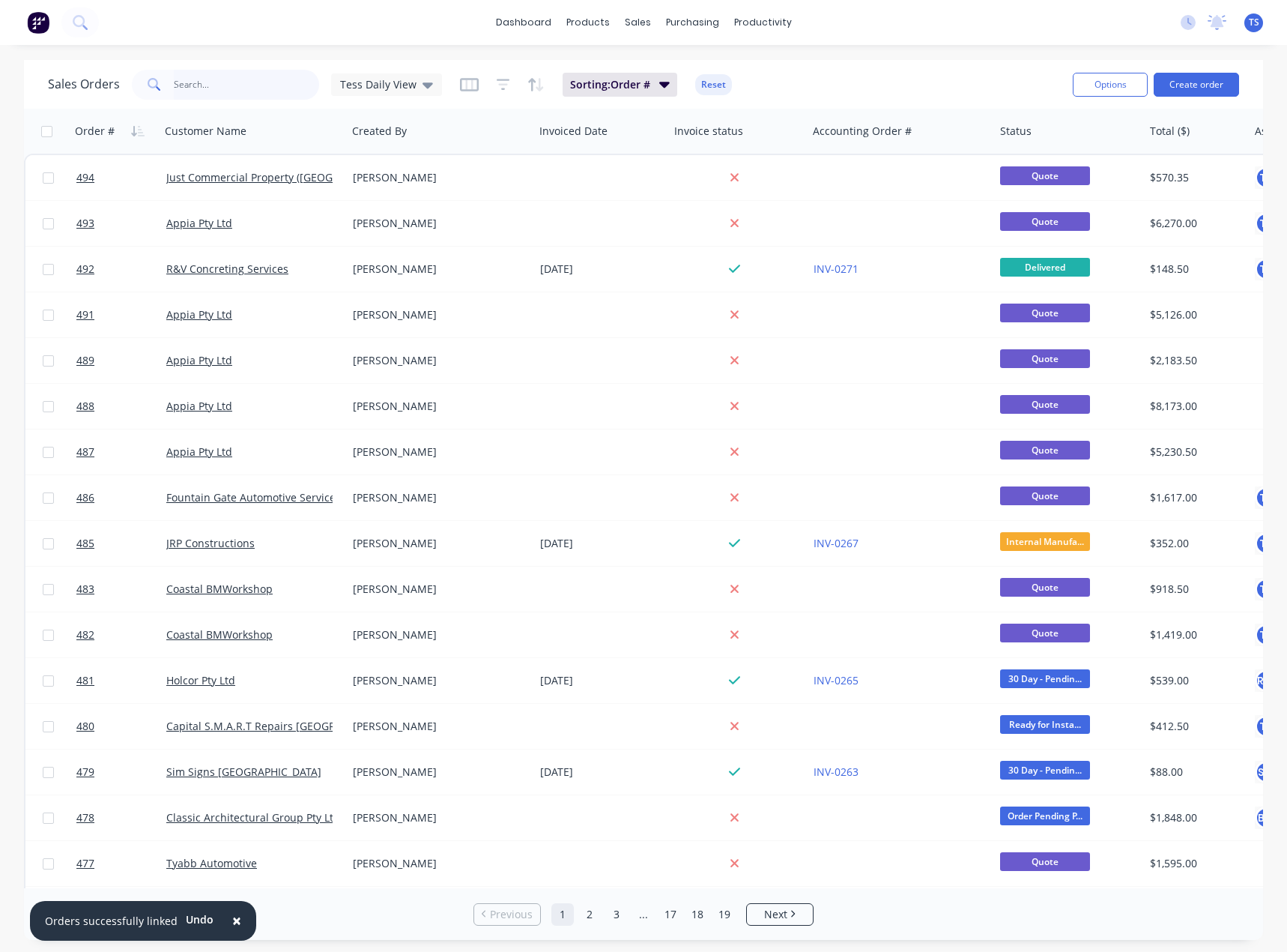
click at [194, 88] on input "text" at bounding box center [246, 85] width 146 height 30
click at [1217, 26] on icon at bounding box center [1218, 21] width 14 height 12
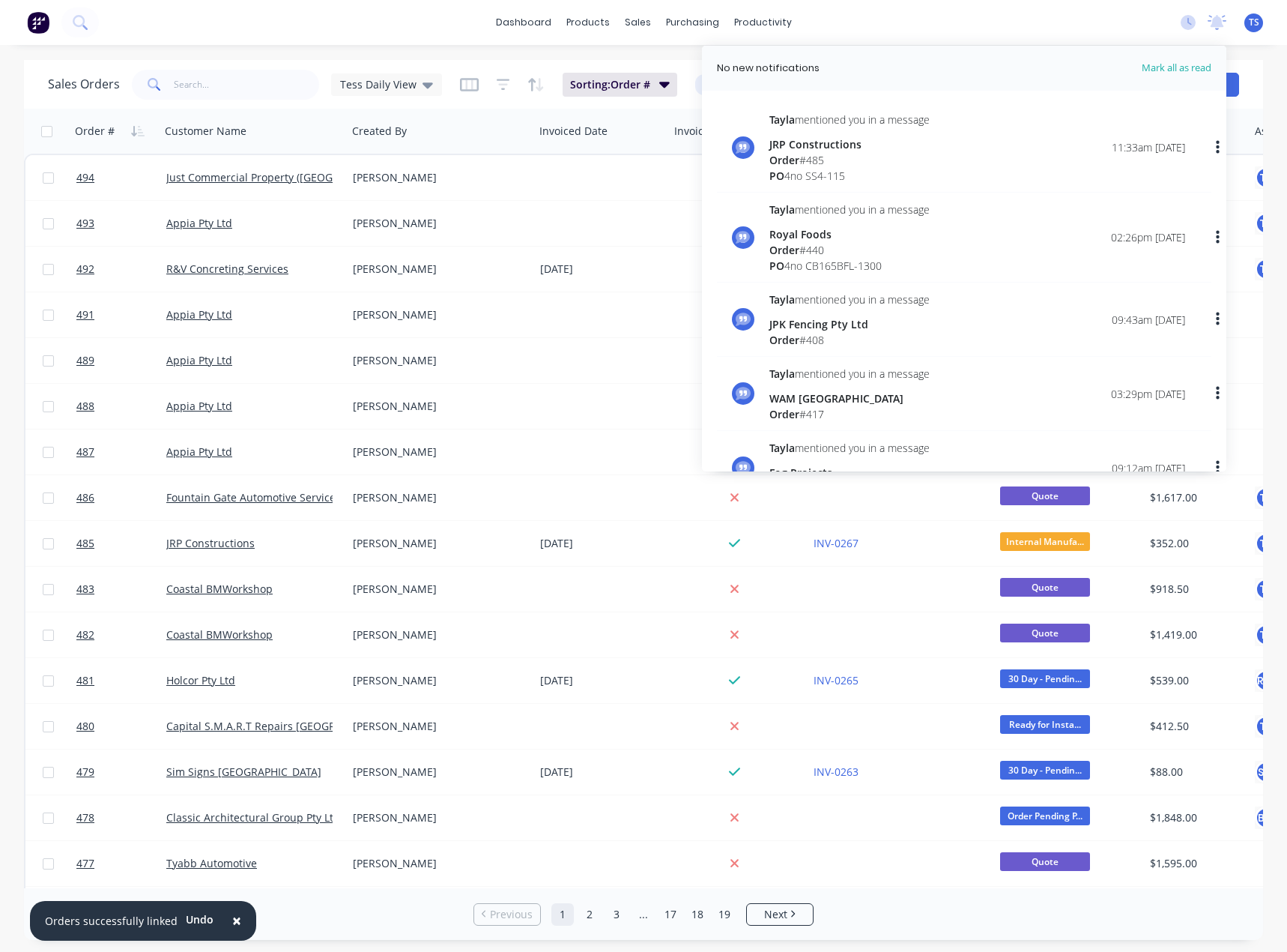
click at [1159, 32] on div "dashboard products sales purchasing productivity dashboard products Product Cat…" at bounding box center [644, 22] width 1287 height 45
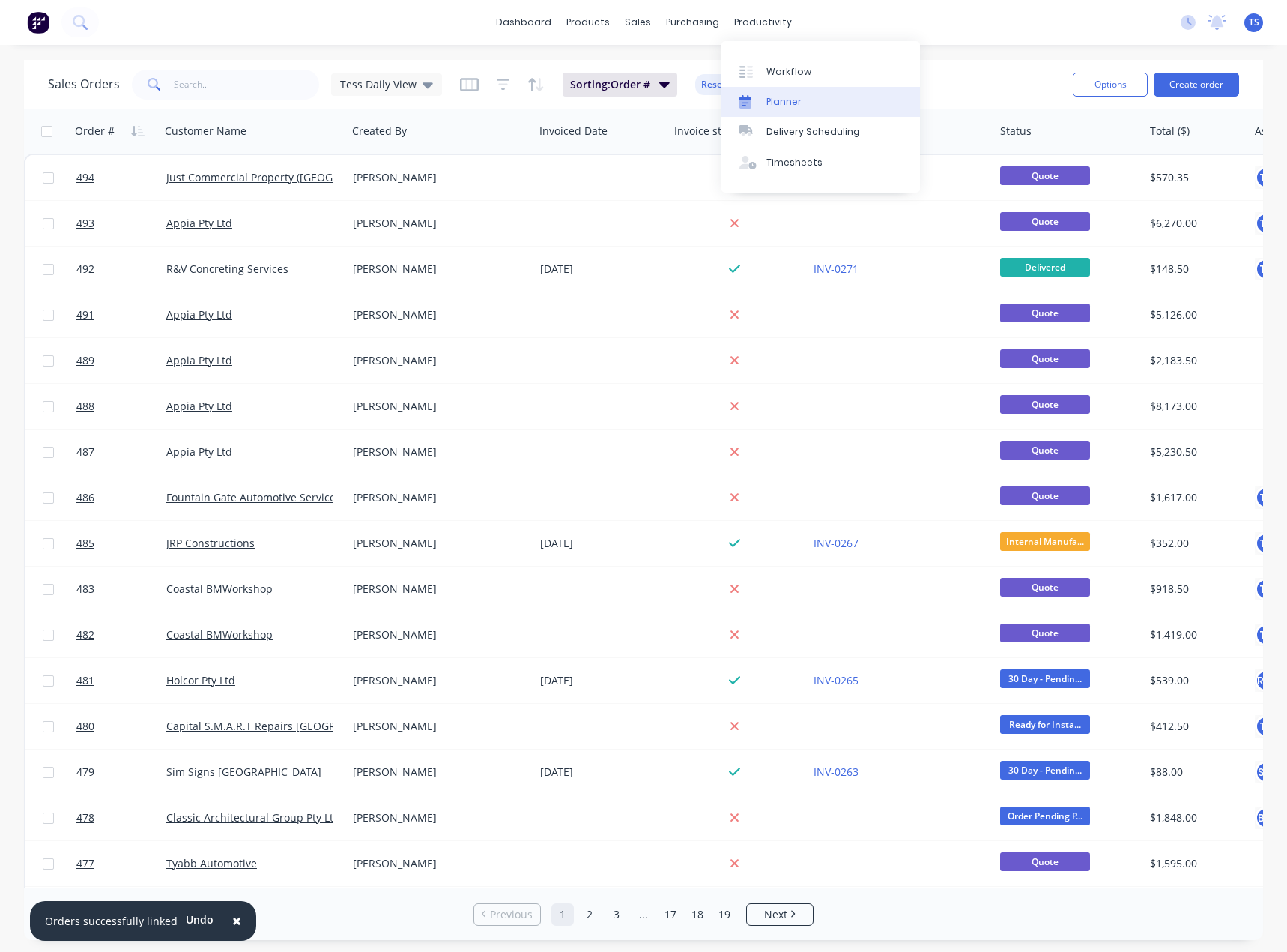
click at [772, 98] on div "Planner" at bounding box center [783, 102] width 35 height 14
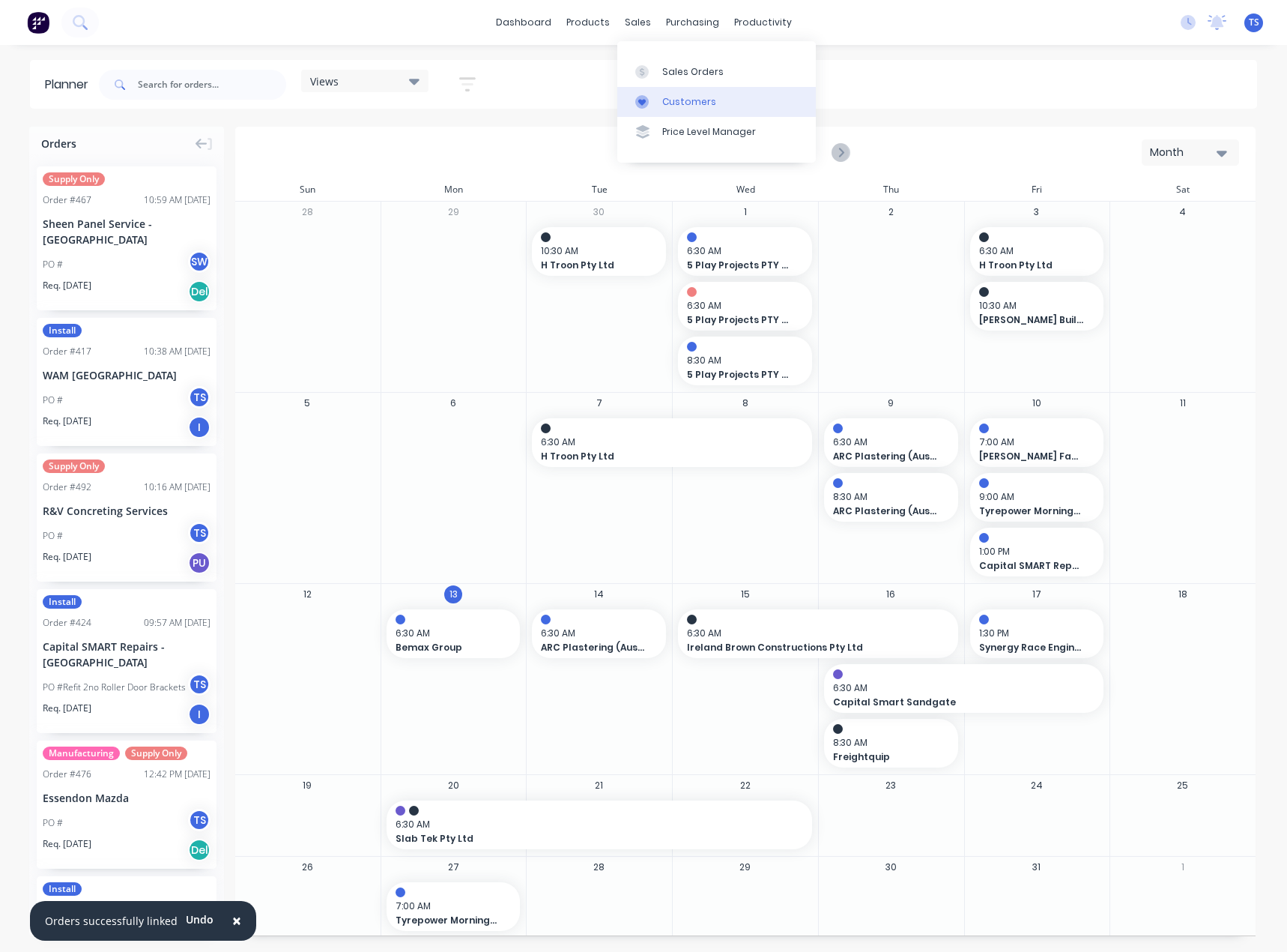
click at [659, 102] on link "Customers" at bounding box center [717, 102] width 199 height 30
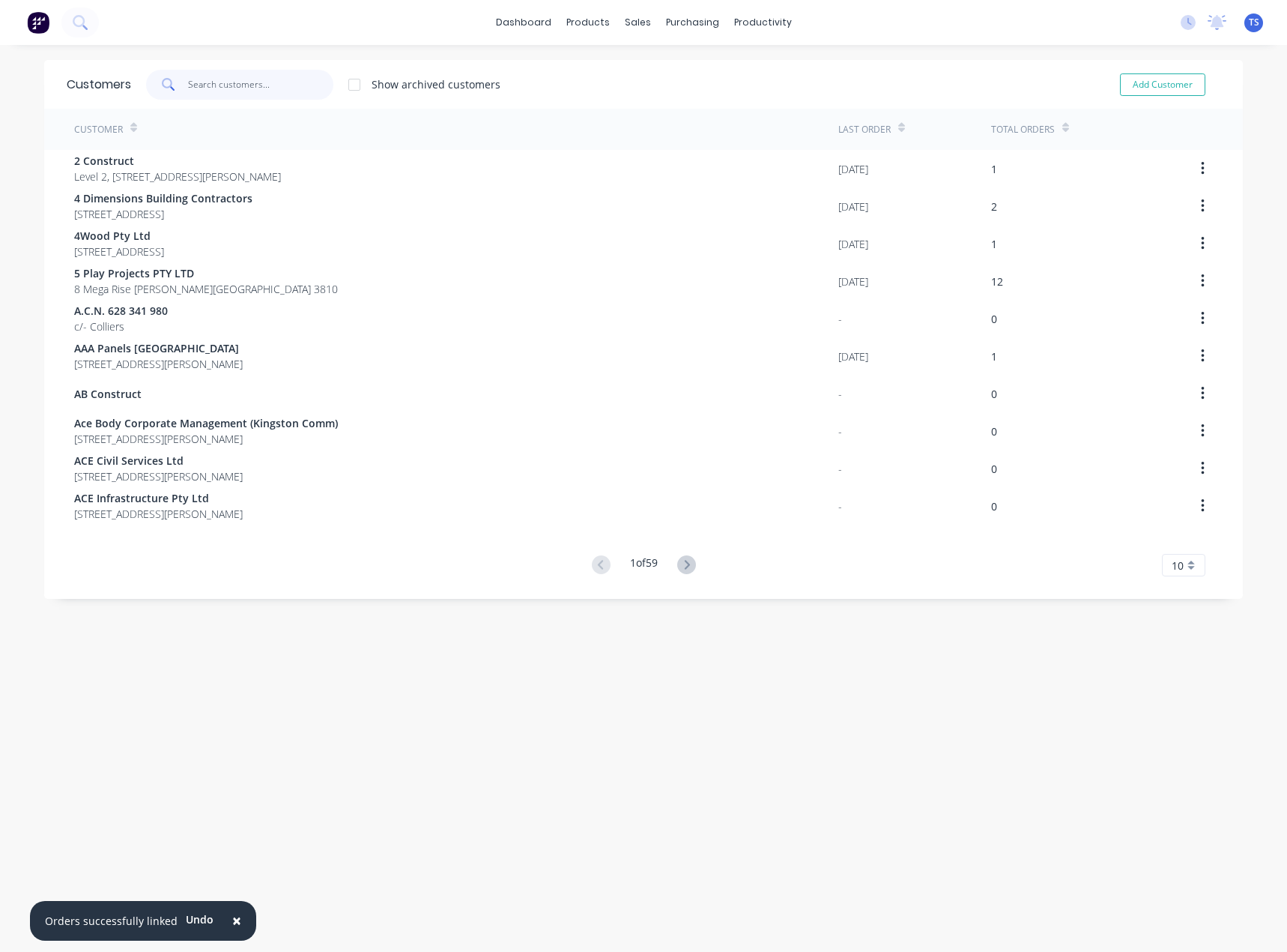
click at [225, 88] on input "text" at bounding box center [261, 85] width 146 height 30
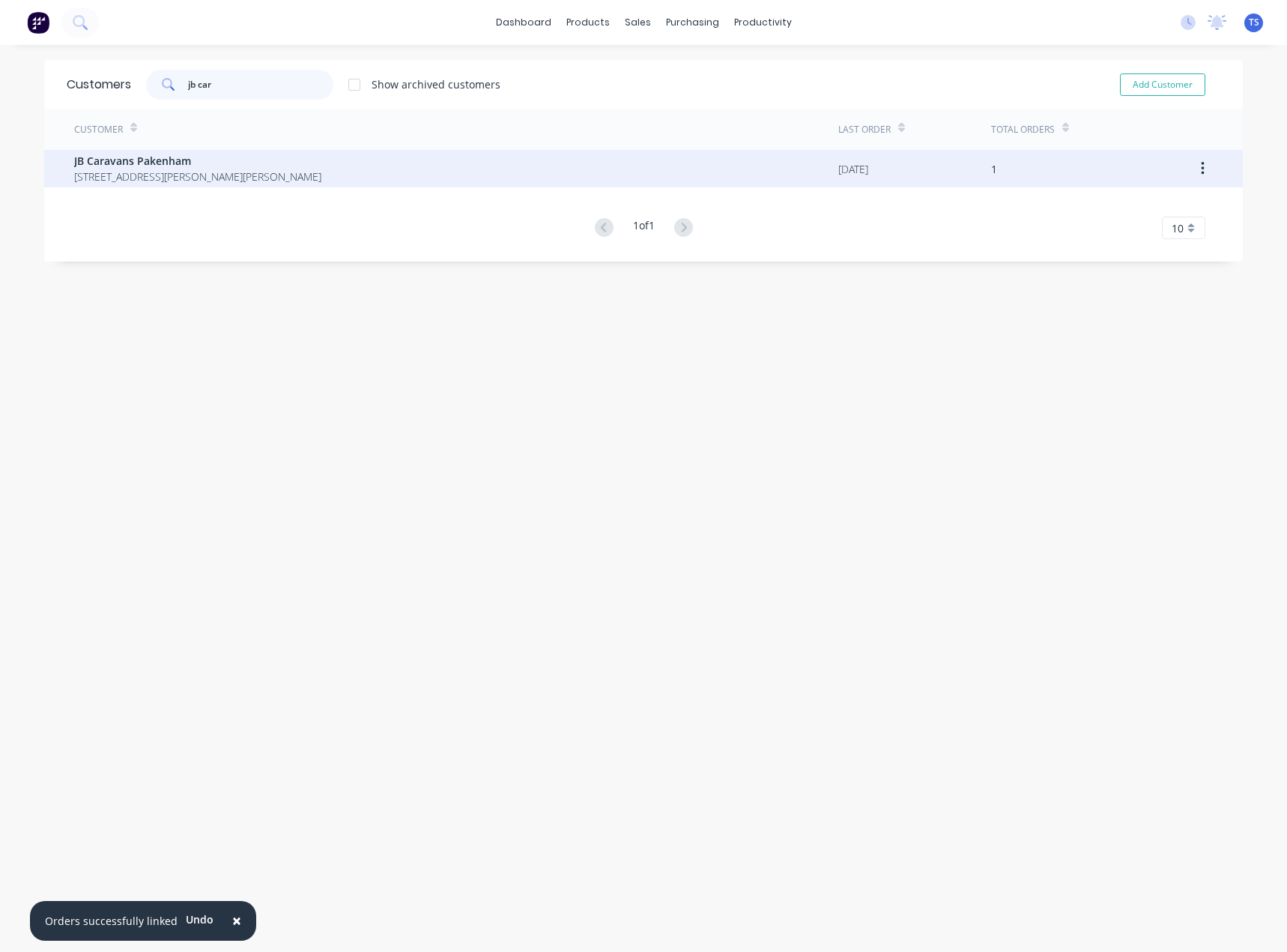
type input "jb car"
click at [168, 166] on span "JB Caravans Pakenham" at bounding box center [198, 161] width 247 height 16
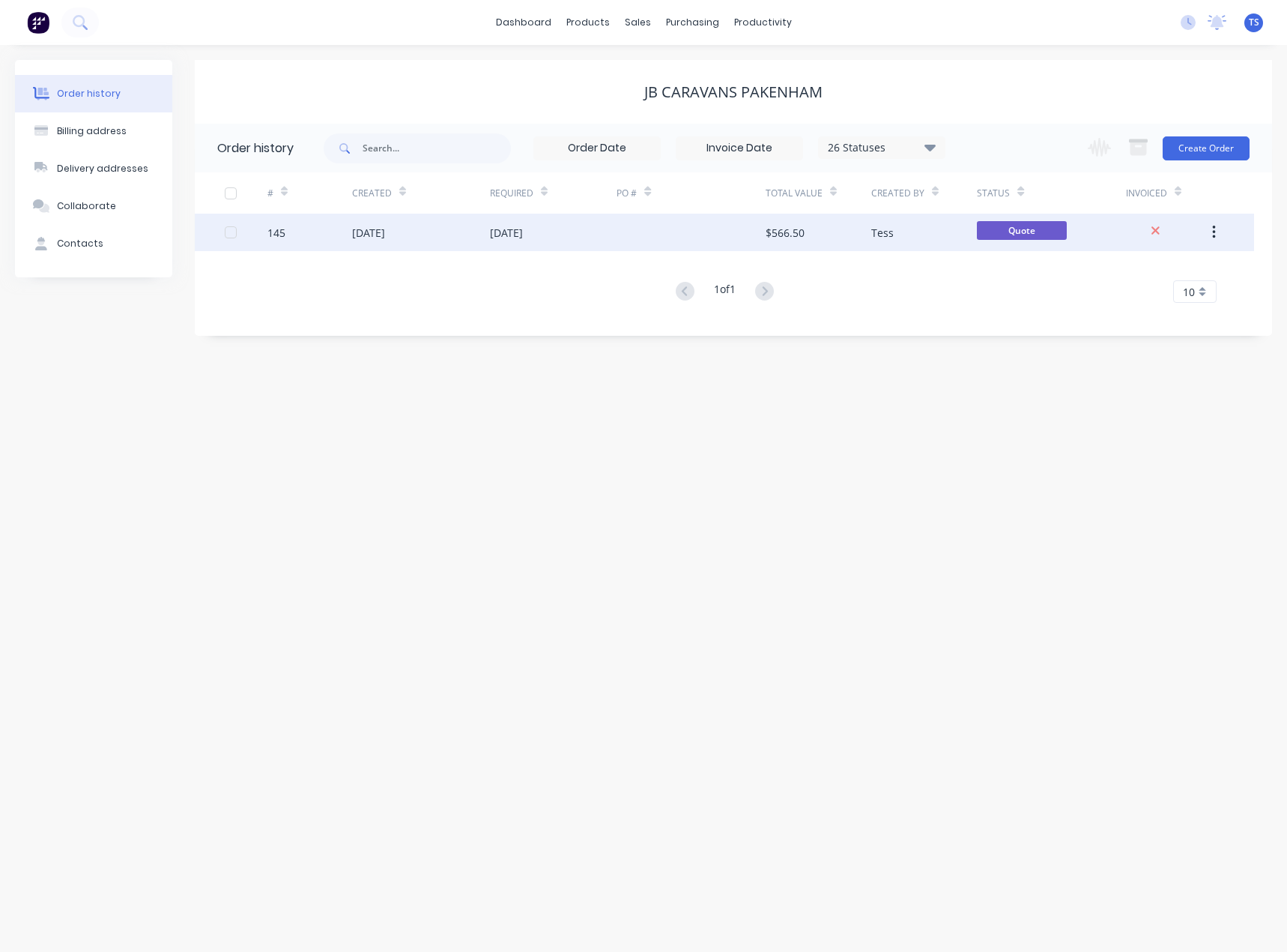
click at [462, 228] on div "[DATE]" at bounding box center [422, 232] width 138 height 37
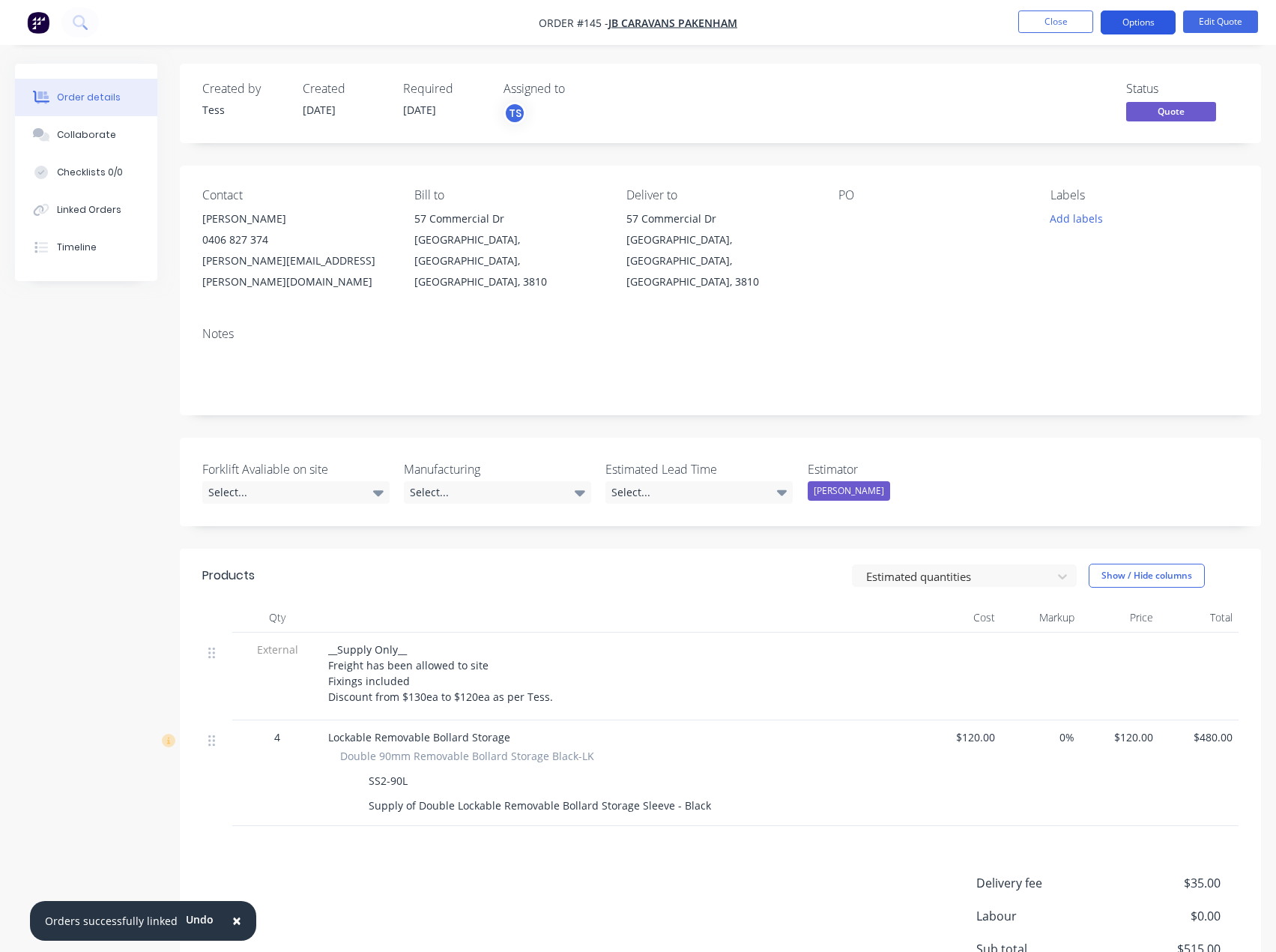
click at [1156, 14] on button "Options" at bounding box center [1138, 22] width 75 height 24
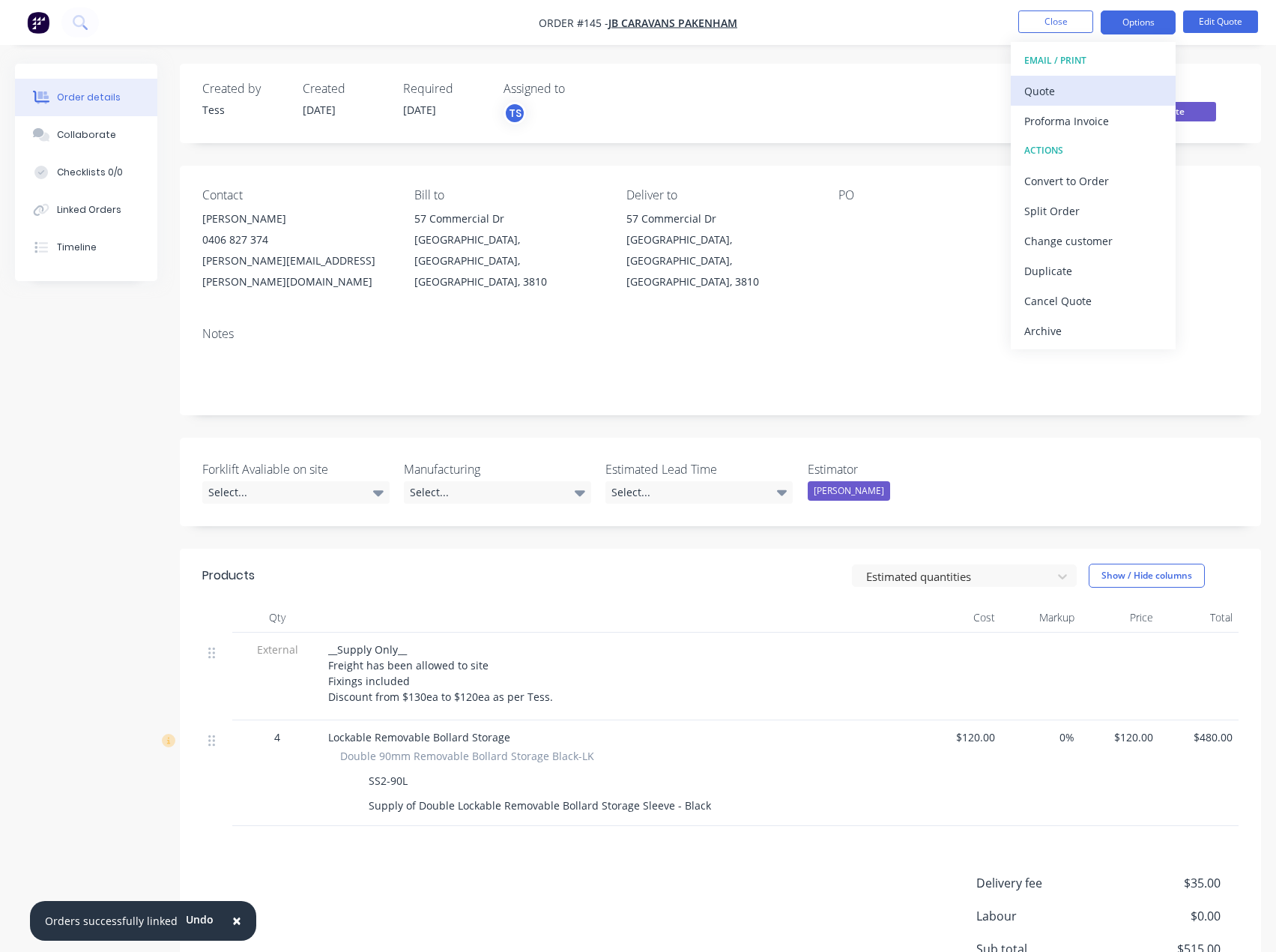
click at [1083, 90] on div "Quote" at bounding box center [1094, 91] width 138 height 22
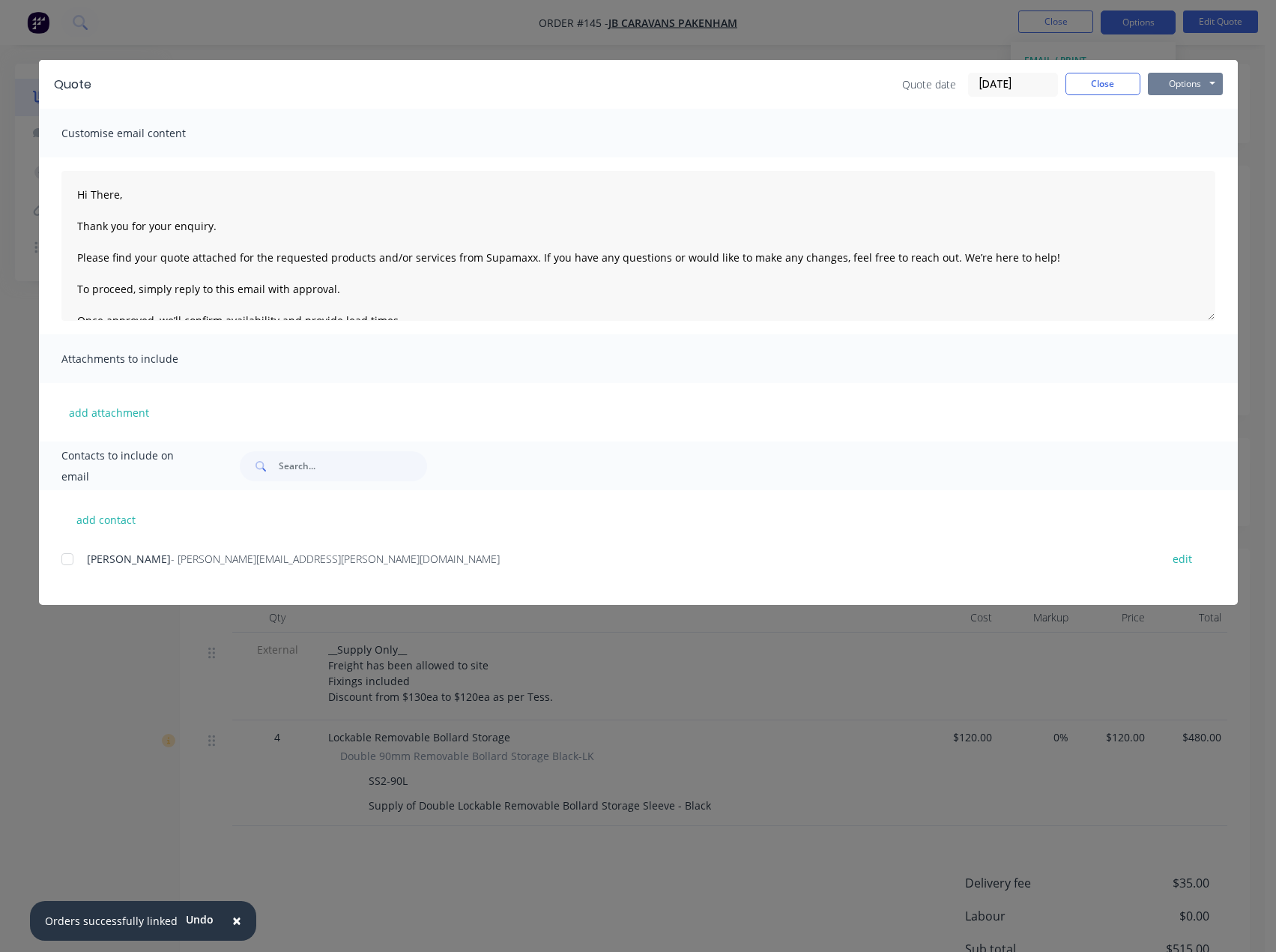
click at [1170, 84] on button "Options" at bounding box center [1185, 84] width 75 height 22
click at [1183, 108] on button "Preview" at bounding box center [1196, 111] width 96 height 25
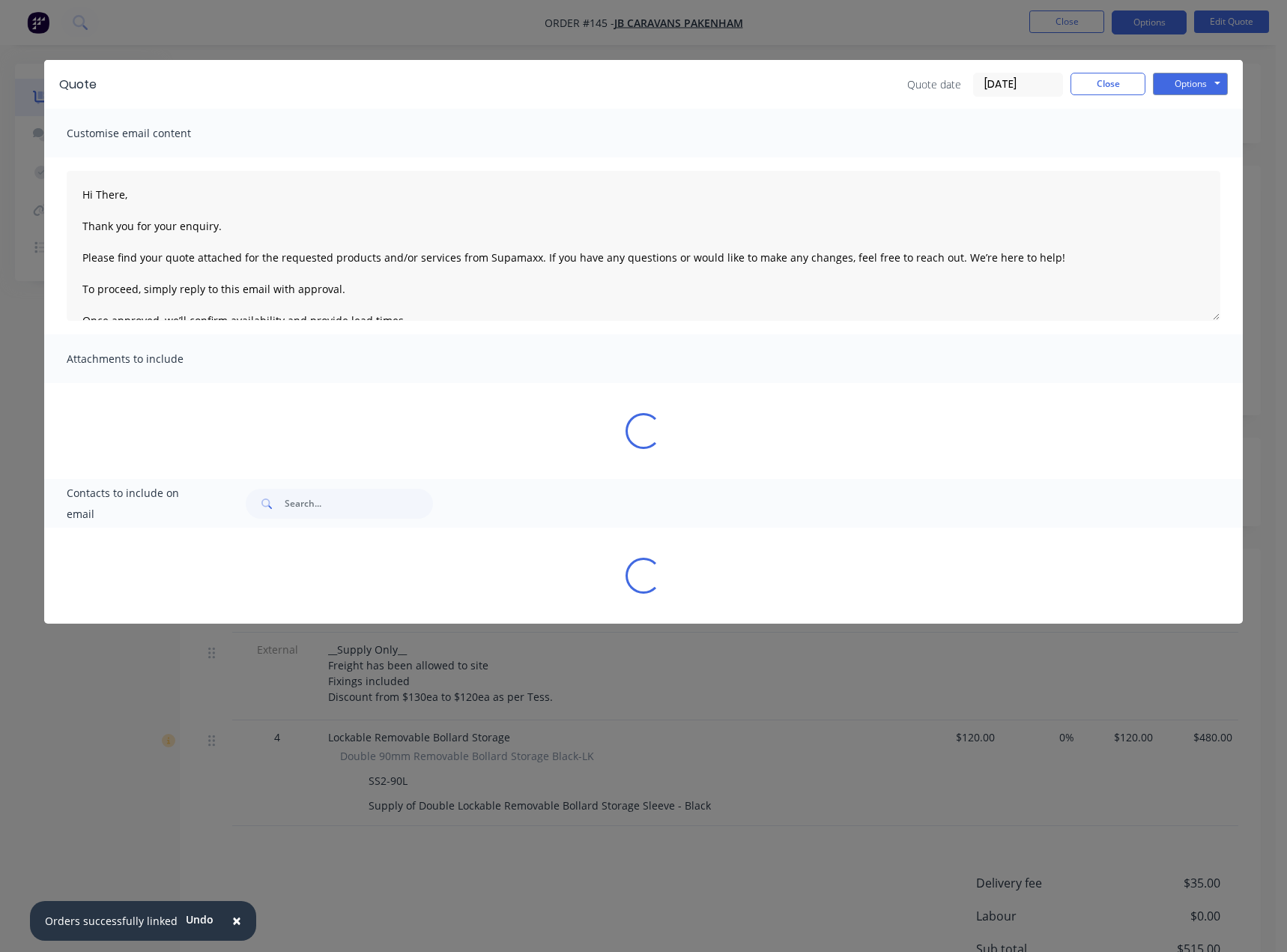
type textarea "Hi There, Thank you for your enquiry. Please find your quote attached for the r…"
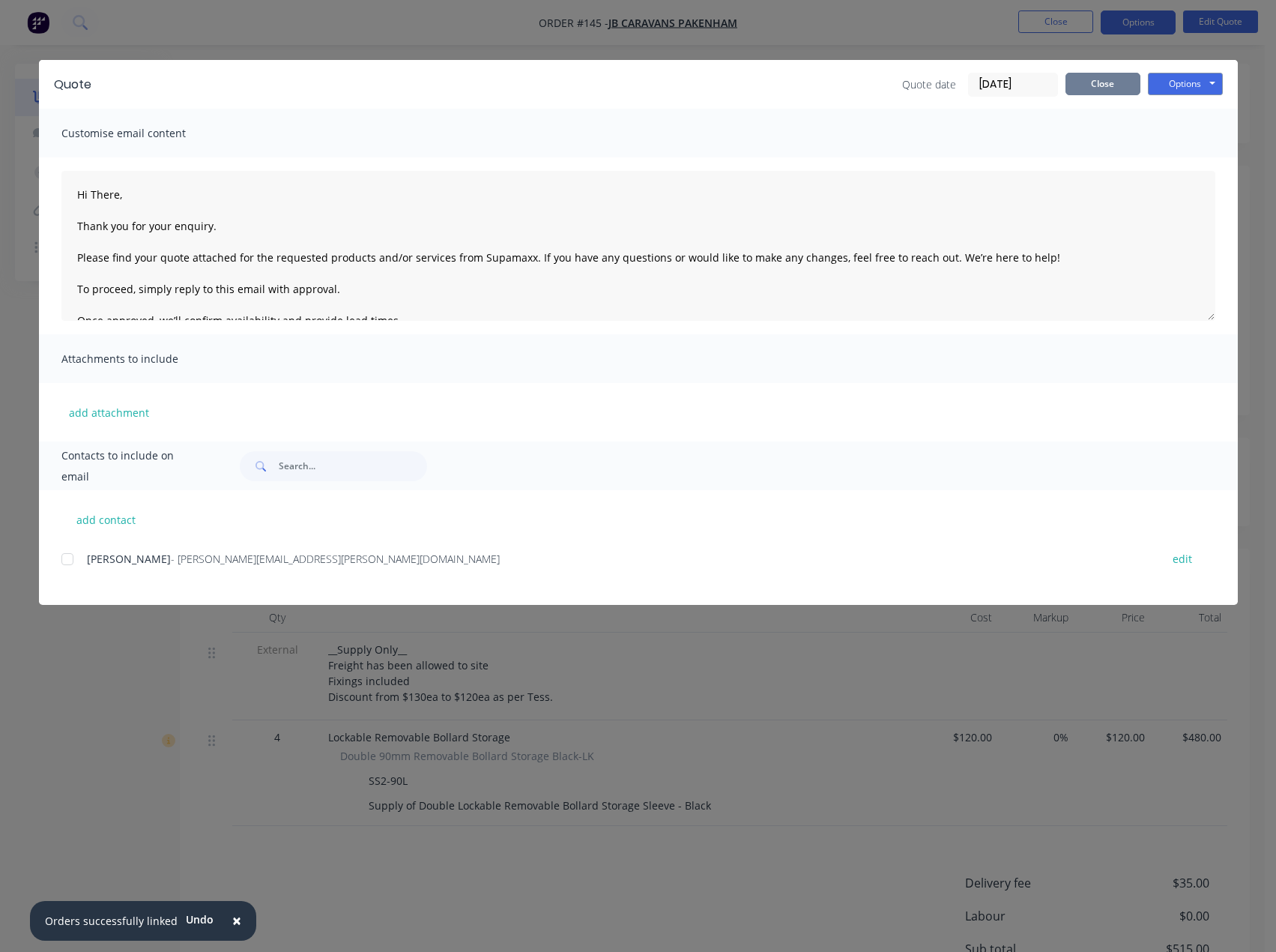
click at [1104, 88] on button "Close" at bounding box center [1103, 84] width 75 height 22
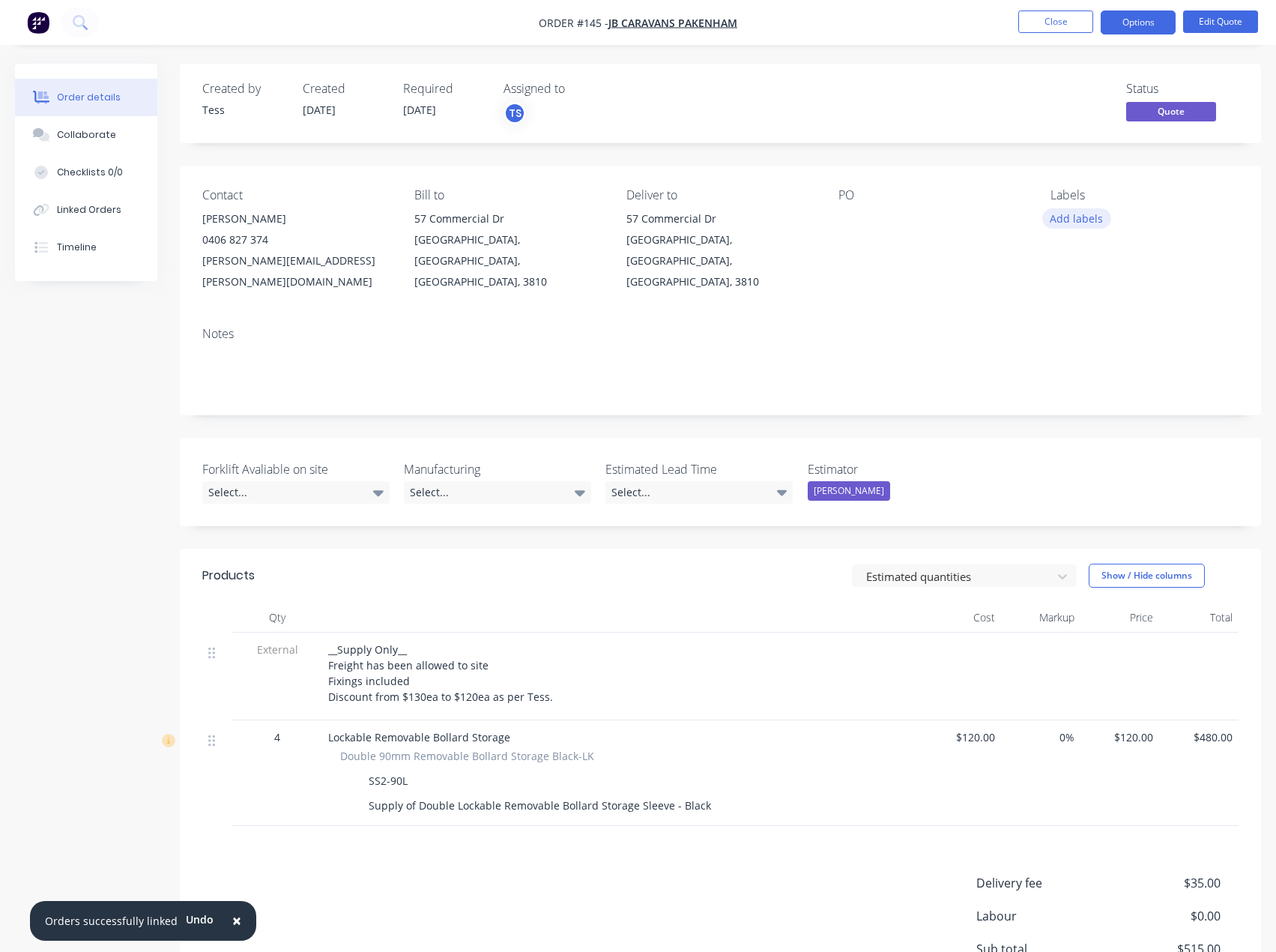
click at [1079, 220] on button "Add labels" at bounding box center [1077, 218] width 69 height 20
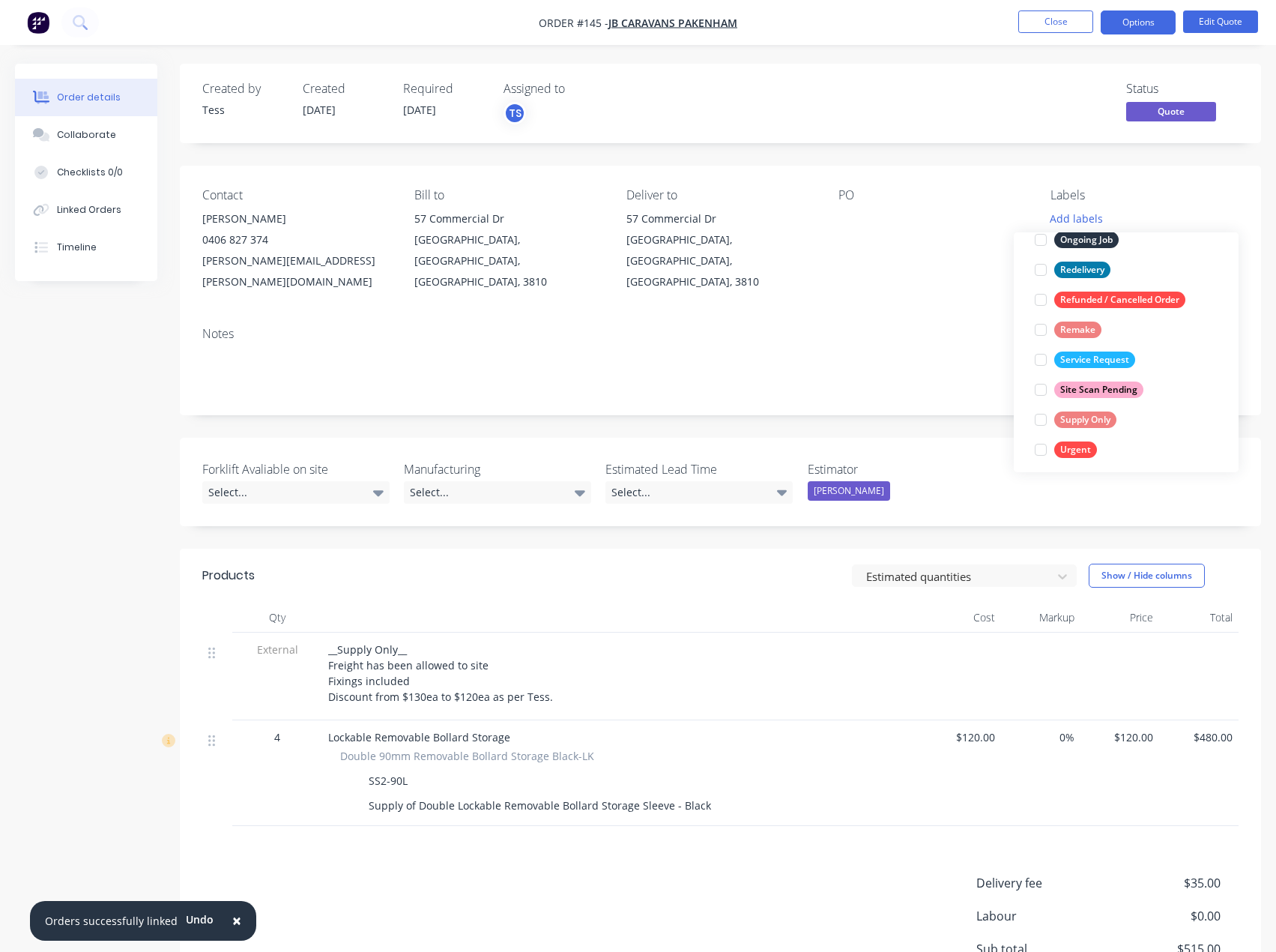
scroll to position [240, 0]
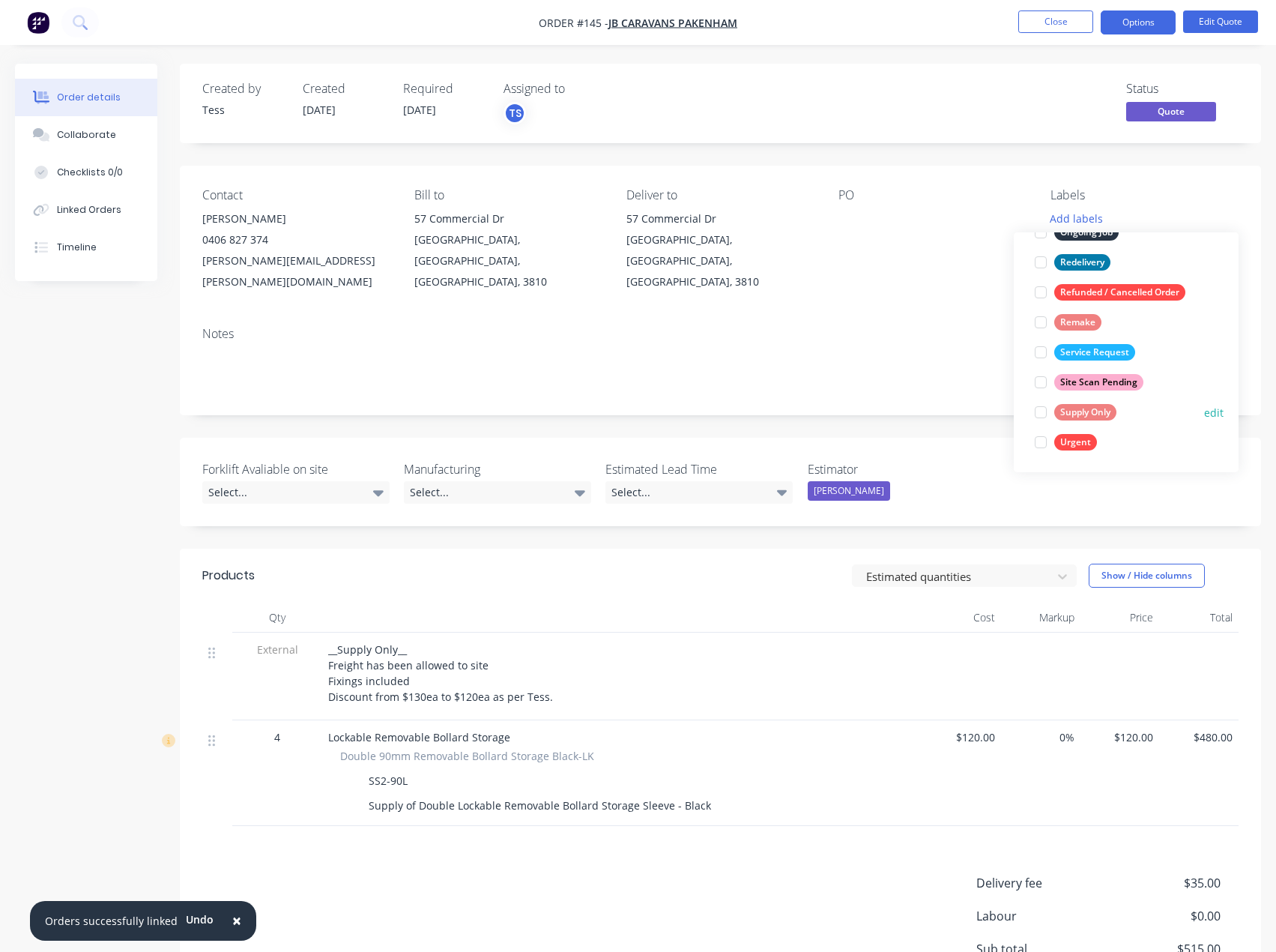
click at [1046, 409] on div at bounding box center [1041, 412] width 30 height 30
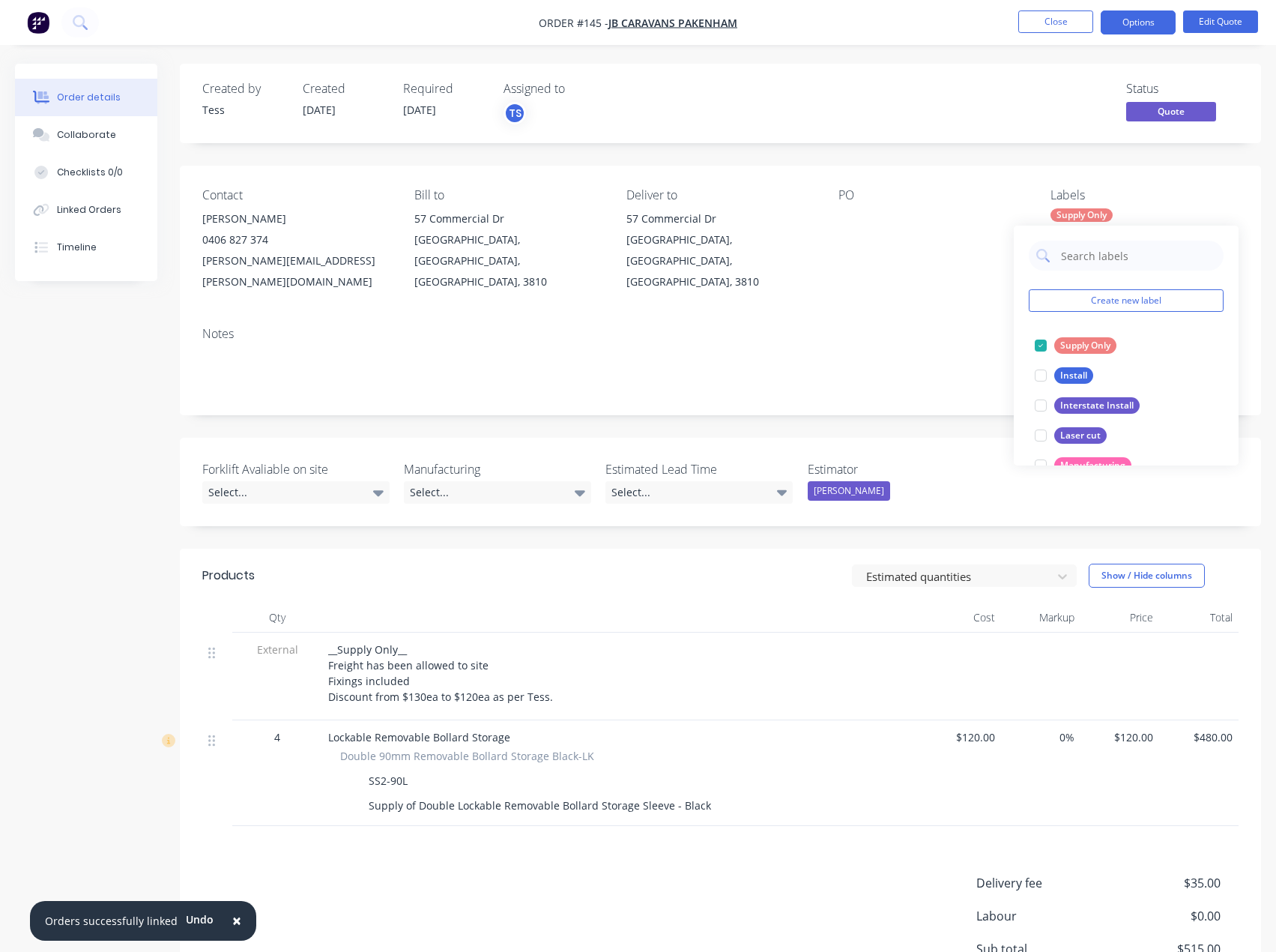
click at [982, 150] on div "Created by Tess Created [DATE] Required [DATE] Assigned to TS Status Quote Cont…" at bounding box center [721, 583] width 1082 height 1039
